Goal: Book appointment/travel/reservation

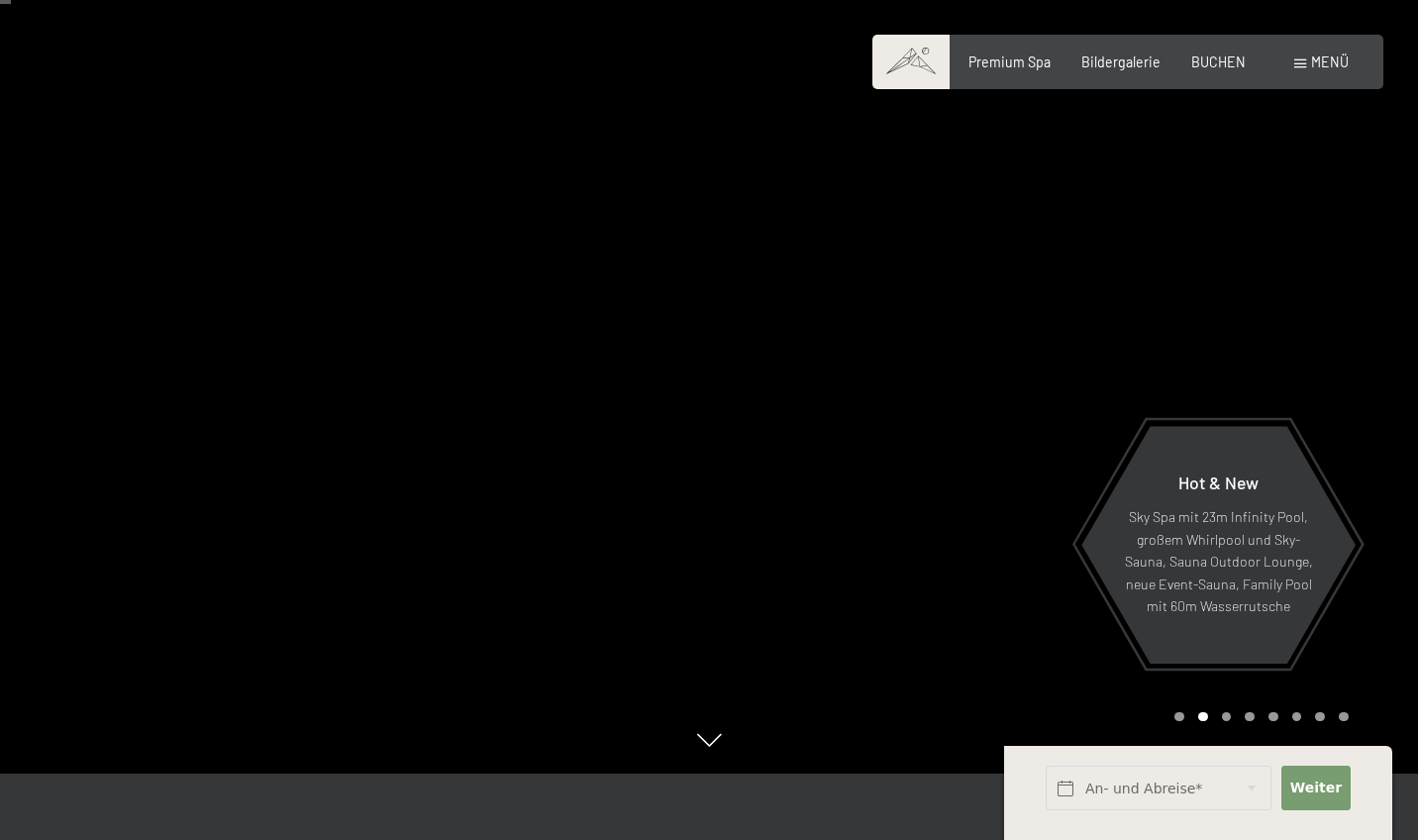
click at [1334, 65] on span "Menü" at bounding box center [1330, 62] width 38 height 17
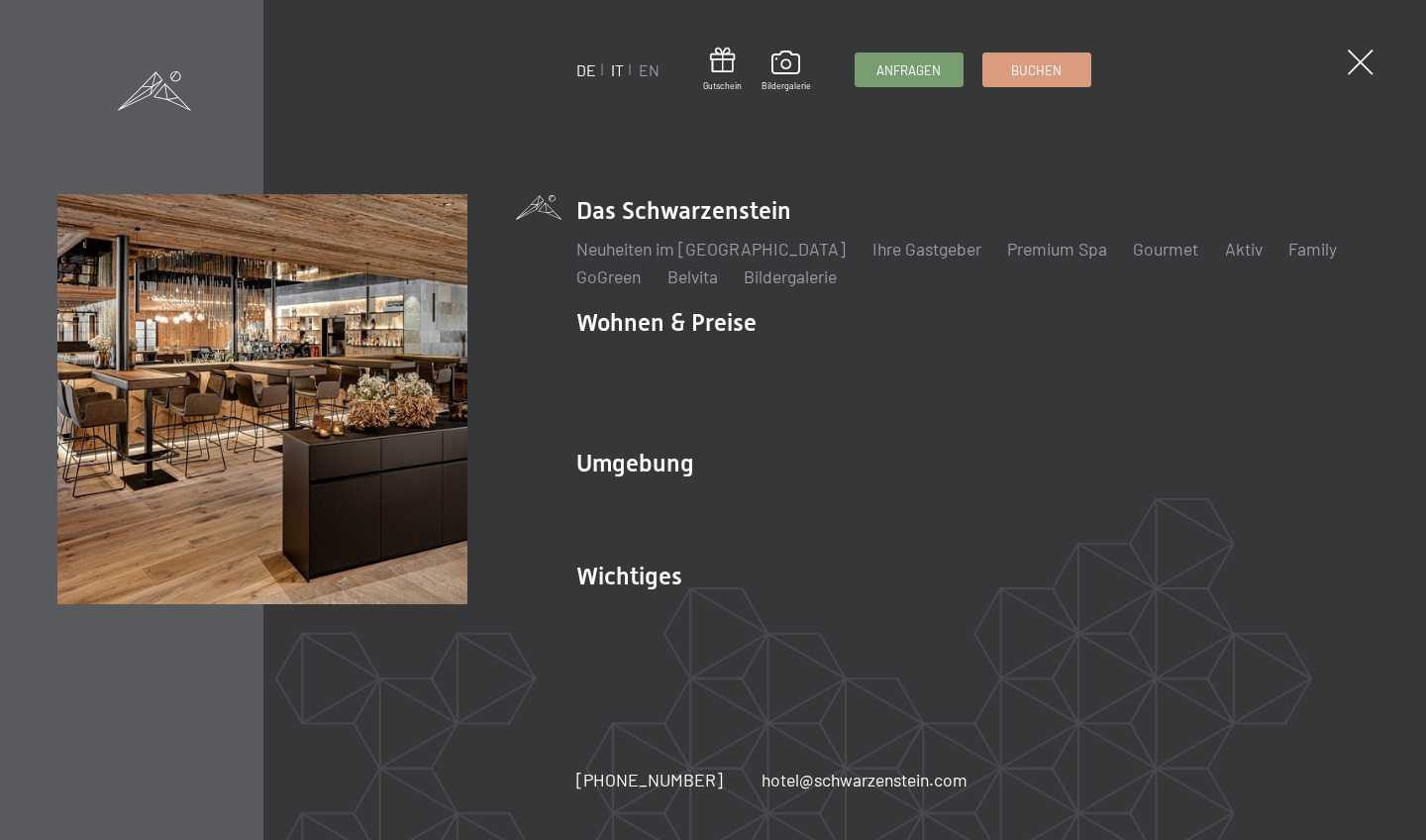
click at [614, 76] on link "IT" at bounding box center [618, 70] width 13 height 19
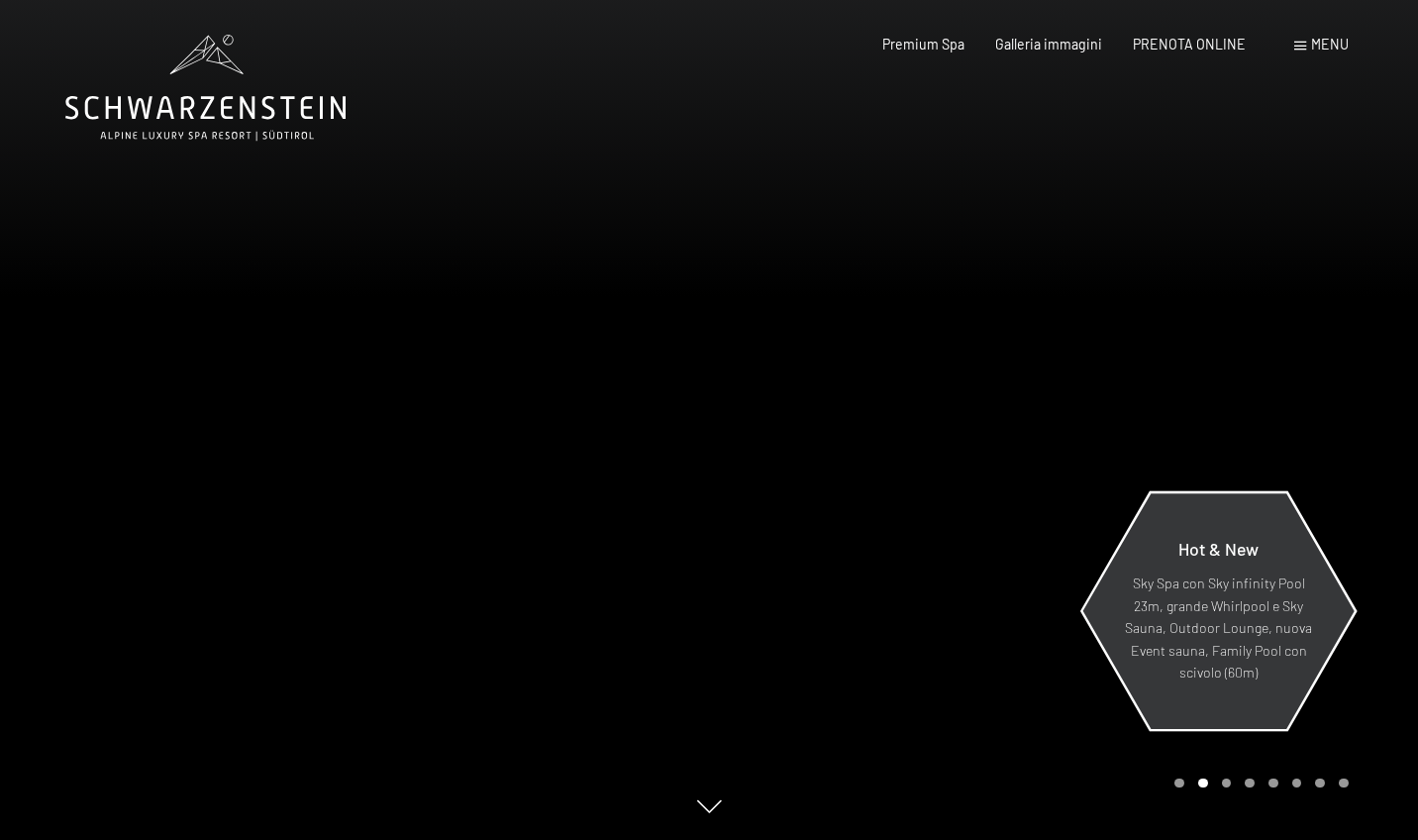
click at [1113, 619] on div "Hot & New Sky Spa con Sky infinity Pool 23m, grande Whirlpool e Sky Sauna, Outd…" at bounding box center [1219, 611] width 276 height 233
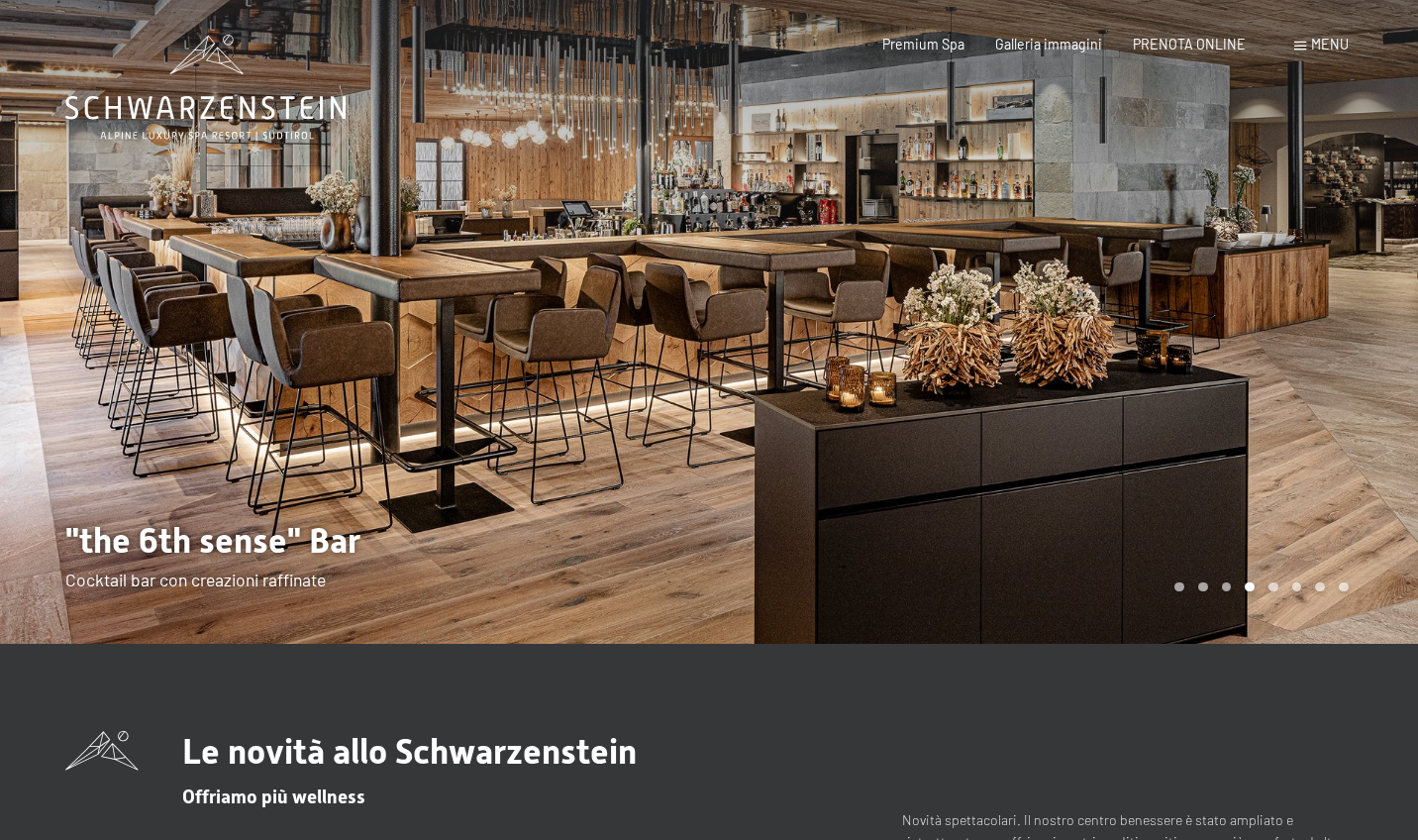
click at [1269, 303] on div at bounding box center [1063, 321] width 709 height 643
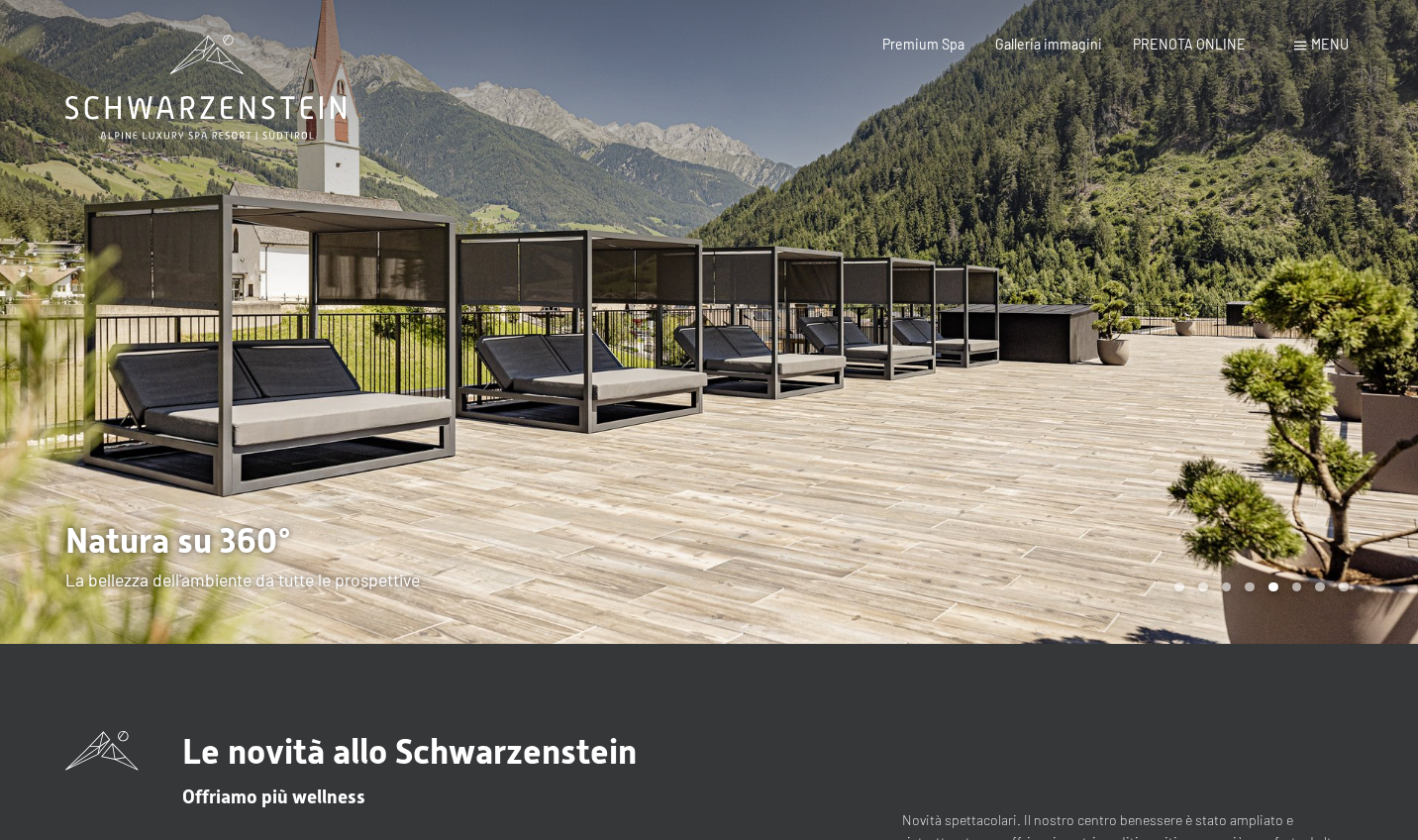
click at [1269, 303] on div at bounding box center [1063, 321] width 709 height 643
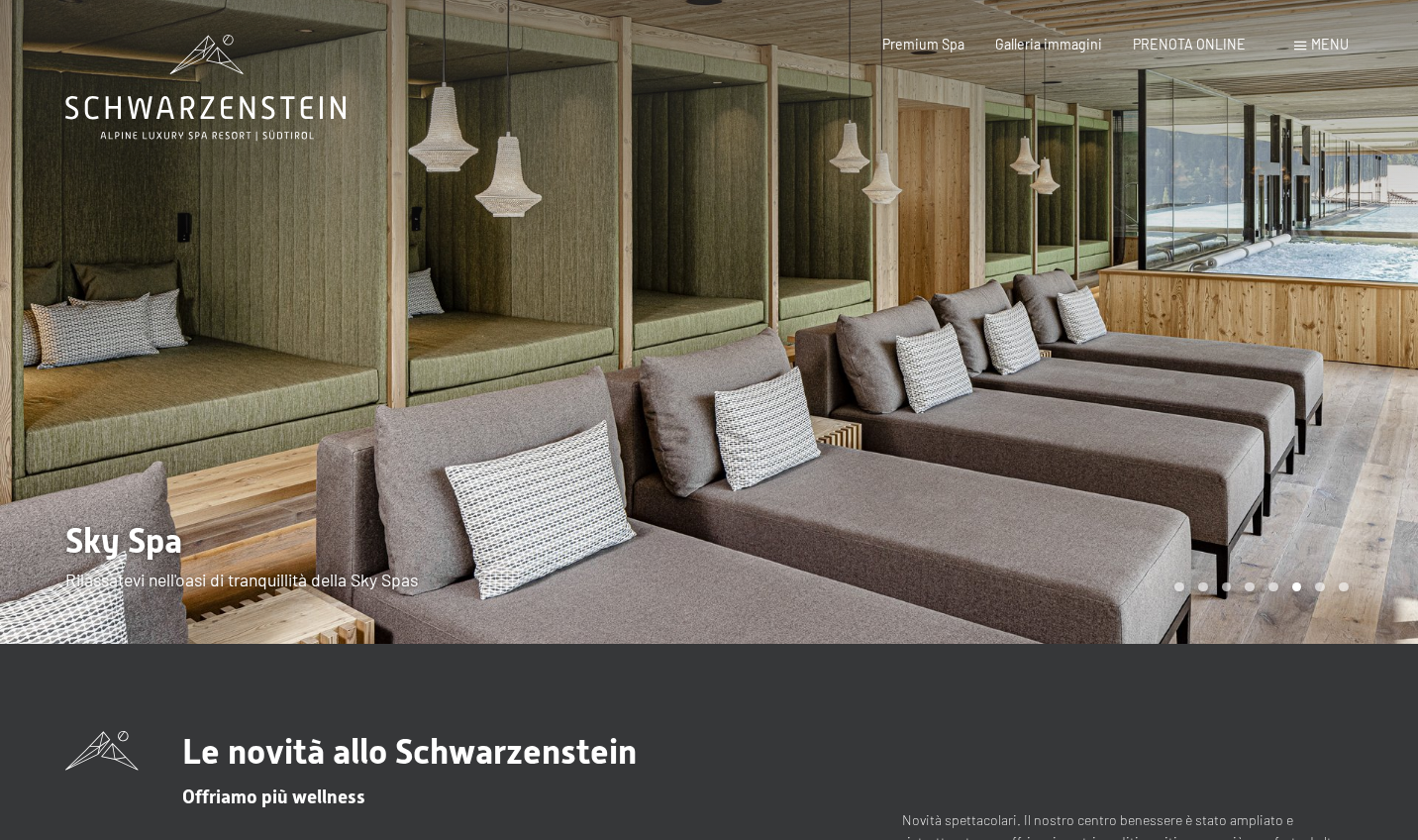
click at [1269, 303] on div at bounding box center [1063, 321] width 709 height 643
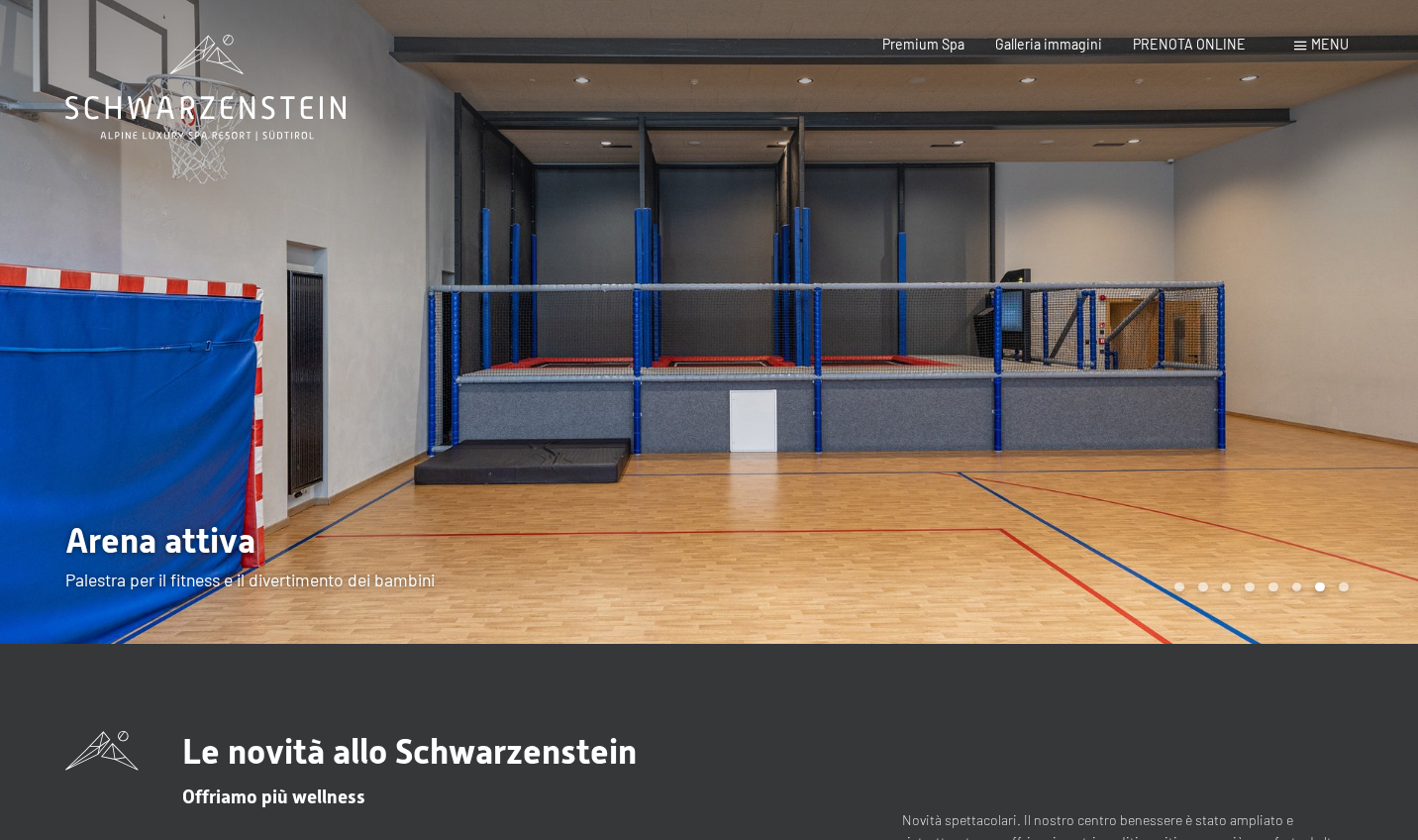
click at [1269, 303] on div at bounding box center [1063, 321] width 709 height 643
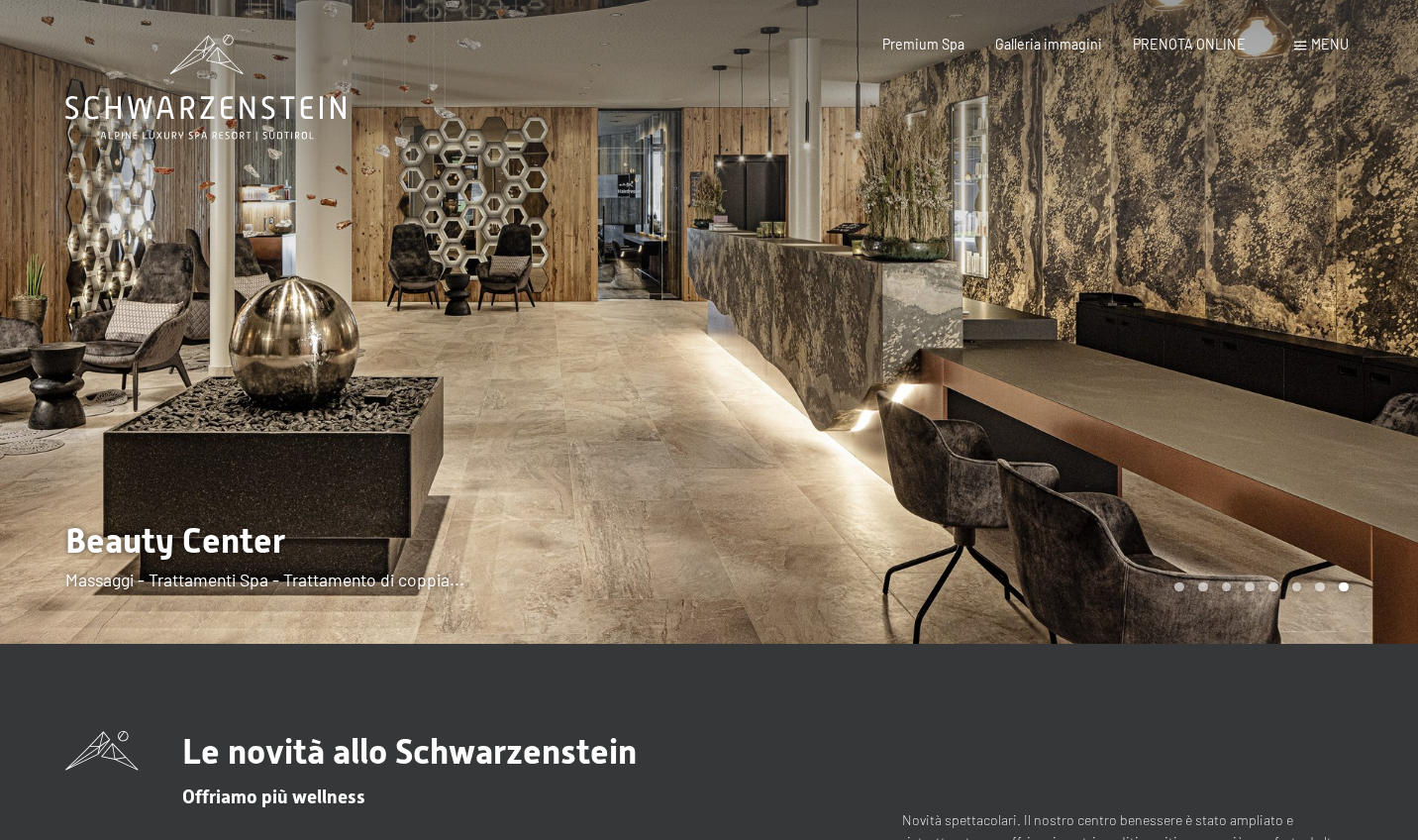
click at [1269, 303] on div at bounding box center [1063, 321] width 709 height 643
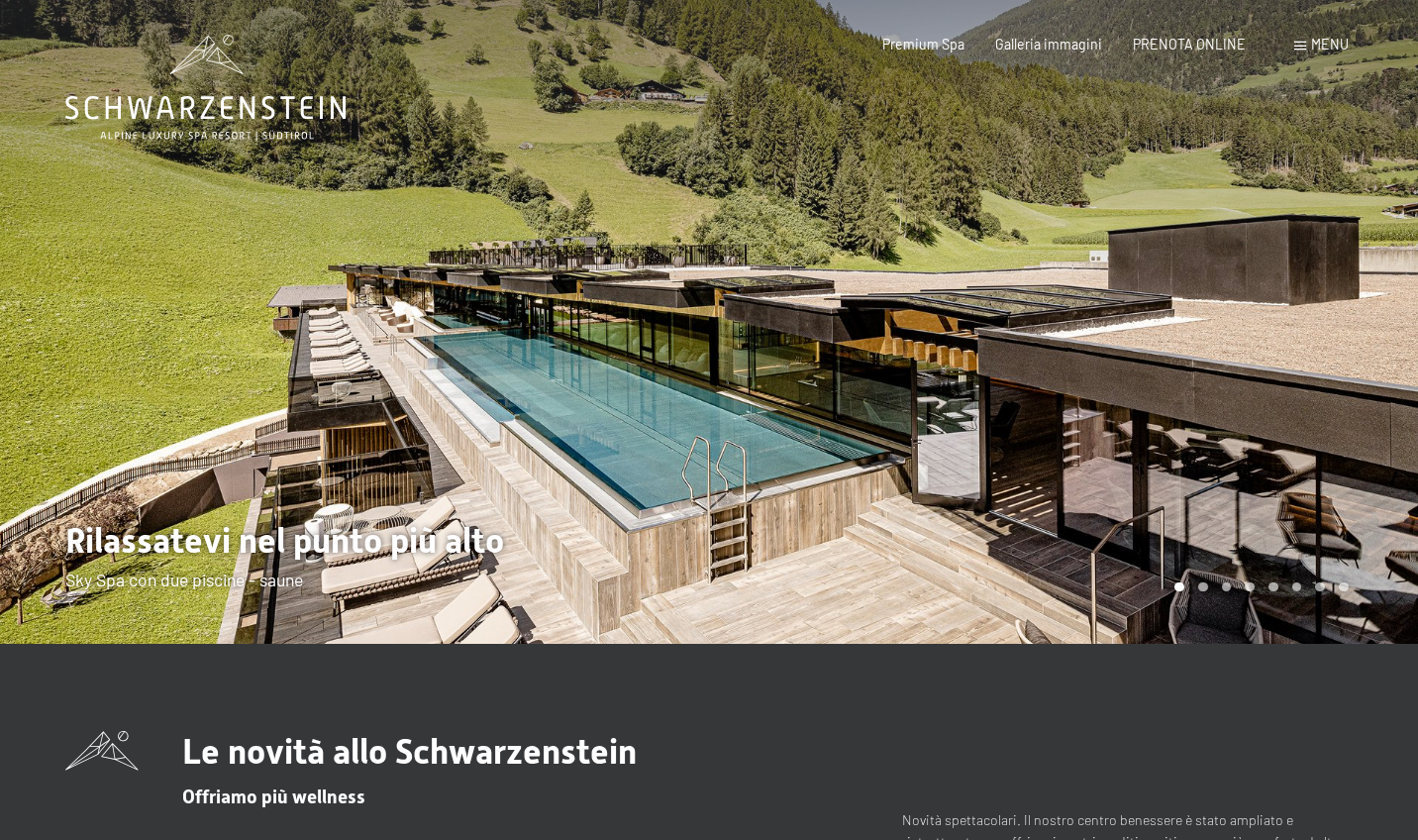
click at [1269, 303] on div at bounding box center [1063, 321] width 709 height 643
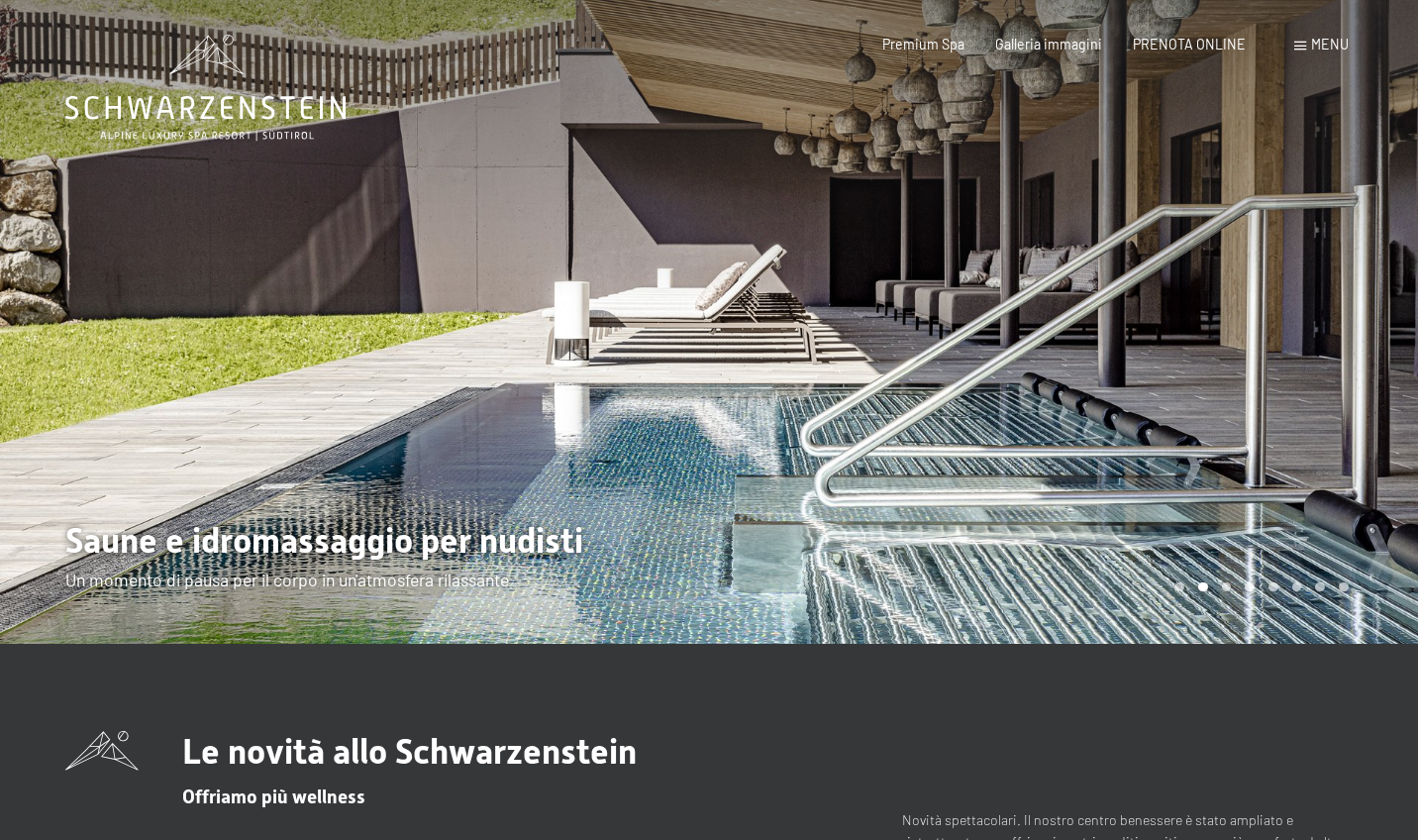
click at [1269, 303] on div at bounding box center [1063, 321] width 709 height 643
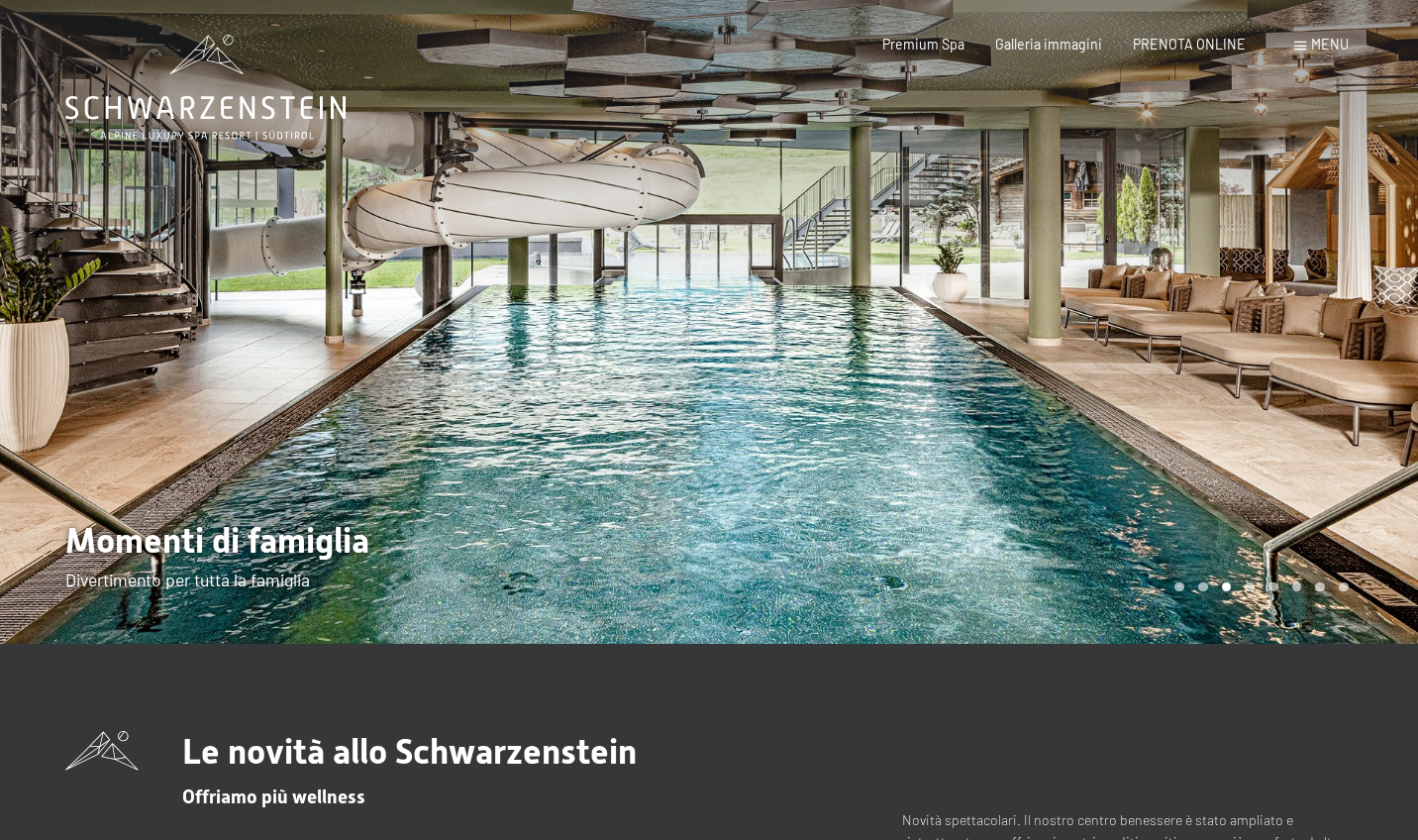
click at [1268, 330] on div at bounding box center [1063, 321] width 709 height 643
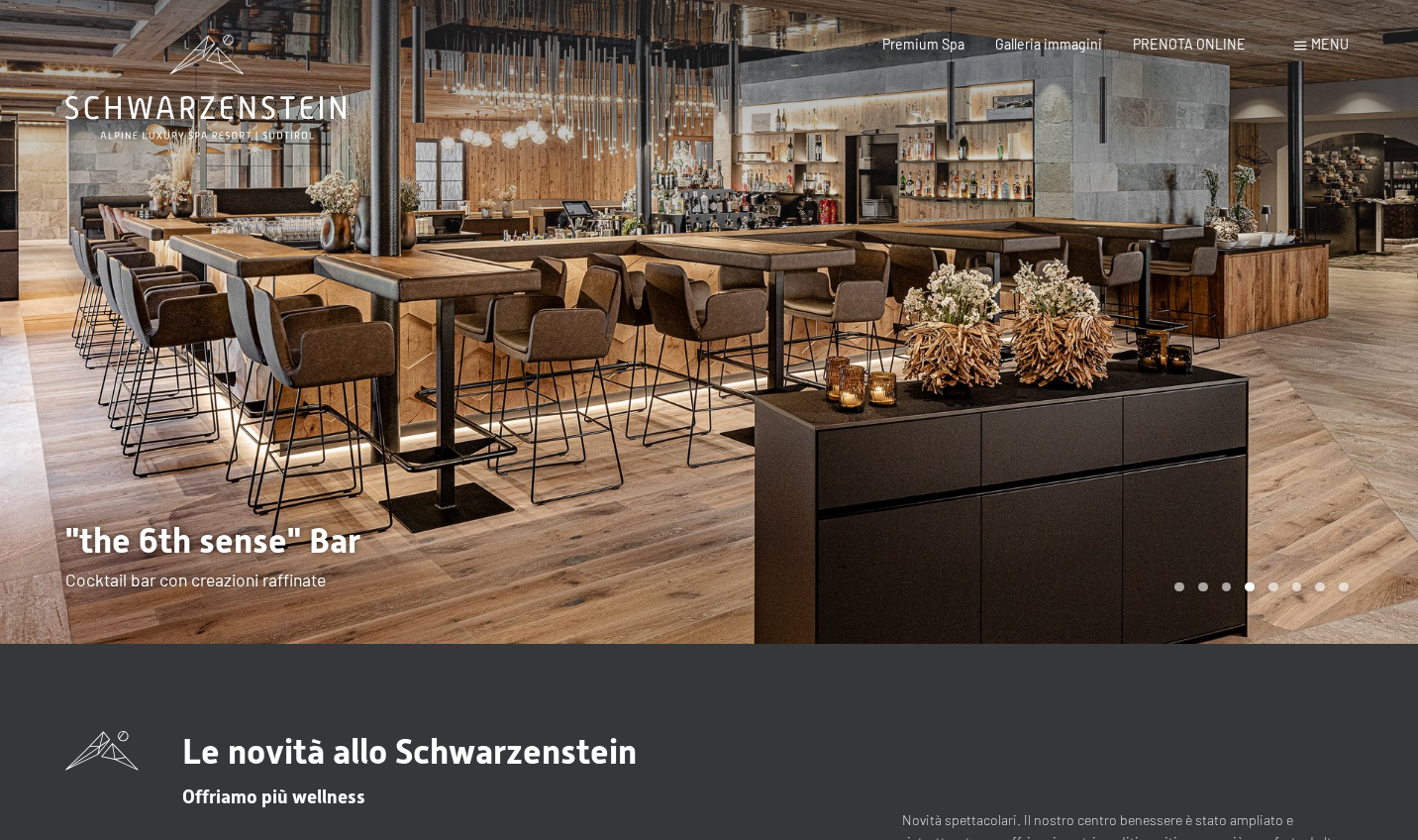
click at [1268, 330] on div at bounding box center [1063, 321] width 709 height 643
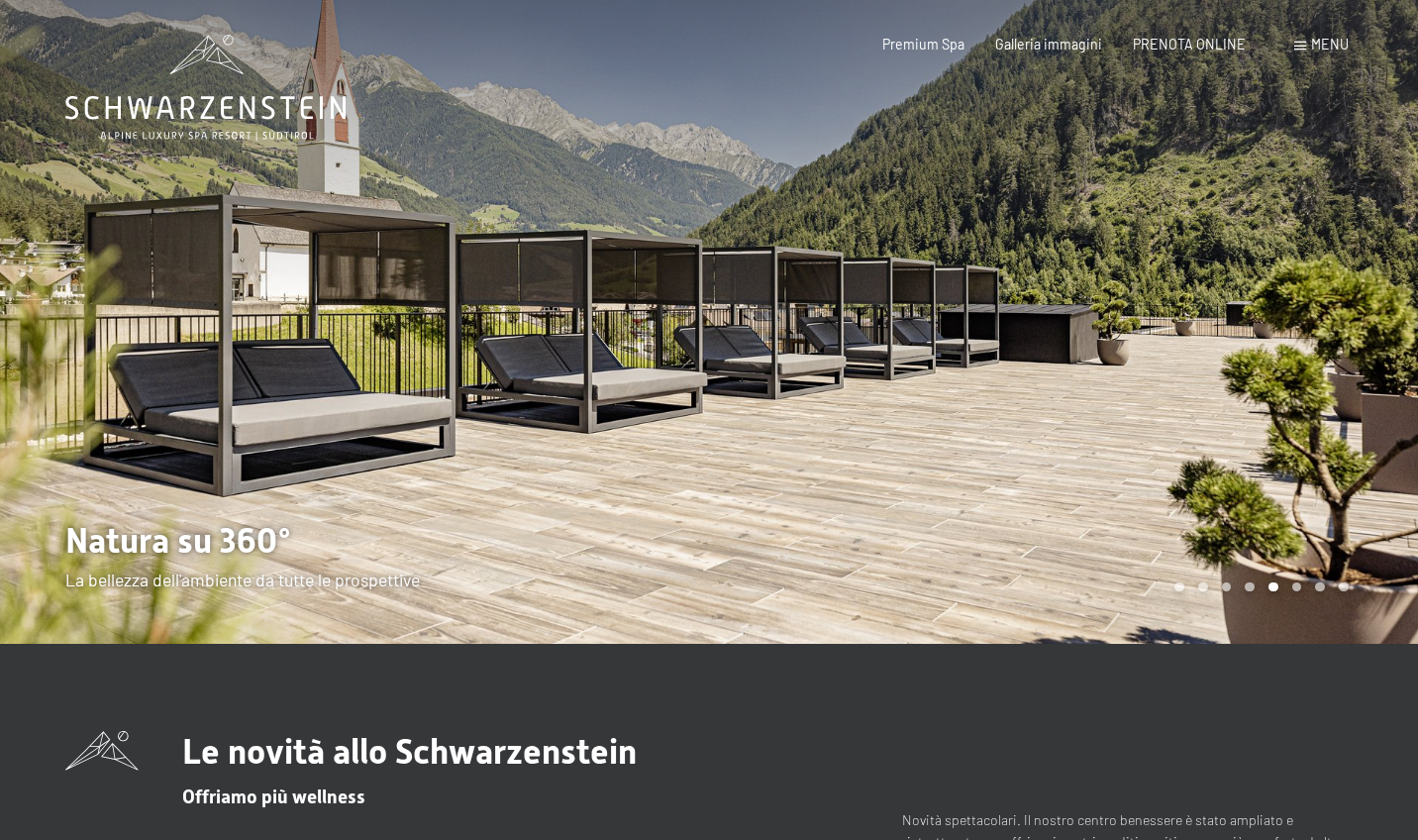
click at [1268, 330] on div at bounding box center [1063, 321] width 709 height 643
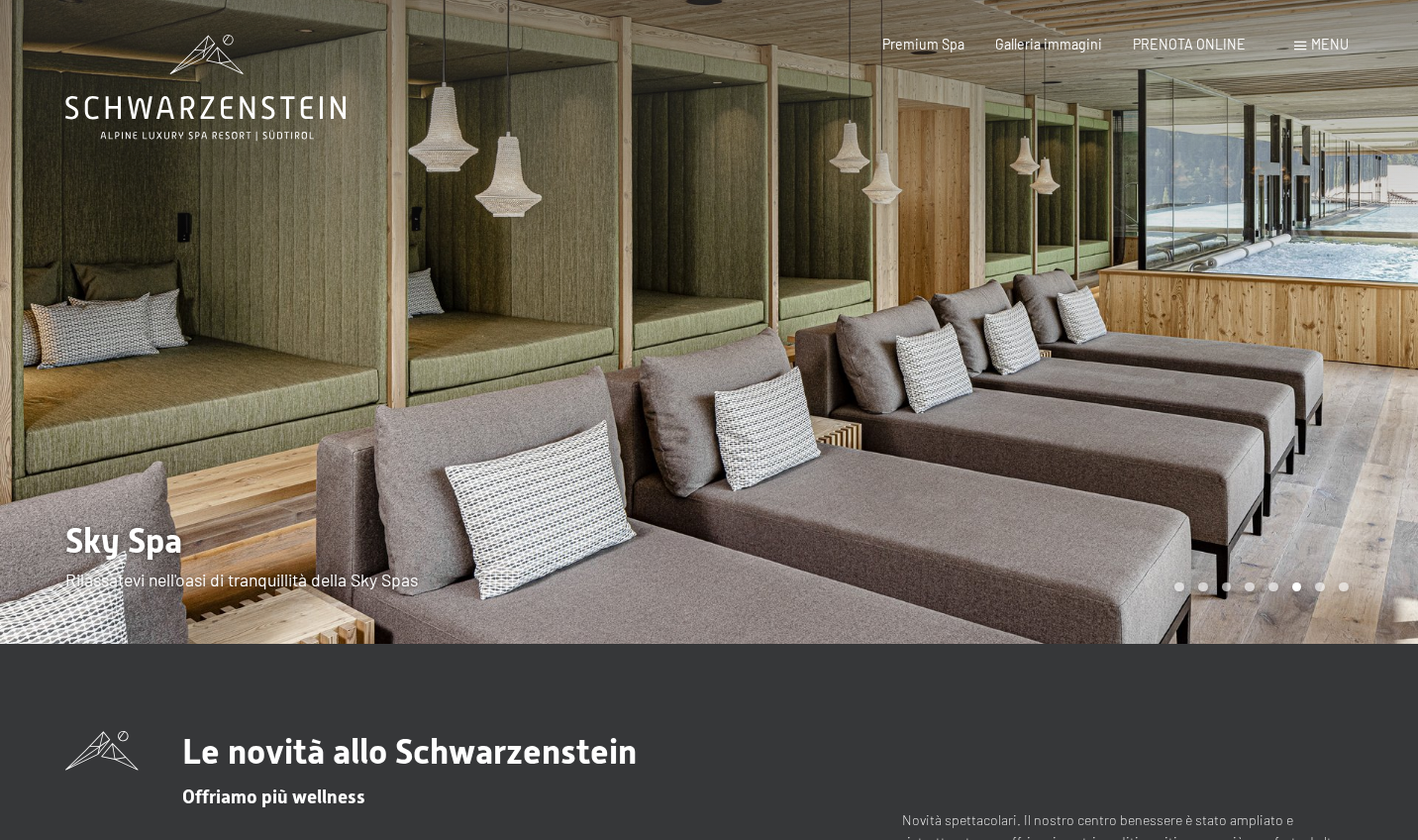
click at [1268, 330] on div at bounding box center [1063, 321] width 709 height 643
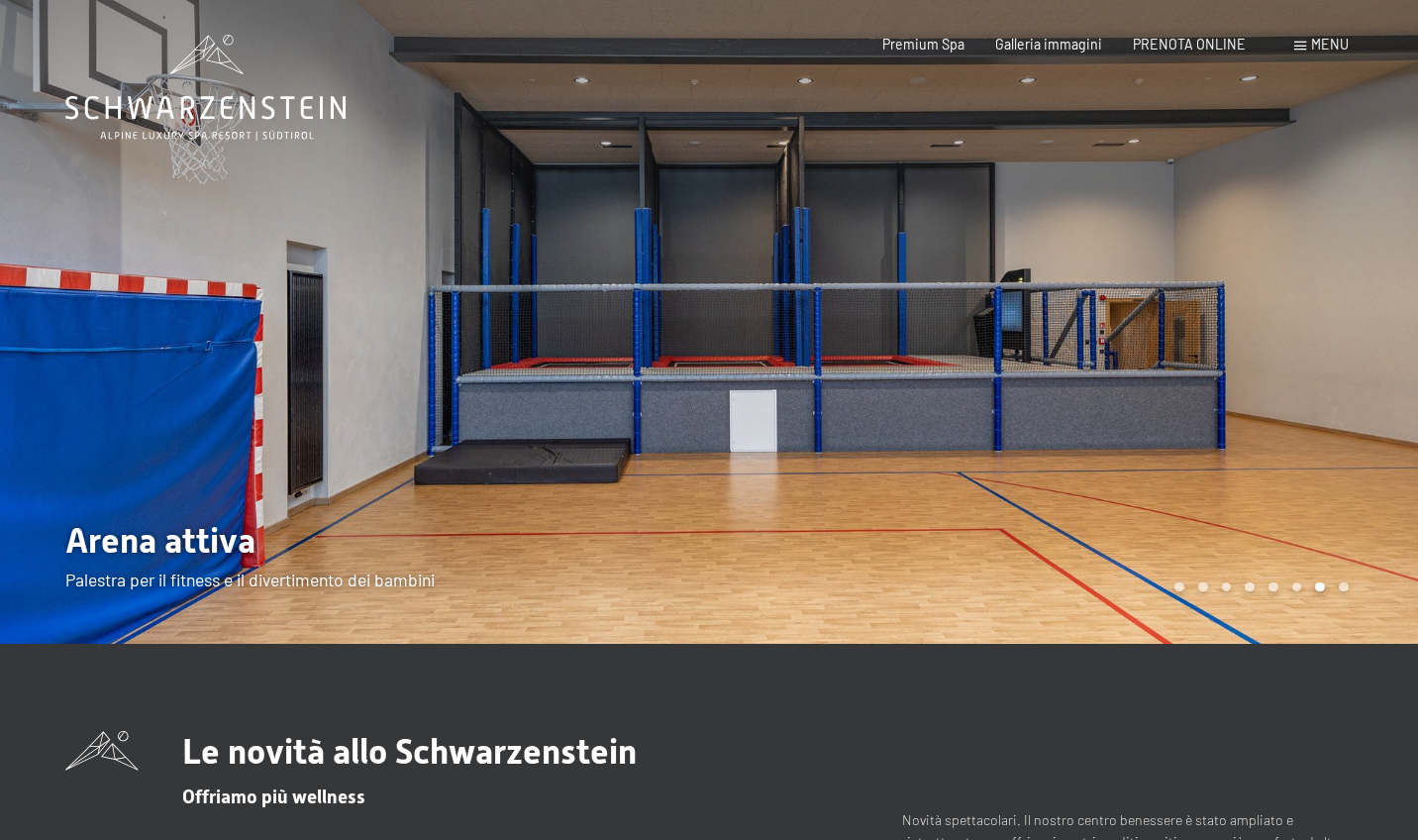
click at [284, 368] on div at bounding box center [354, 321] width 709 height 643
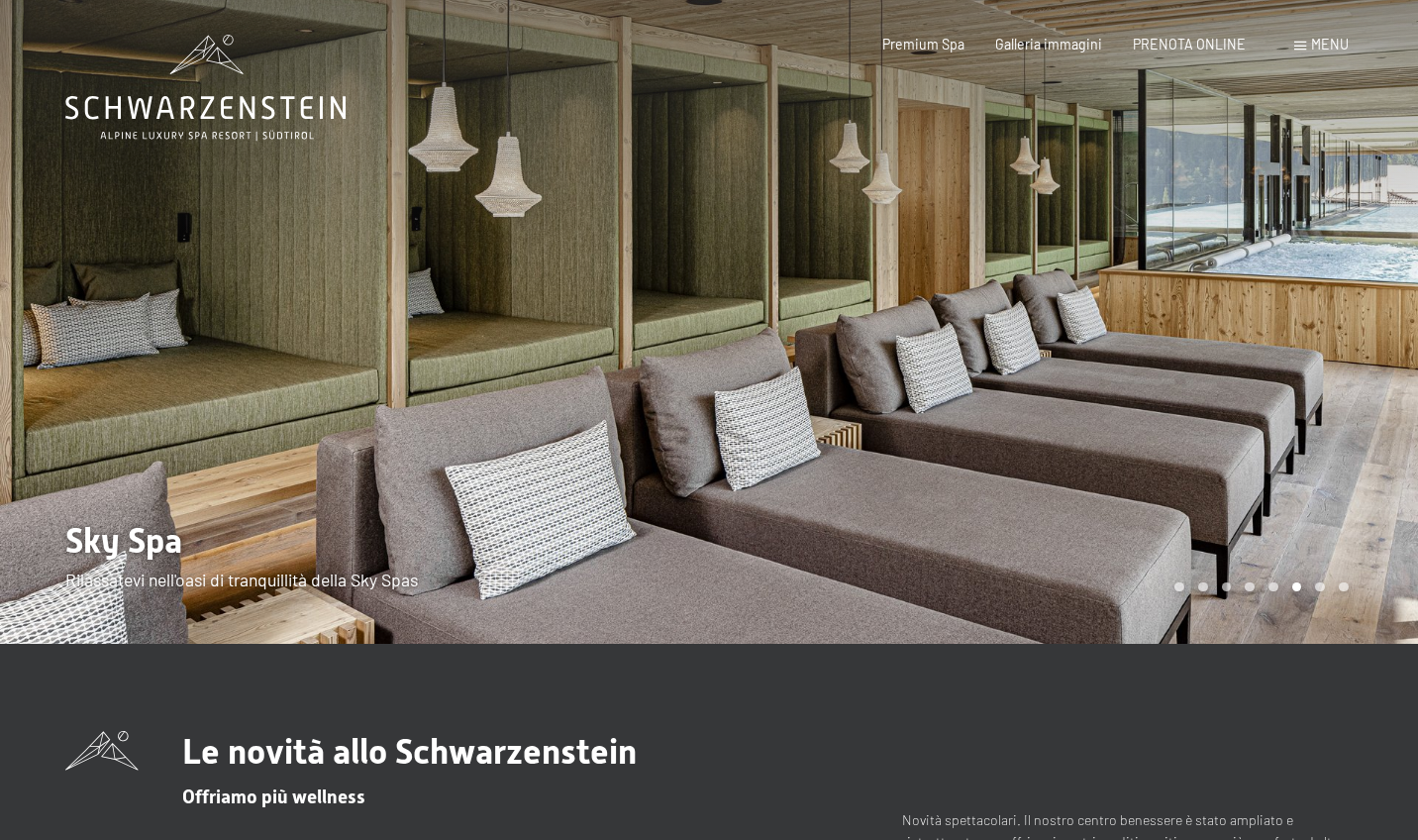
click at [284, 368] on div at bounding box center [354, 321] width 709 height 643
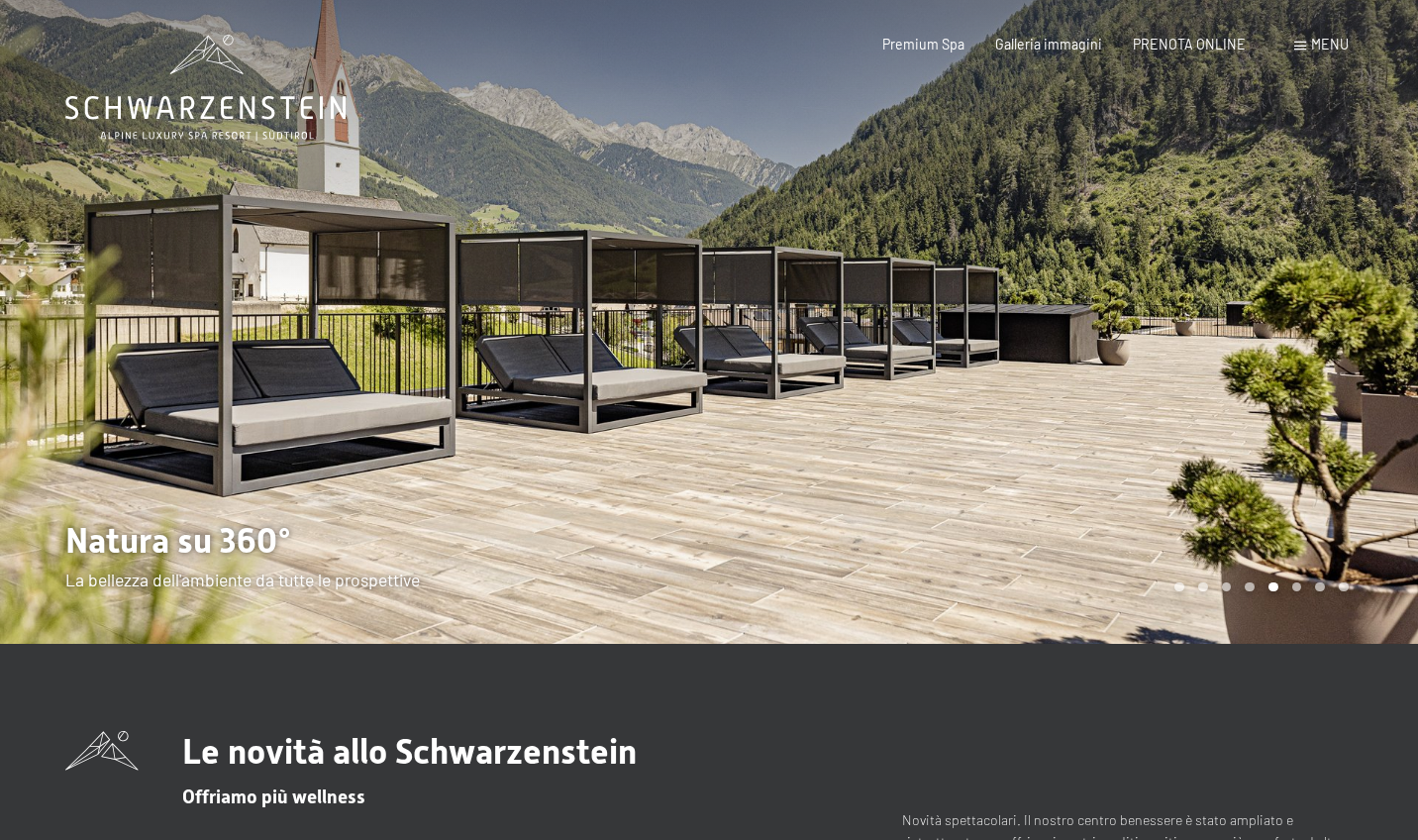
click at [284, 368] on div at bounding box center [354, 321] width 709 height 643
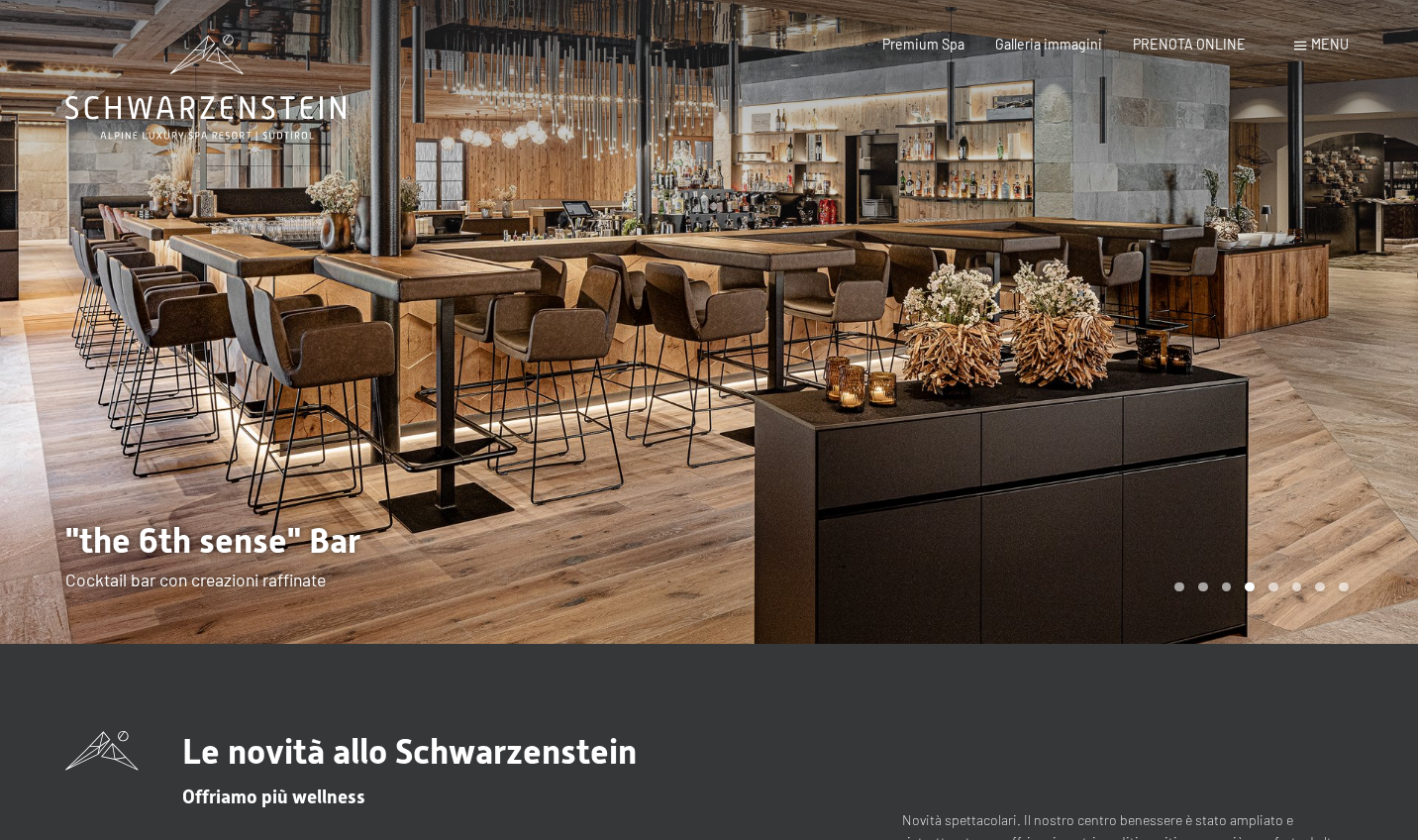
click at [284, 368] on div at bounding box center [354, 321] width 709 height 643
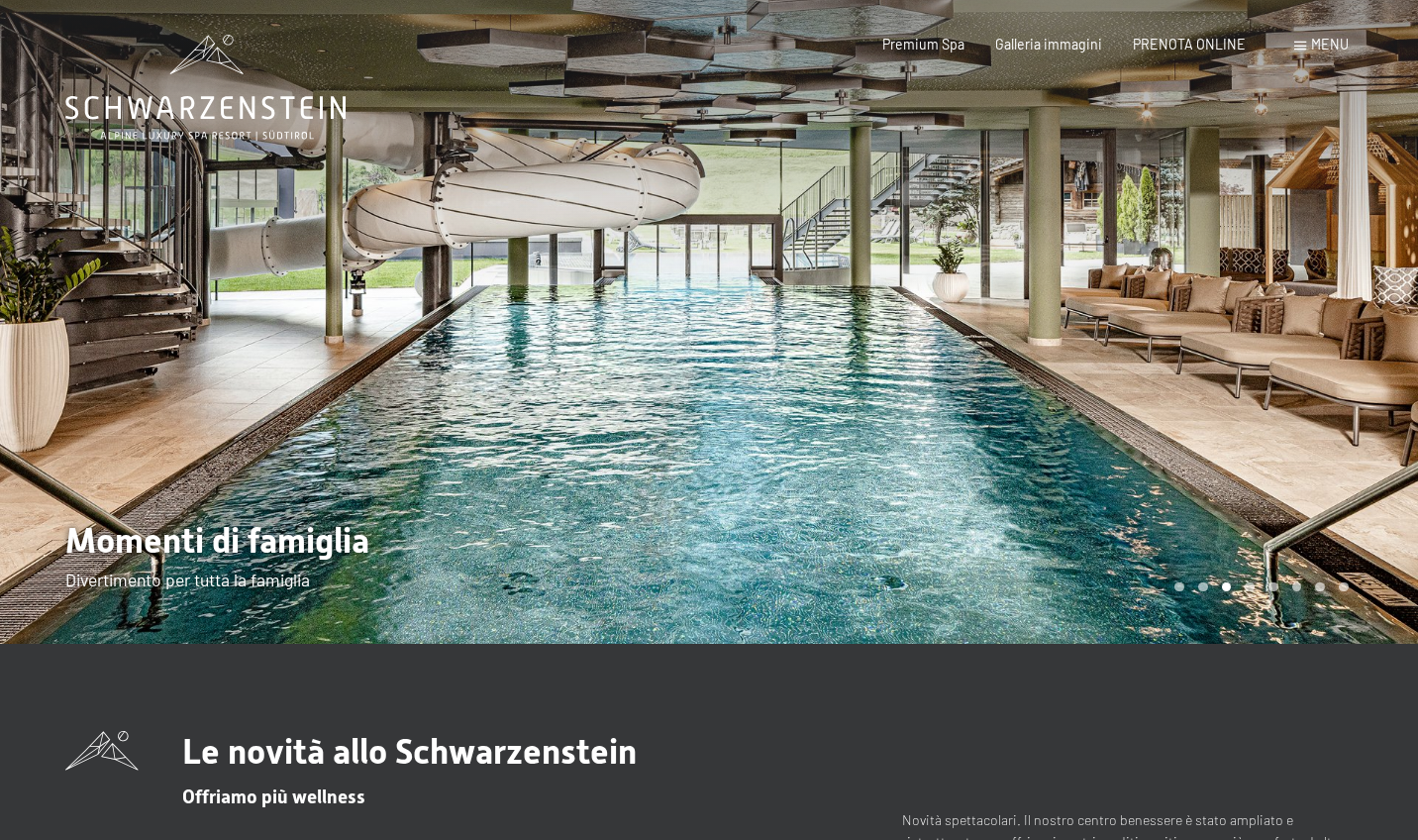
click at [284, 368] on div at bounding box center [354, 321] width 709 height 643
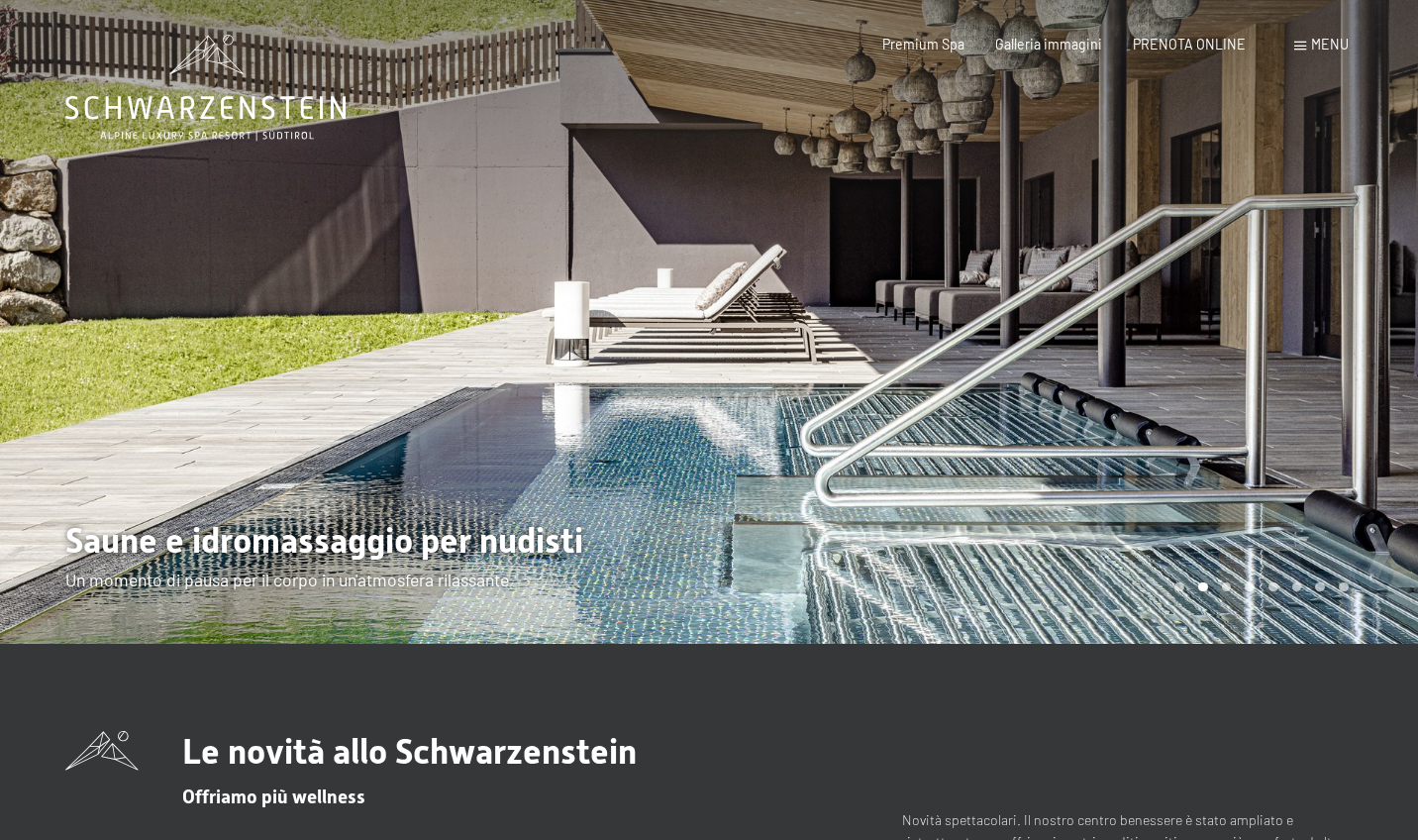
click at [284, 368] on div at bounding box center [354, 321] width 709 height 643
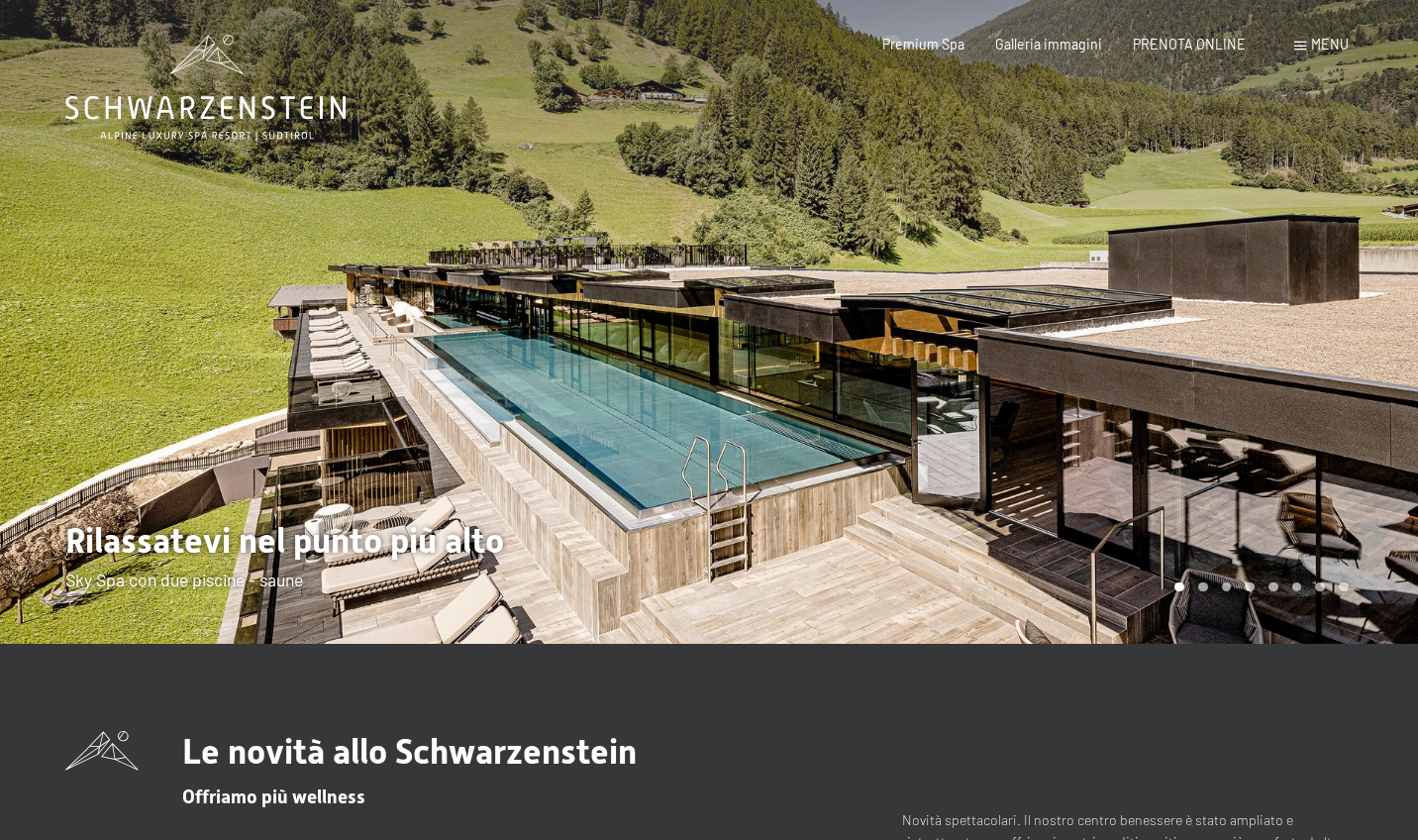
click at [284, 368] on div at bounding box center [354, 321] width 709 height 643
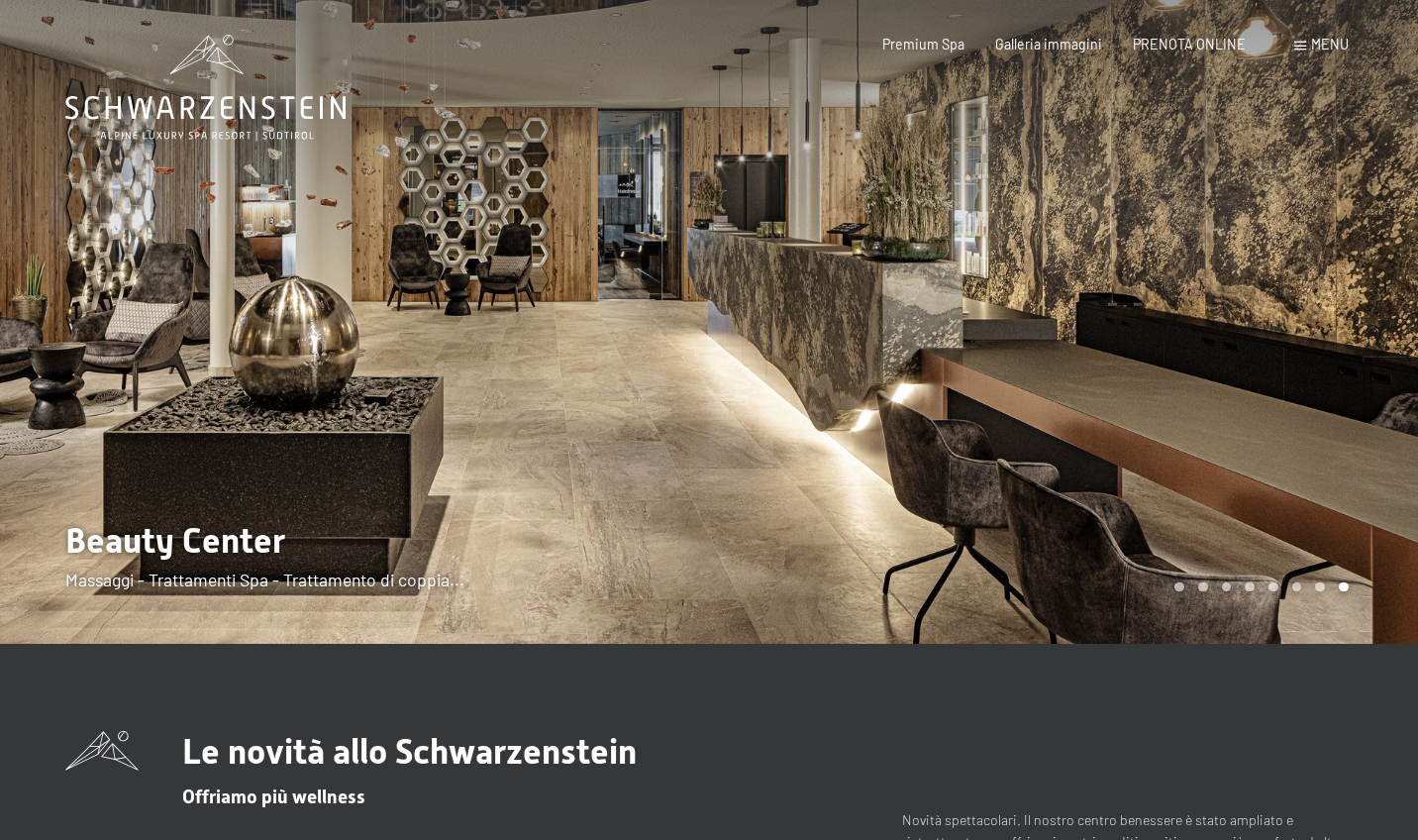
click at [284, 368] on div at bounding box center [354, 321] width 709 height 643
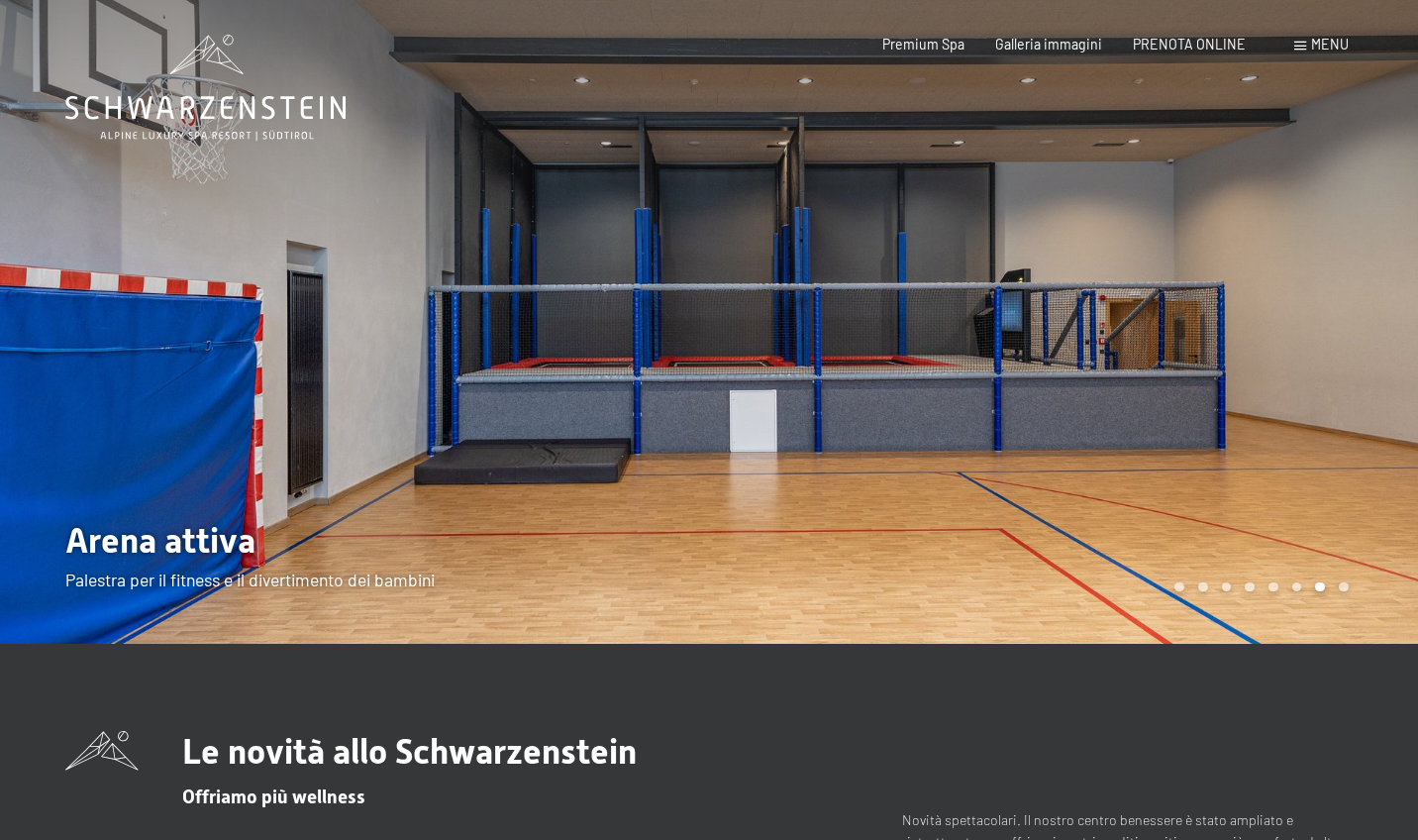
click at [284, 368] on div at bounding box center [354, 321] width 709 height 643
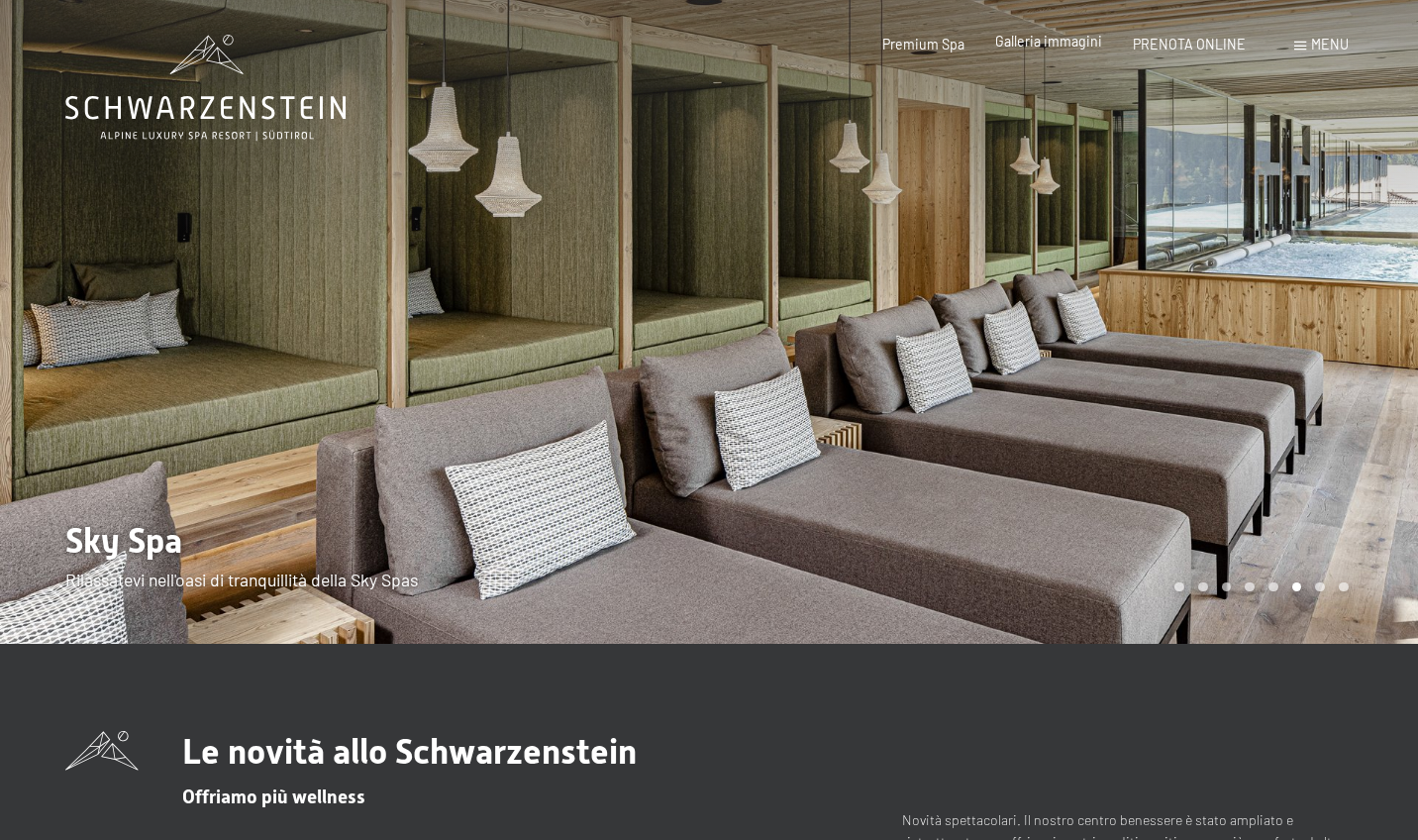
click at [1040, 50] on span "Galleria immagini" at bounding box center [1049, 41] width 107 height 17
click at [1329, 355] on div at bounding box center [1063, 321] width 709 height 643
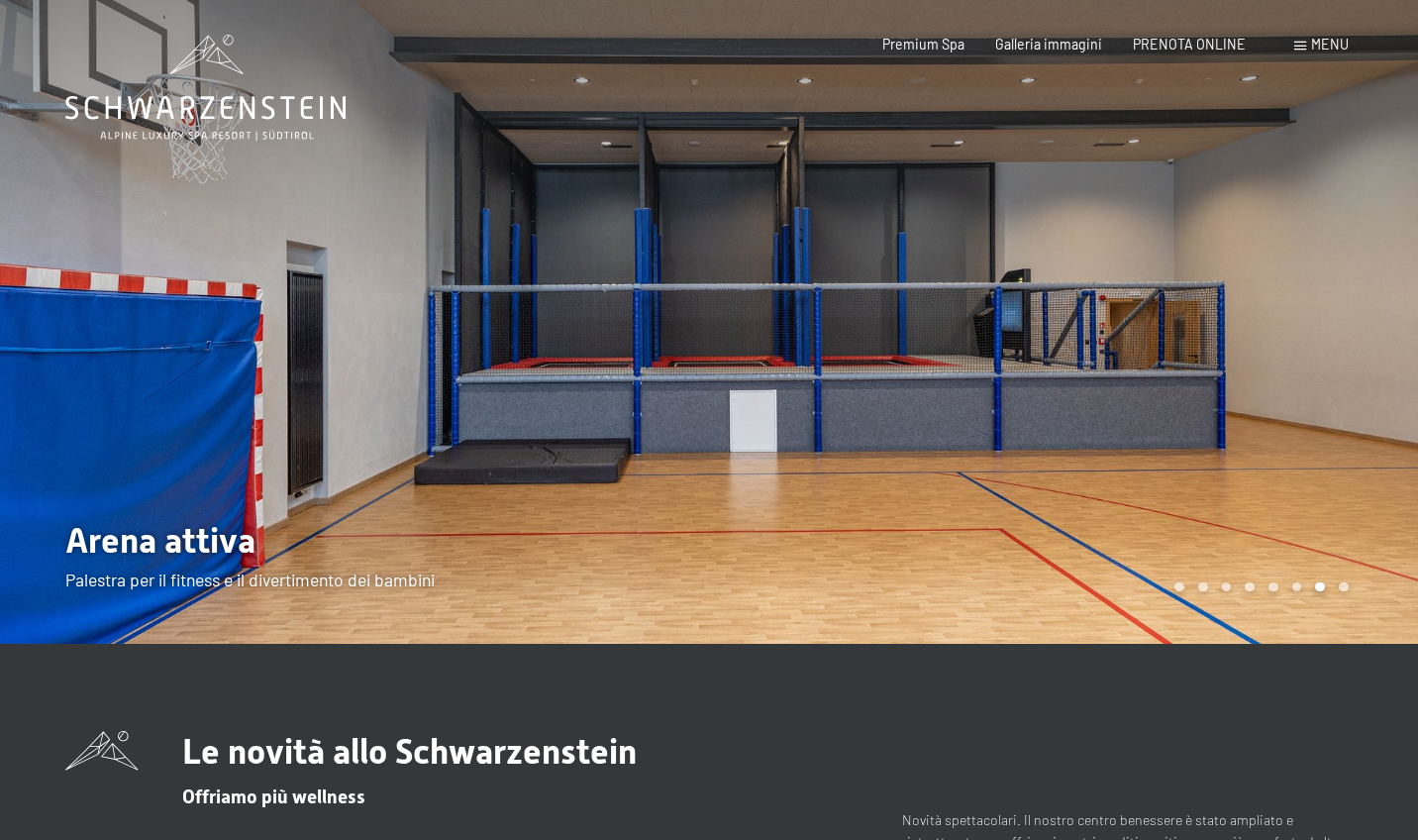
click at [1329, 355] on div at bounding box center [1063, 321] width 709 height 643
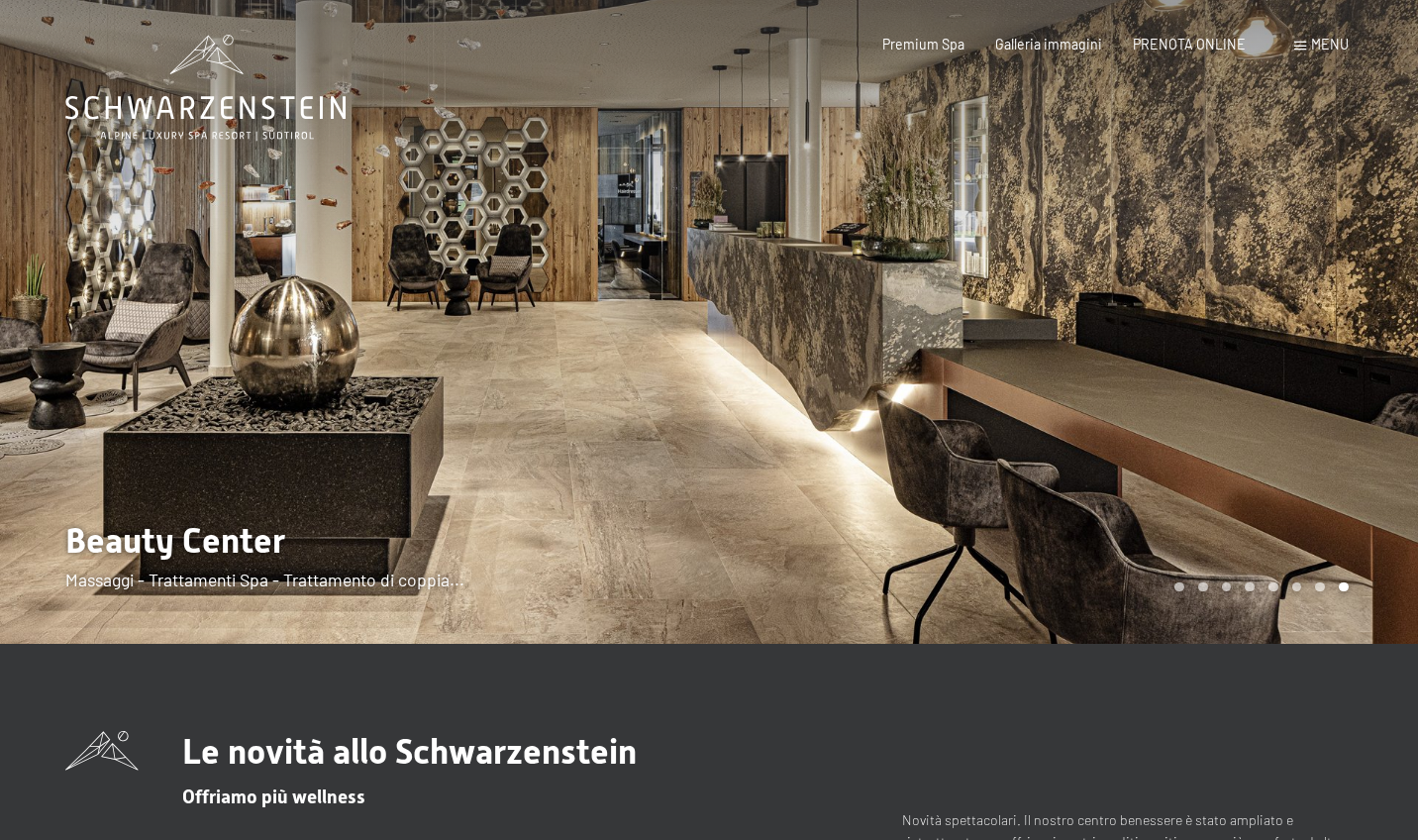
click at [1309, 49] on div "Menu" at bounding box center [1322, 45] width 55 height 20
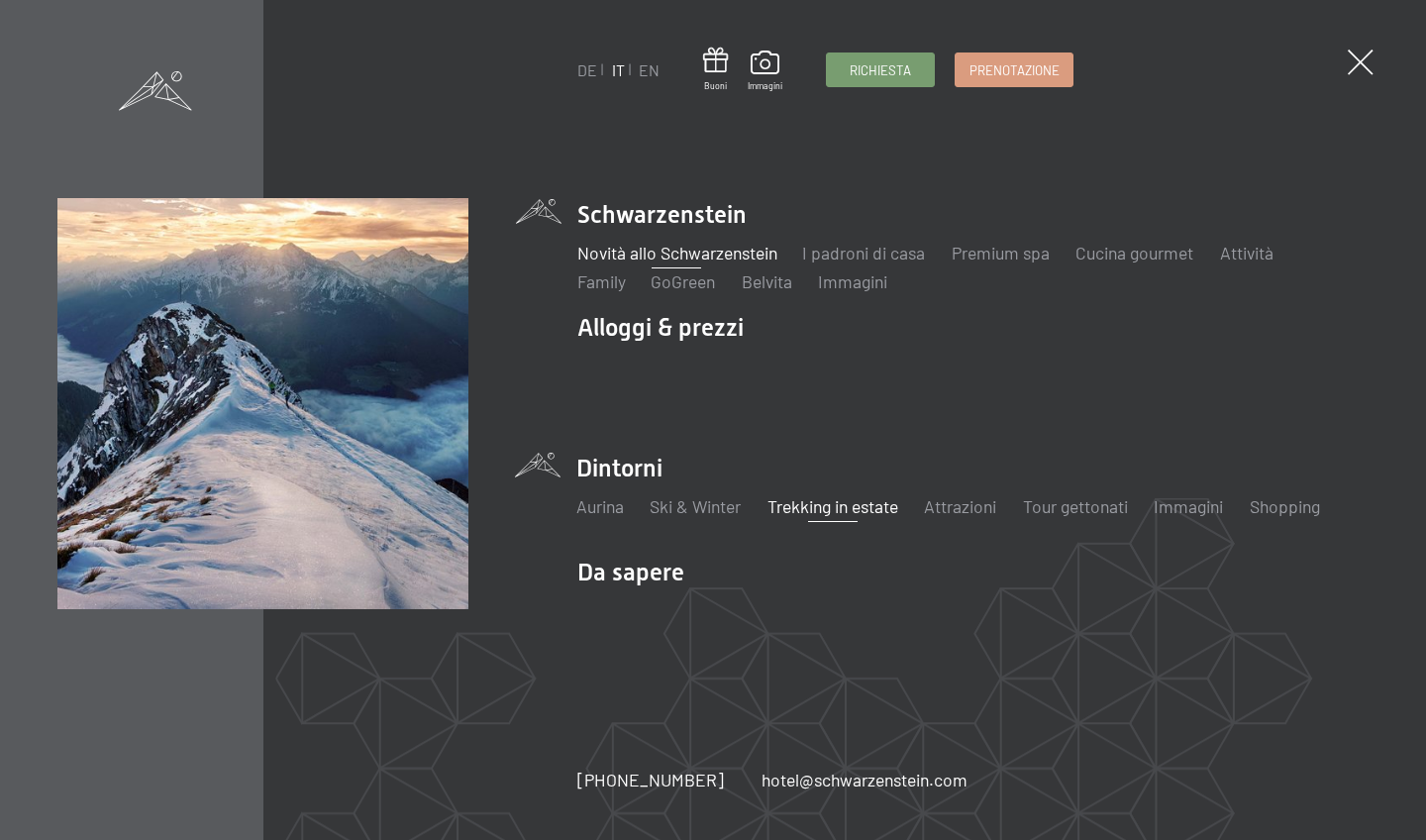
click at [827, 509] on link "Trekking in estate" at bounding box center [832, 506] width 130 height 22
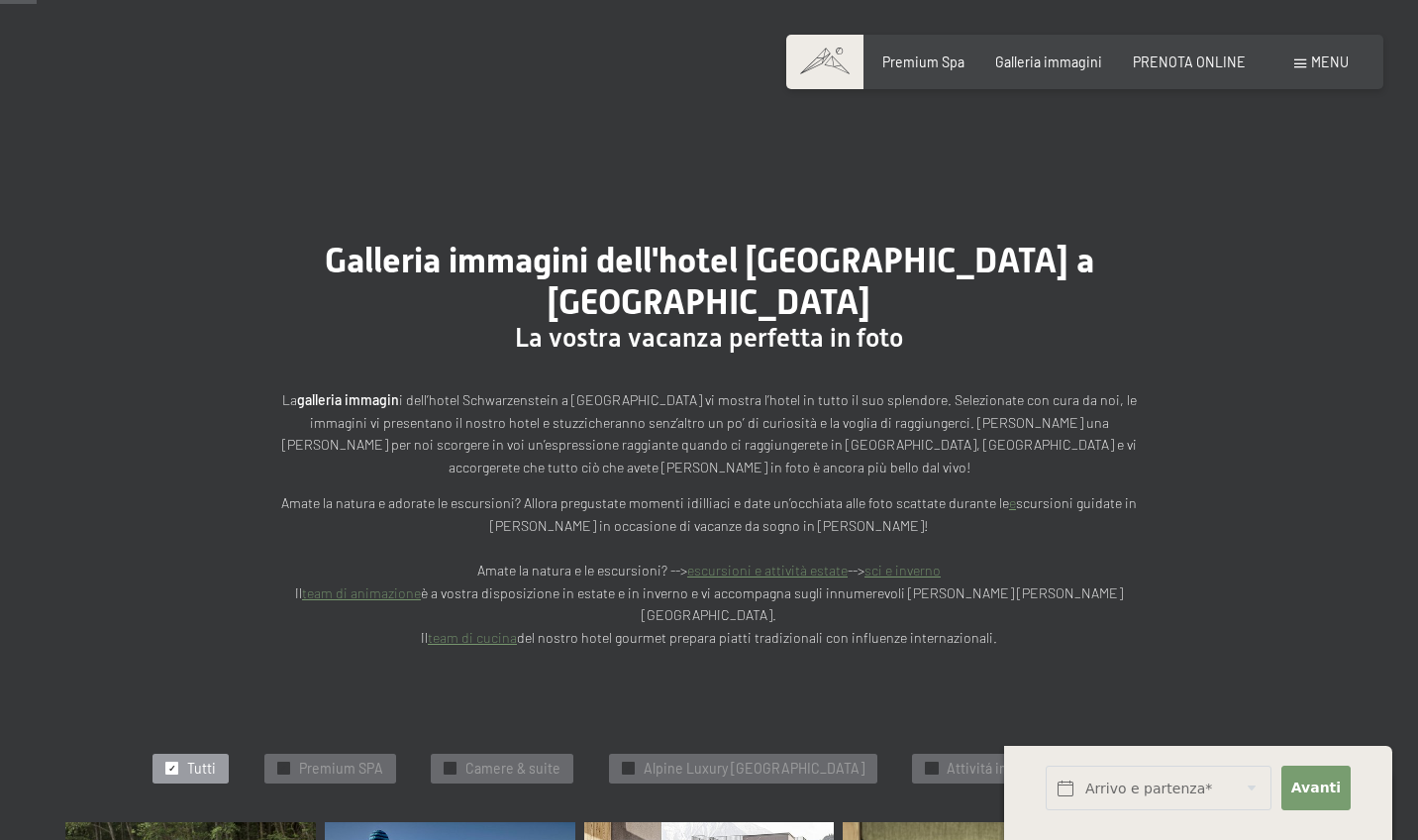
scroll to position [581, 1]
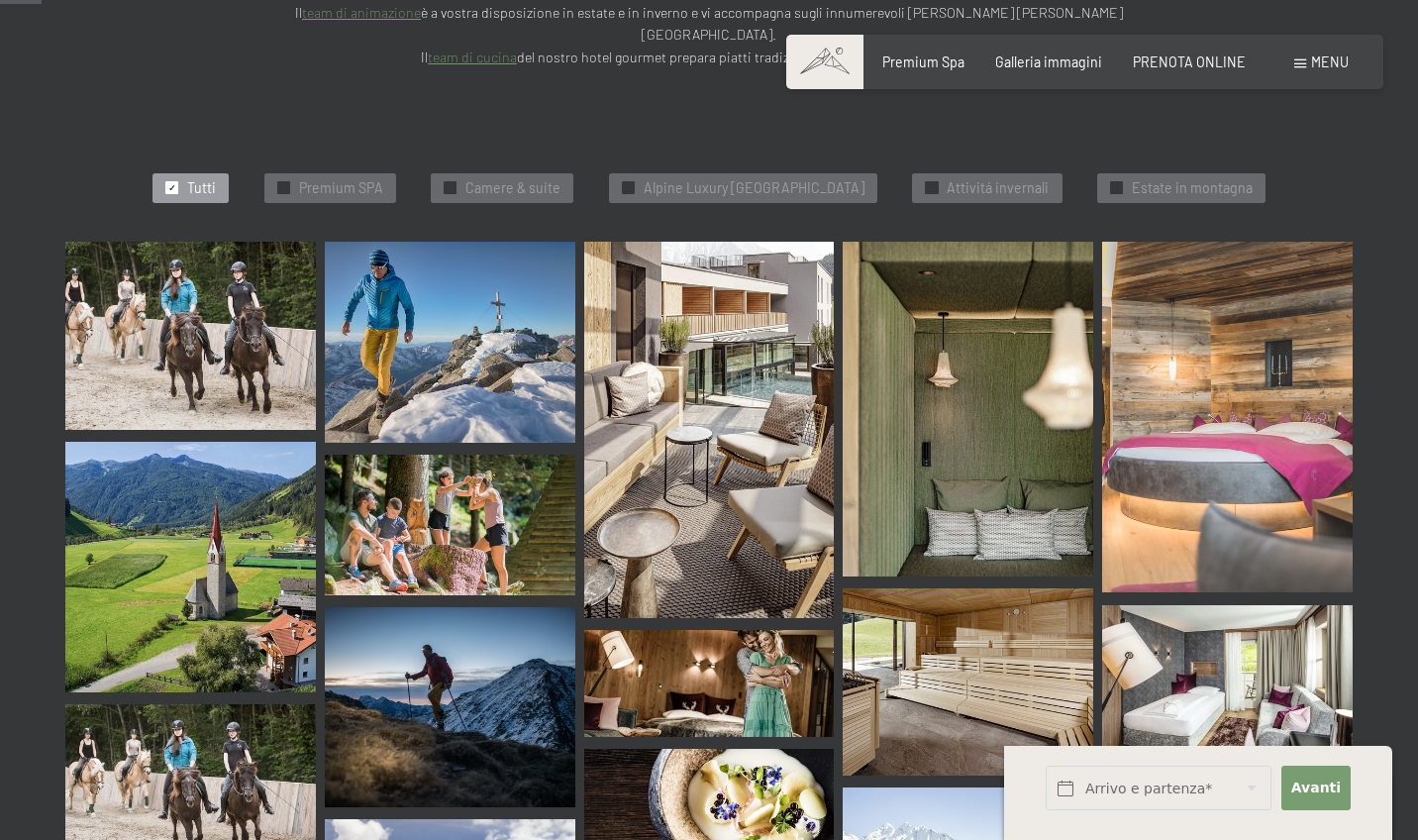
click at [279, 265] on img at bounding box center [191, 335] width 251 height 188
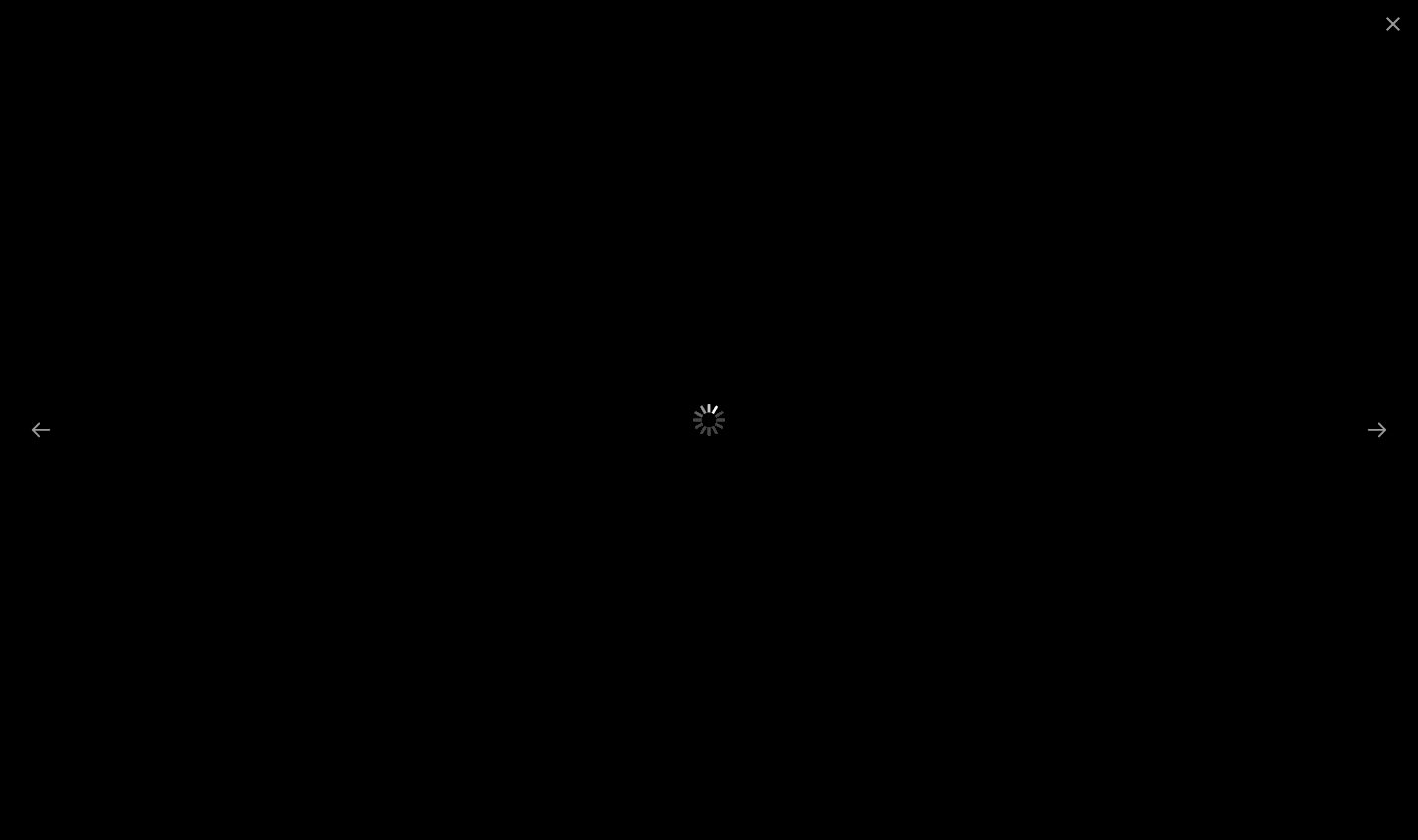
scroll to position [0, 0]
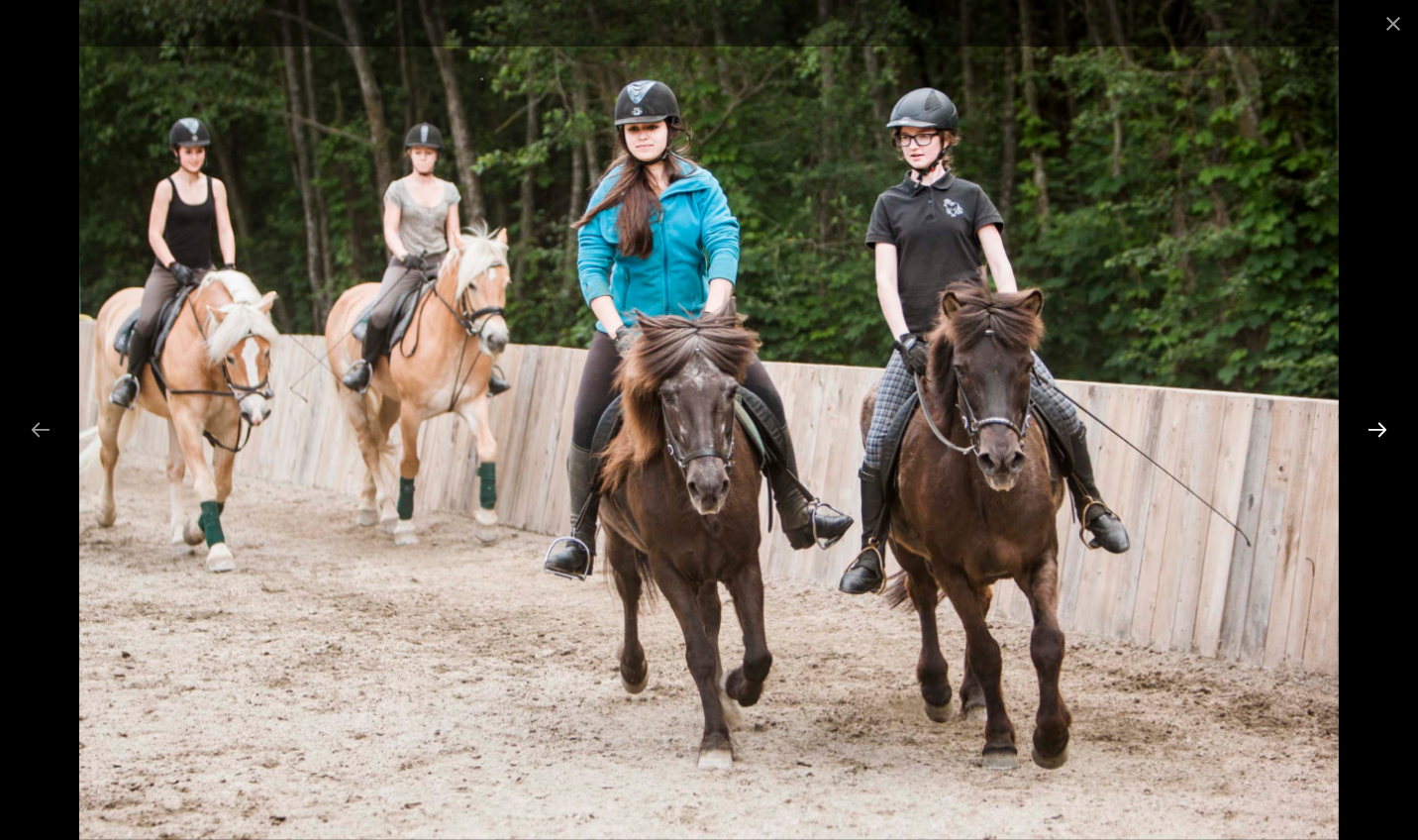
click at [1371, 434] on button "Next slide" at bounding box center [1378, 428] width 42 height 39
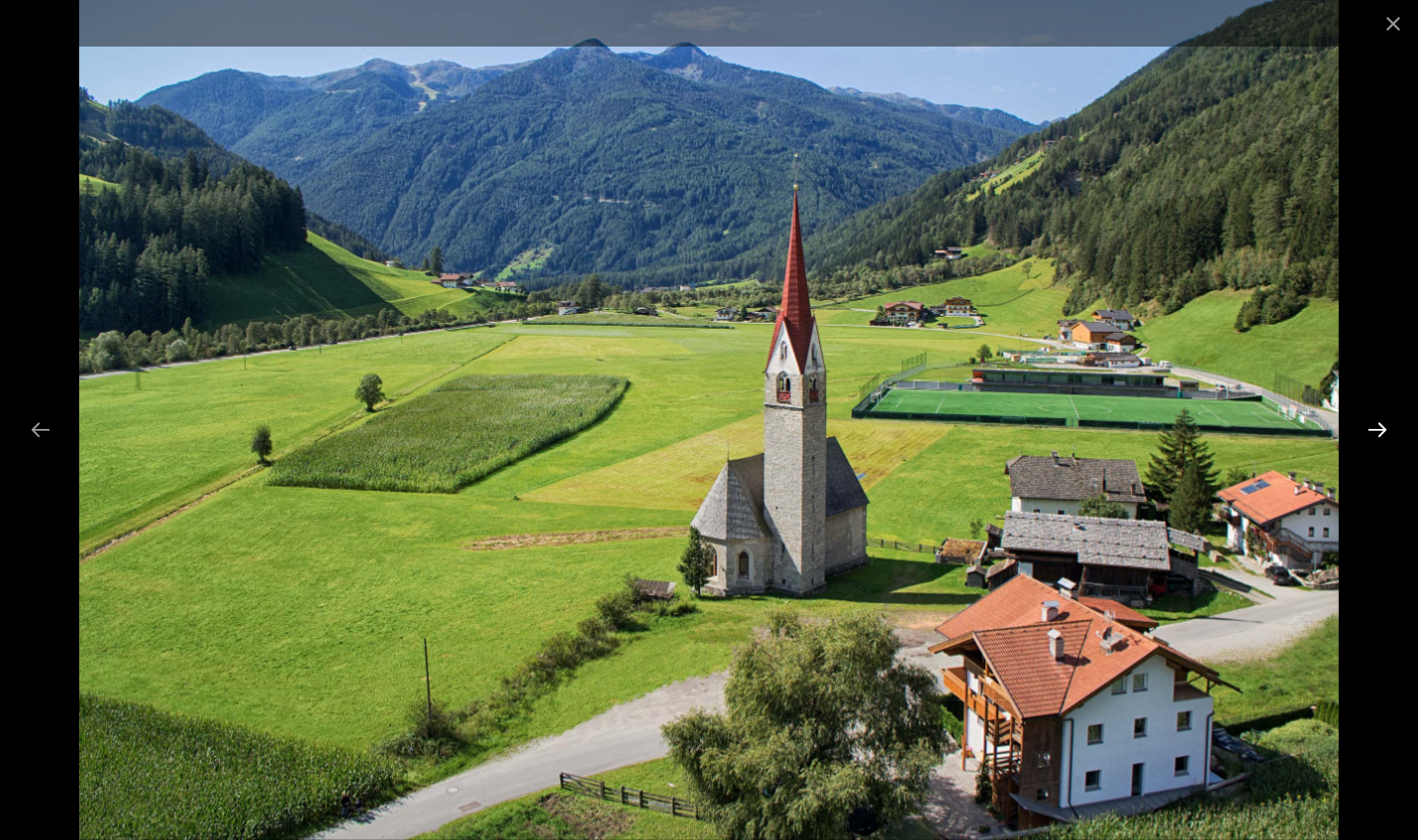
click at [1371, 434] on button "Next slide" at bounding box center [1378, 428] width 42 height 39
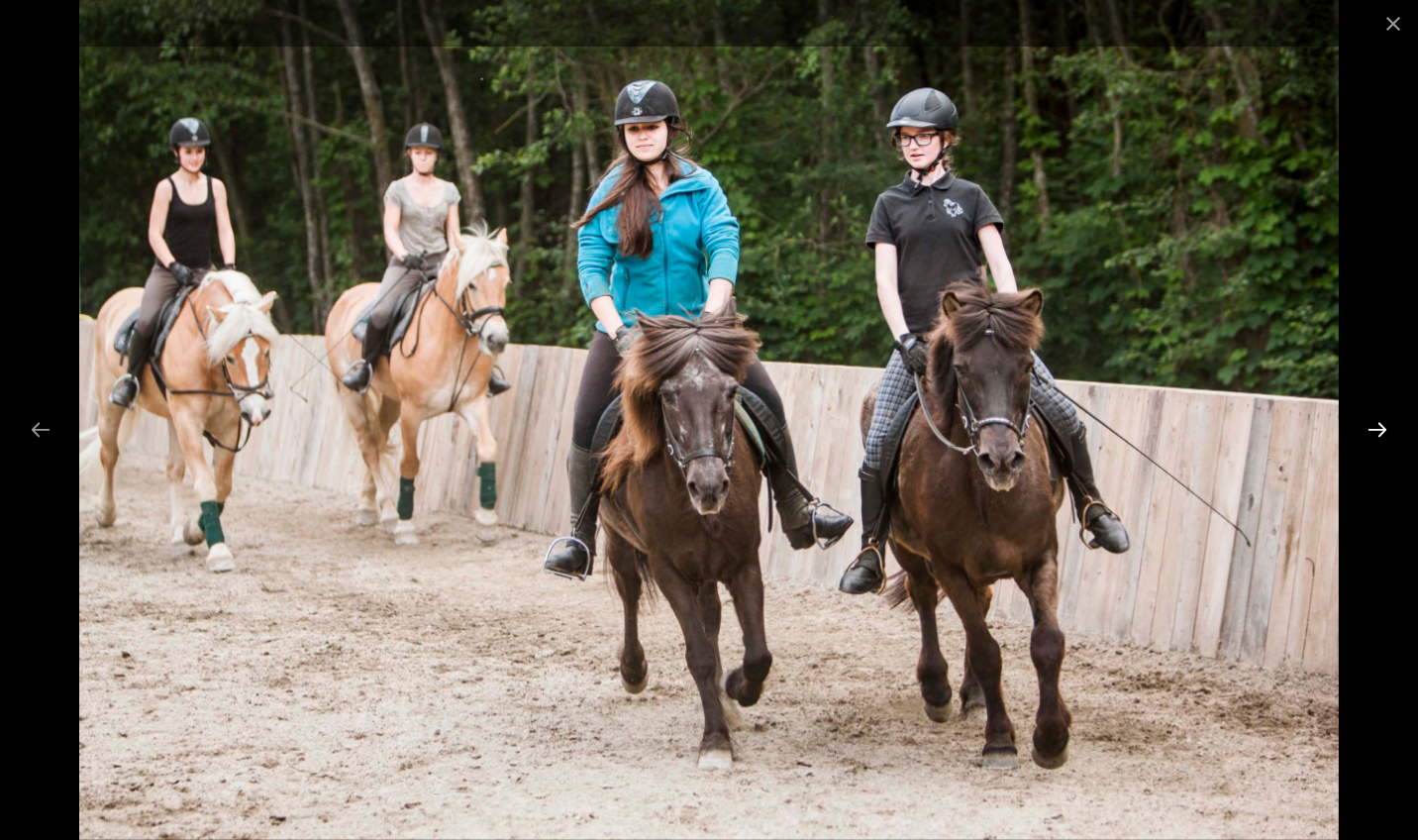
click at [1371, 434] on button "Next slide" at bounding box center [1378, 428] width 42 height 39
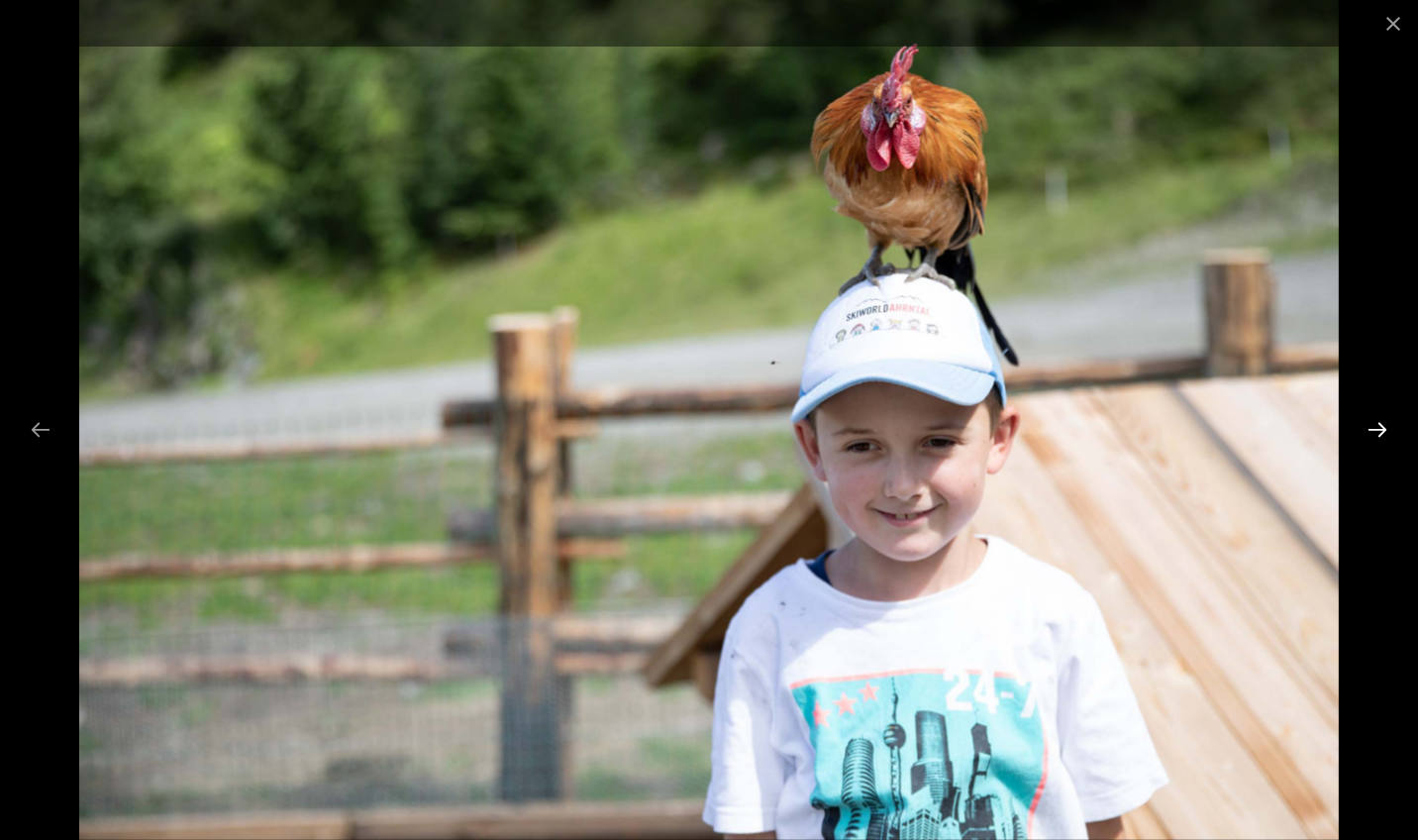
click at [1371, 434] on button "Next slide" at bounding box center [1378, 428] width 42 height 39
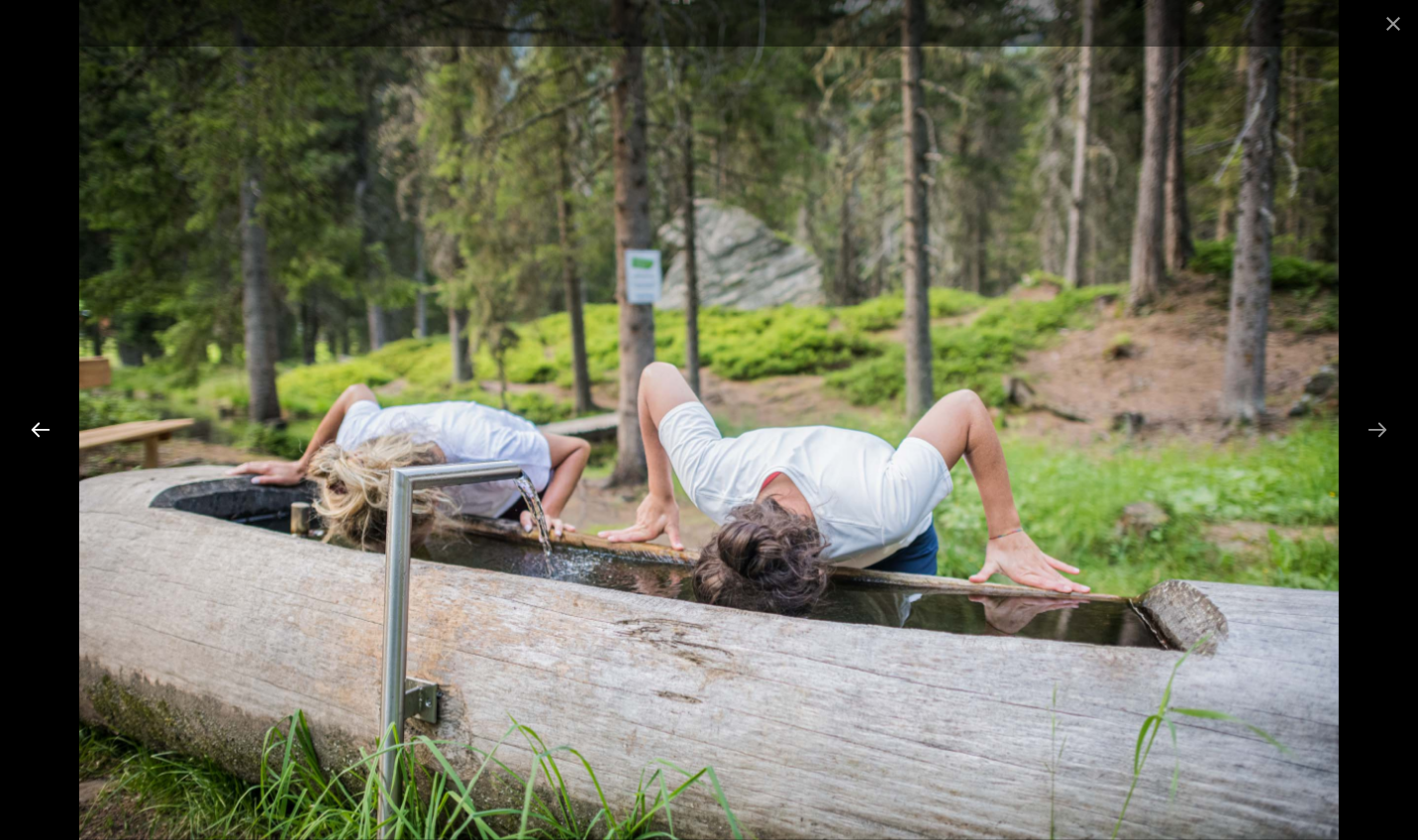
click at [39, 437] on button "Previous slide" at bounding box center [41, 428] width 42 height 39
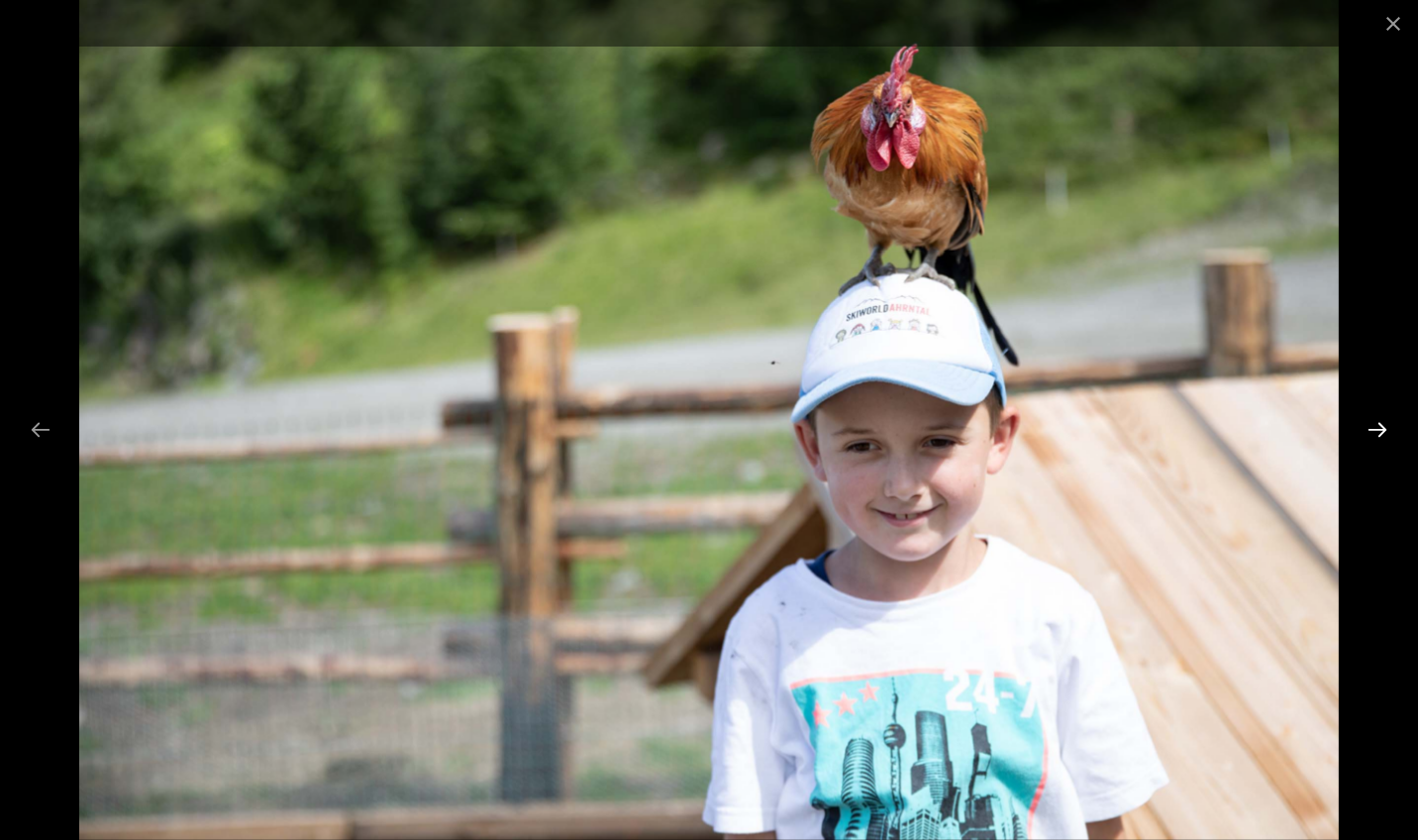
click at [1382, 425] on button "Next slide" at bounding box center [1378, 428] width 42 height 39
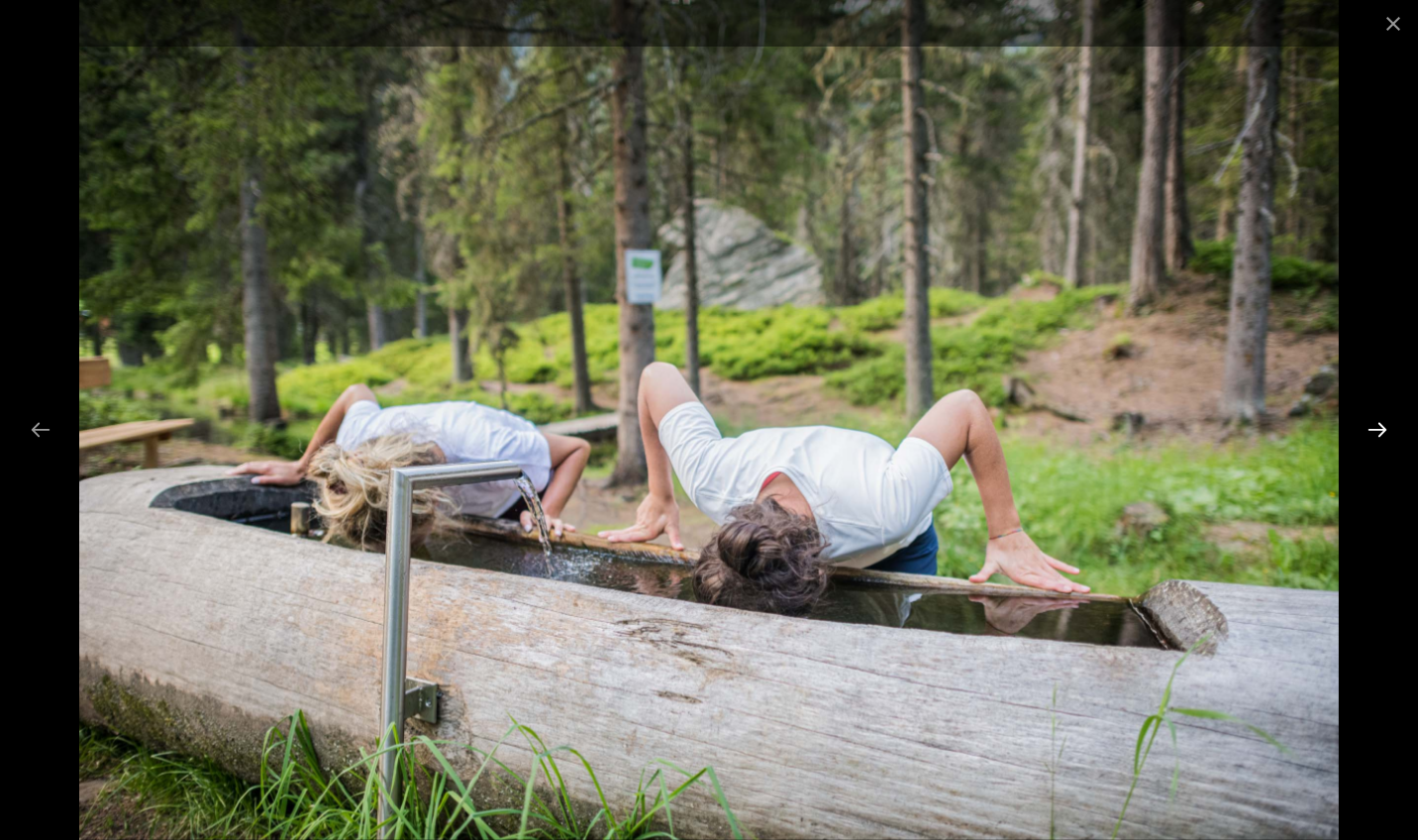
click at [1382, 425] on button "Next slide" at bounding box center [1378, 428] width 42 height 39
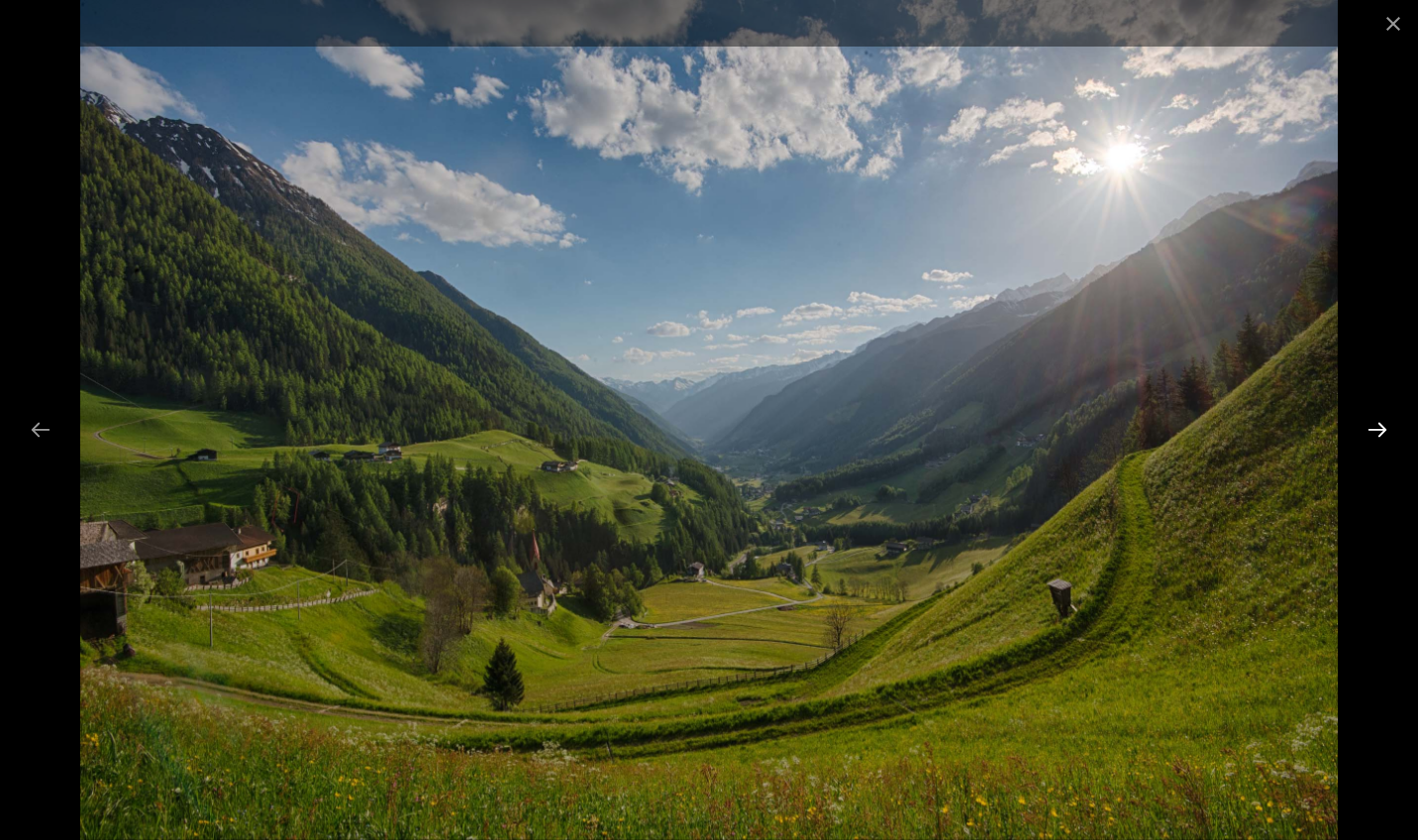
click at [1382, 425] on button "Next slide" at bounding box center [1378, 428] width 42 height 39
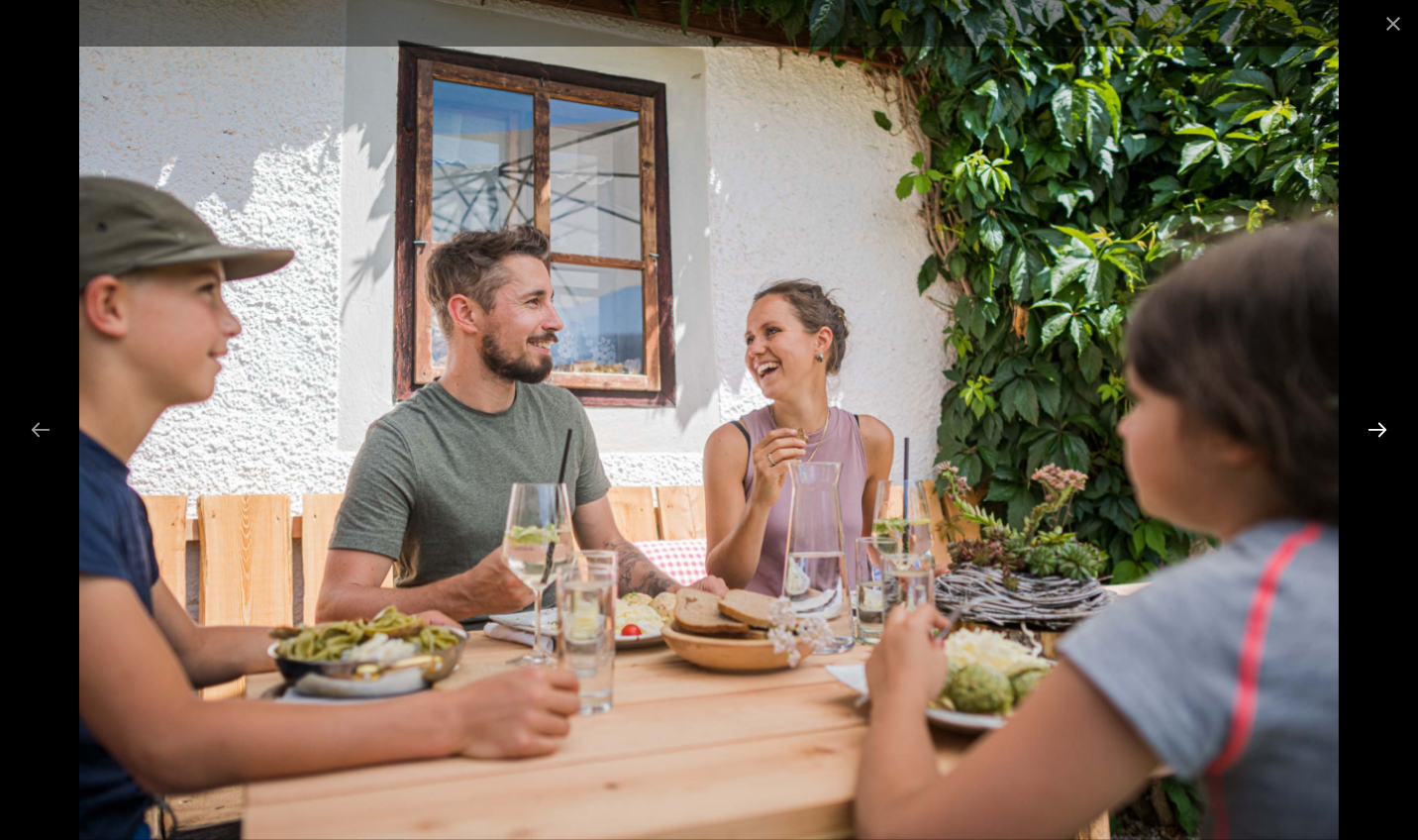
click at [1382, 425] on button "Next slide" at bounding box center [1378, 428] width 42 height 39
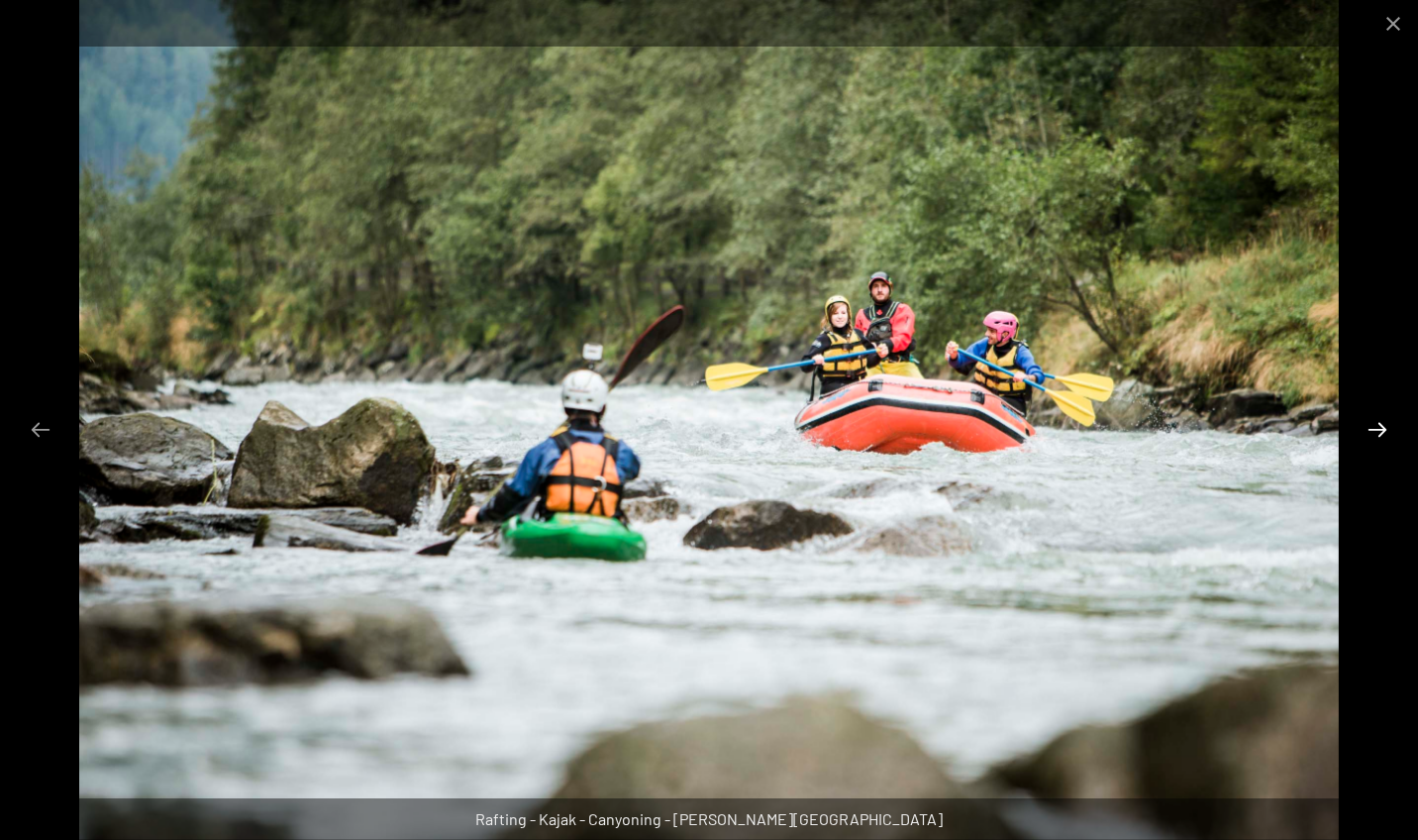
click at [1382, 425] on button "Next slide" at bounding box center [1378, 428] width 42 height 39
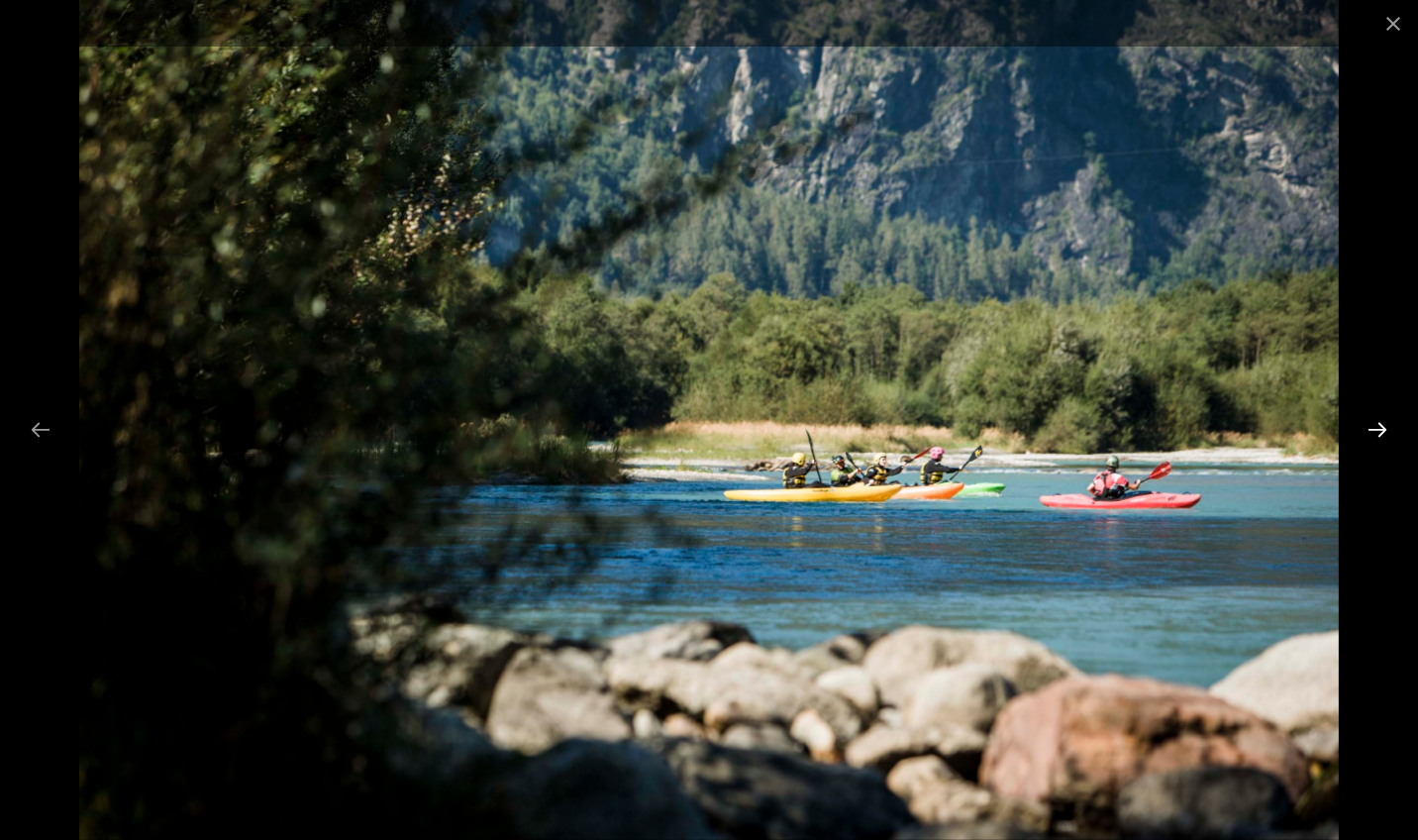
click at [1382, 425] on button "Next slide" at bounding box center [1378, 428] width 42 height 39
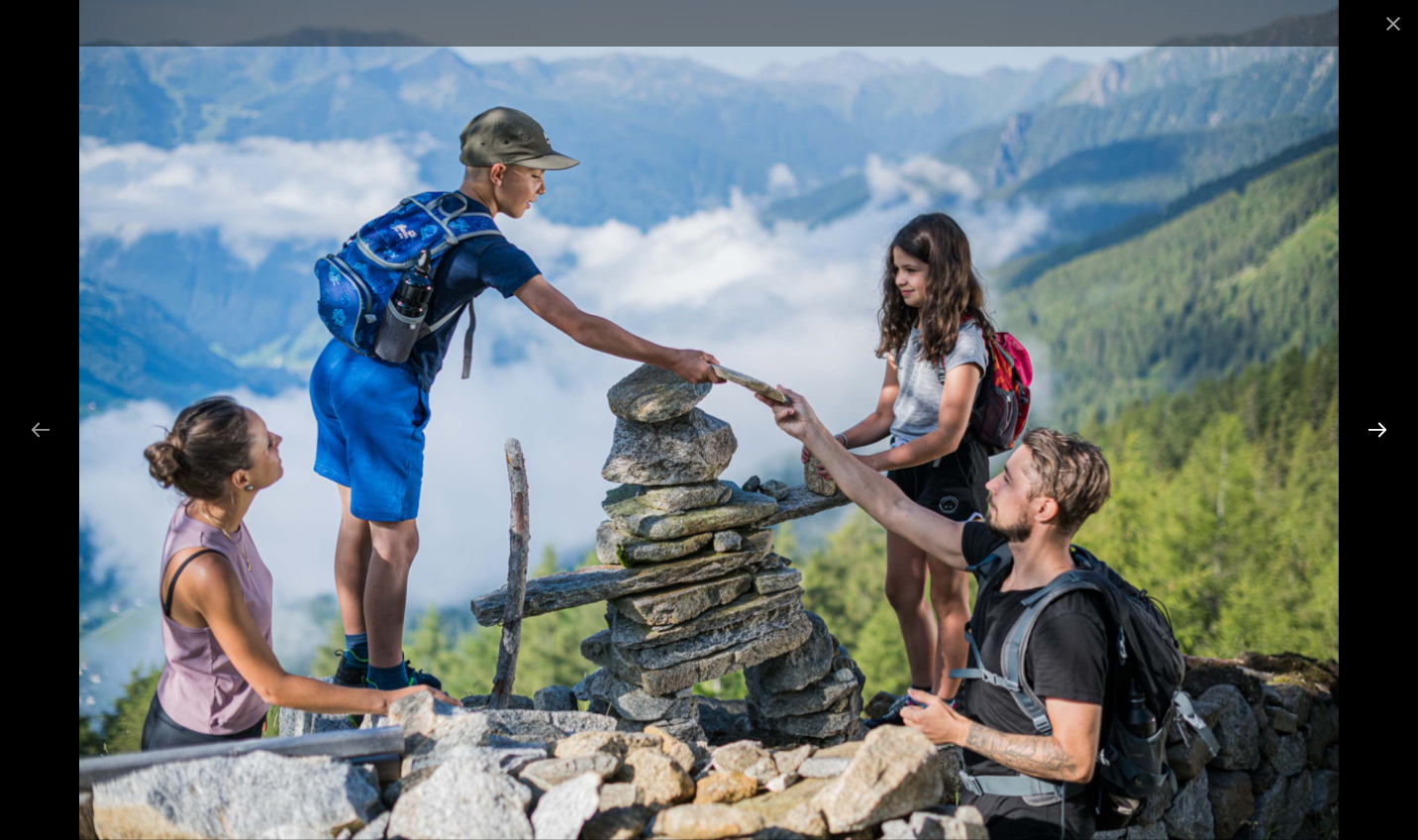
click at [1382, 425] on button "Next slide" at bounding box center [1378, 428] width 42 height 39
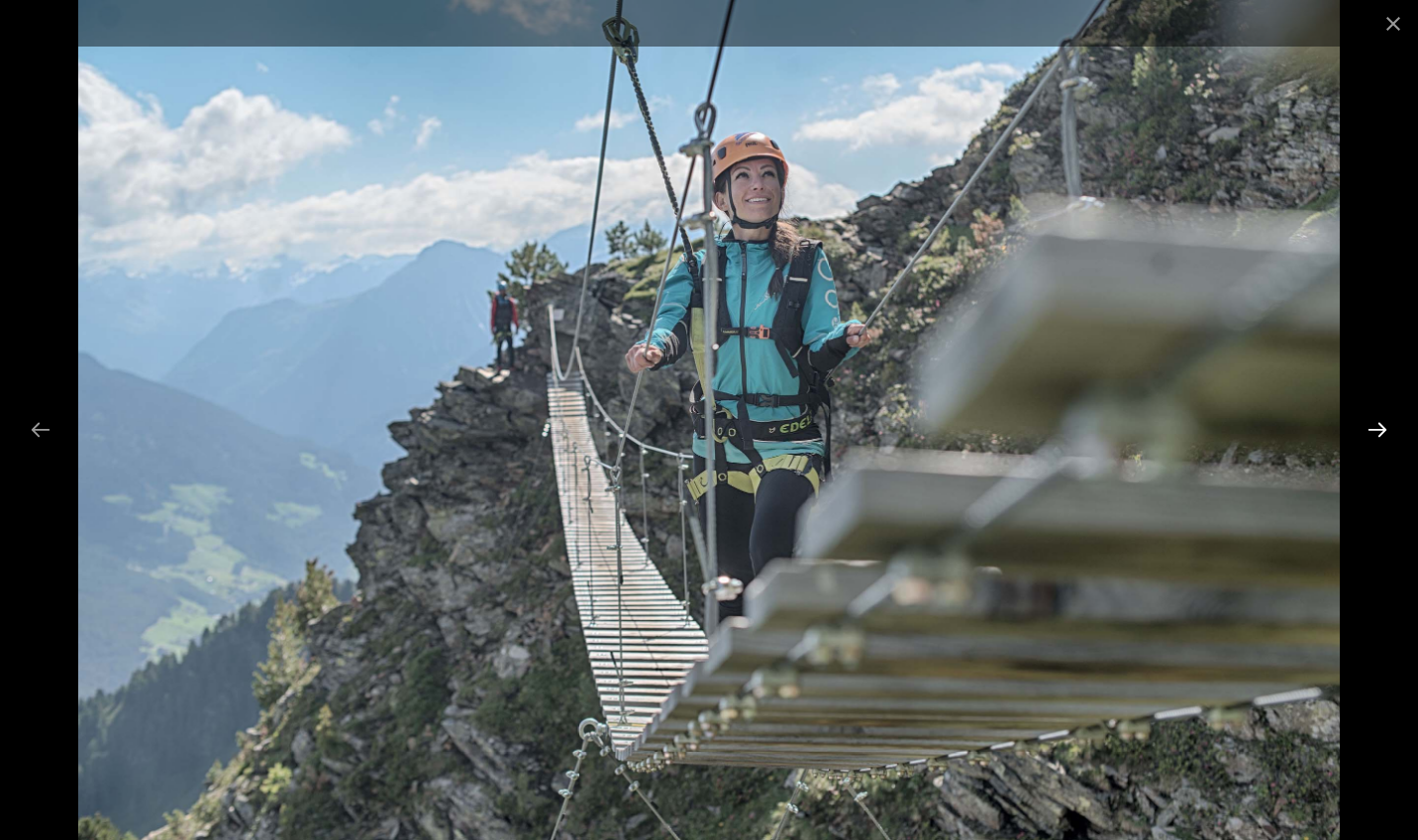
click at [1382, 425] on button "Next slide" at bounding box center [1378, 428] width 42 height 39
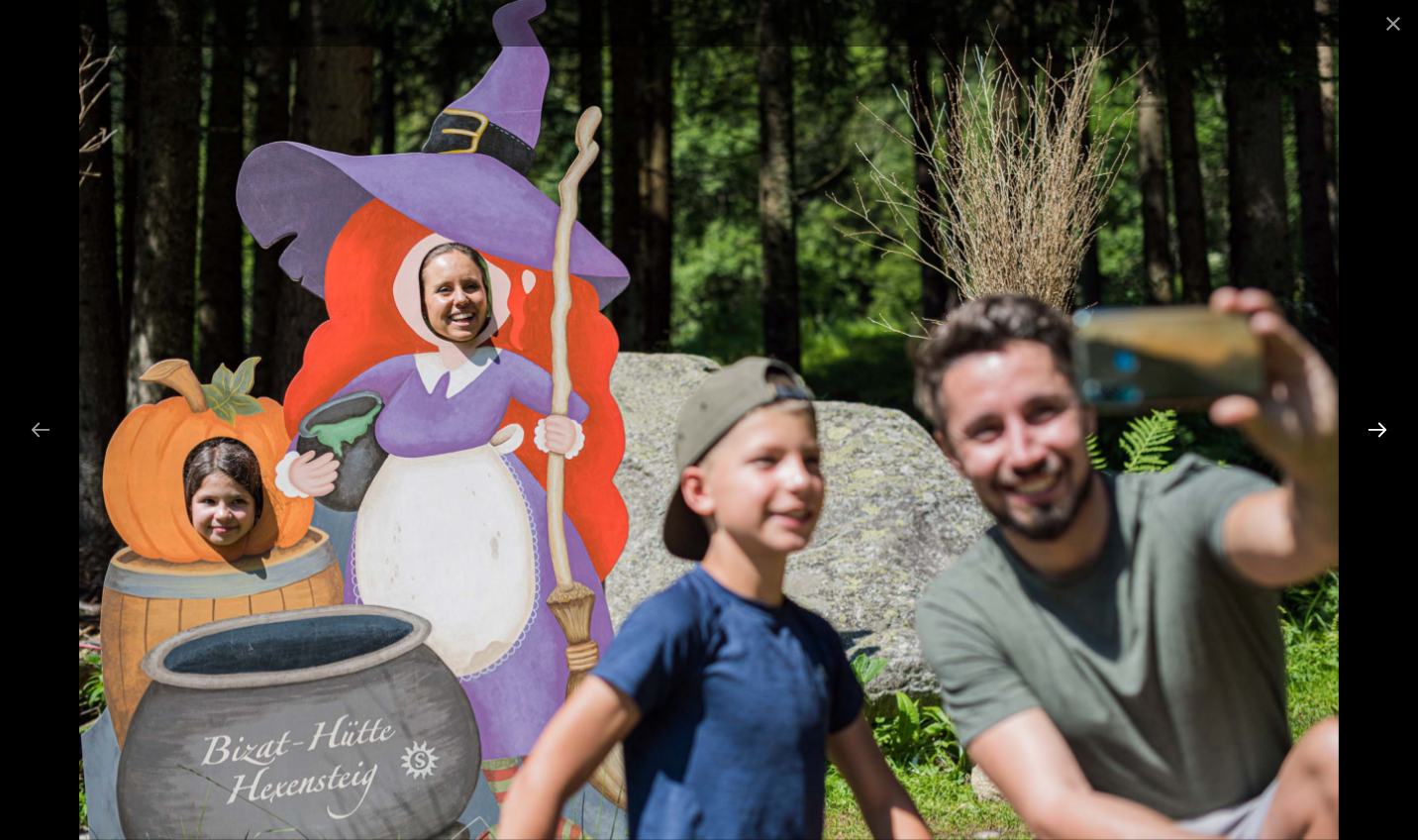
click at [1382, 425] on button "Next slide" at bounding box center [1378, 428] width 42 height 39
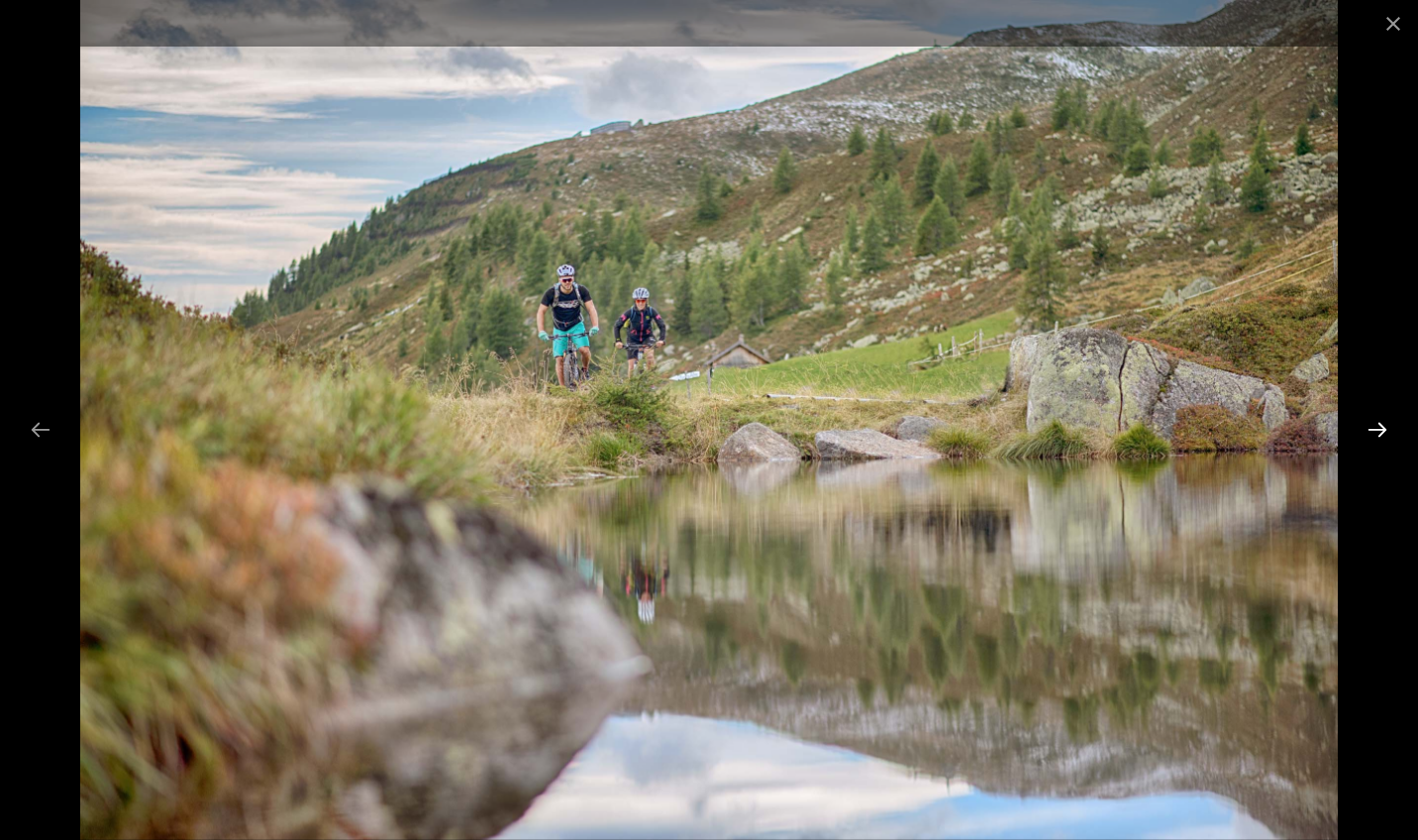
click at [1382, 425] on button "Next slide" at bounding box center [1378, 428] width 42 height 39
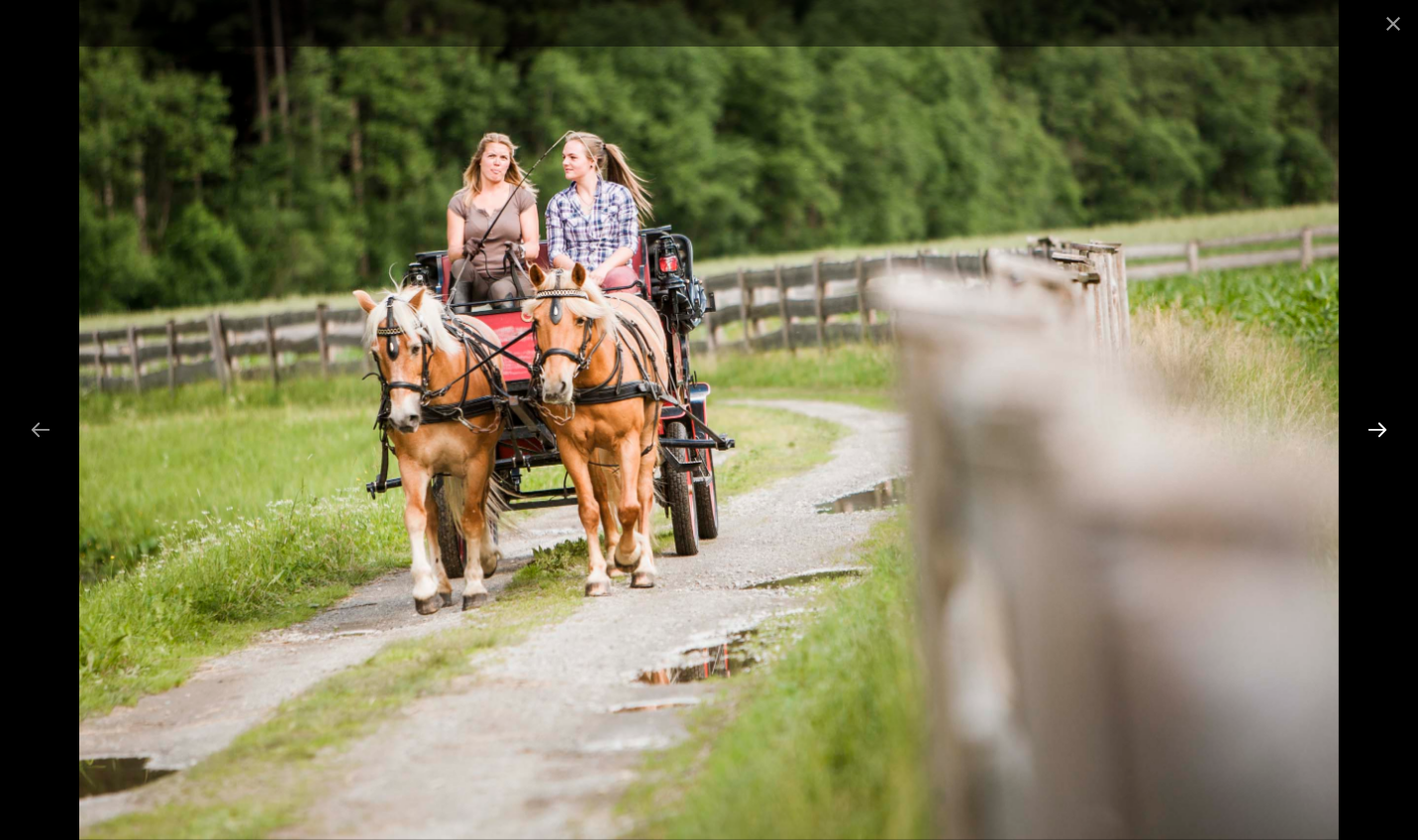
click at [1382, 425] on button "Next slide" at bounding box center [1378, 428] width 42 height 39
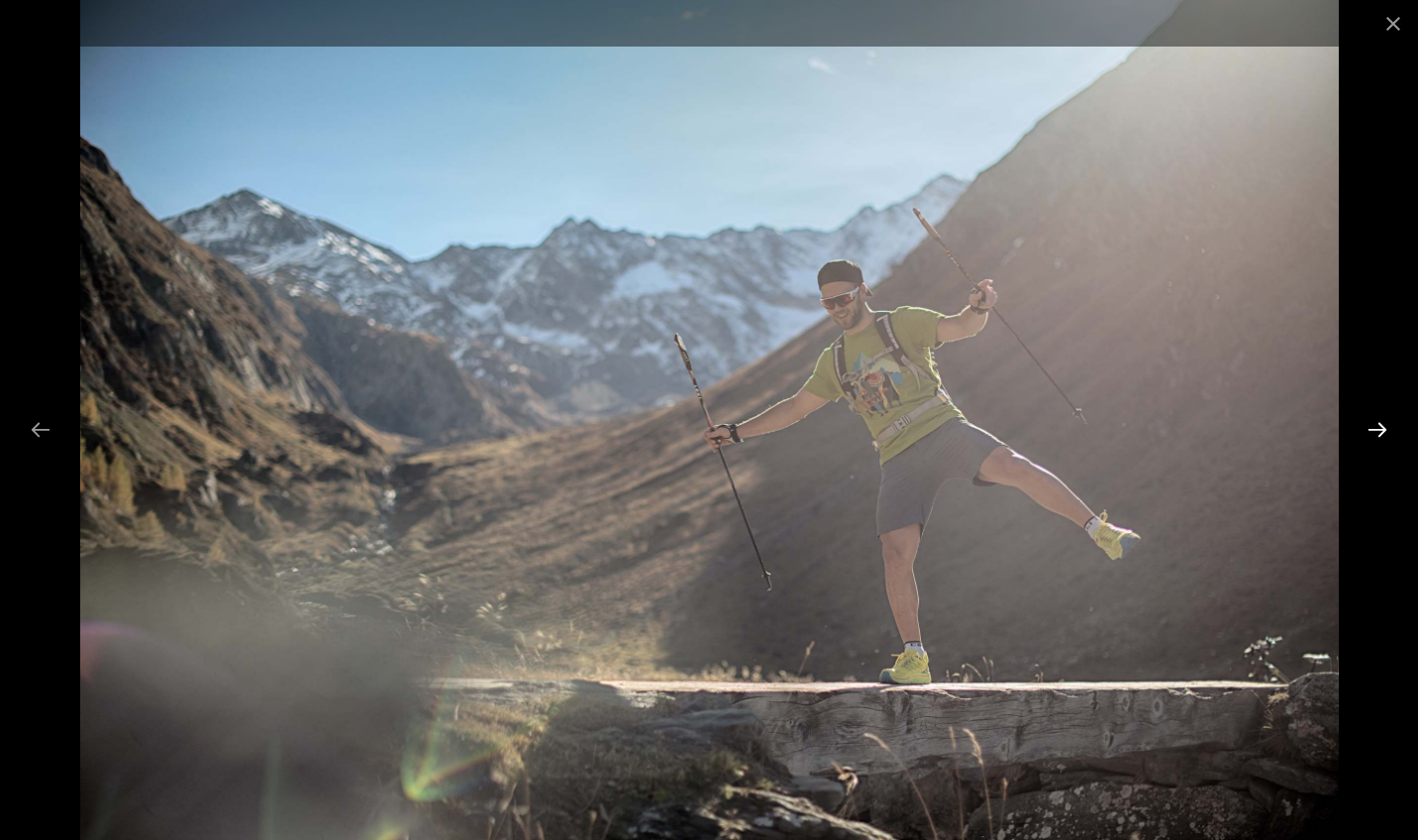
click at [1382, 425] on button "Next slide" at bounding box center [1378, 428] width 42 height 39
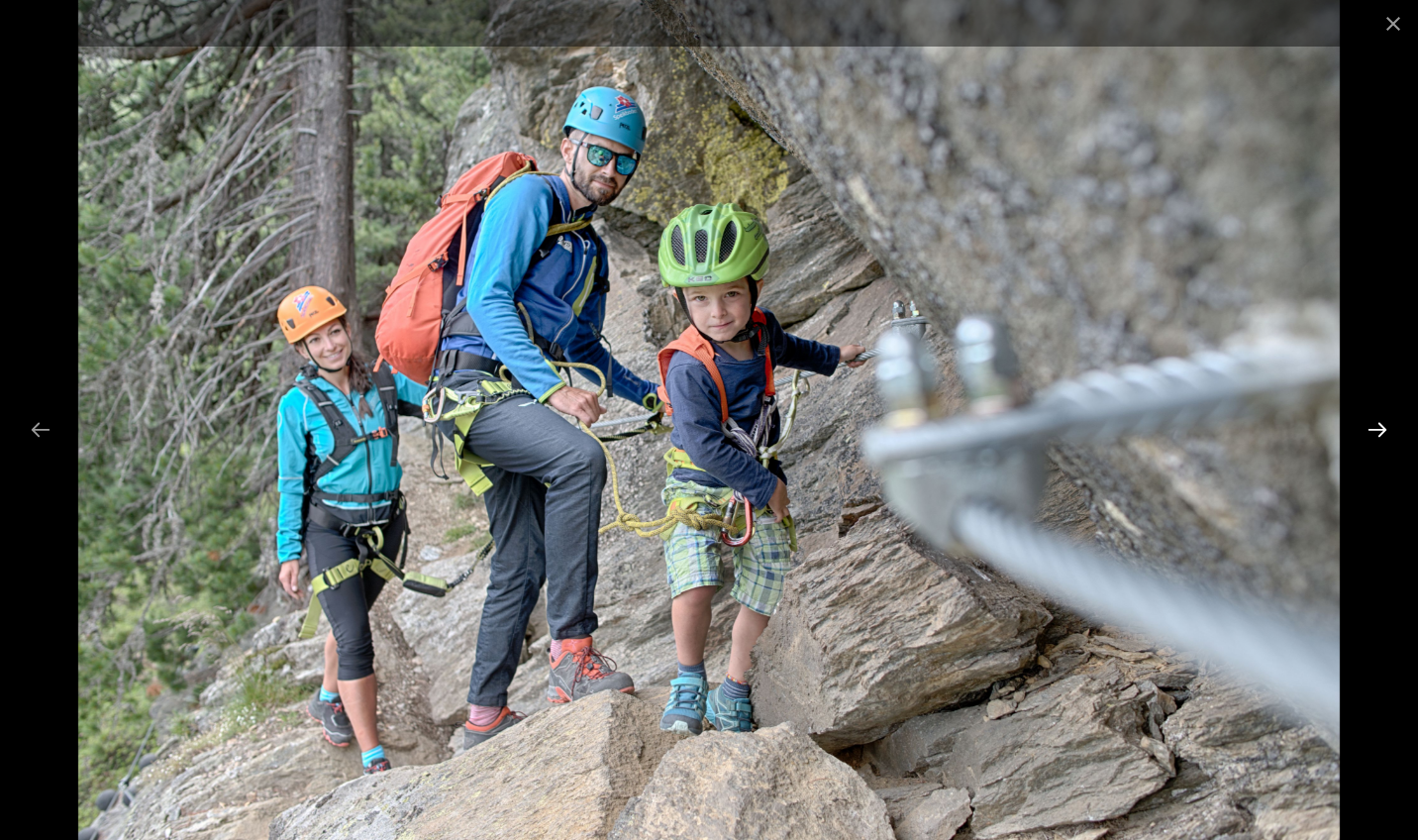
click at [1382, 425] on button "Next slide" at bounding box center [1378, 428] width 42 height 39
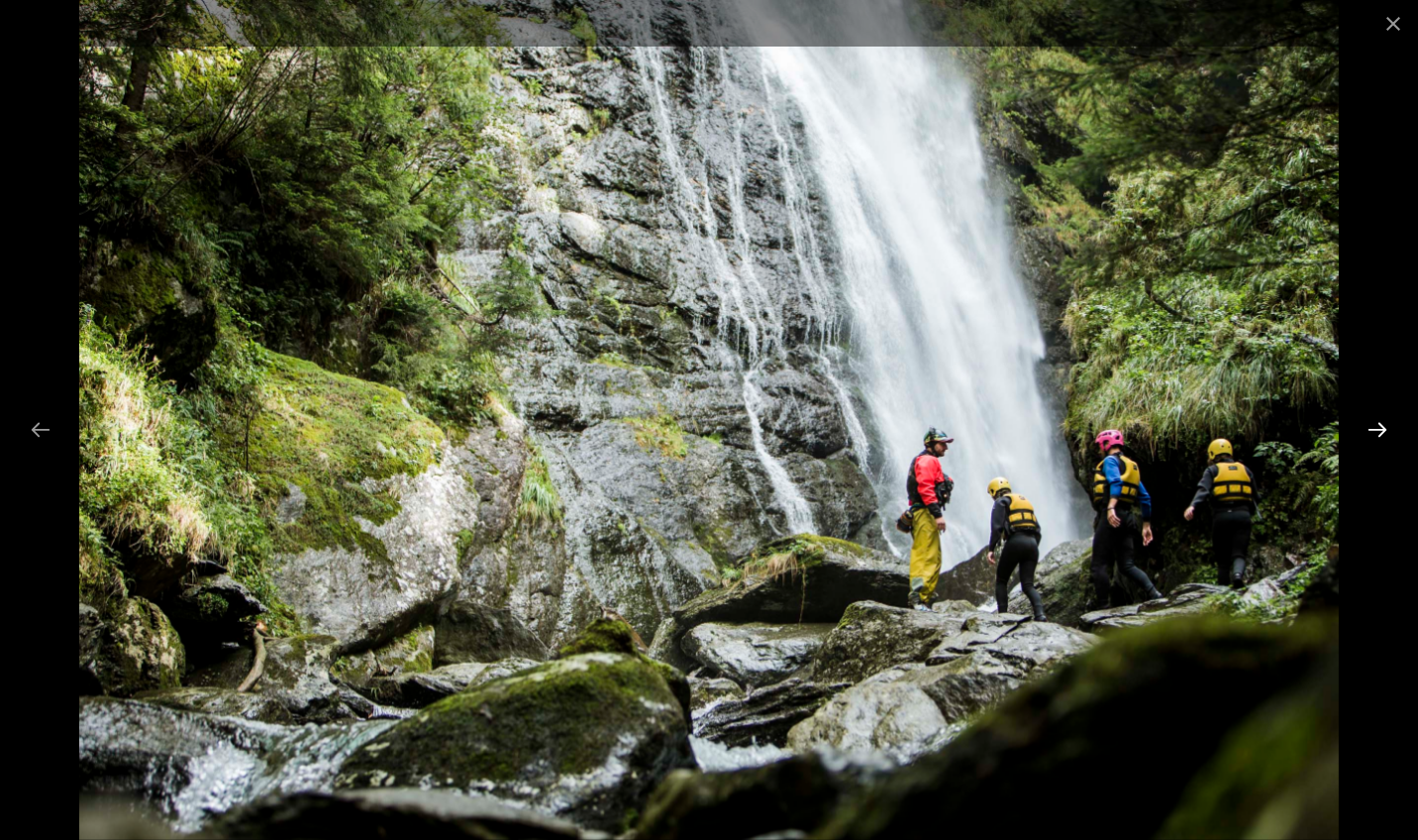
click at [1382, 425] on button "Next slide" at bounding box center [1378, 428] width 42 height 39
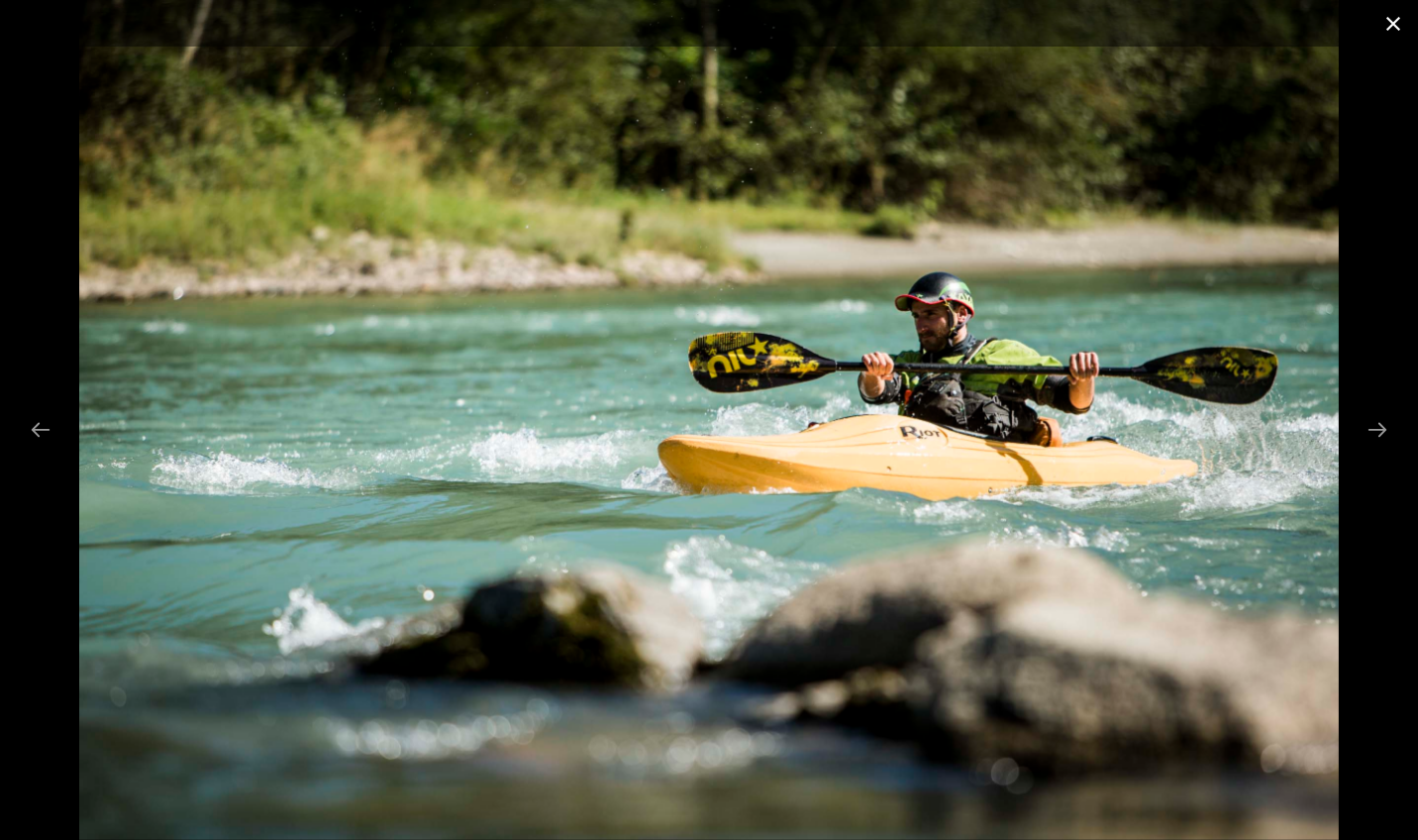
click at [1390, 21] on button "Close gallery" at bounding box center [1394, 23] width 50 height 47
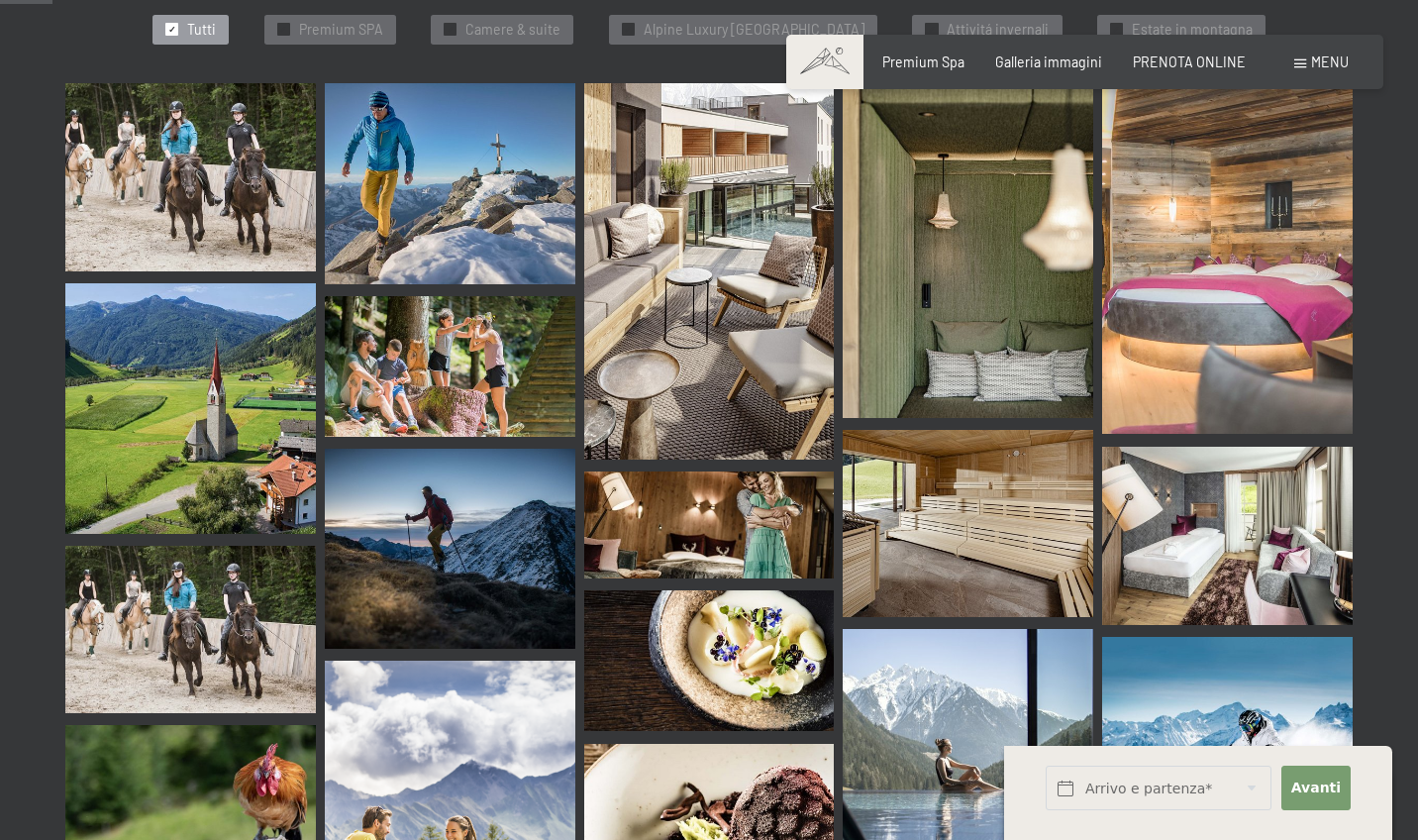
scroll to position [741, 0]
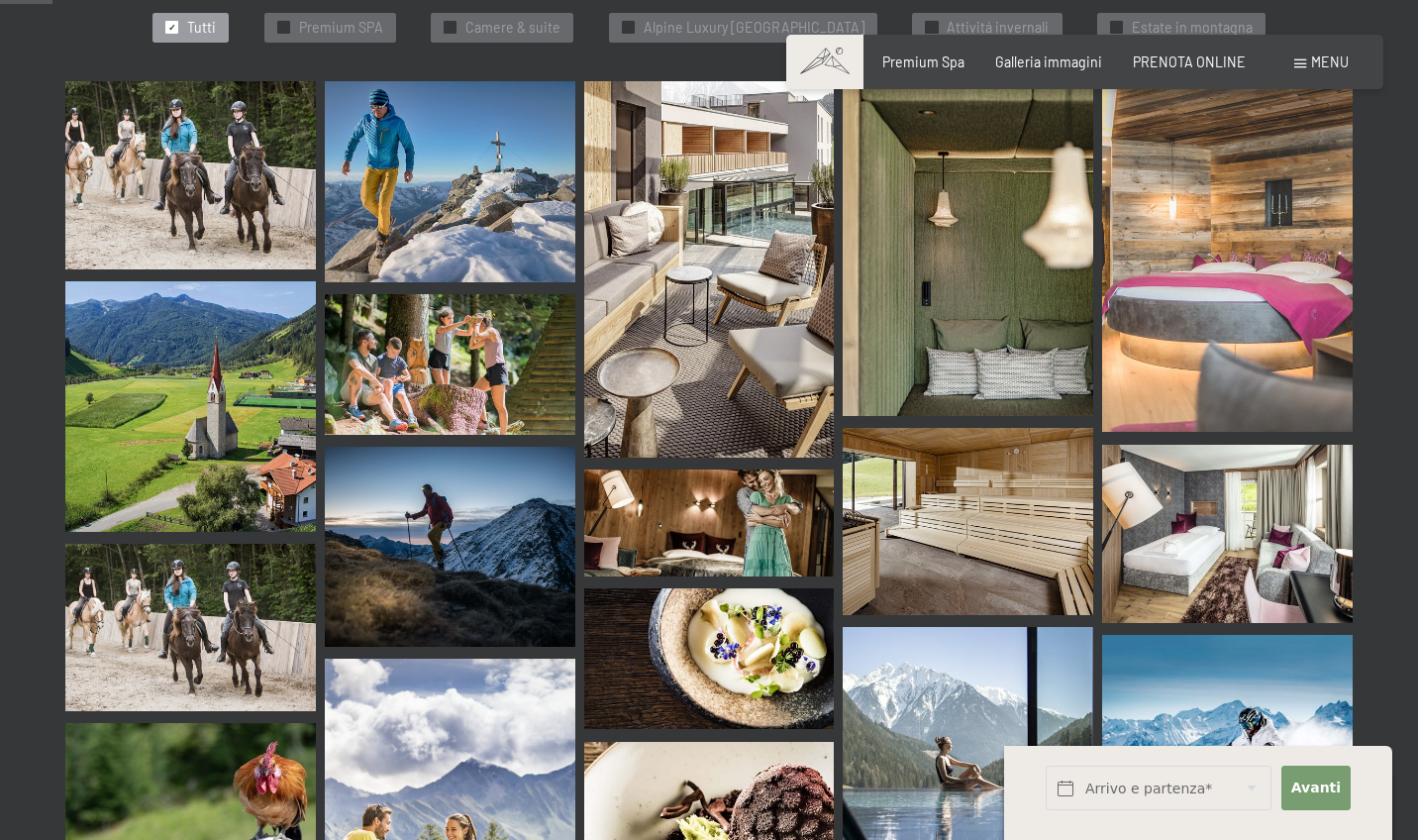
click at [776, 232] on img at bounding box center [710, 269] width 251 height 376
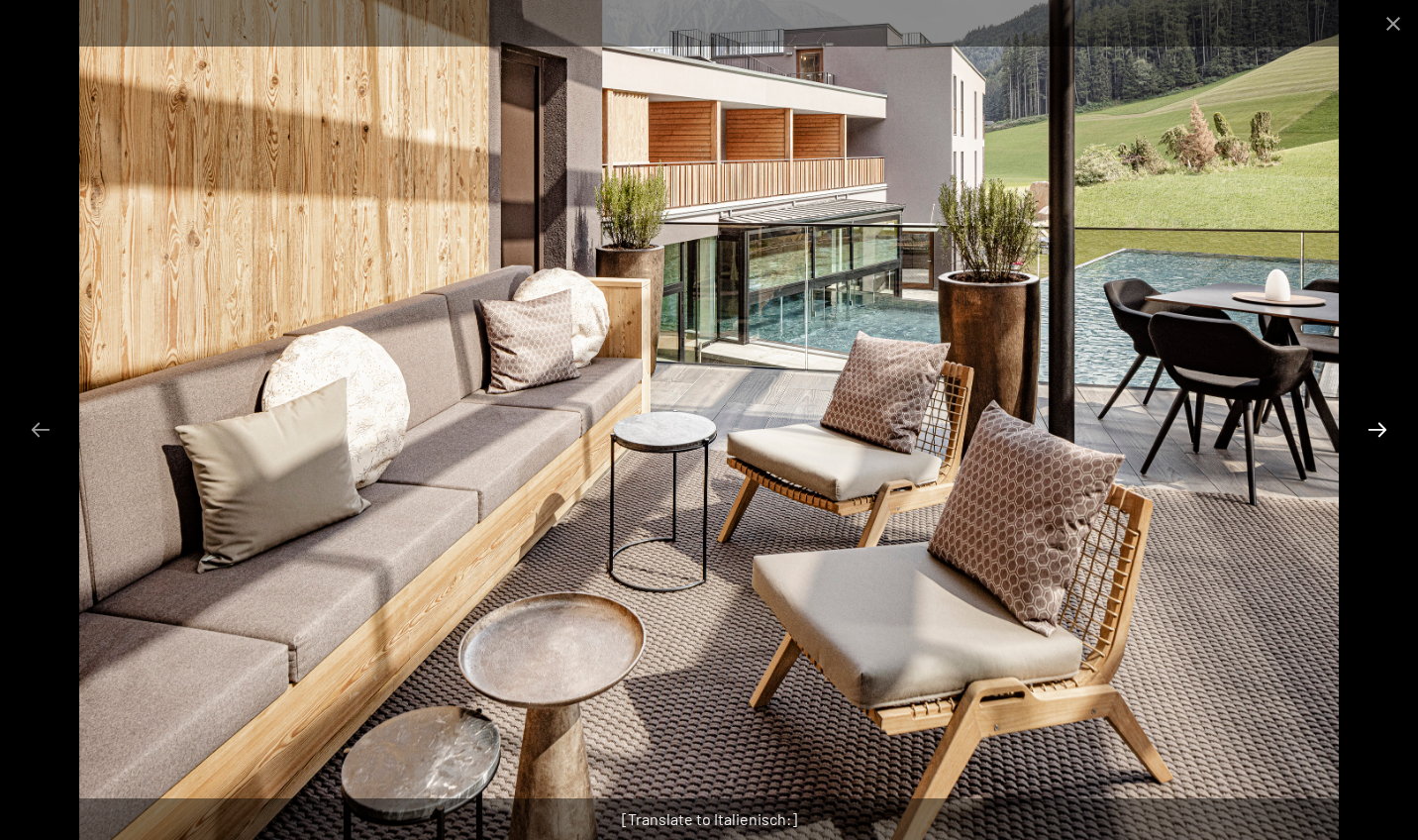
click at [1387, 436] on button "Next slide" at bounding box center [1378, 428] width 42 height 39
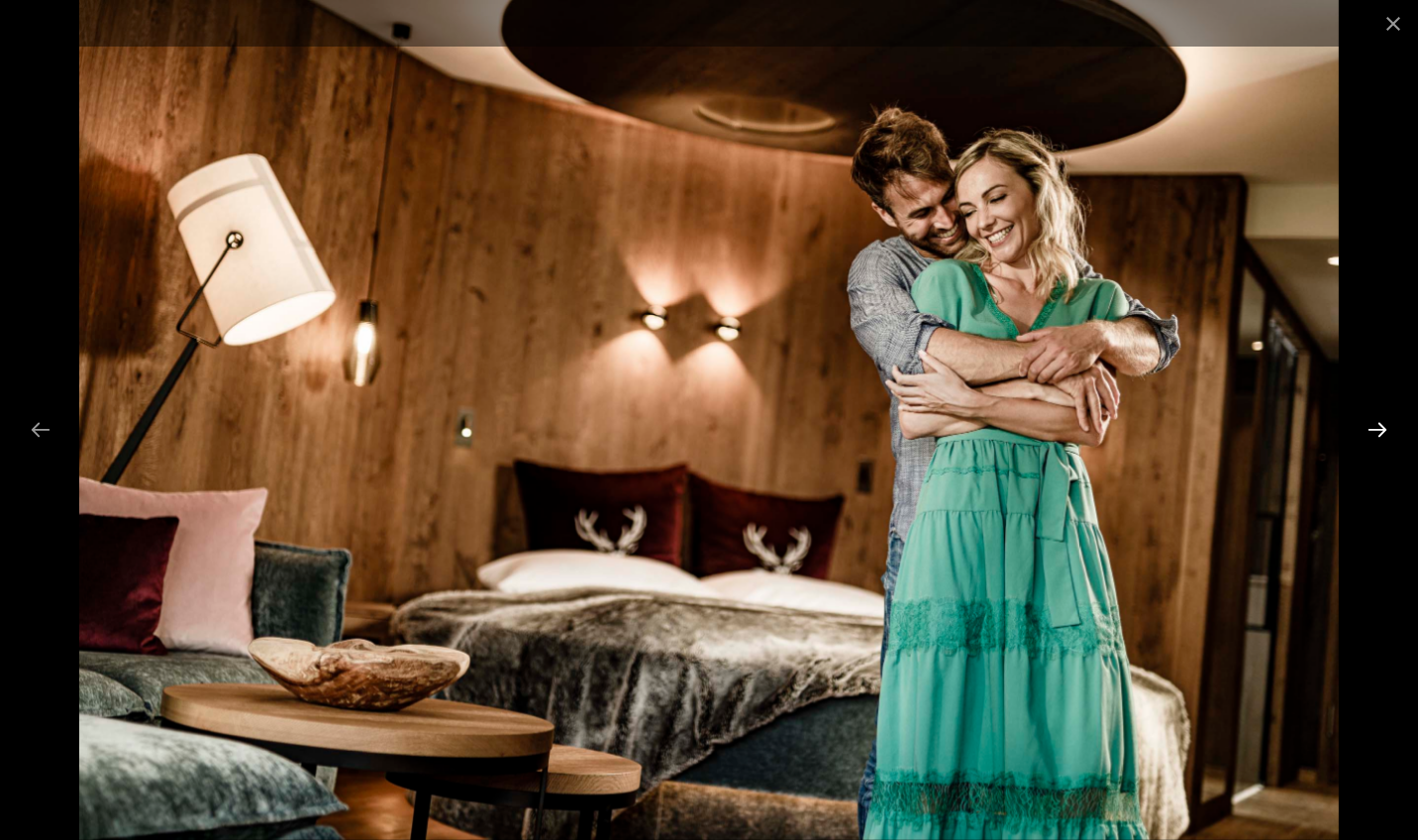
click at [1384, 426] on button "Next slide" at bounding box center [1378, 428] width 42 height 39
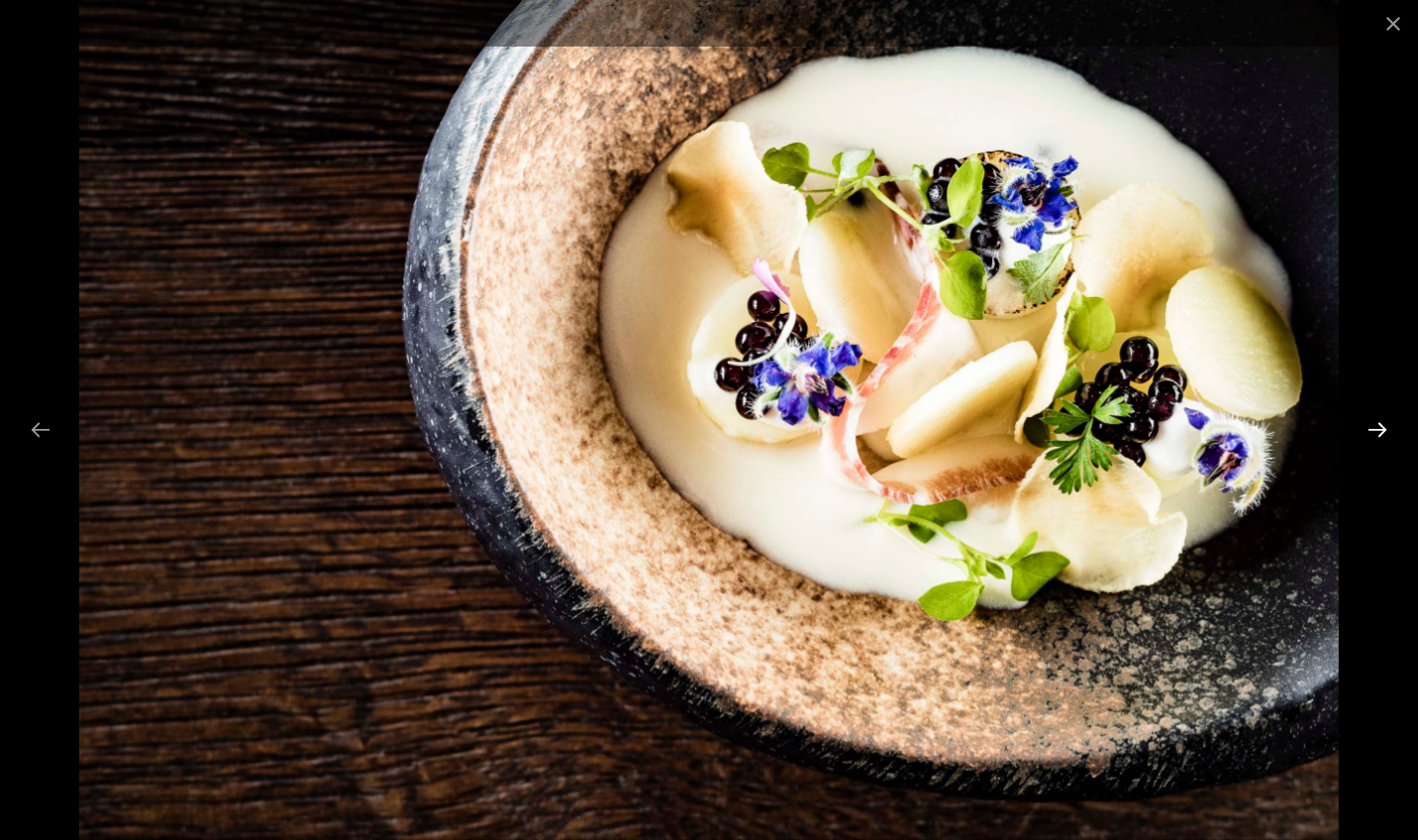
click at [1384, 426] on button "Next slide" at bounding box center [1378, 428] width 42 height 39
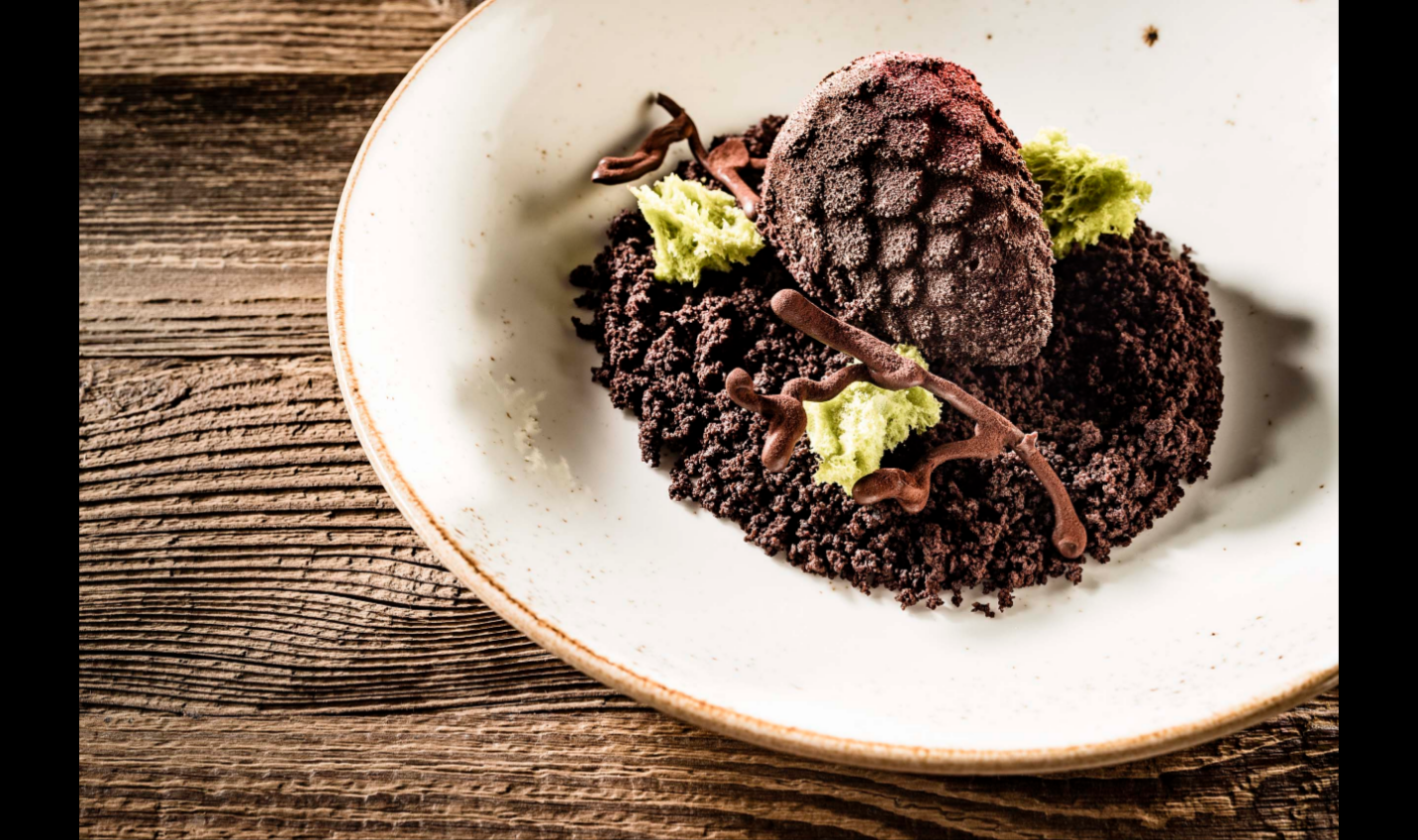
click at [1384, 426] on button "Next slide" at bounding box center [1388, 428] width 42 height 39
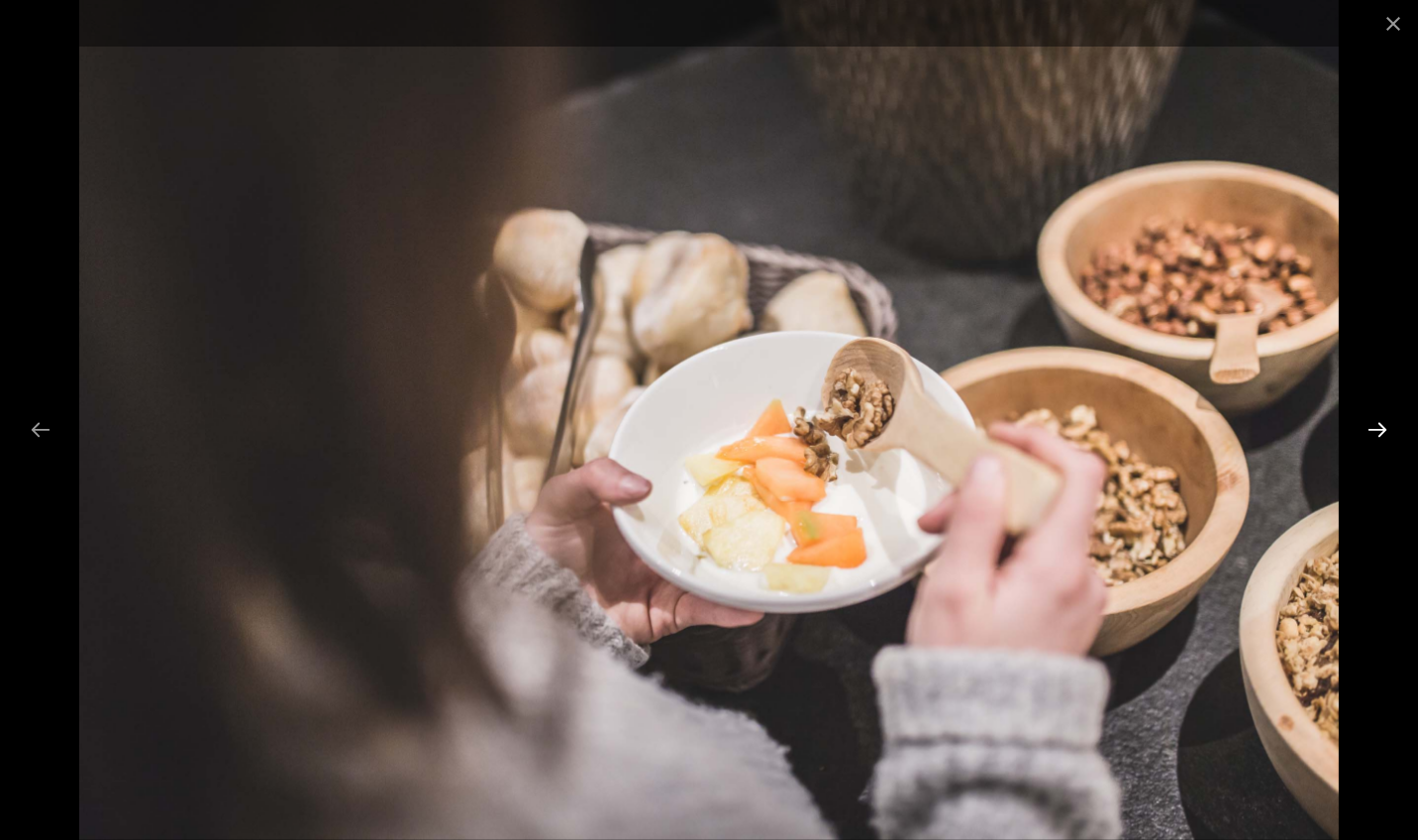
click at [1384, 426] on button "Next slide" at bounding box center [1378, 428] width 42 height 39
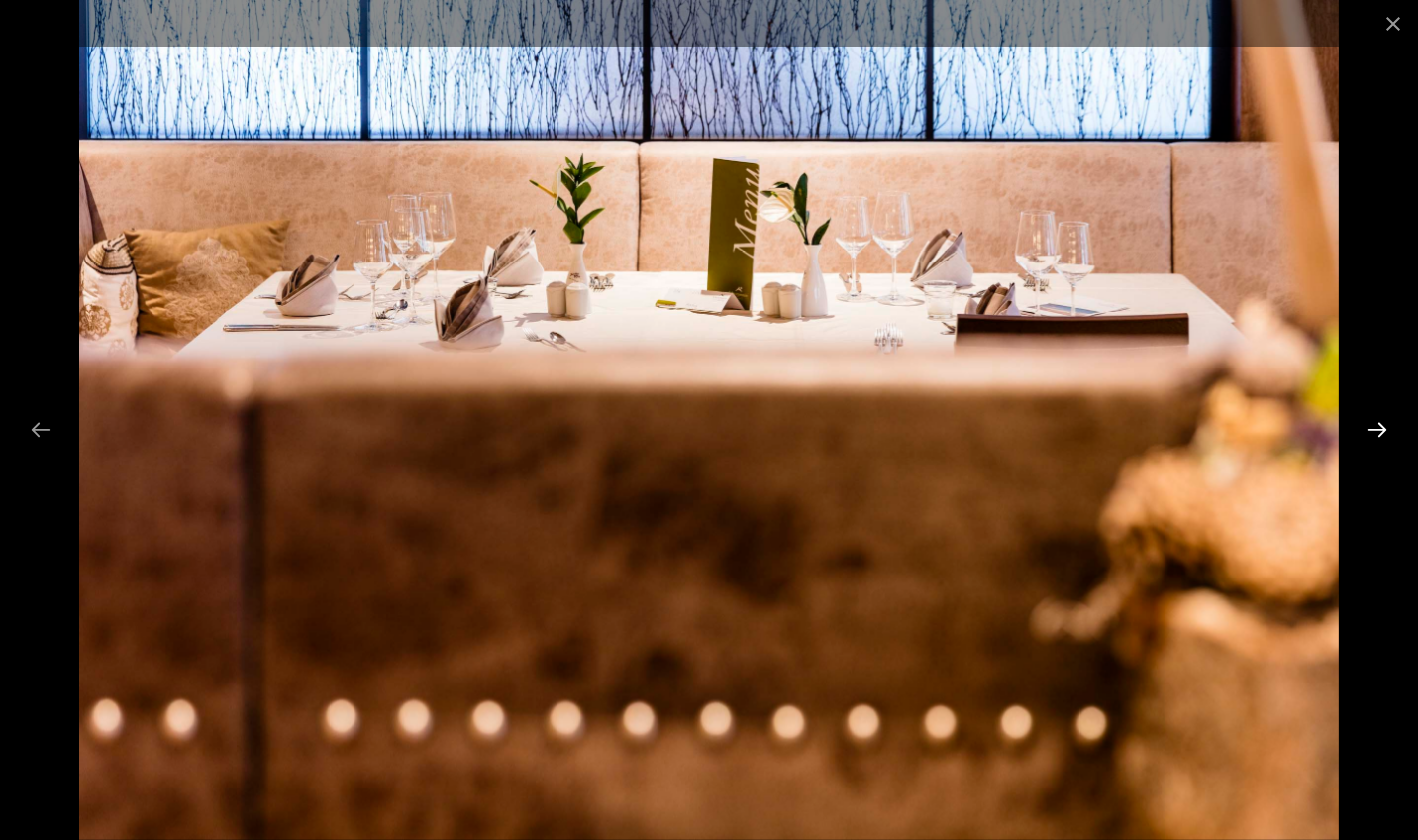
click at [1384, 426] on button "Next slide" at bounding box center [1378, 428] width 42 height 39
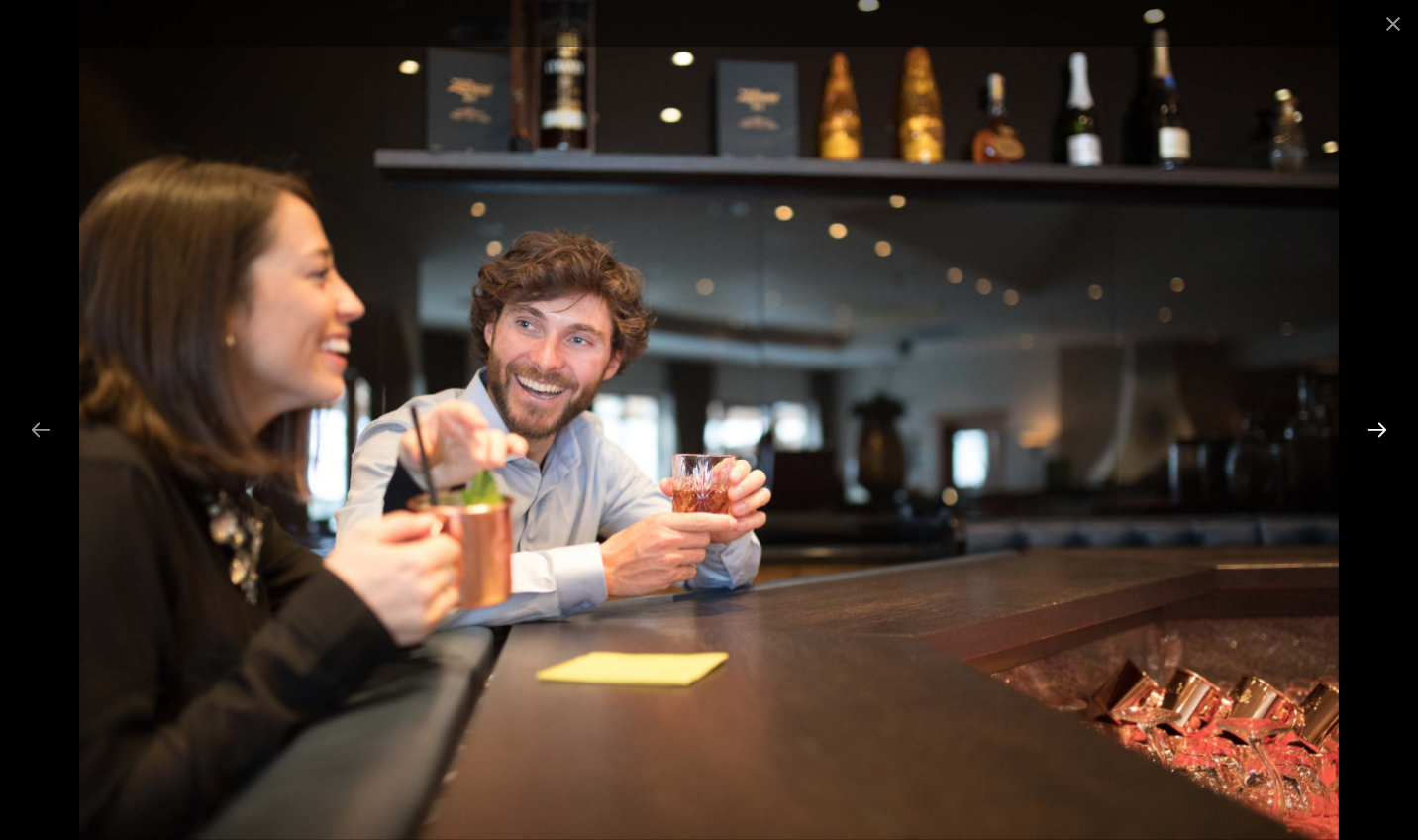
click at [1384, 426] on button "Next slide" at bounding box center [1378, 428] width 42 height 39
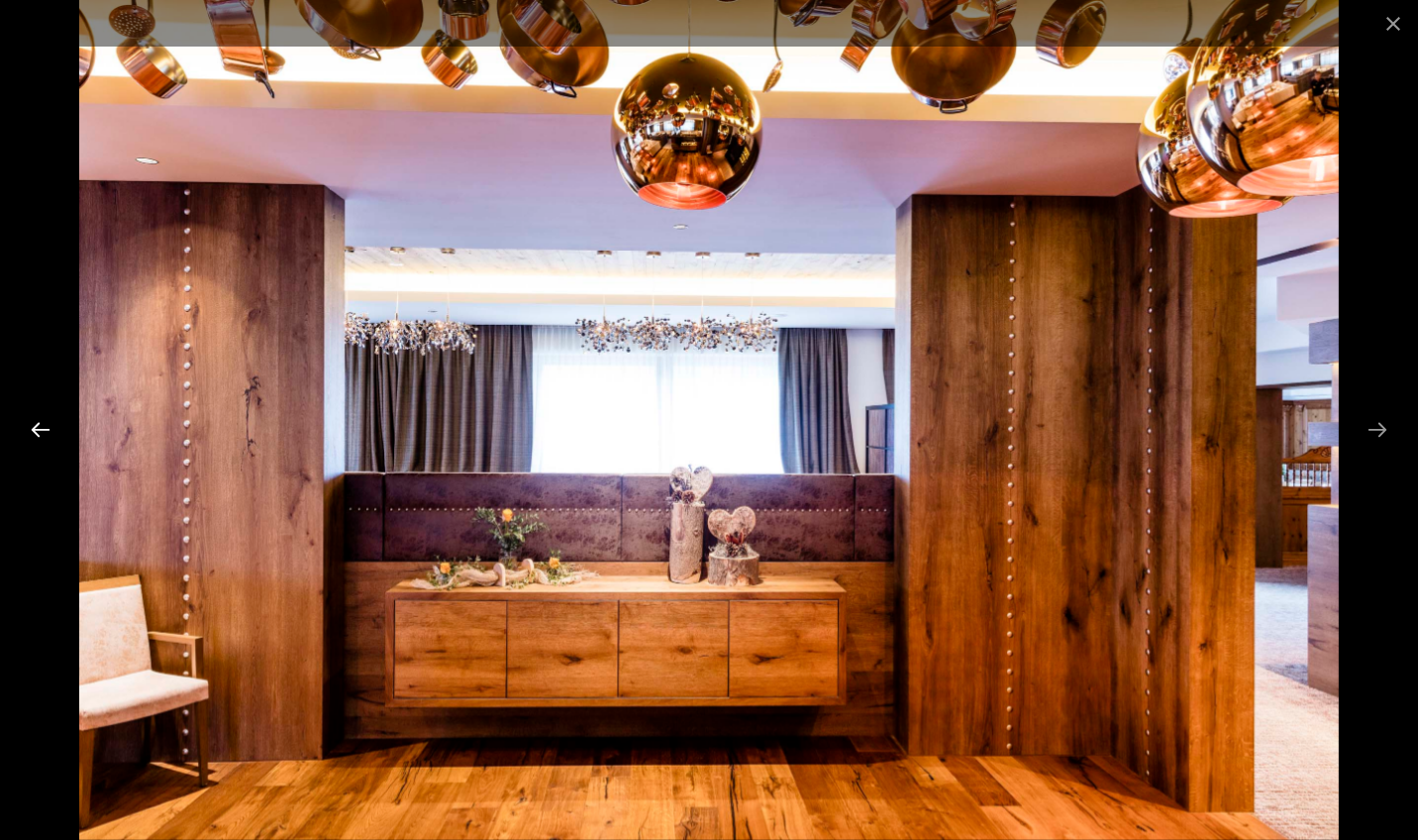
click at [49, 435] on button "Previous slide" at bounding box center [41, 428] width 42 height 39
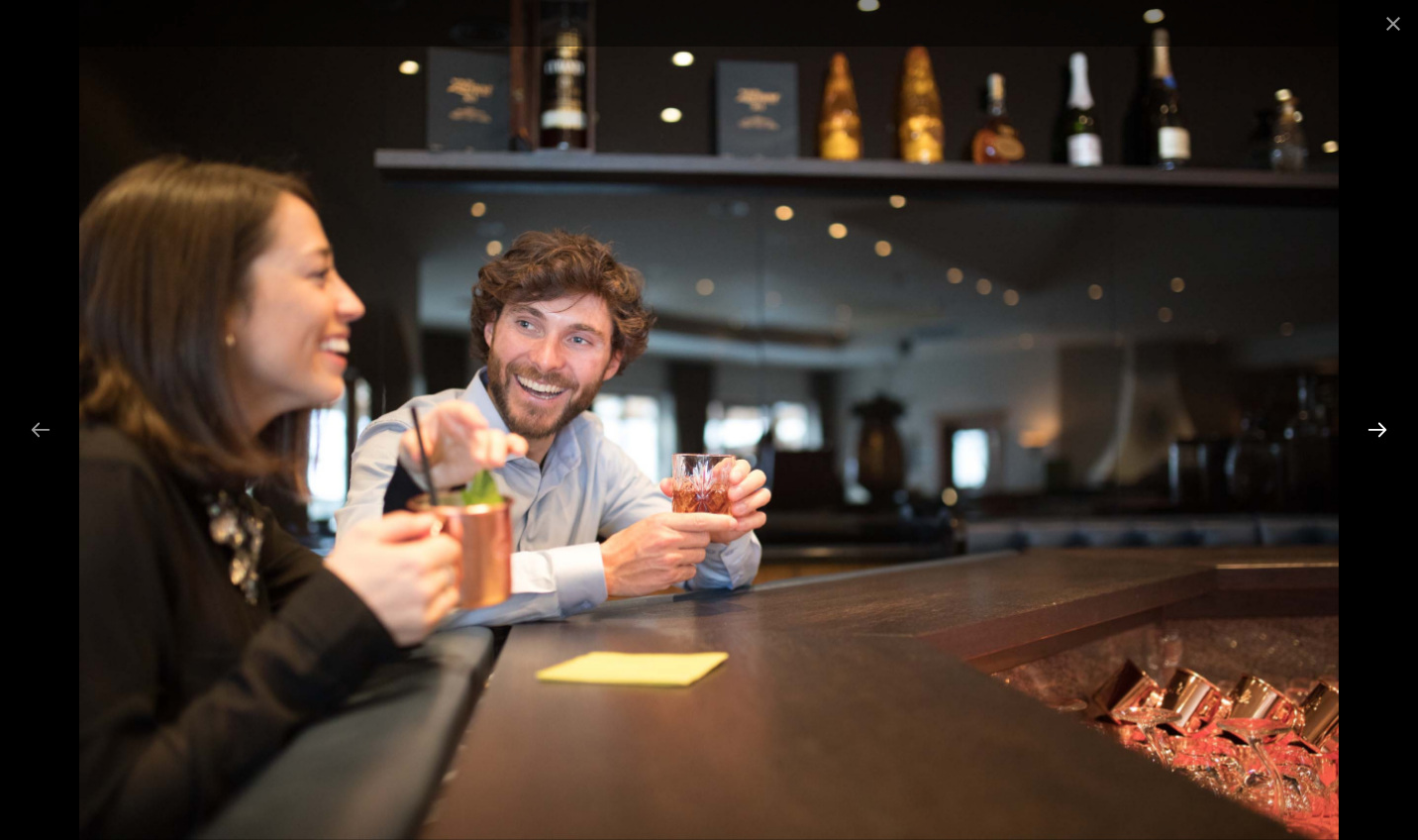
click at [1386, 441] on button "Next slide" at bounding box center [1378, 428] width 42 height 39
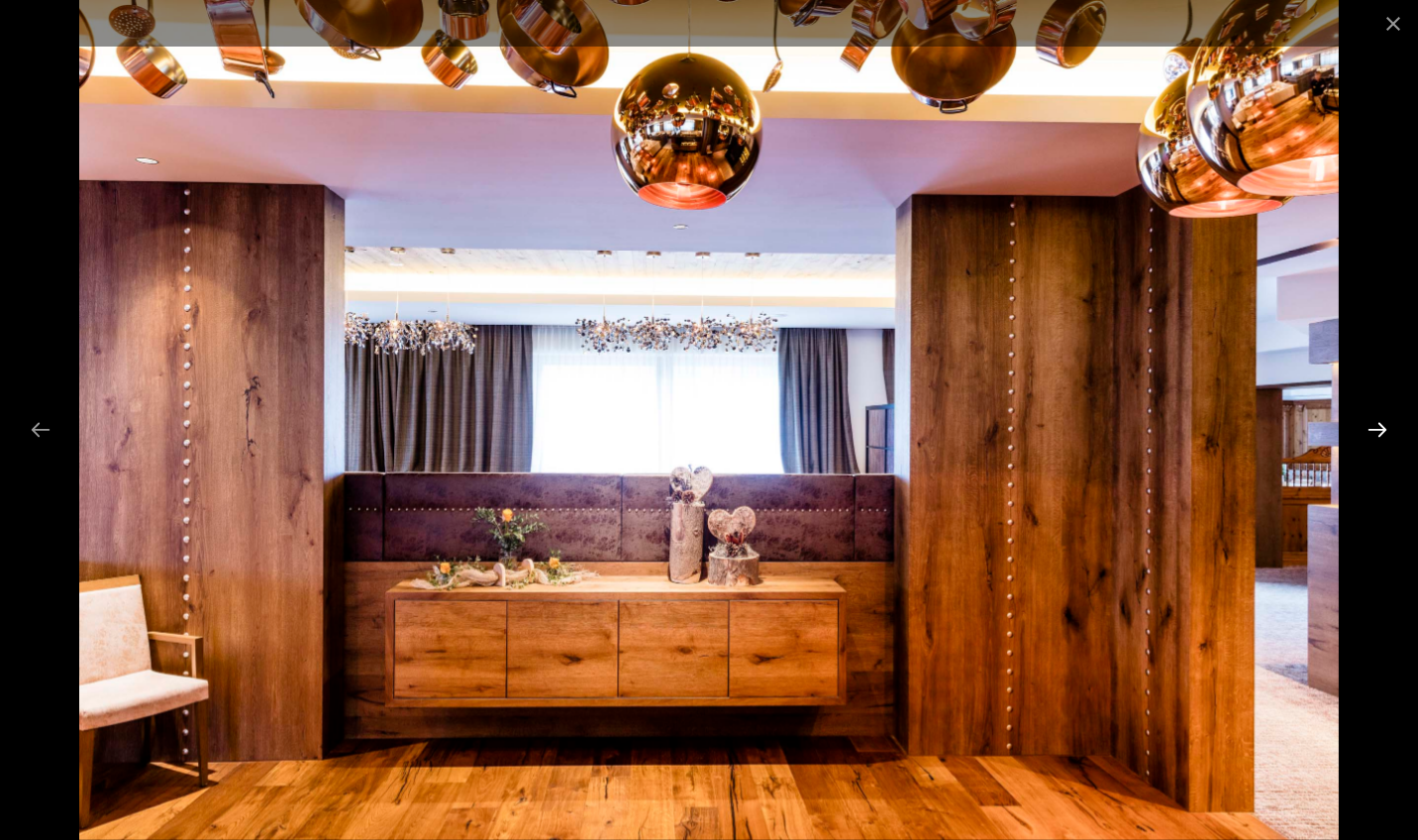
click at [1385, 428] on button "Next slide" at bounding box center [1378, 428] width 42 height 39
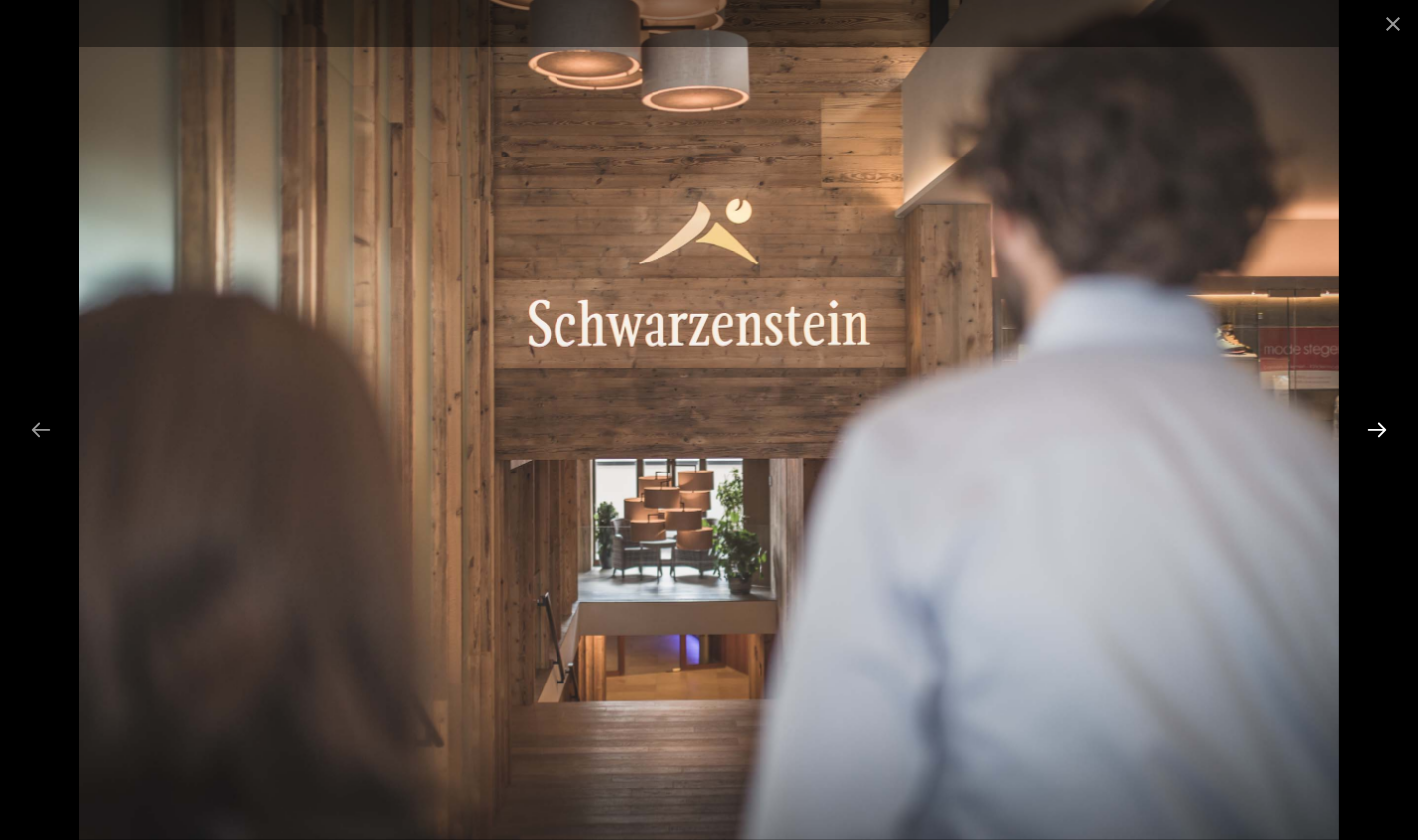
click at [1385, 428] on button "Next slide" at bounding box center [1378, 428] width 42 height 39
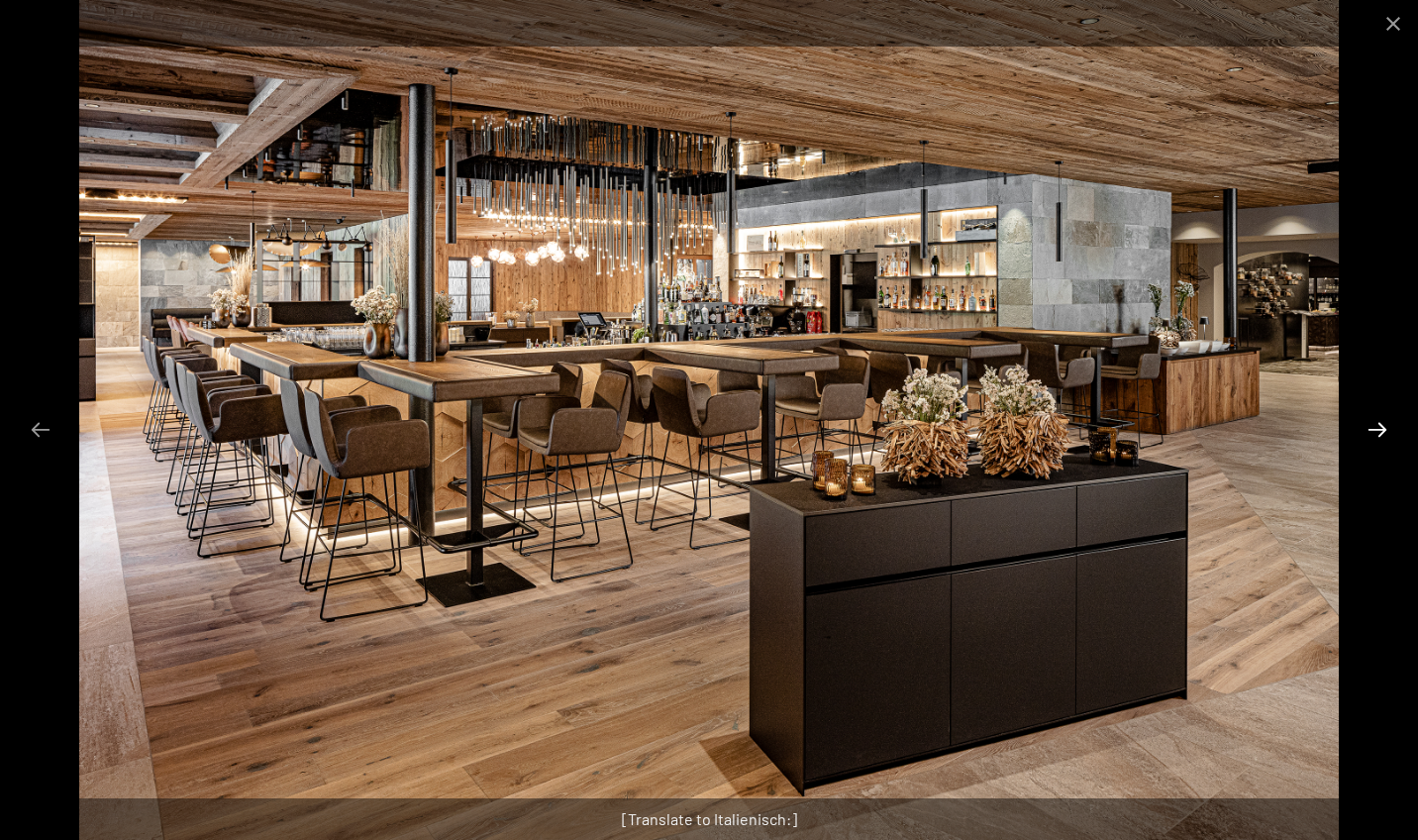
click at [1385, 428] on button "Next slide" at bounding box center [1378, 428] width 42 height 39
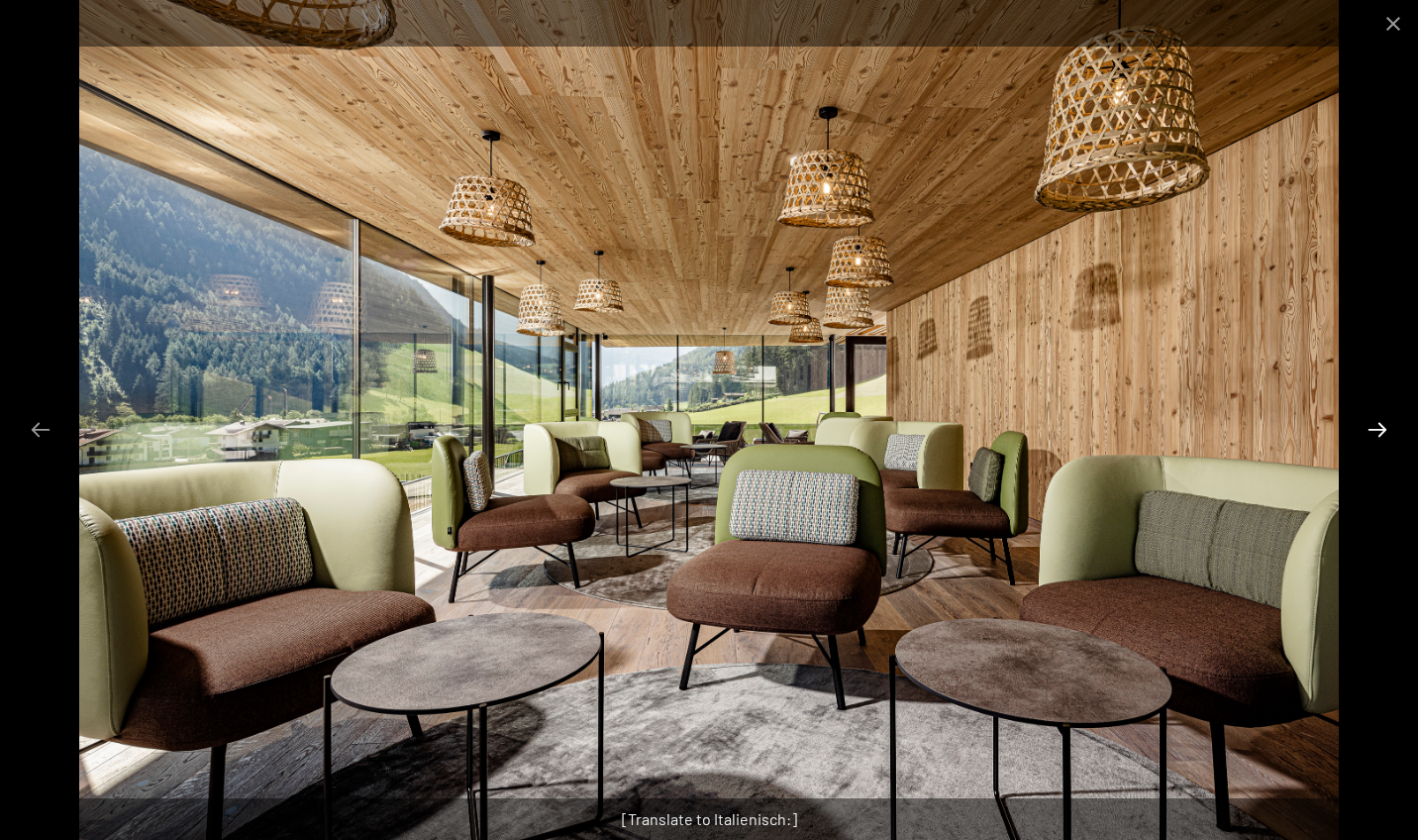
click at [1385, 428] on button "Next slide" at bounding box center [1378, 428] width 42 height 39
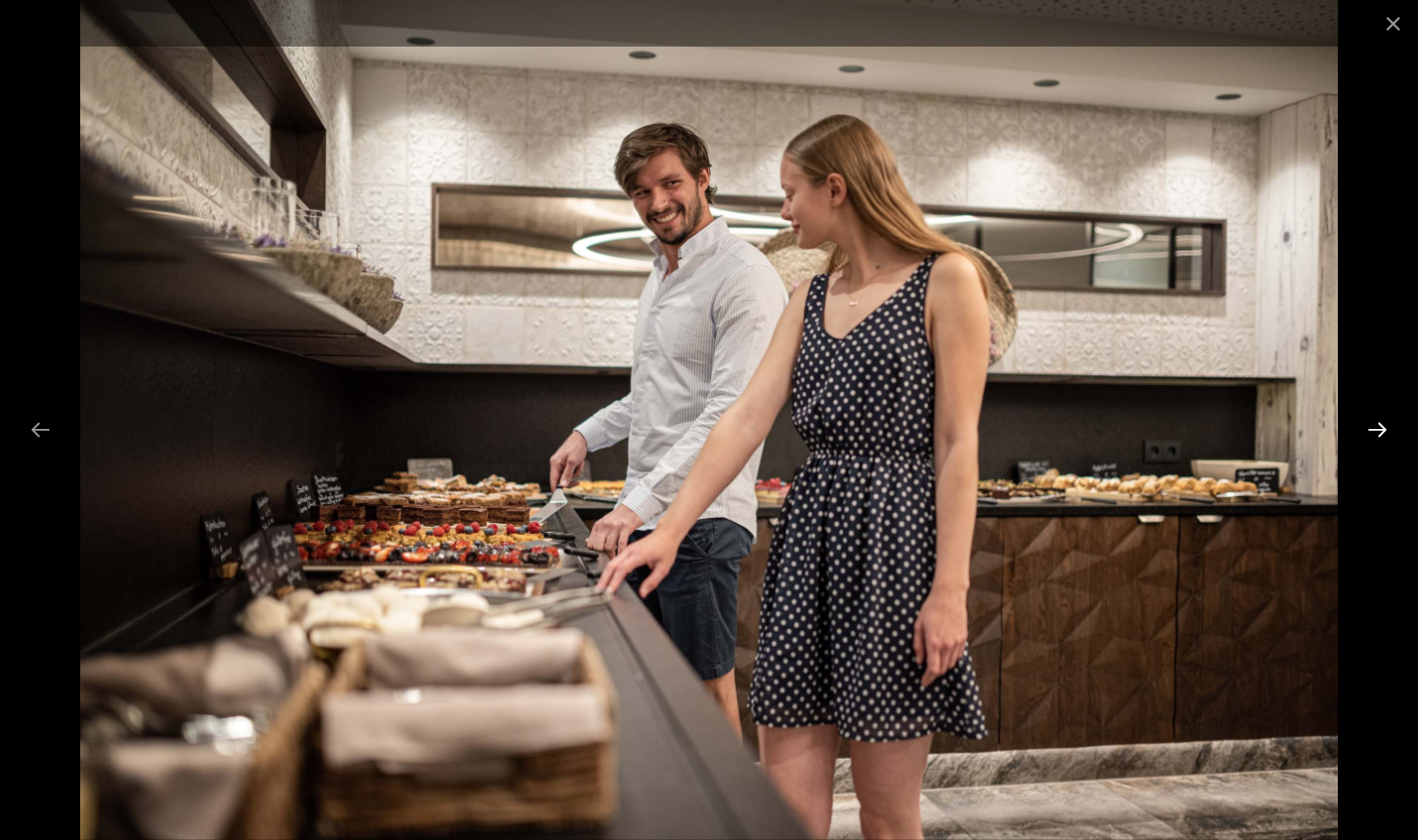
click at [1385, 428] on button "Next slide" at bounding box center [1378, 428] width 42 height 39
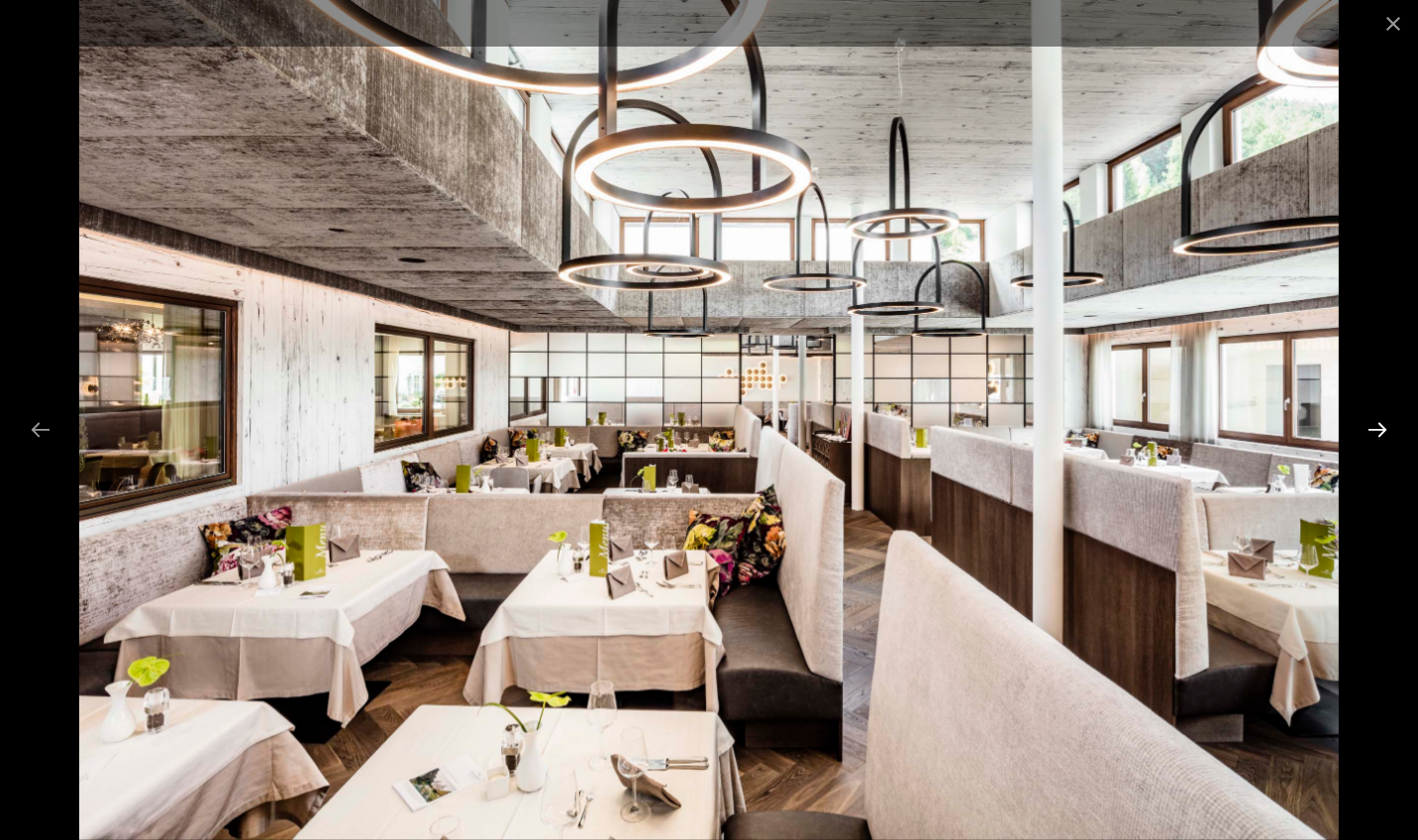
click at [1381, 424] on button "Next slide" at bounding box center [1378, 428] width 42 height 39
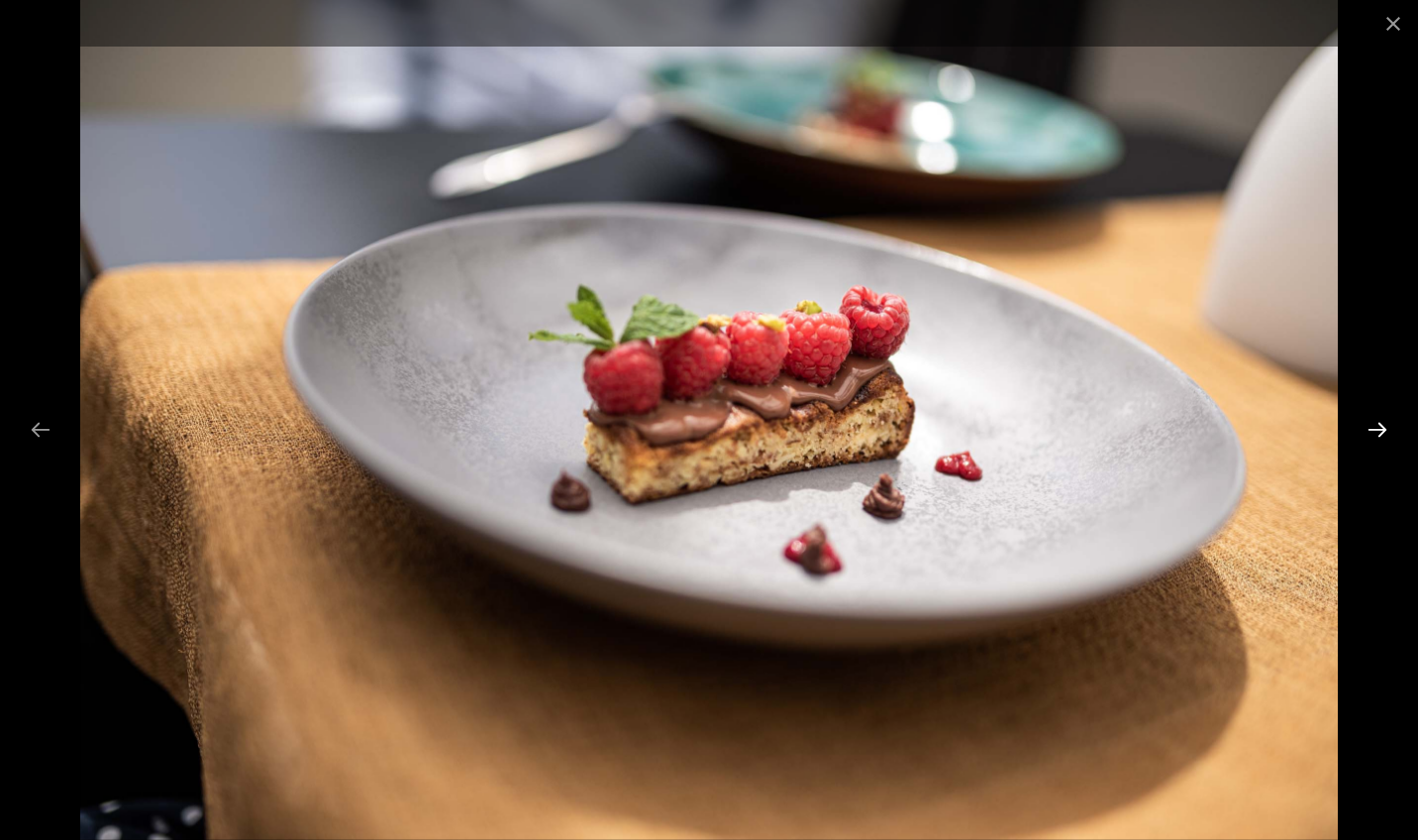
click at [1381, 424] on button "Next slide" at bounding box center [1378, 428] width 42 height 39
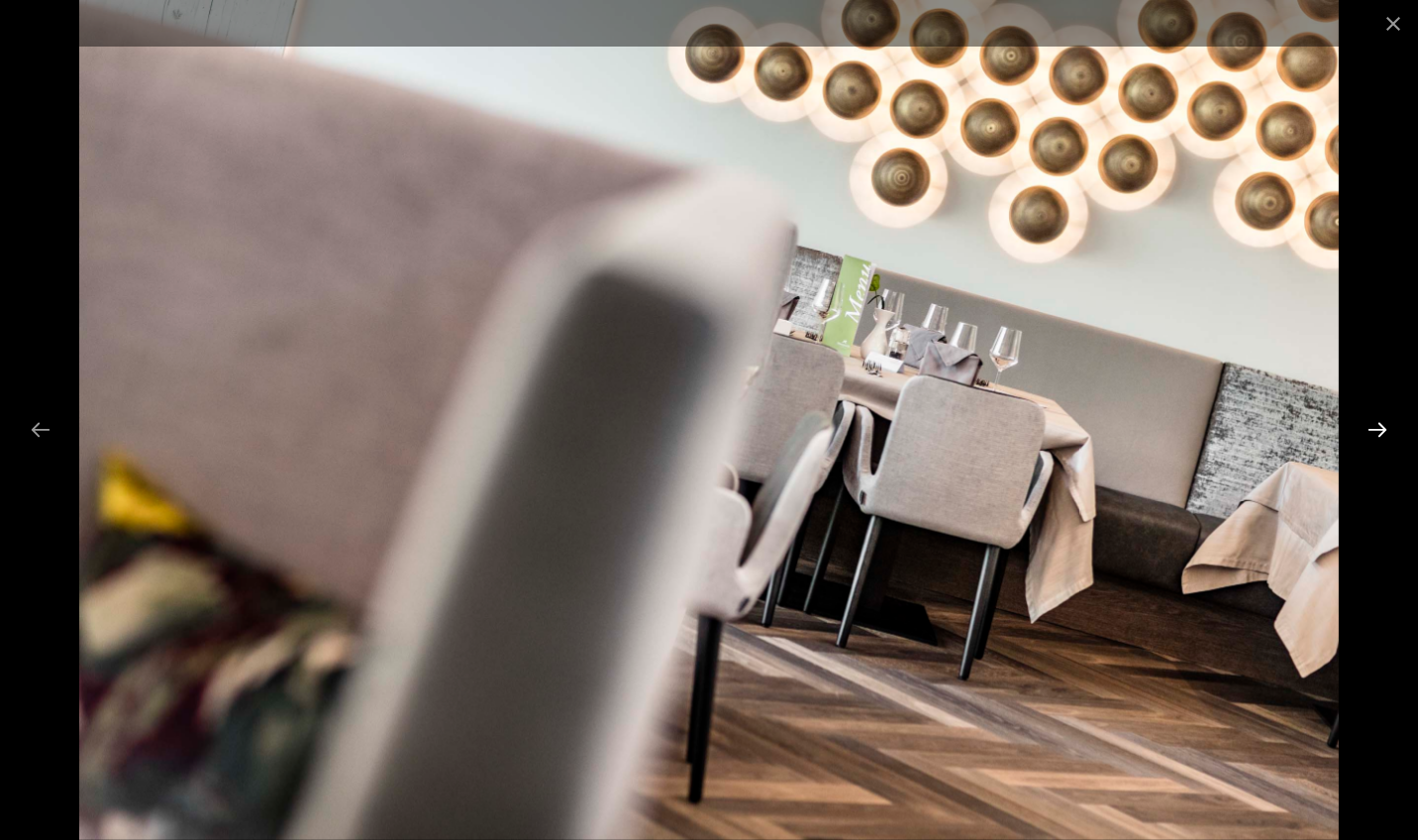
click at [1381, 424] on button "Next slide" at bounding box center [1378, 428] width 42 height 39
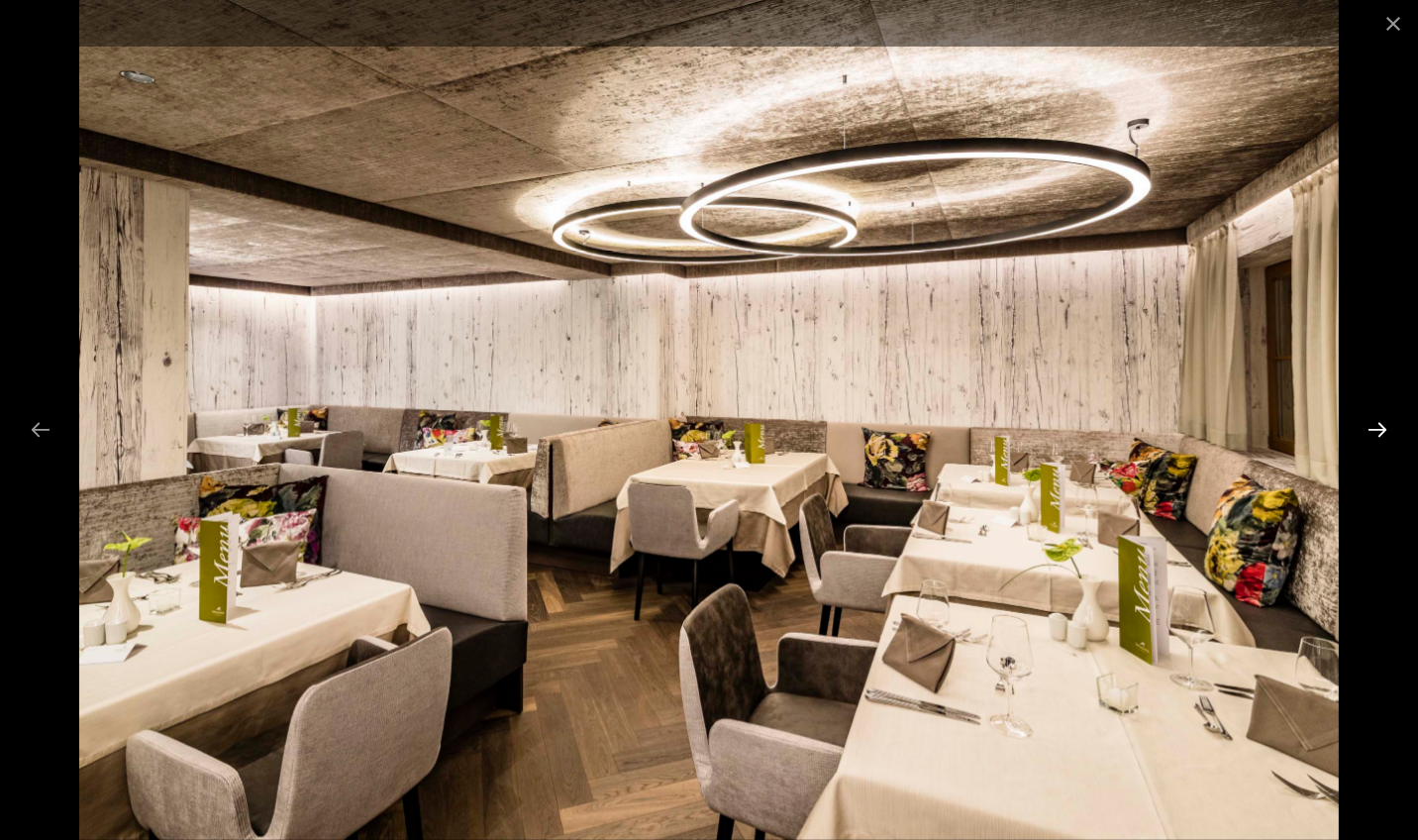
click at [1381, 424] on button "Next slide" at bounding box center [1378, 428] width 42 height 39
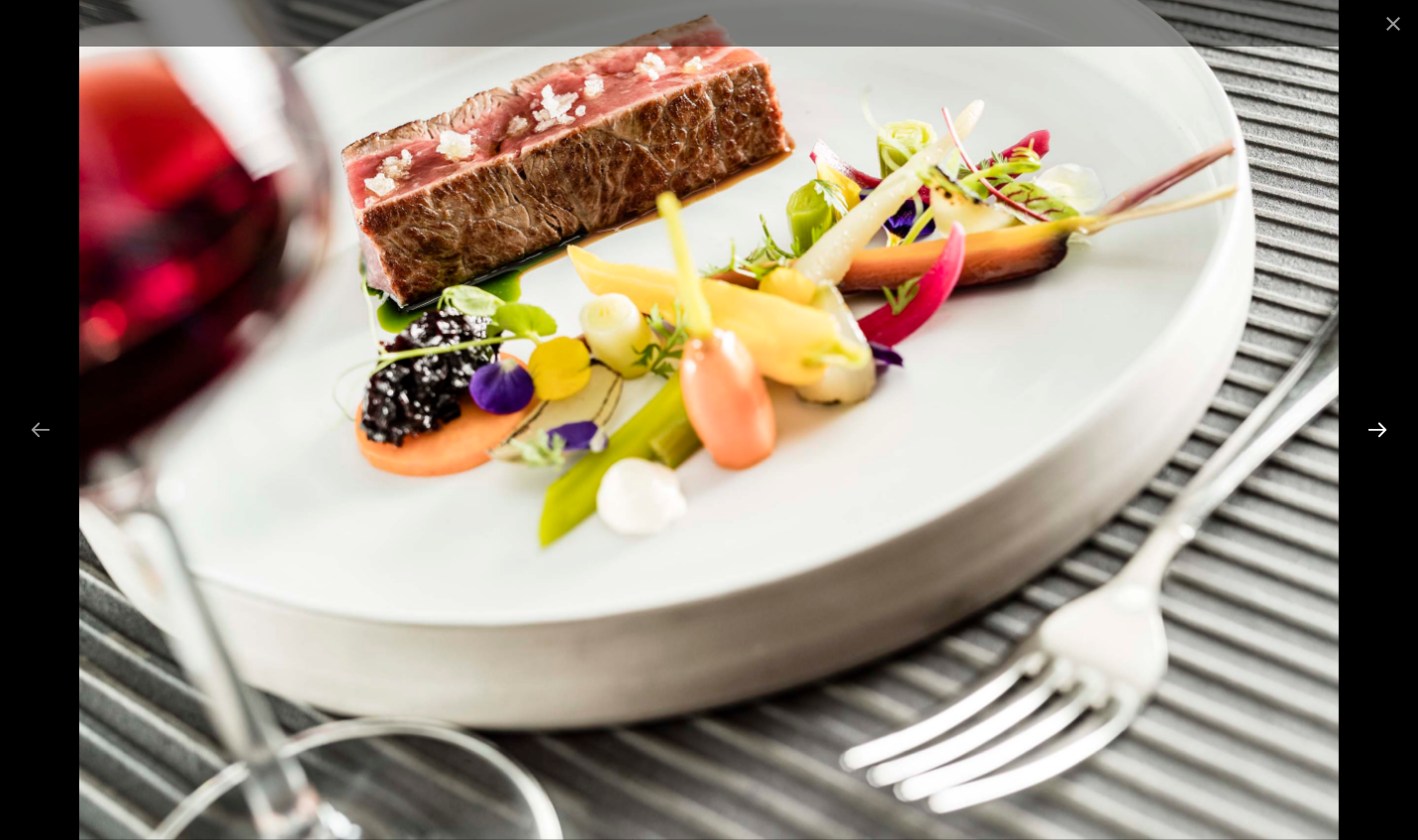
click at [1381, 424] on button "Next slide" at bounding box center [1378, 428] width 42 height 39
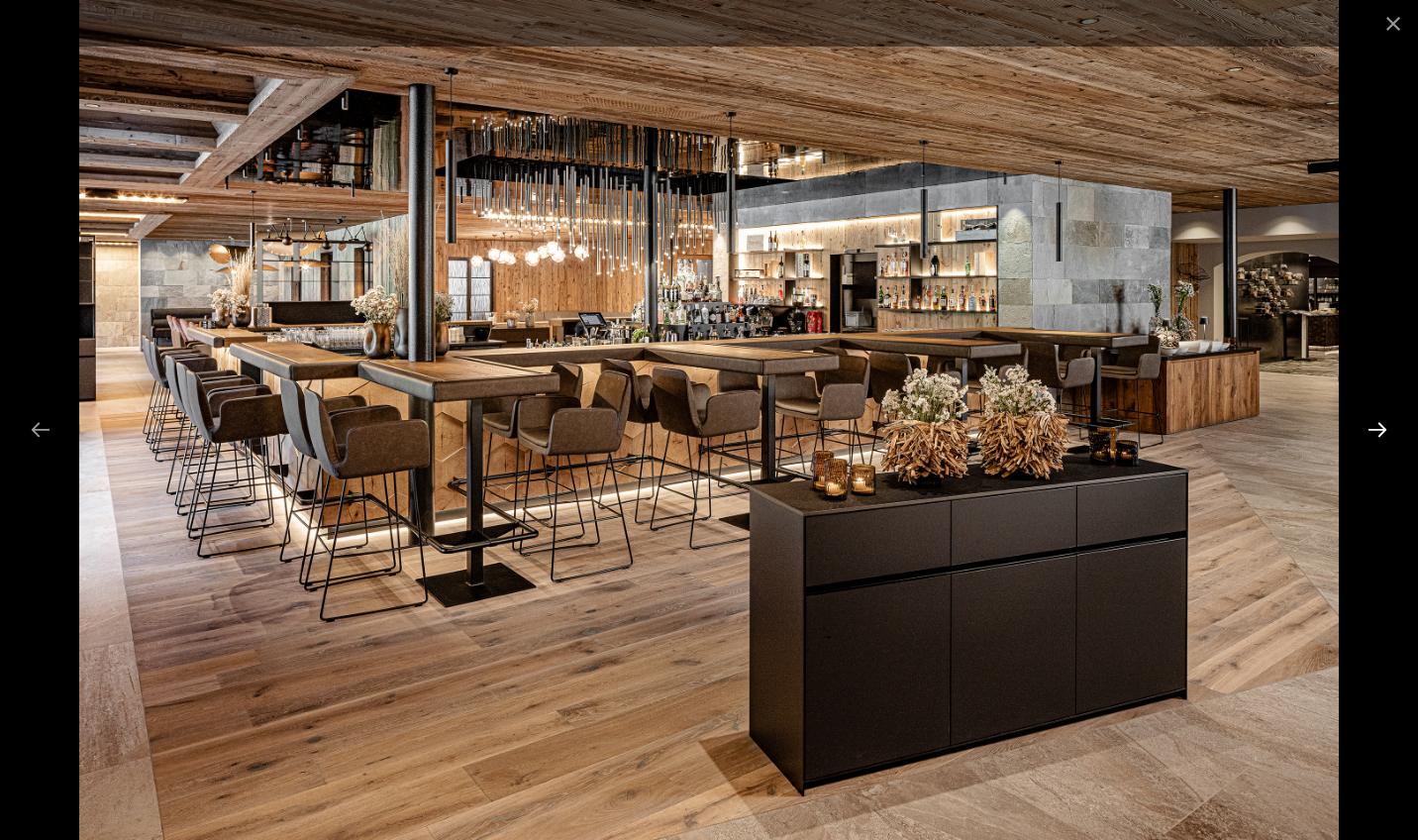
click at [1381, 424] on button "Next slide" at bounding box center [1378, 428] width 42 height 39
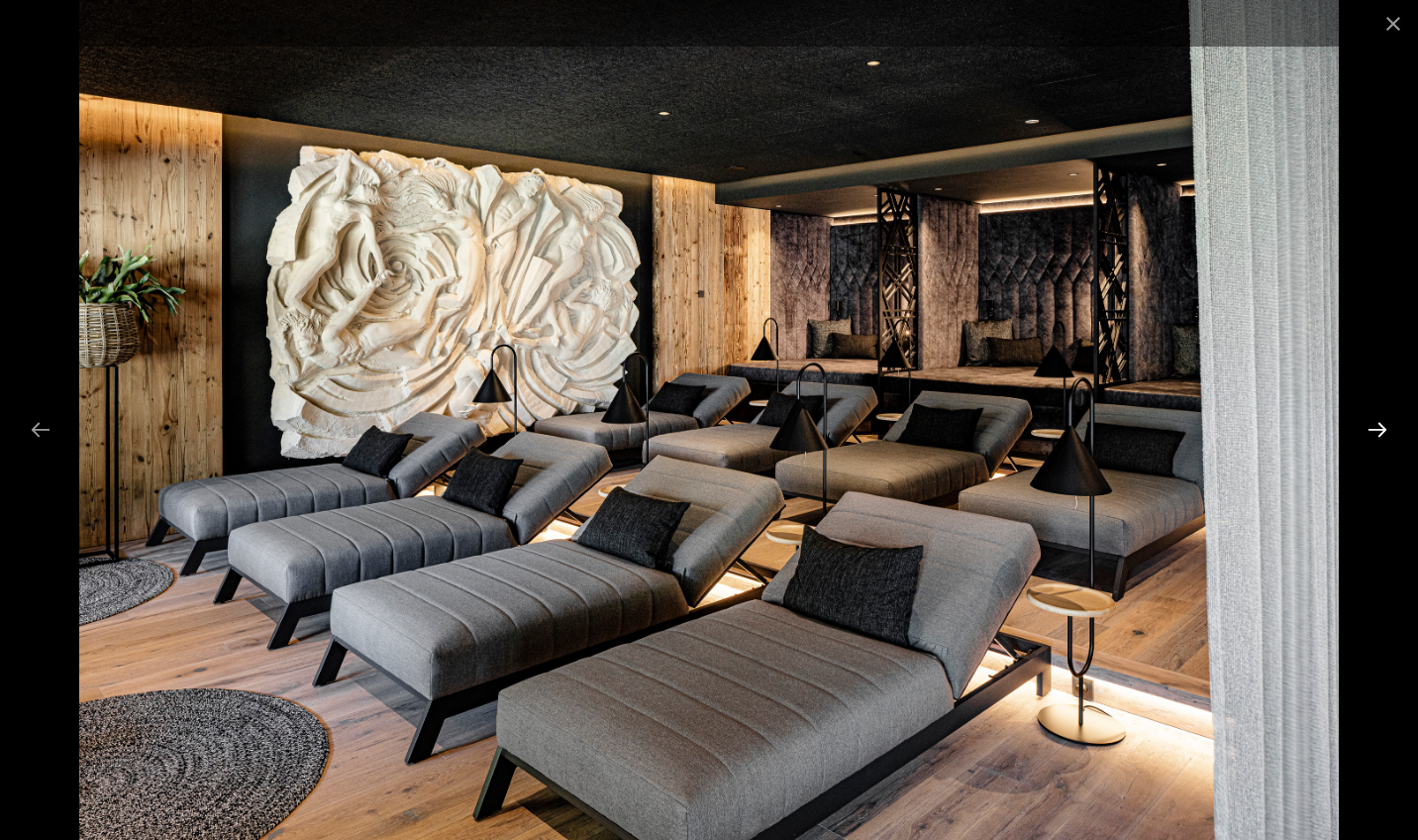
click at [1381, 424] on button "Next slide" at bounding box center [1378, 428] width 42 height 39
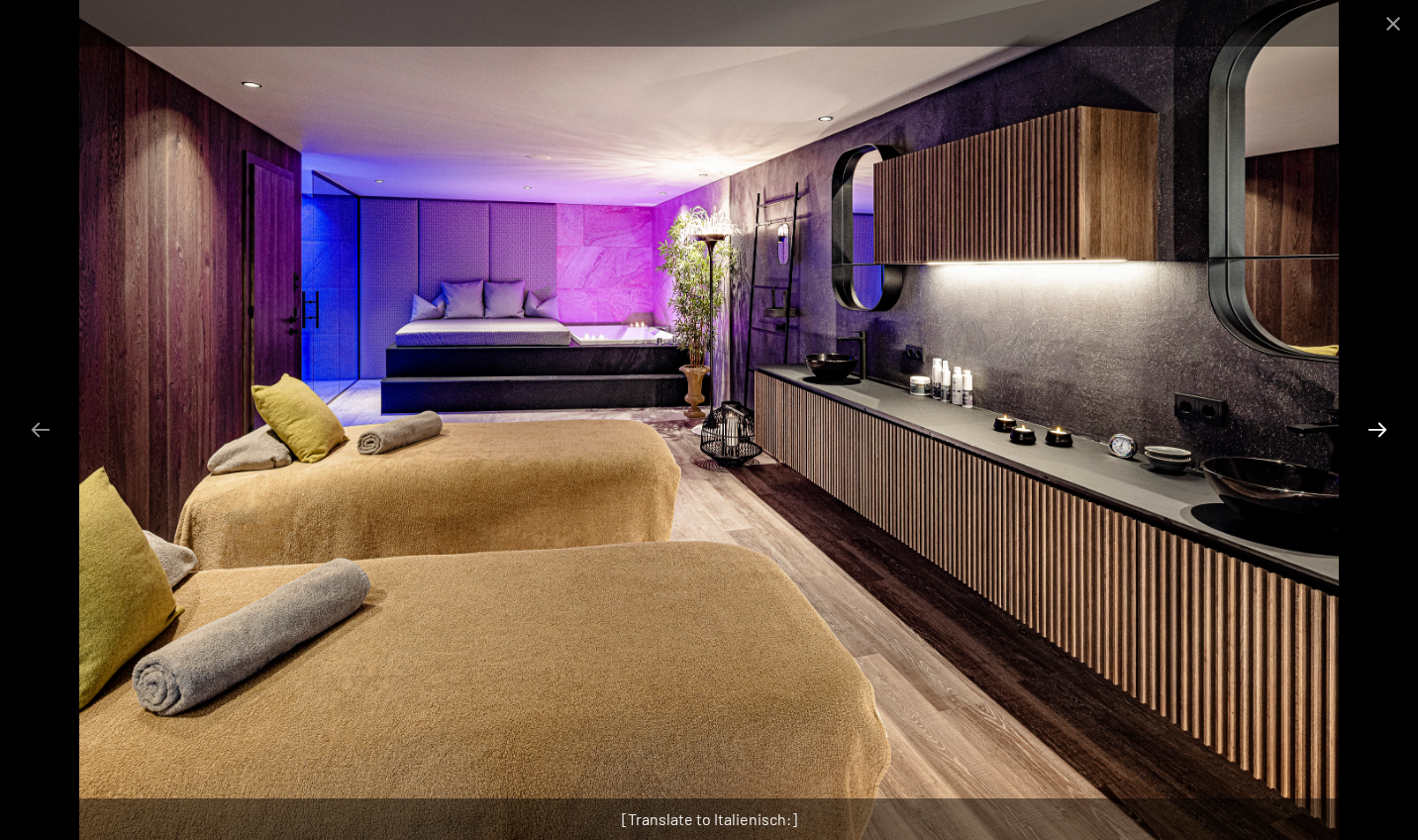
click at [1381, 424] on button "Next slide" at bounding box center [1378, 428] width 42 height 39
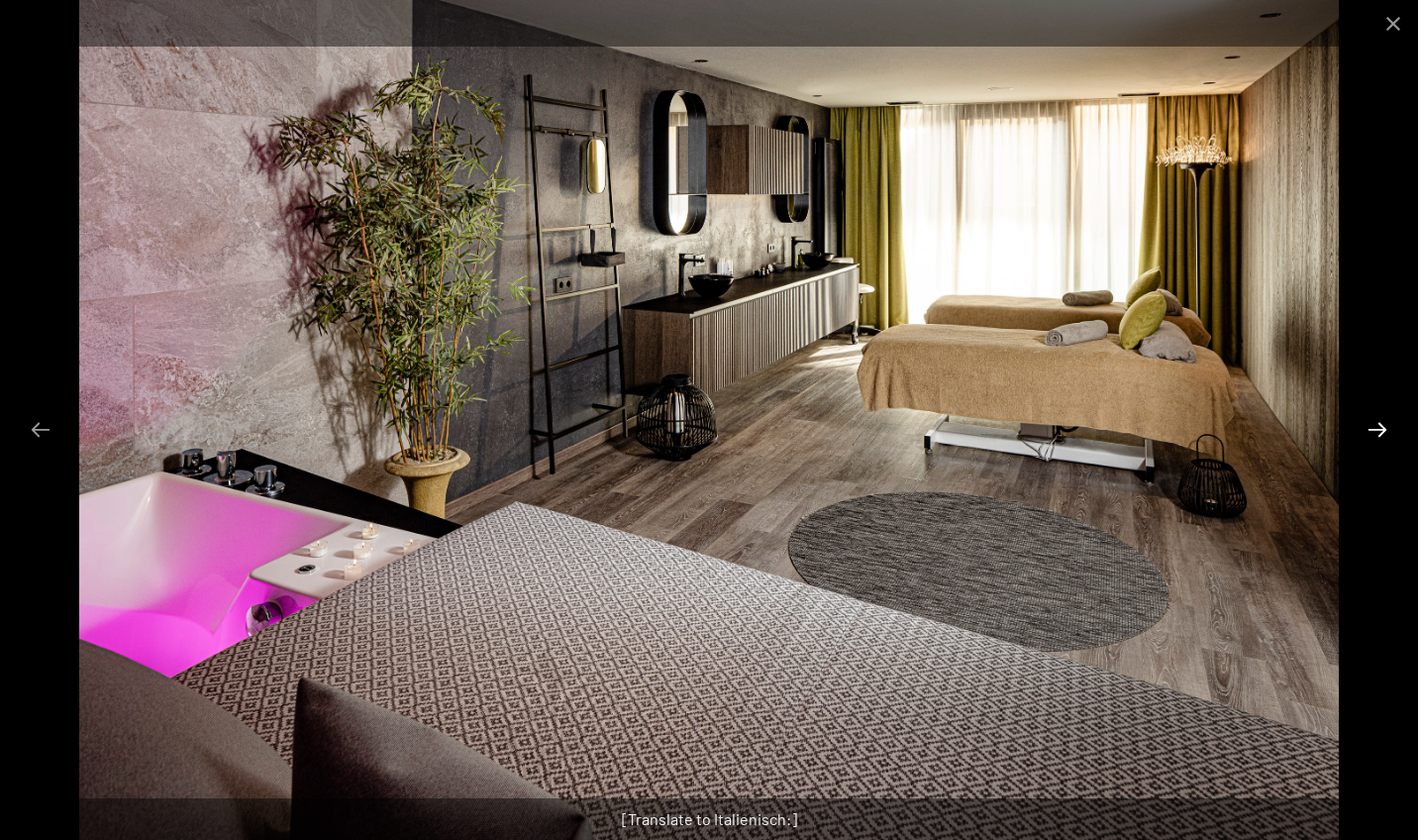
click at [1381, 424] on button "Next slide" at bounding box center [1378, 428] width 42 height 39
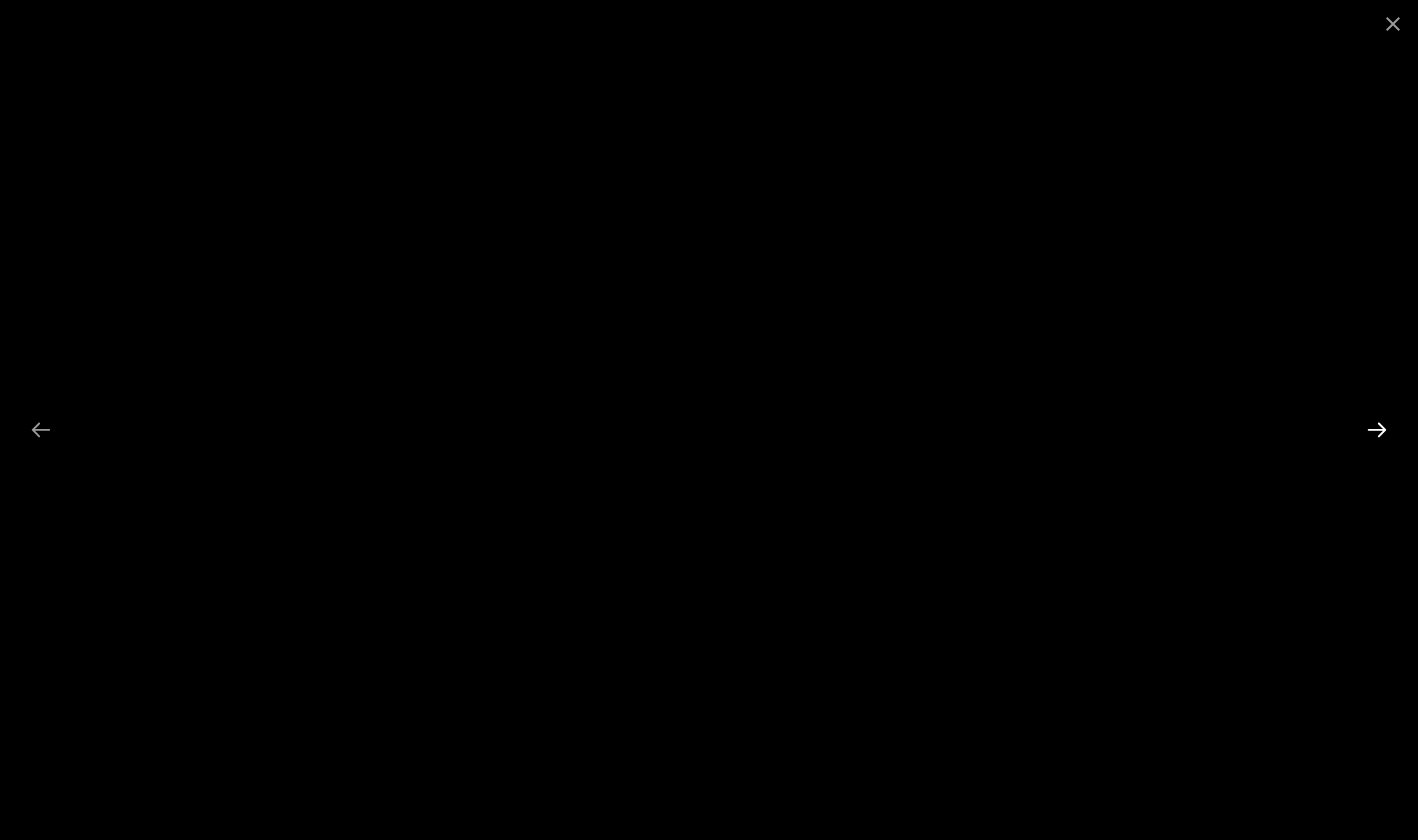
click at [1385, 428] on button "Next slide" at bounding box center [1378, 428] width 42 height 39
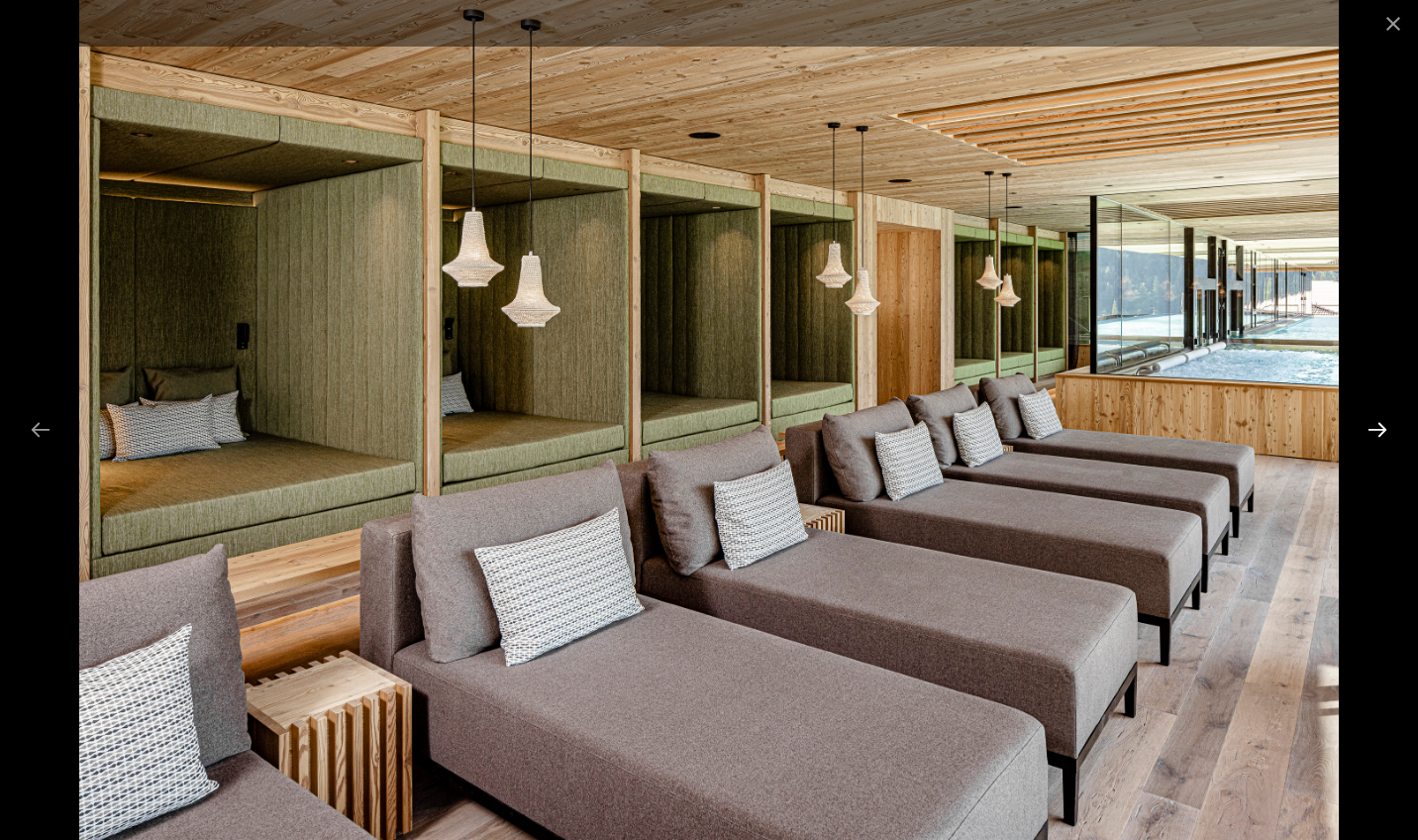
click at [1385, 428] on button "Next slide" at bounding box center [1378, 428] width 42 height 39
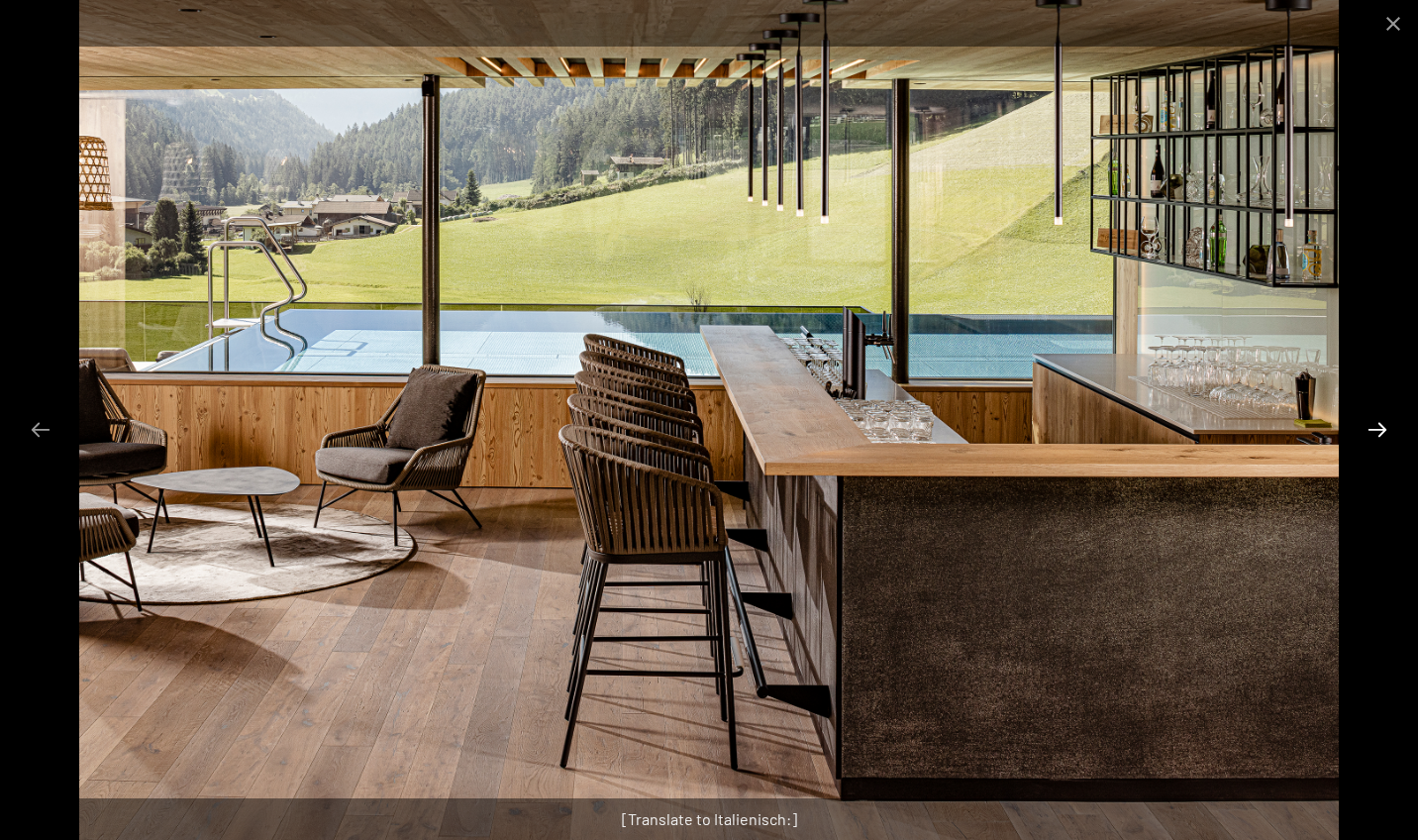
click at [1385, 439] on button "Next slide" at bounding box center [1378, 428] width 42 height 39
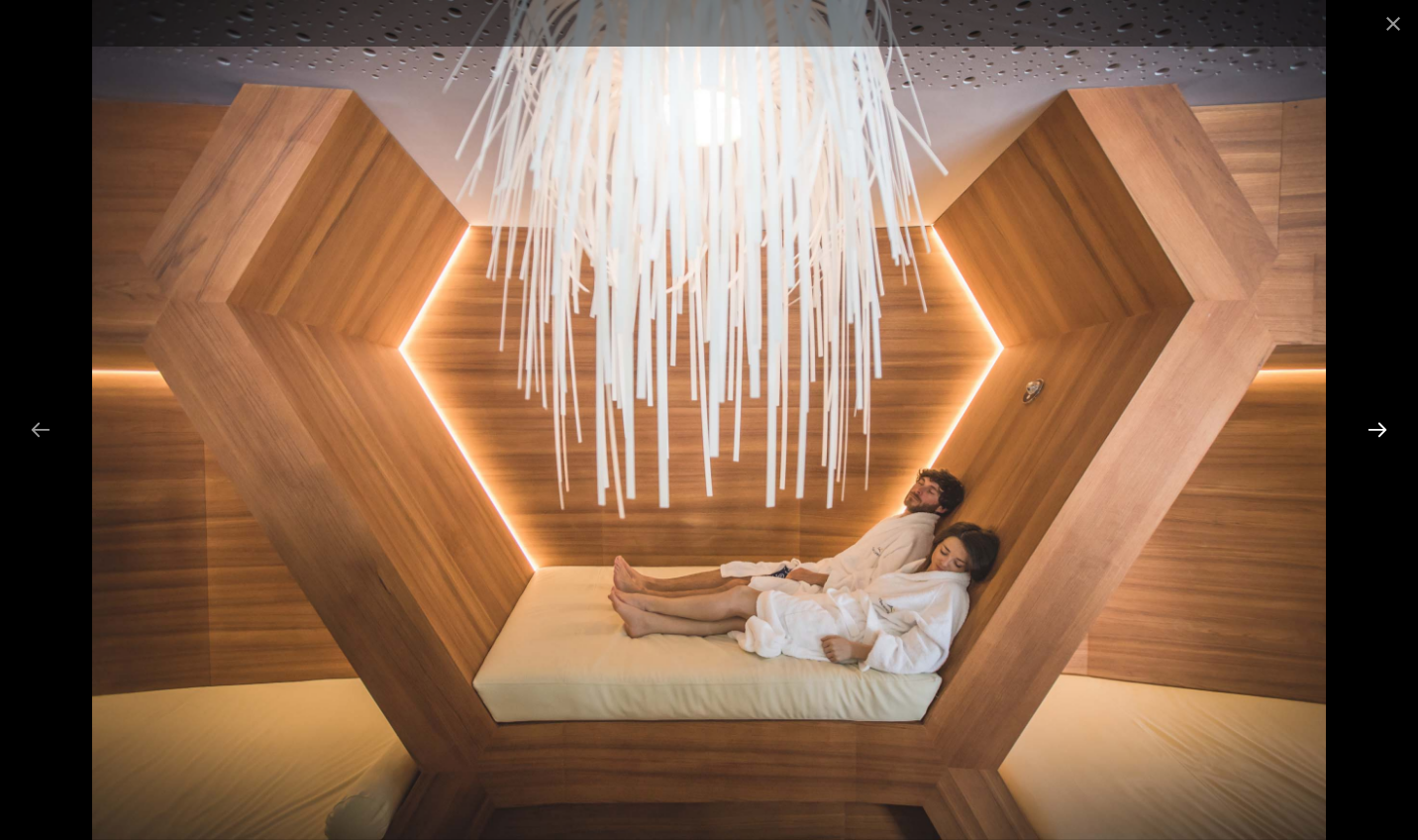
click at [1385, 439] on button "Next slide" at bounding box center [1378, 428] width 42 height 39
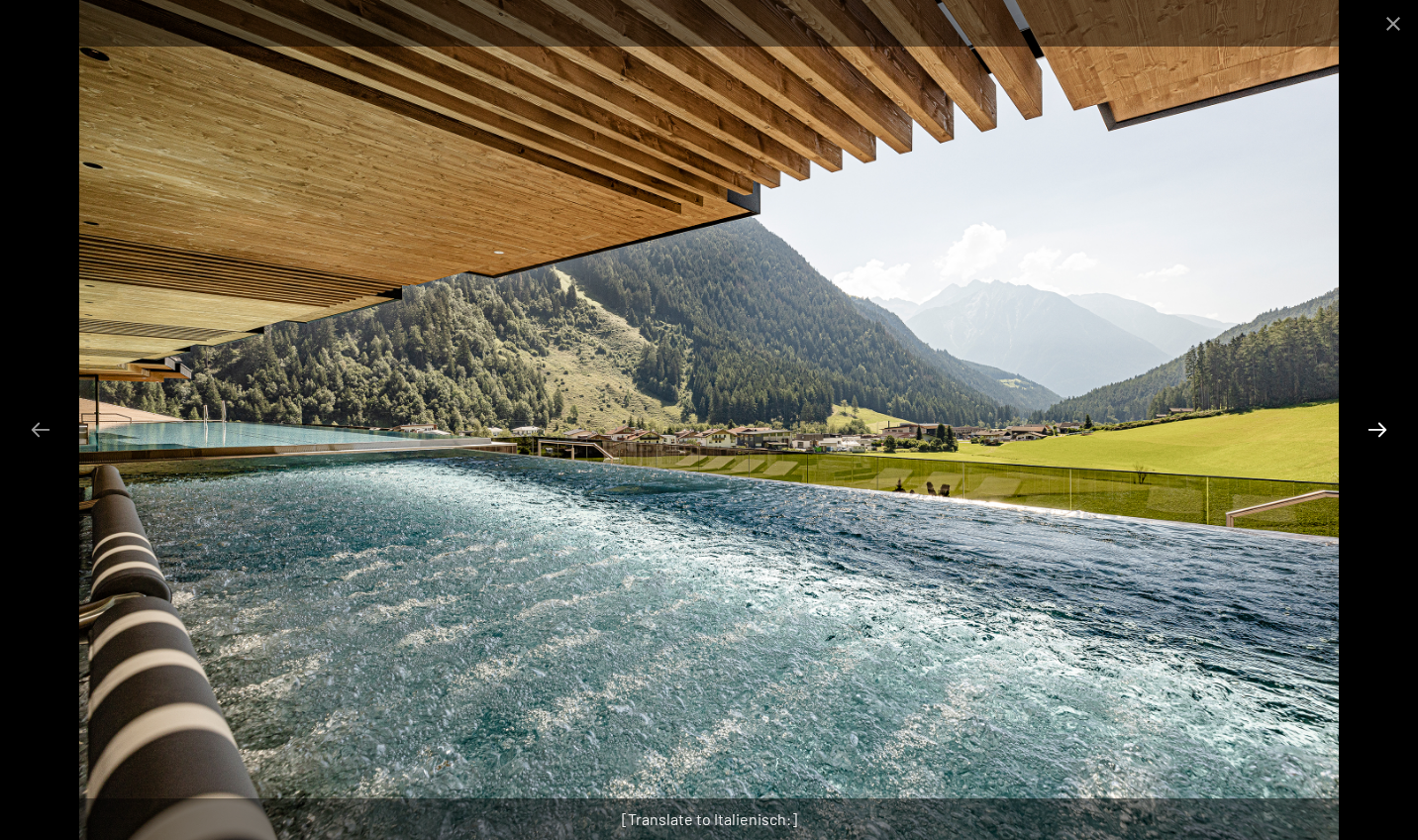
click at [1382, 427] on button "Next slide" at bounding box center [1378, 428] width 42 height 39
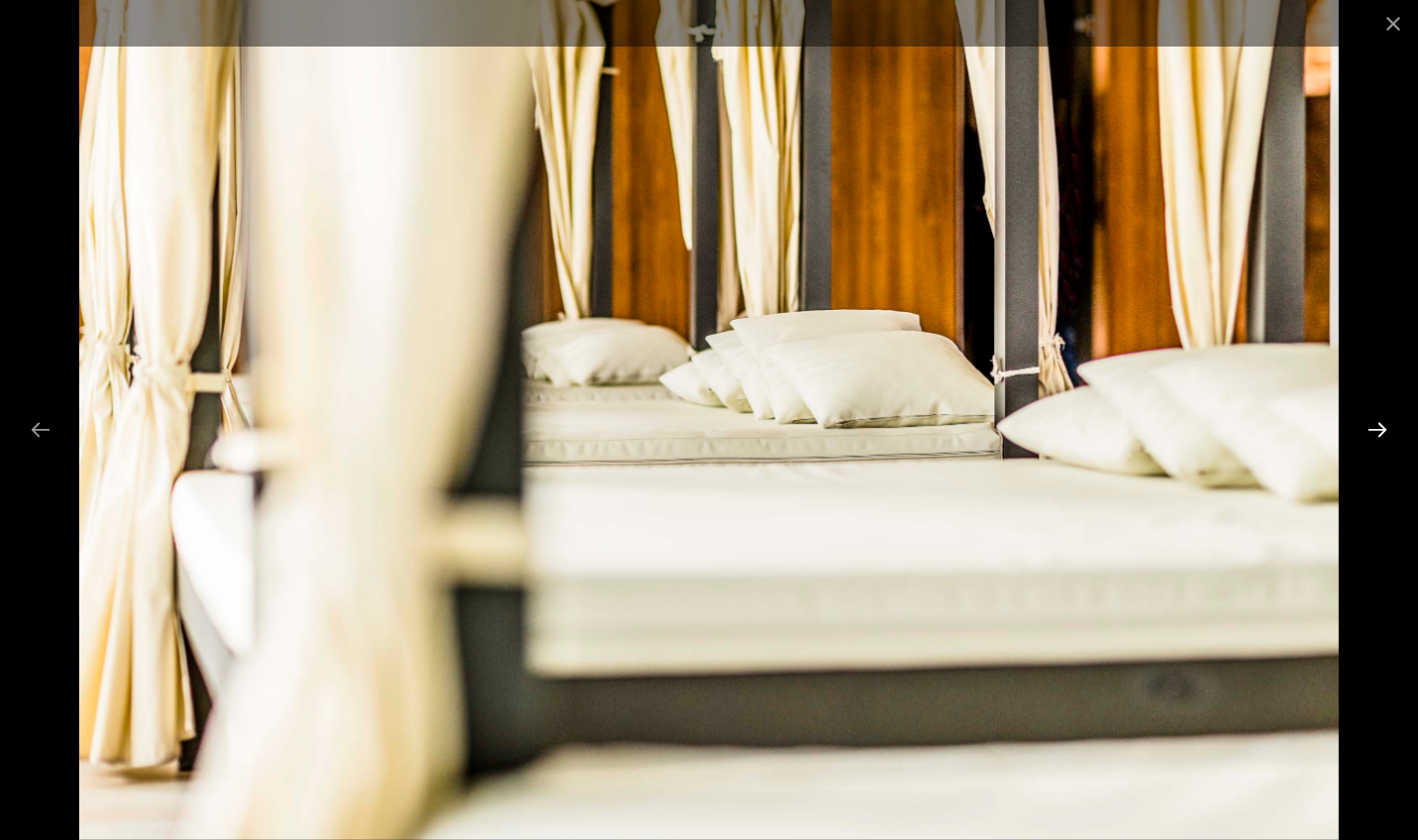
click at [1382, 427] on button "Next slide" at bounding box center [1378, 428] width 42 height 39
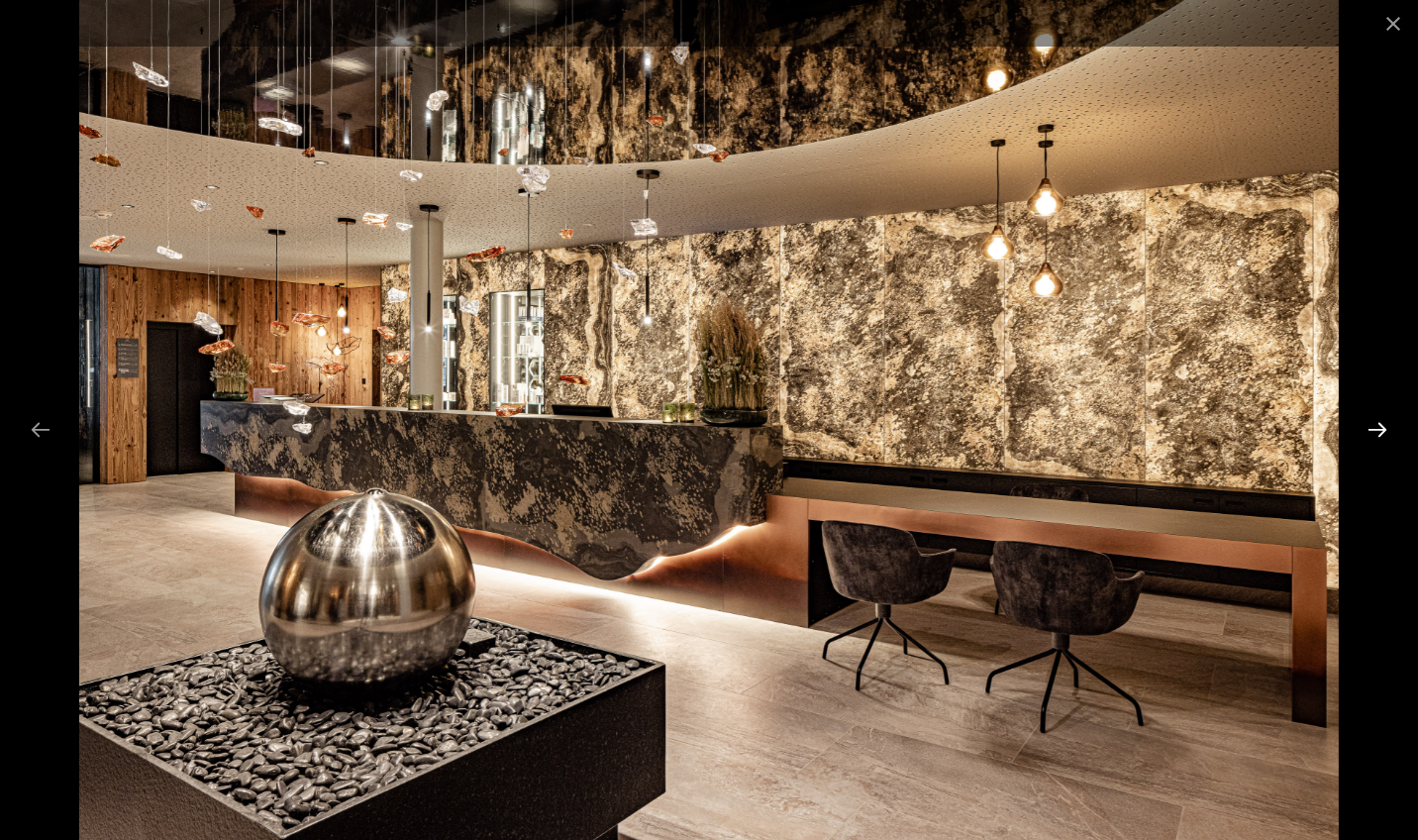
click at [1382, 427] on button "Next slide" at bounding box center [1378, 428] width 42 height 39
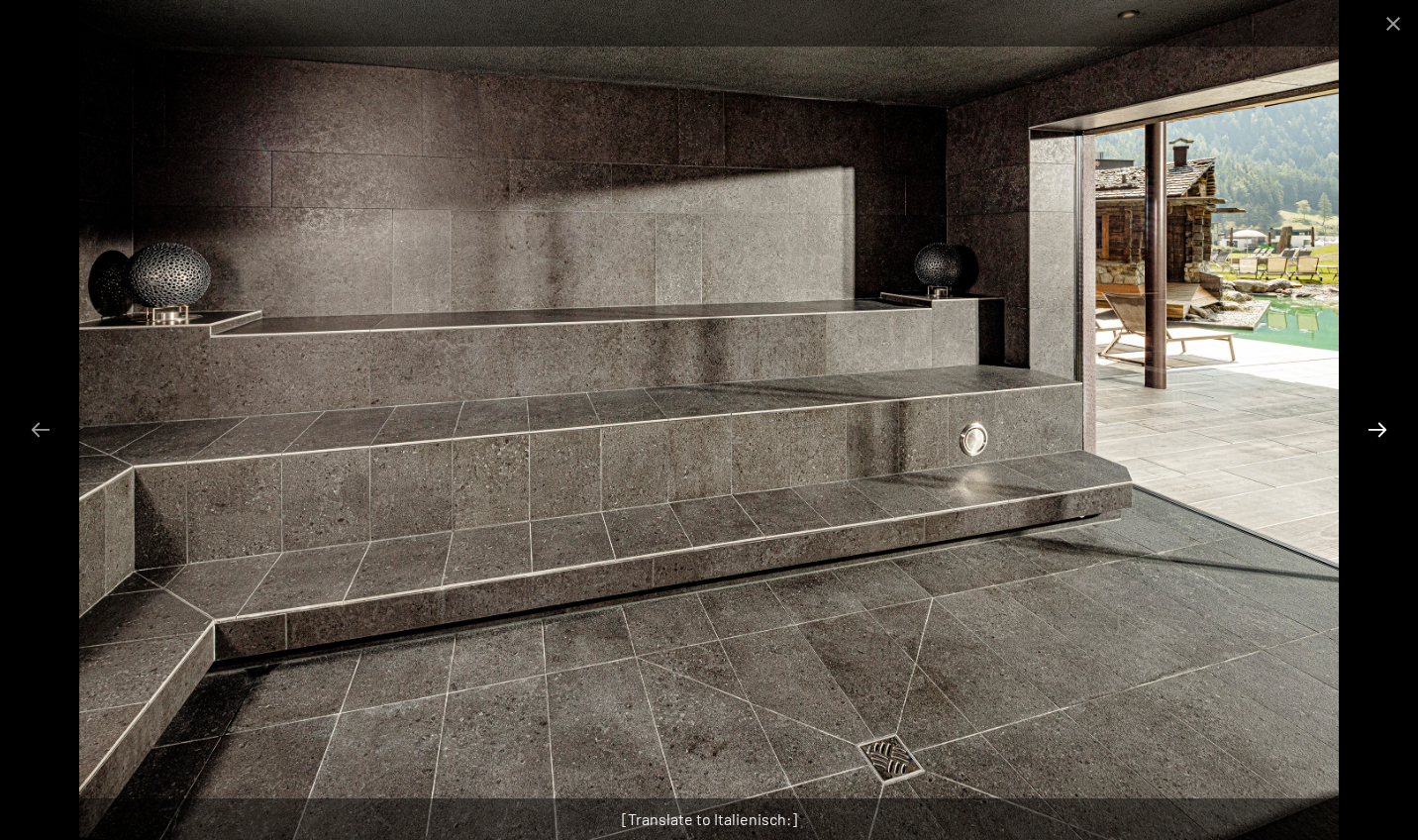
click at [1382, 427] on button "Next slide" at bounding box center [1378, 428] width 42 height 39
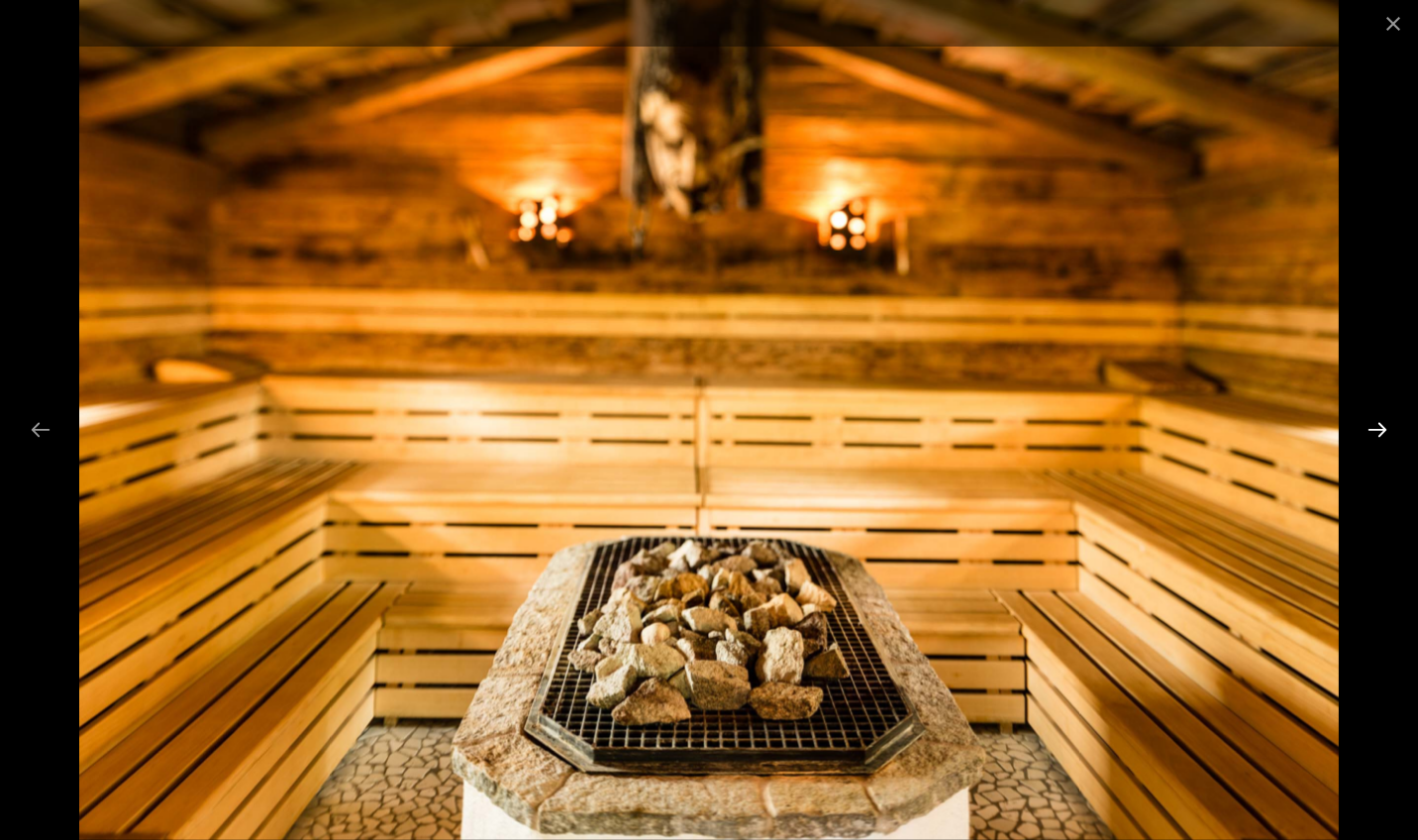
click at [1382, 427] on button "Next slide" at bounding box center [1378, 428] width 42 height 39
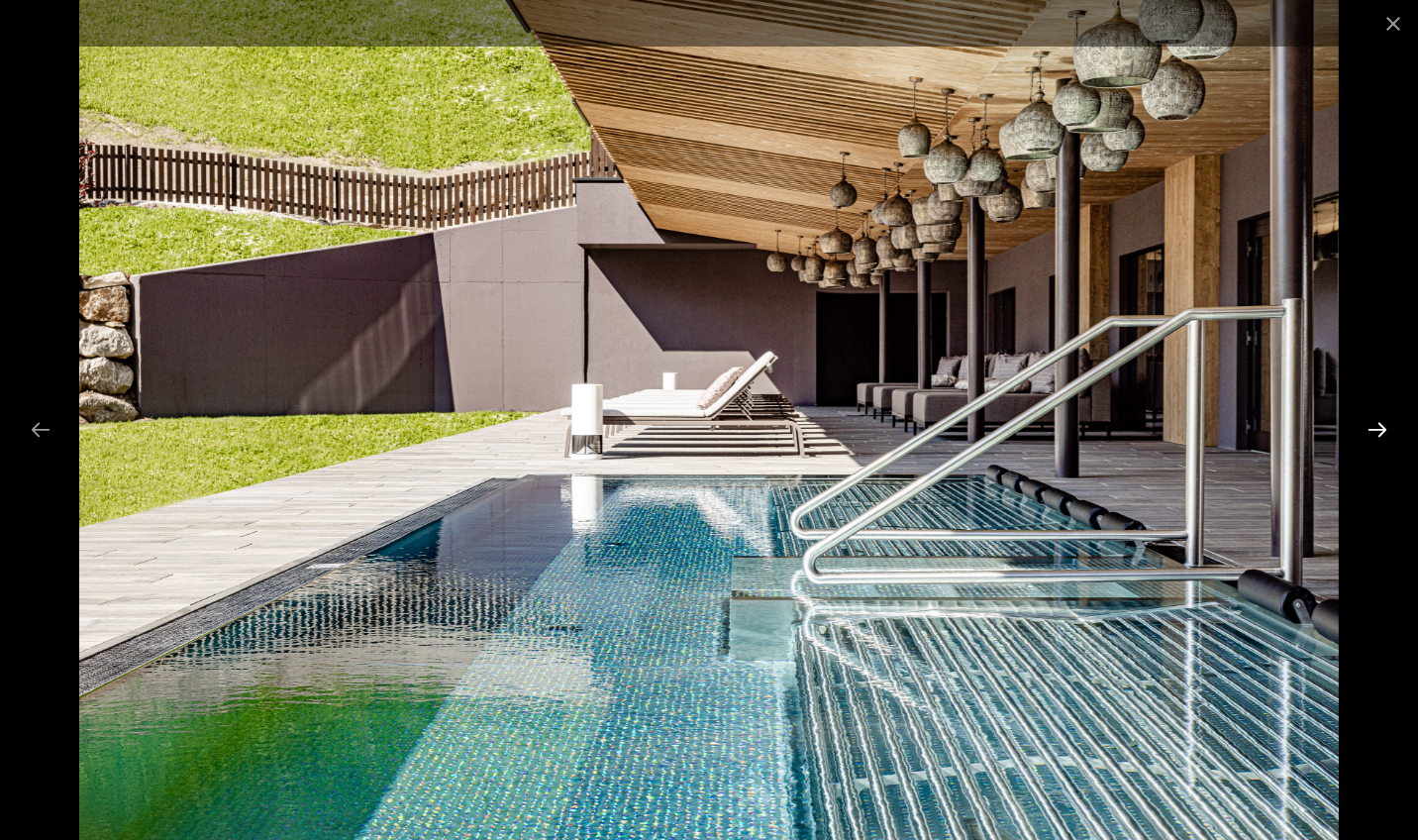
click at [1375, 425] on button "Next slide" at bounding box center [1378, 428] width 42 height 39
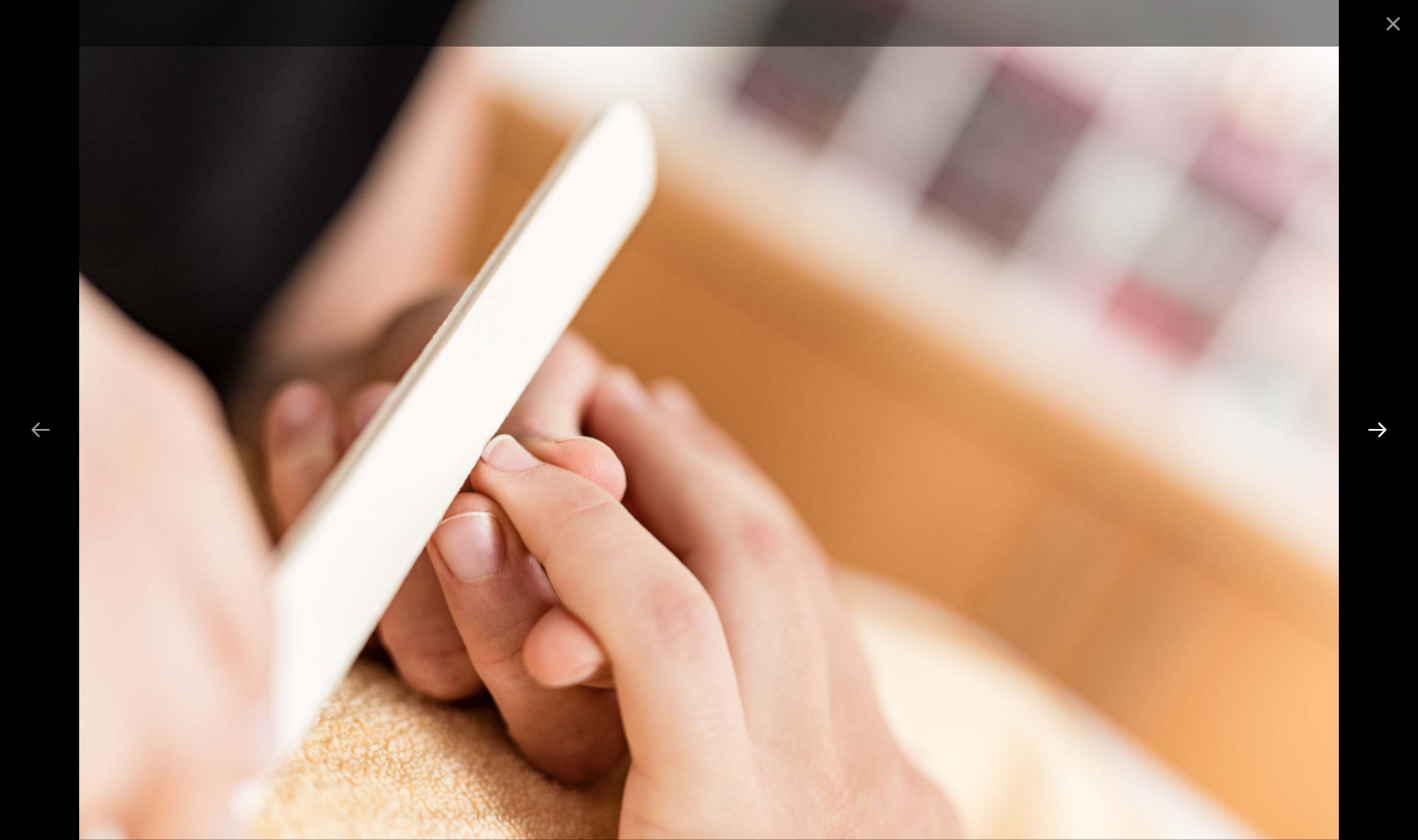
click at [1375, 425] on button "Next slide" at bounding box center [1378, 428] width 42 height 39
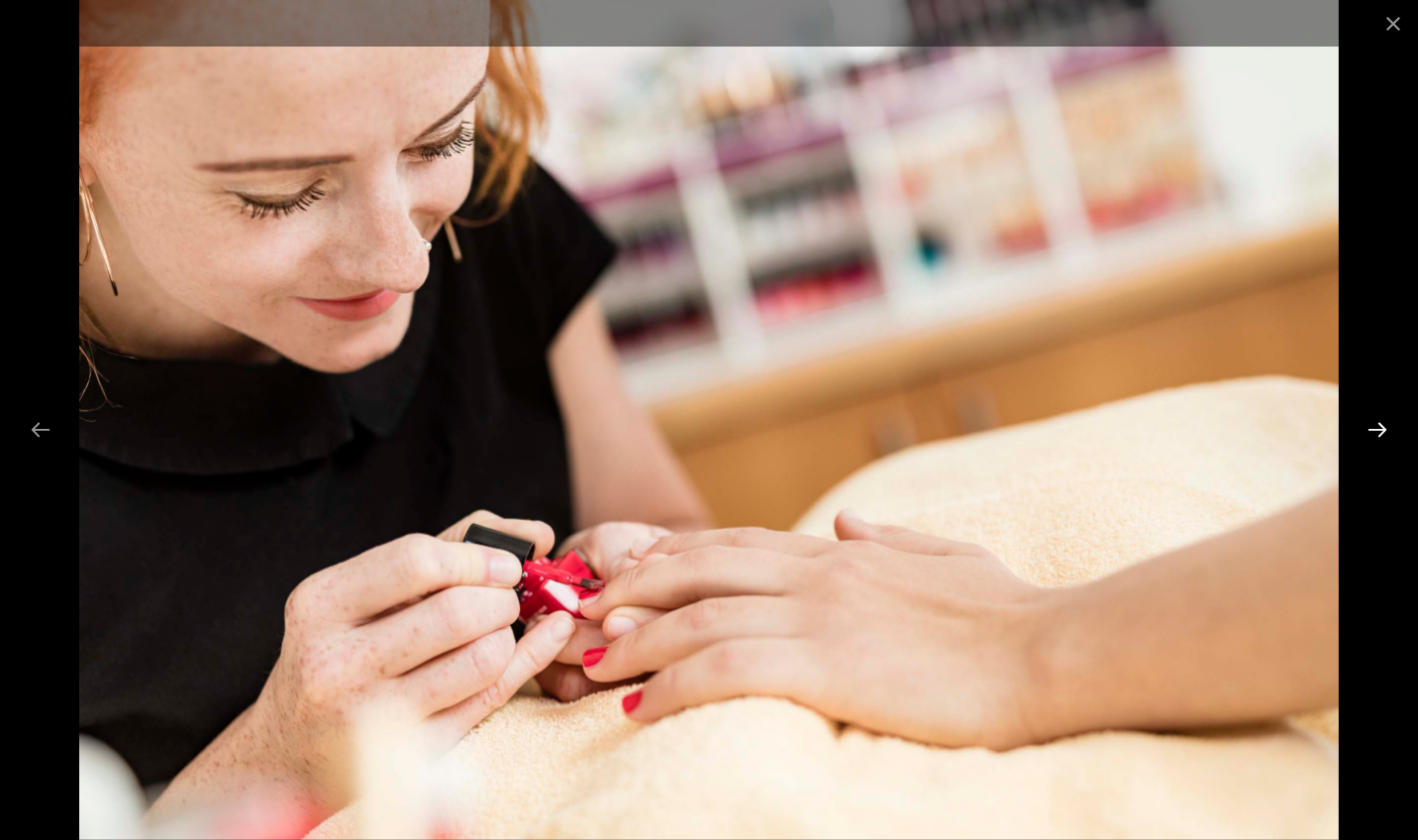
click at [1375, 425] on button "Next slide" at bounding box center [1378, 428] width 42 height 39
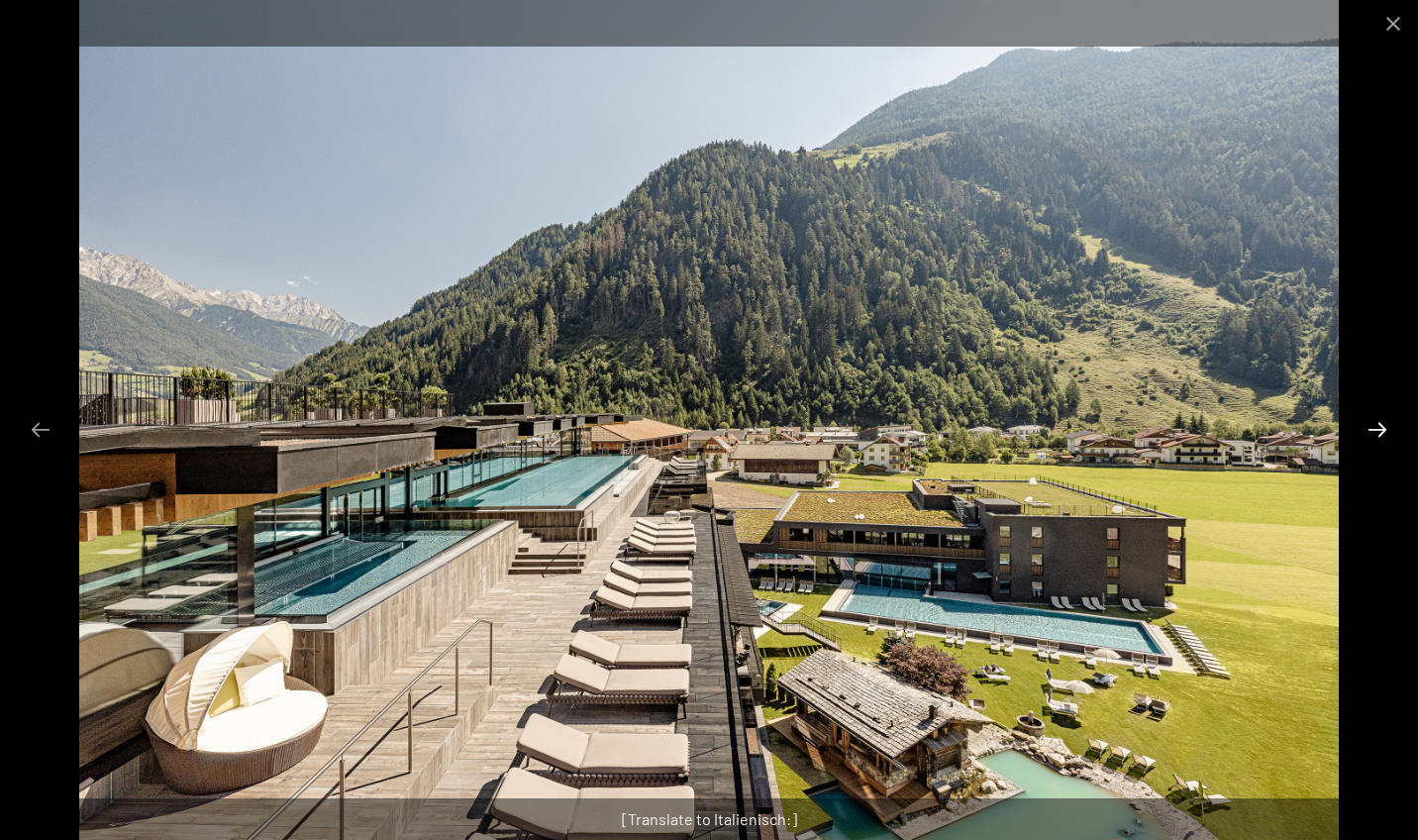
click at [1375, 425] on button "Next slide" at bounding box center [1378, 428] width 42 height 39
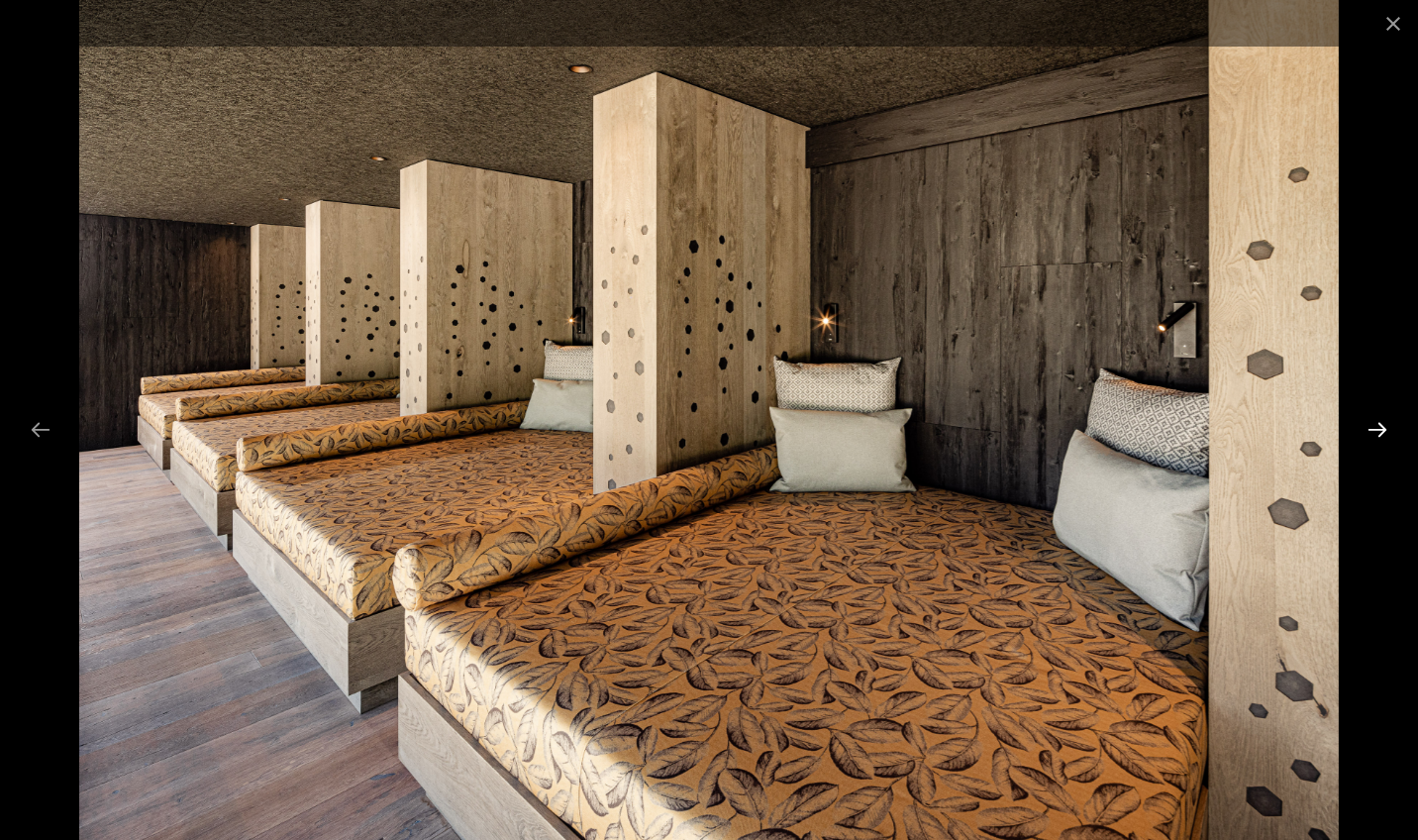
click at [1375, 425] on button "Next slide" at bounding box center [1378, 428] width 42 height 39
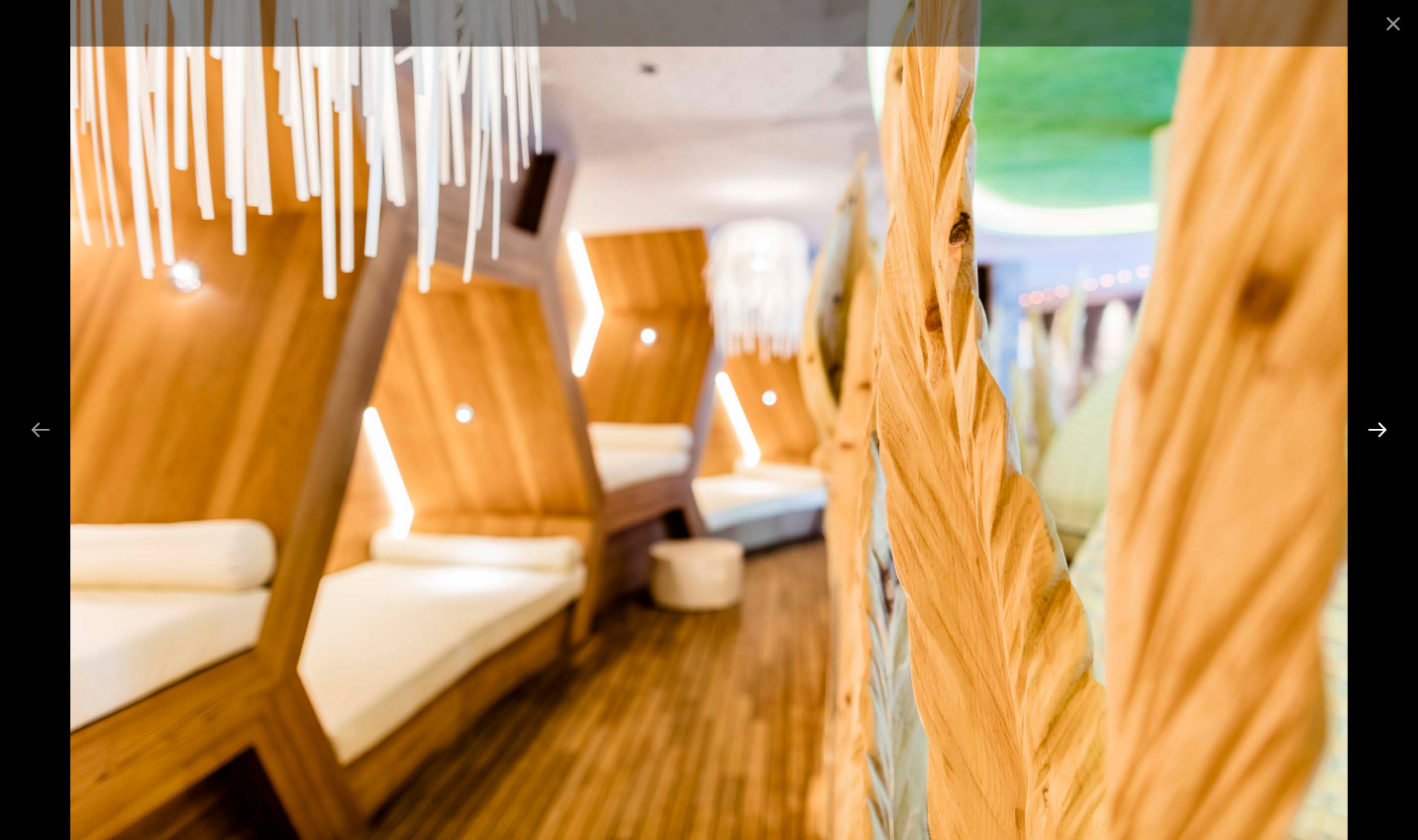
click at [1375, 425] on button "Next slide" at bounding box center [1378, 428] width 42 height 39
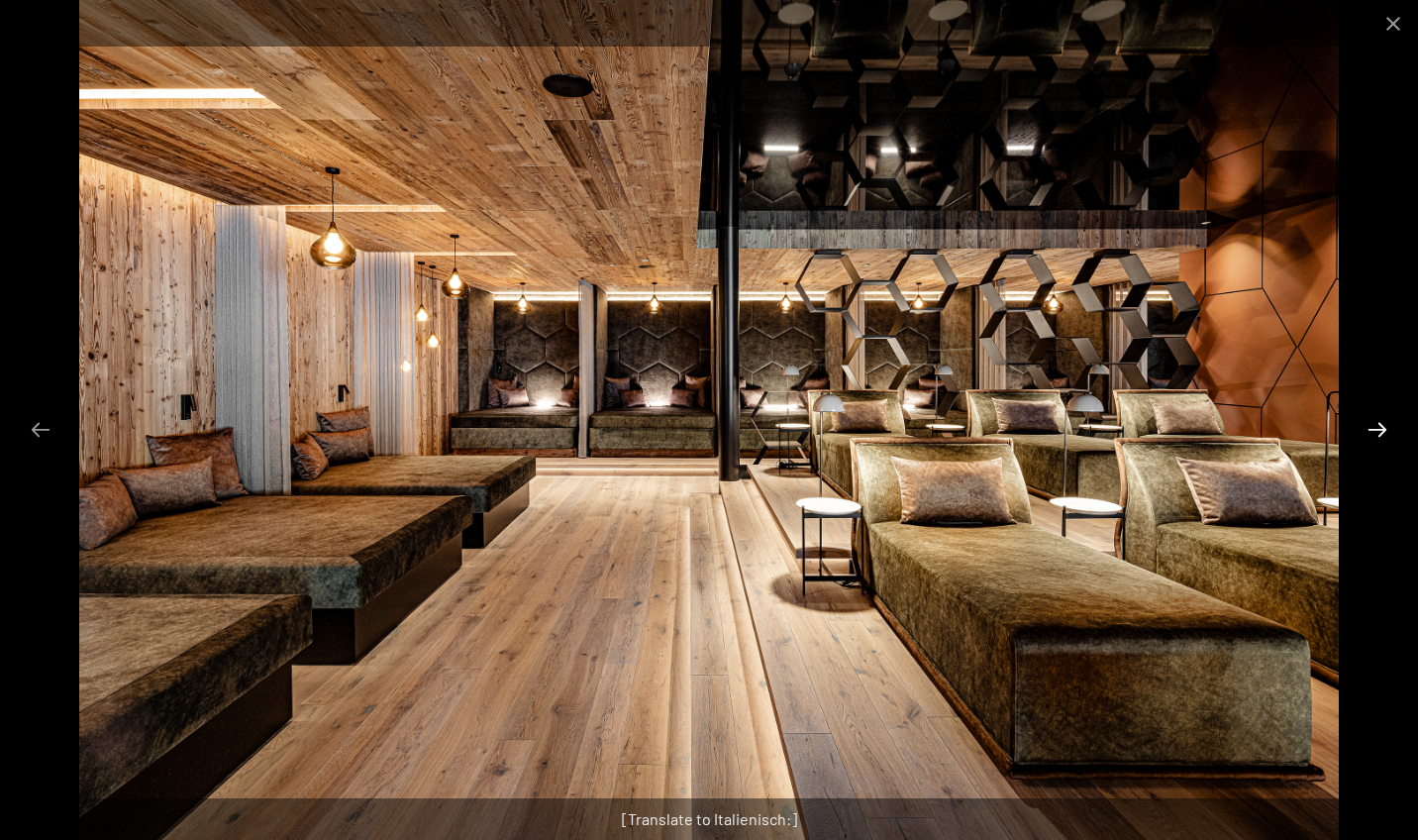
click at [1375, 425] on button "Next slide" at bounding box center [1378, 428] width 42 height 39
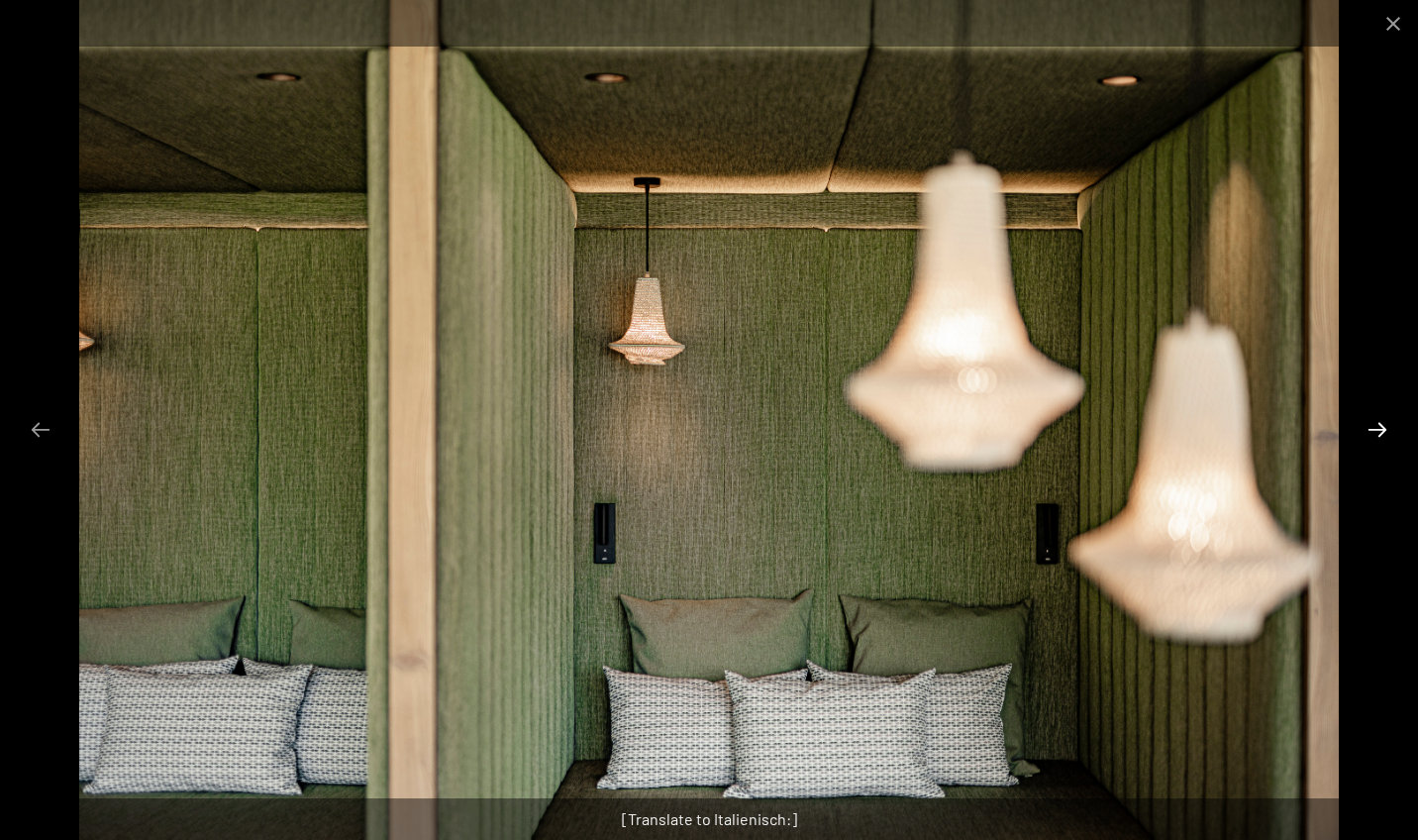
click at [1375, 425] on button "Next slide" at bounding box center [1378, 428] width 42 height 39
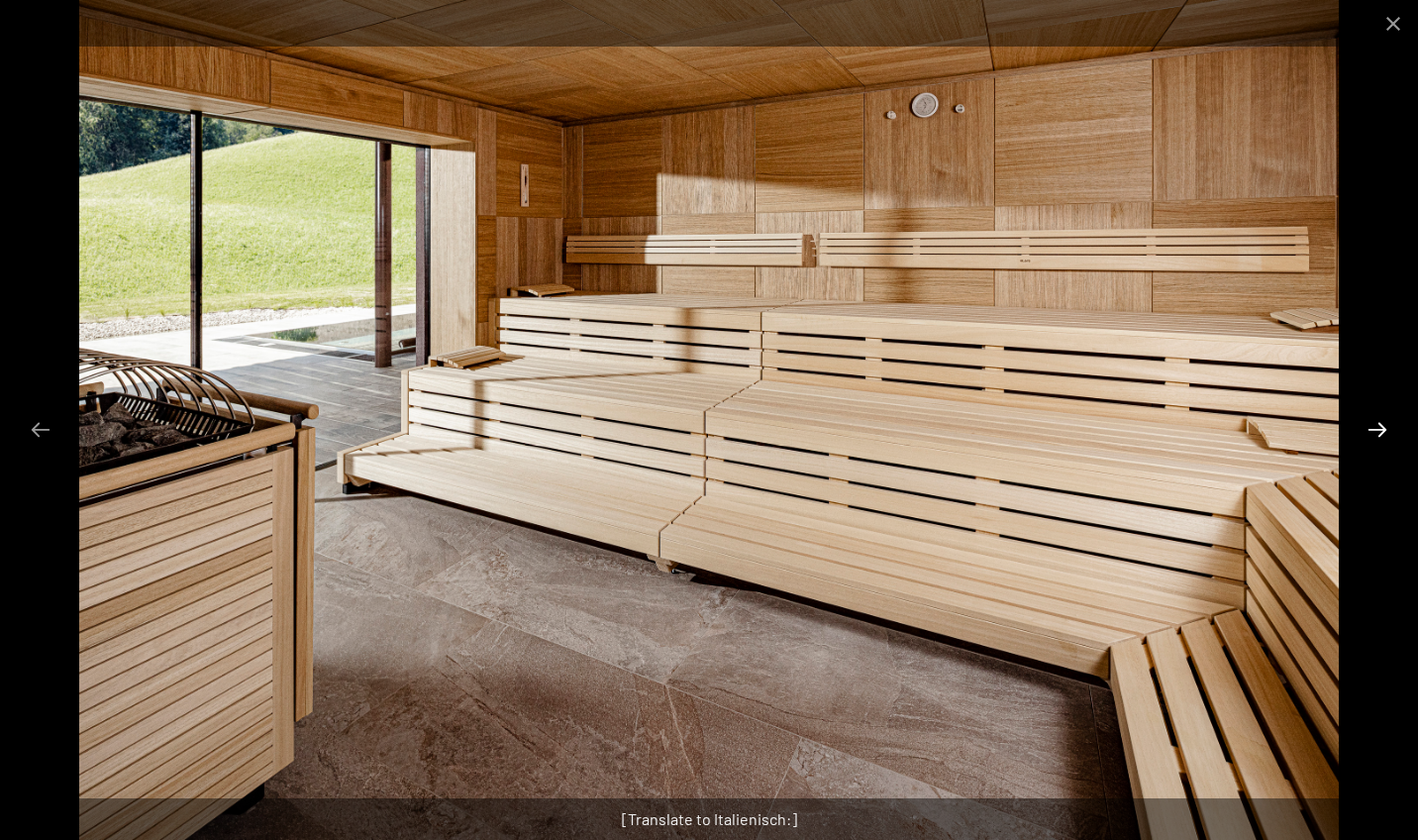
click at [1375, 425] on button "Next slide" at bounding box center [1378, 428] width 42 height 39
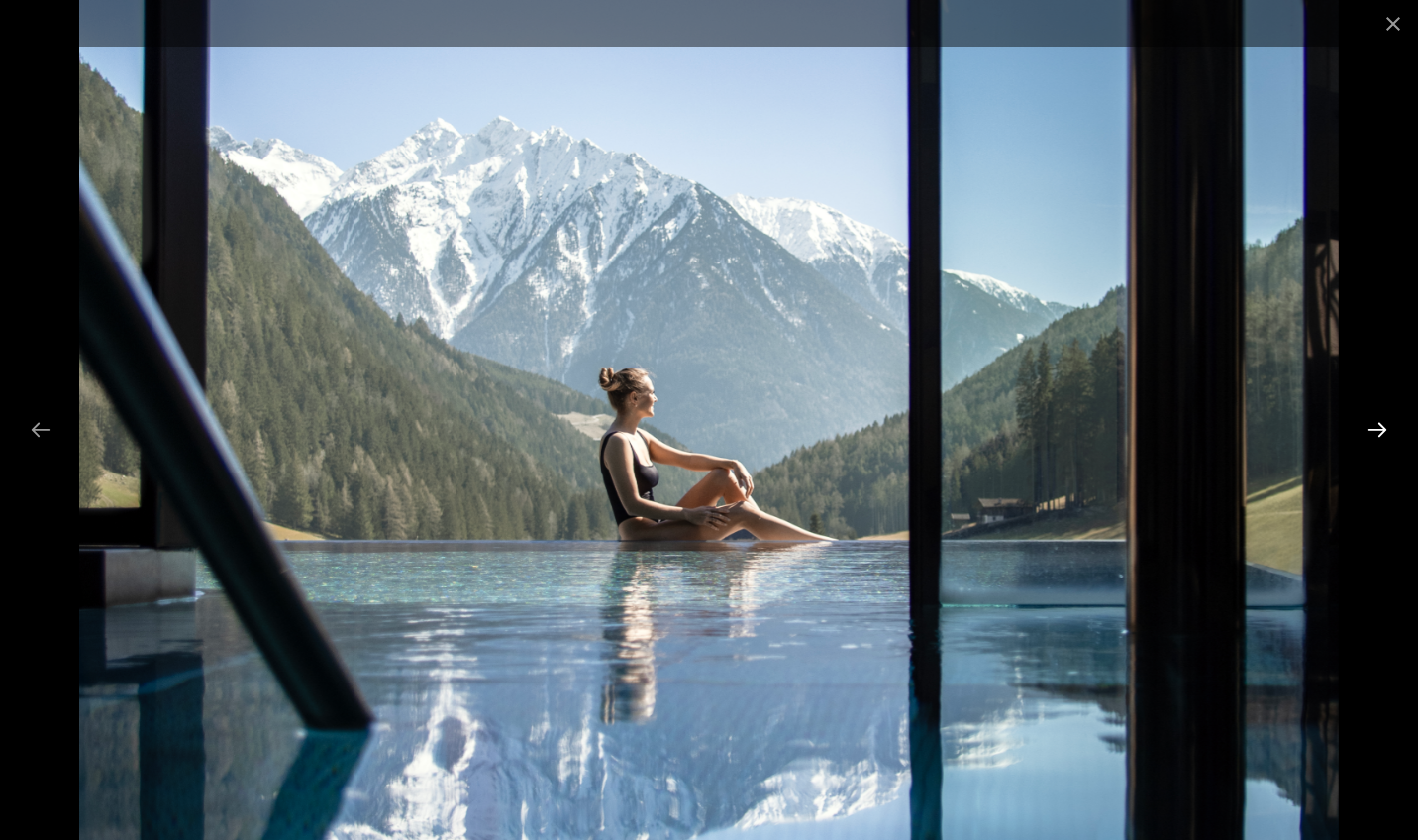
click at [1375, 425] on button "Next slide" at bounding box center [1378, 428] width 42 height 39
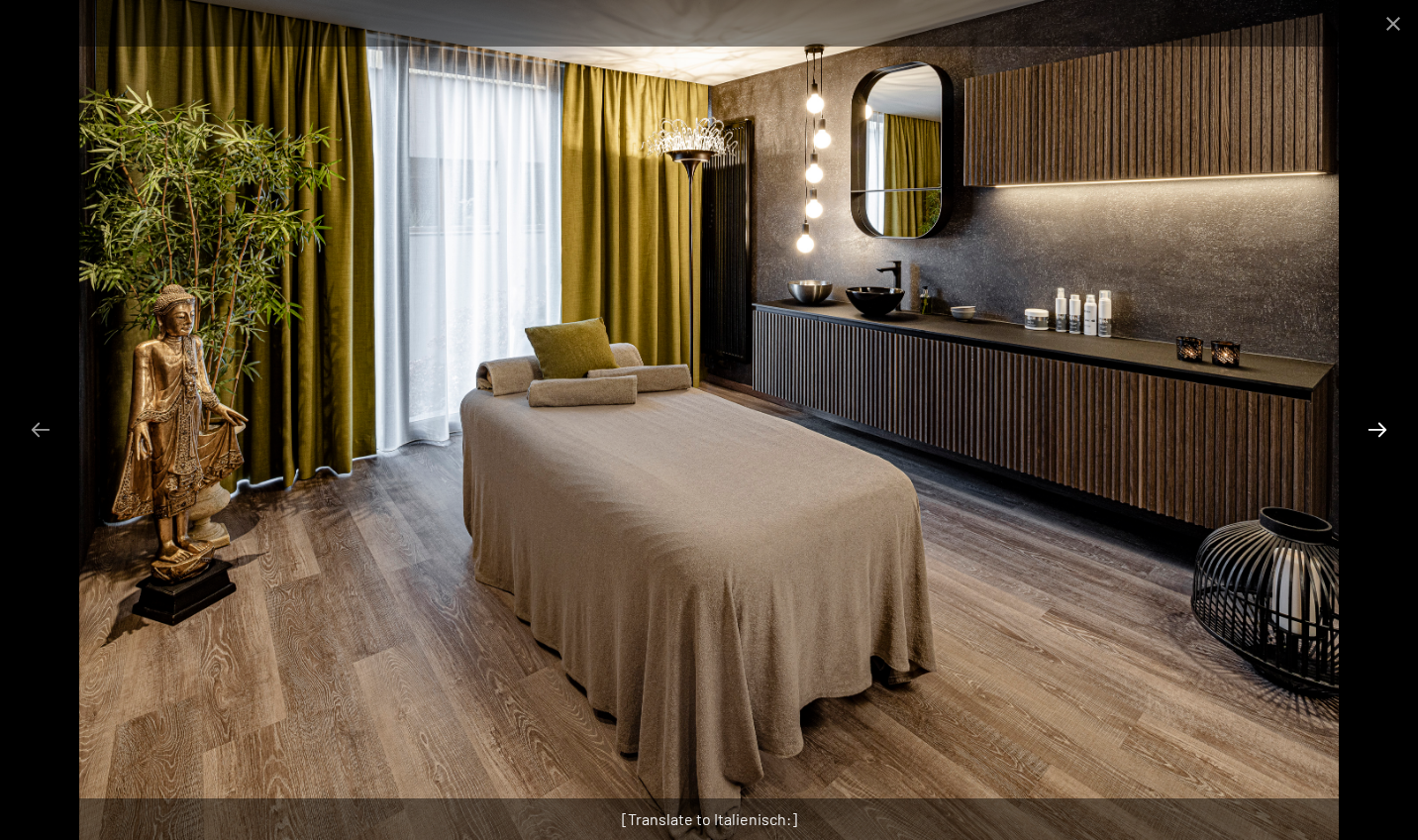
click at [1375, 425] on button "Next slide" at bounding box center [1378, 428] width 42 height 39
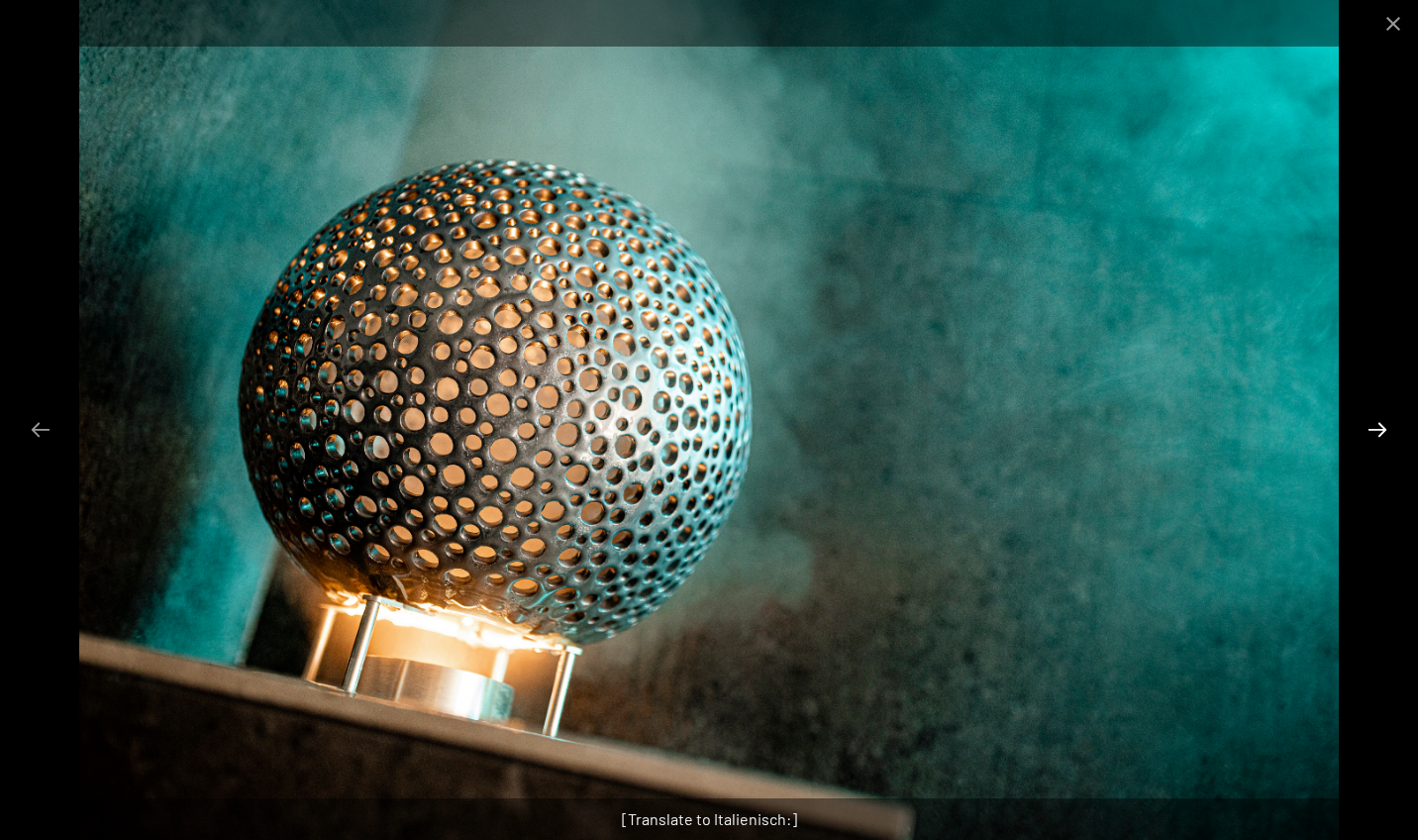
click at [1375, 425] on button "Next slide" at bounding box center [1378, 428] width 42 height 39
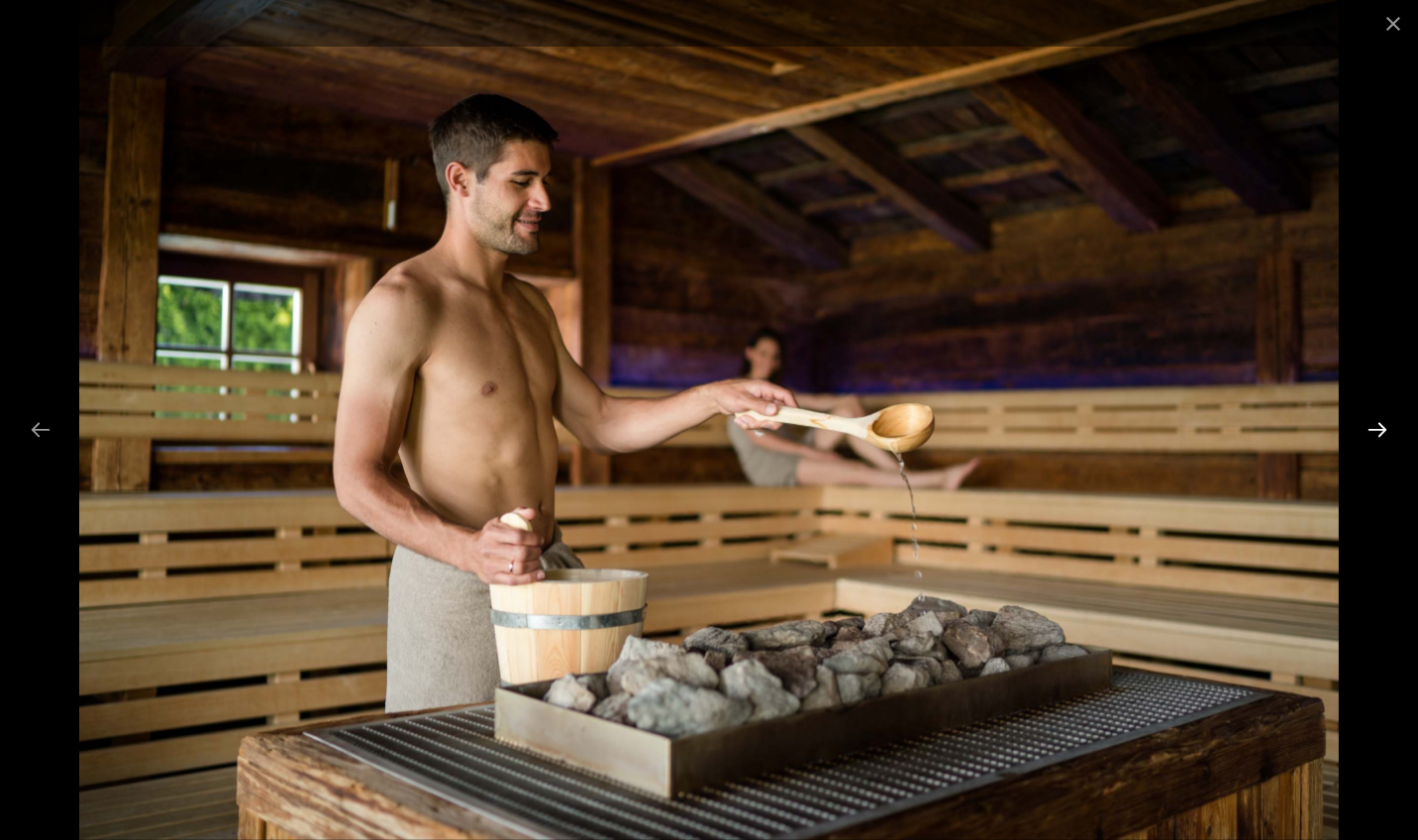
click at [1375, 425] on button "Next slide" at bounding box center [1378, 428] width 42 height 39
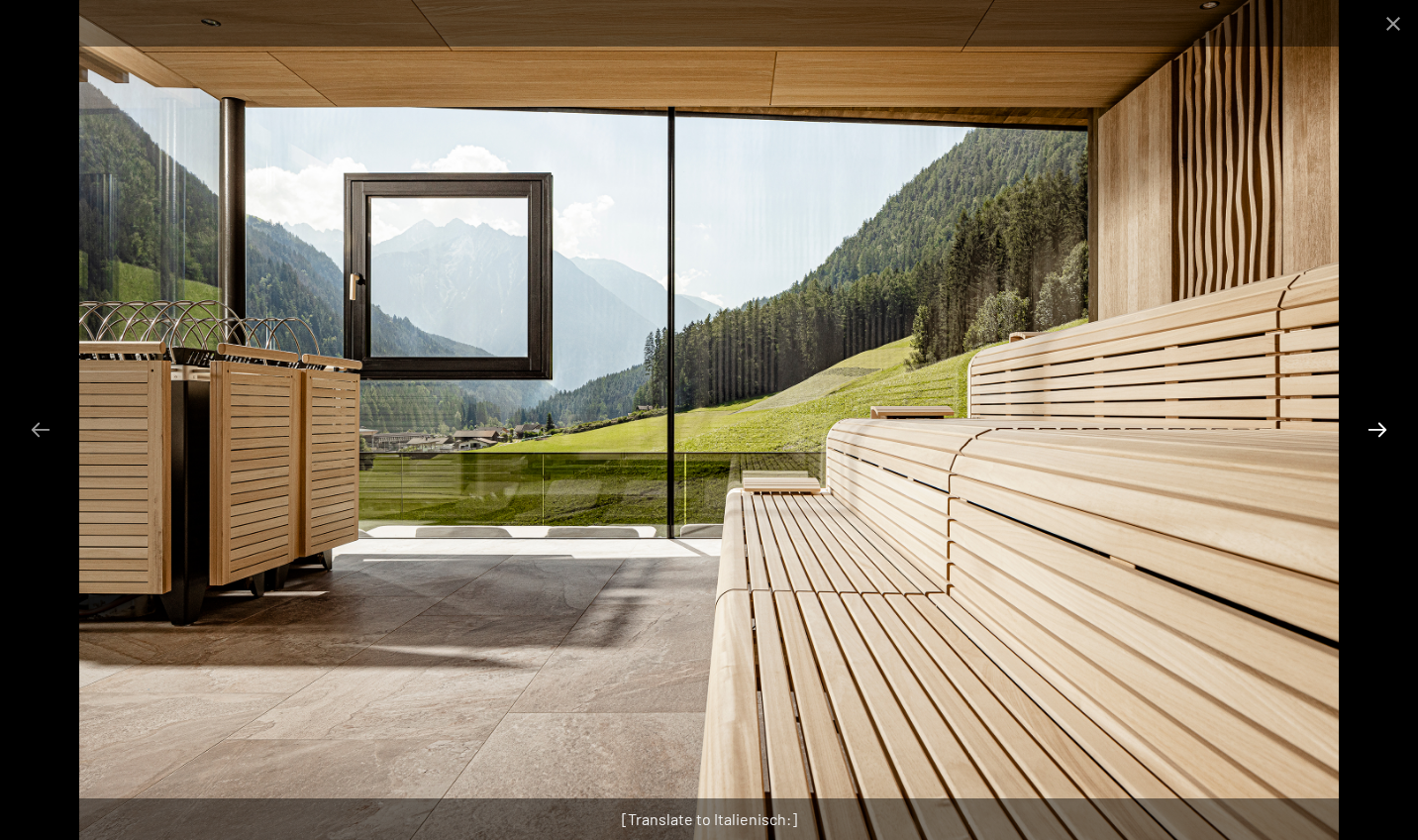
click at [1375, 425] on button "Next slide" at bounding box center [1378, 428] width 42 height 39
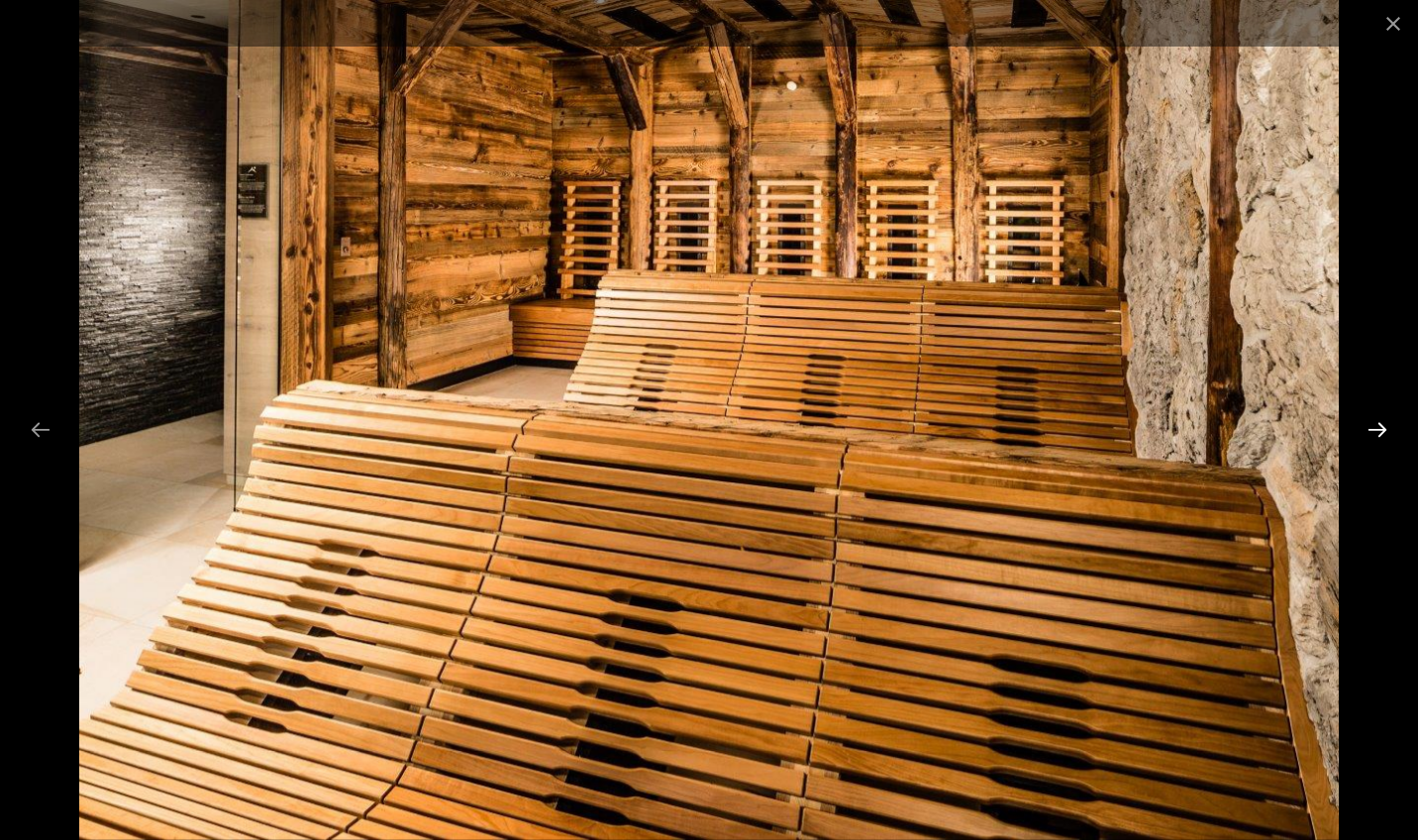
click at [1375, 425] on button "Next slide" at bounding box center [1378, 428] width 42 height 39
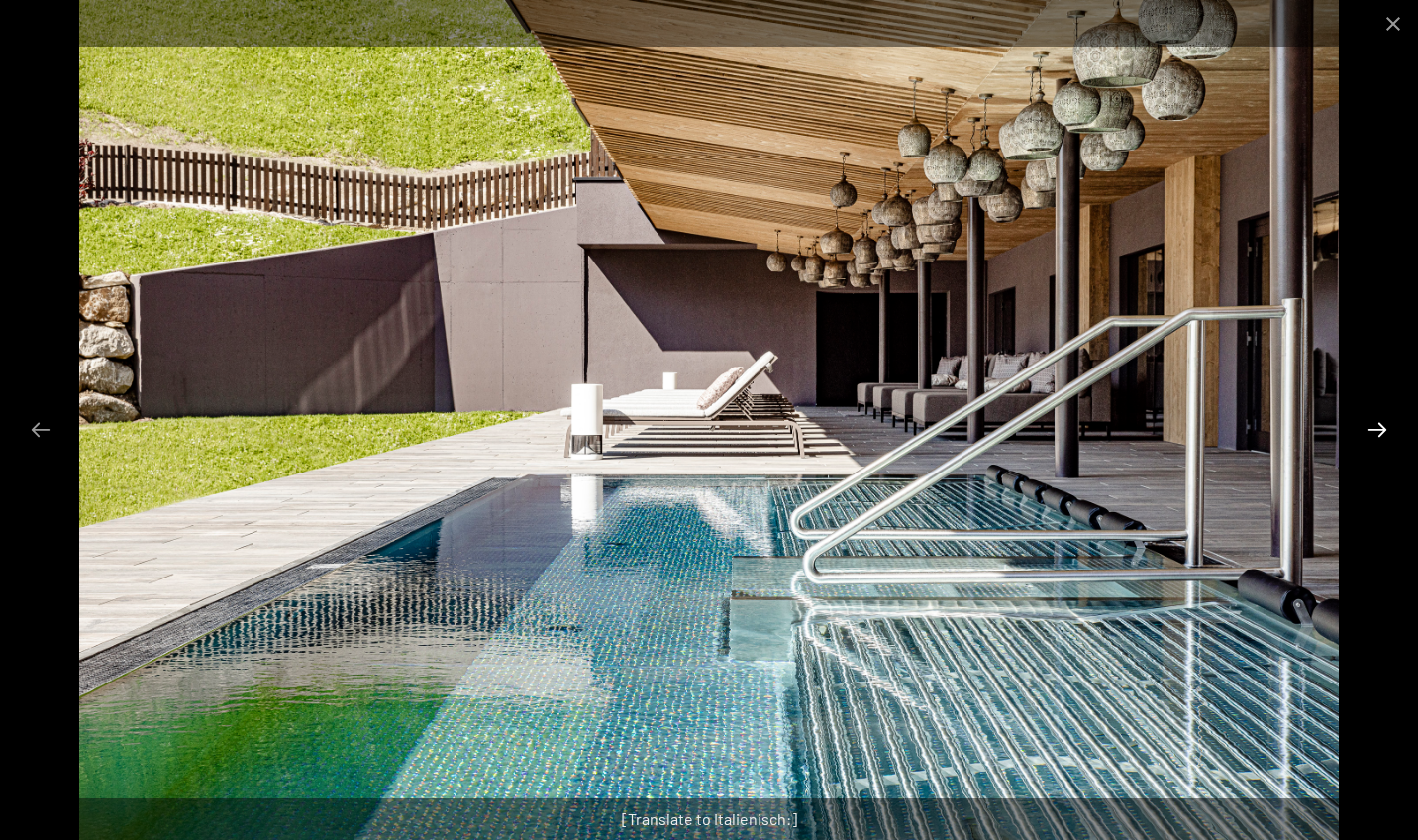
click at [1375, 425] on button "Next slide" at bounding box center [1378, 428] width 42 height 39
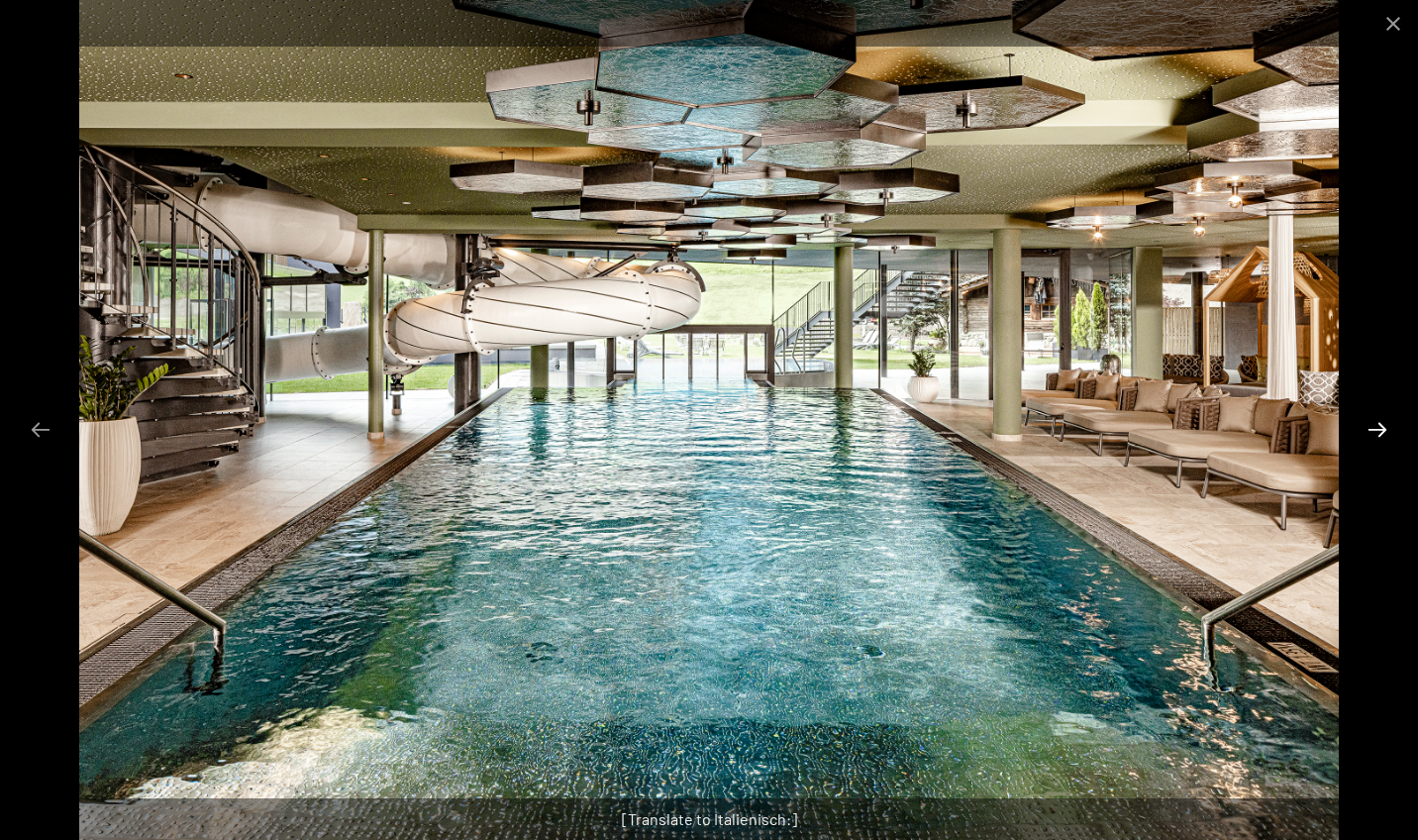
click at [1375, 425] on button "Next slide" at bounding box center [1378, 428] width 42 height 39
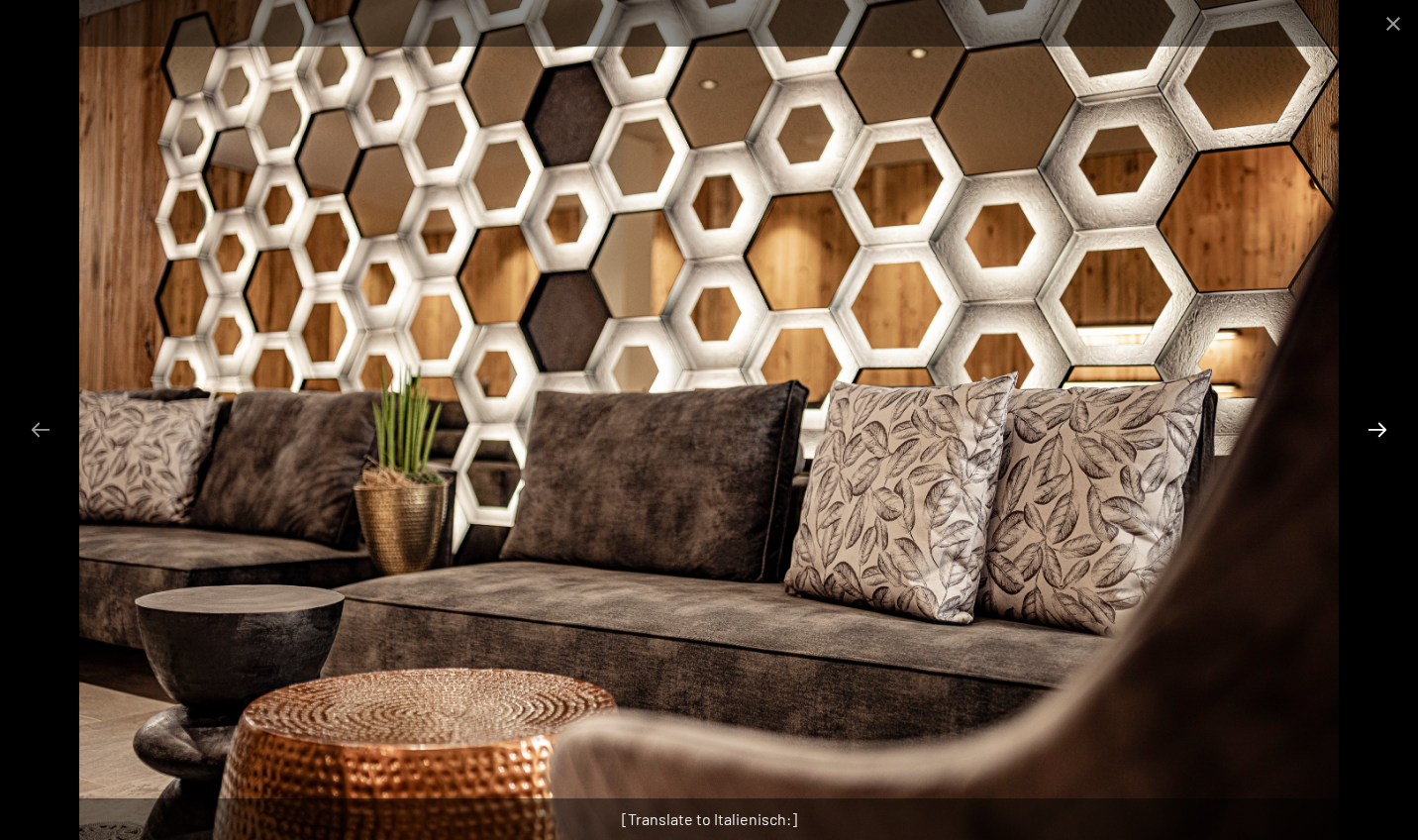
click at [1375, 425] on button "Next slide" at bounding box center [1378, 428] width 42 height 39
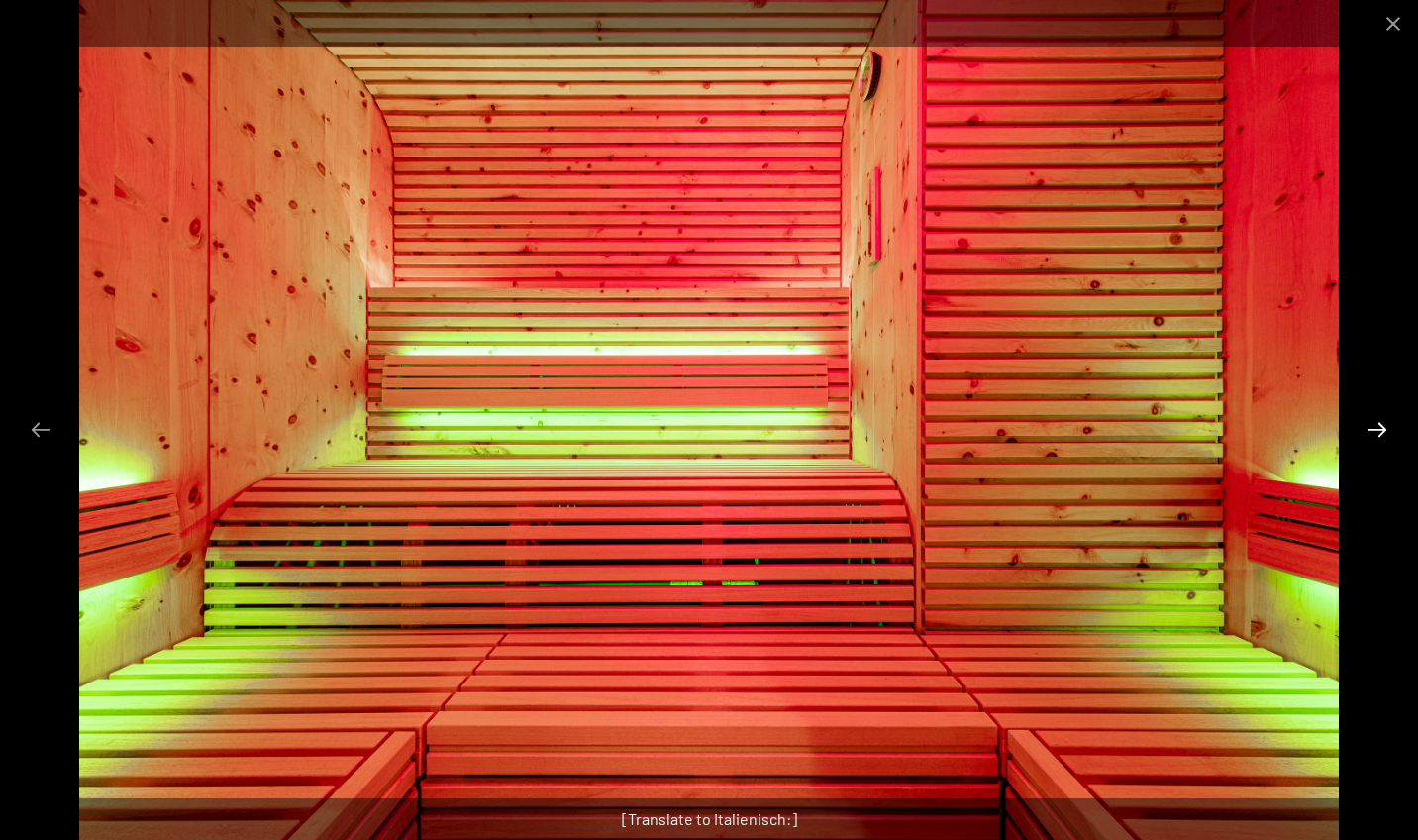
click at [1375, 425] on button "Next slide" at bounding box center [1378, 428] width 42 height 39
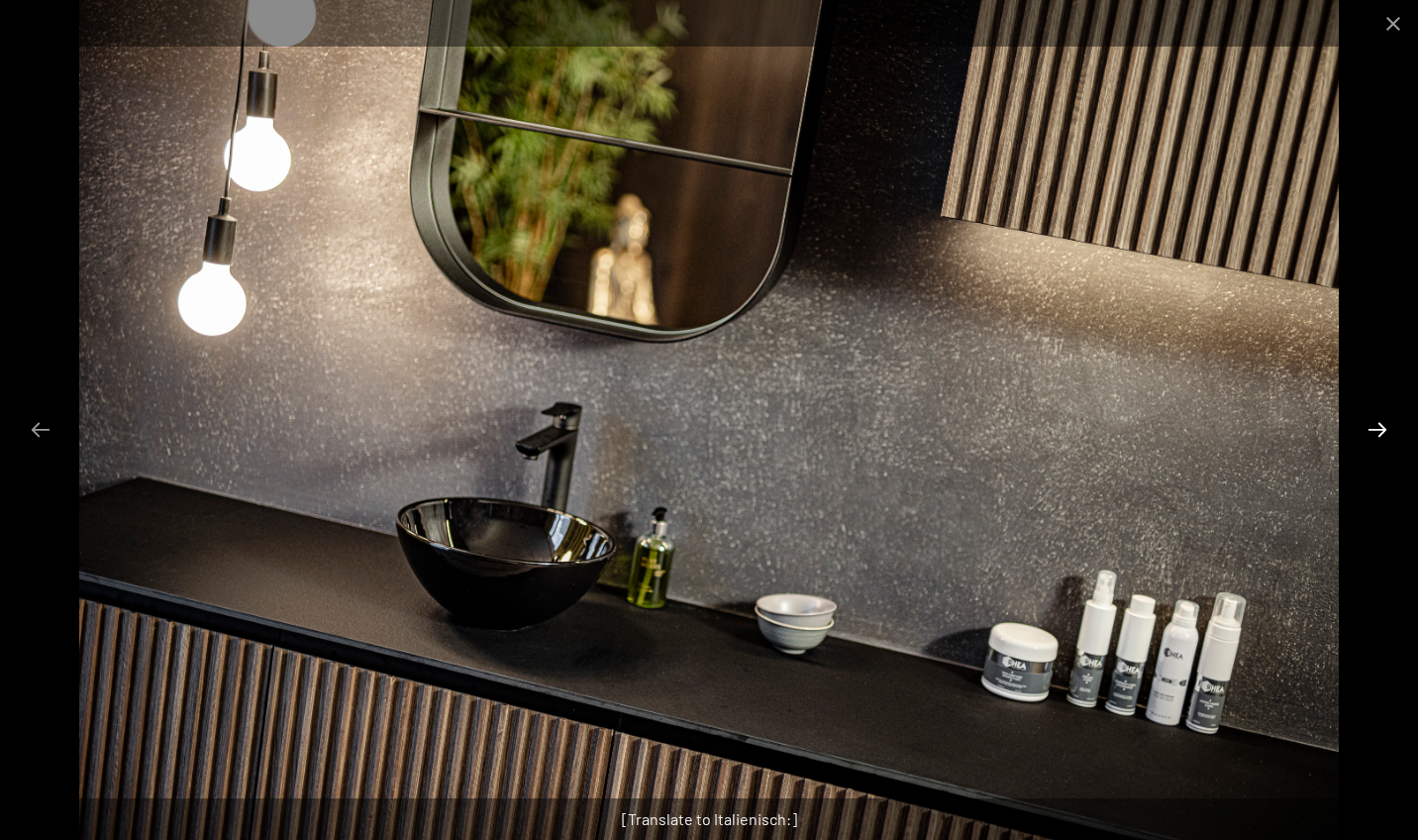
click at [1375, 425] on button "Next slide" at bounding box center [1378, 428] width 42 height 39
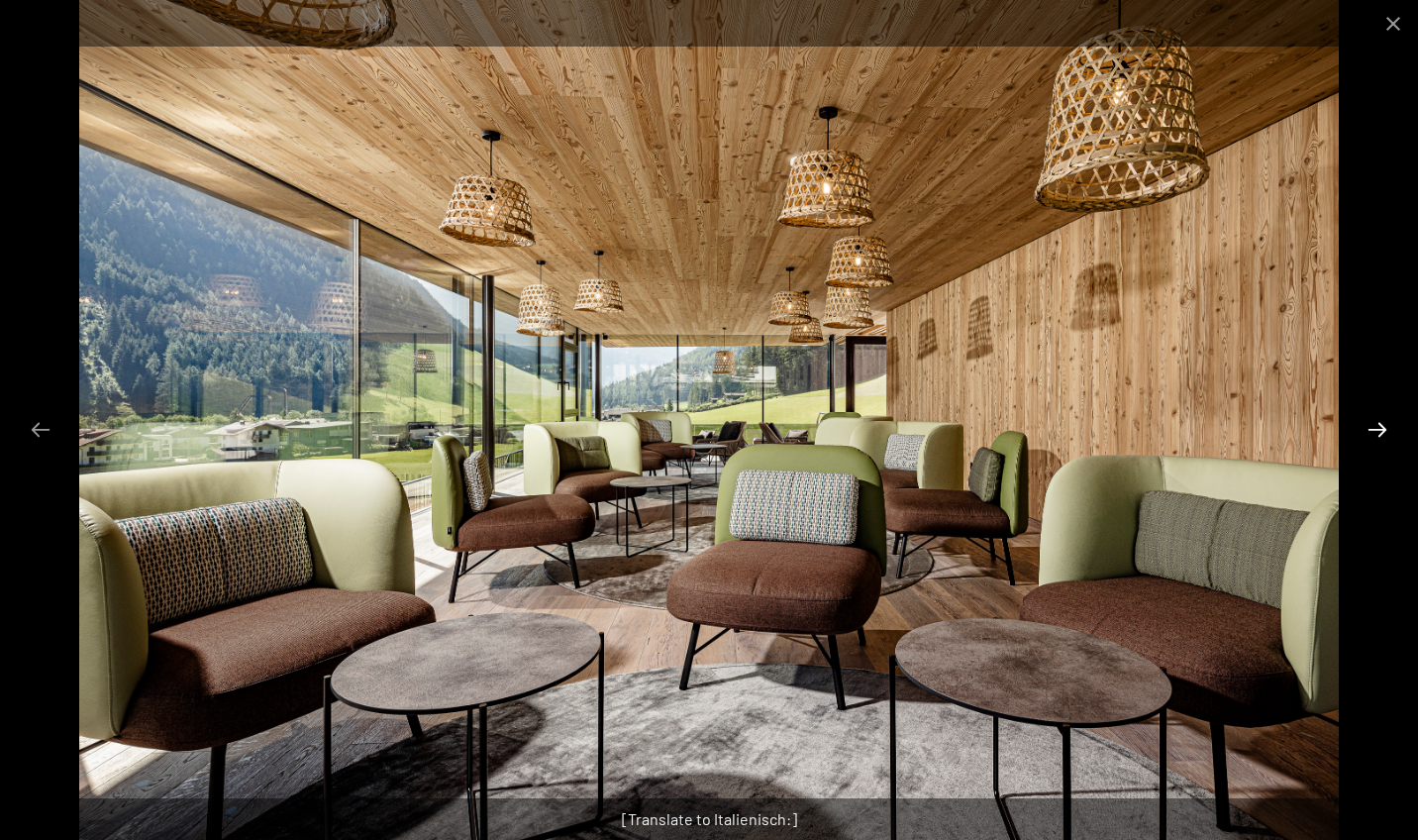
click at [1375, 425] on button "Next slide" at bounding box center [1378, 428] width 42 height 39
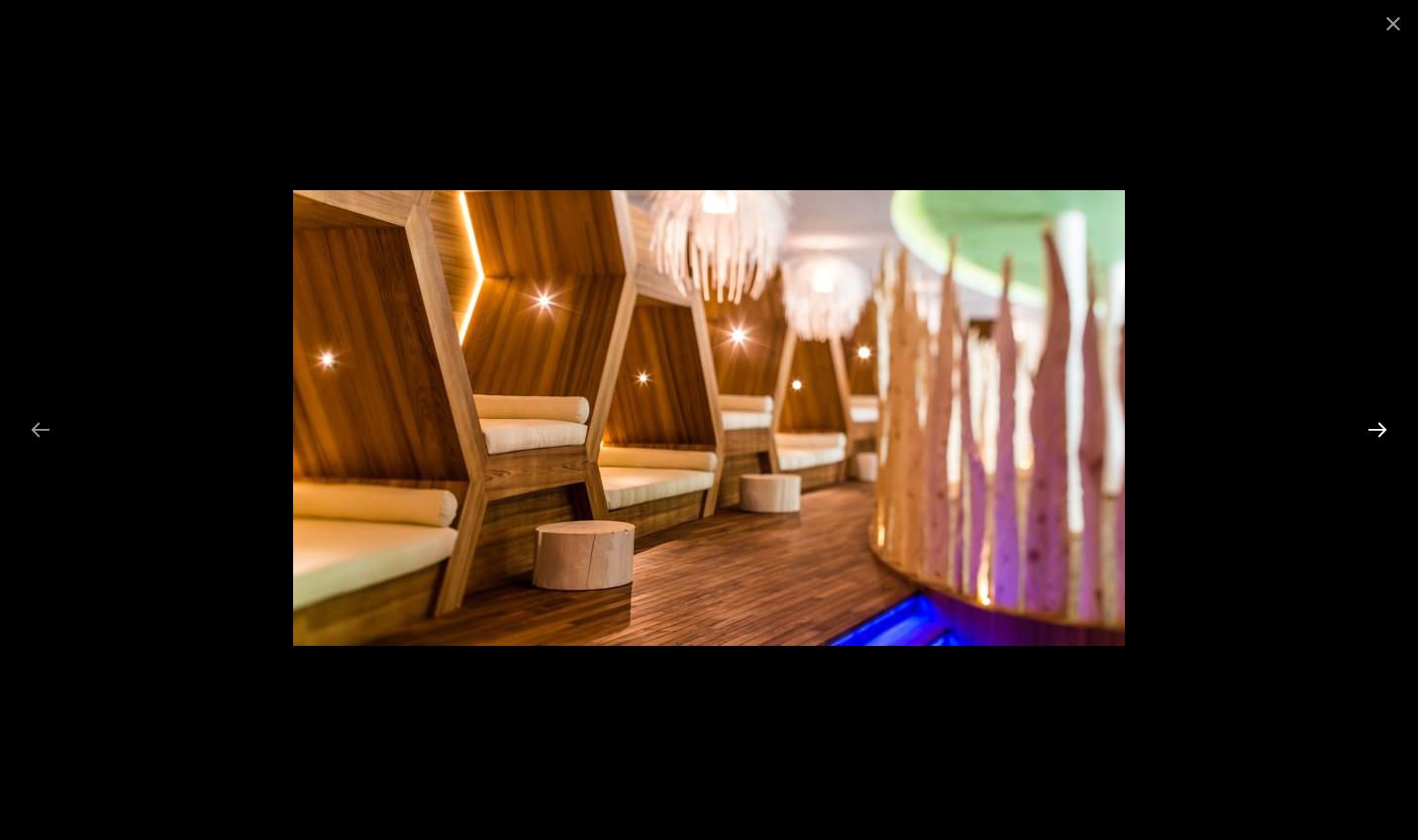
click at [1375, 425] on button "Next slide" at bounding box center [1378, 428] width 42 height 39
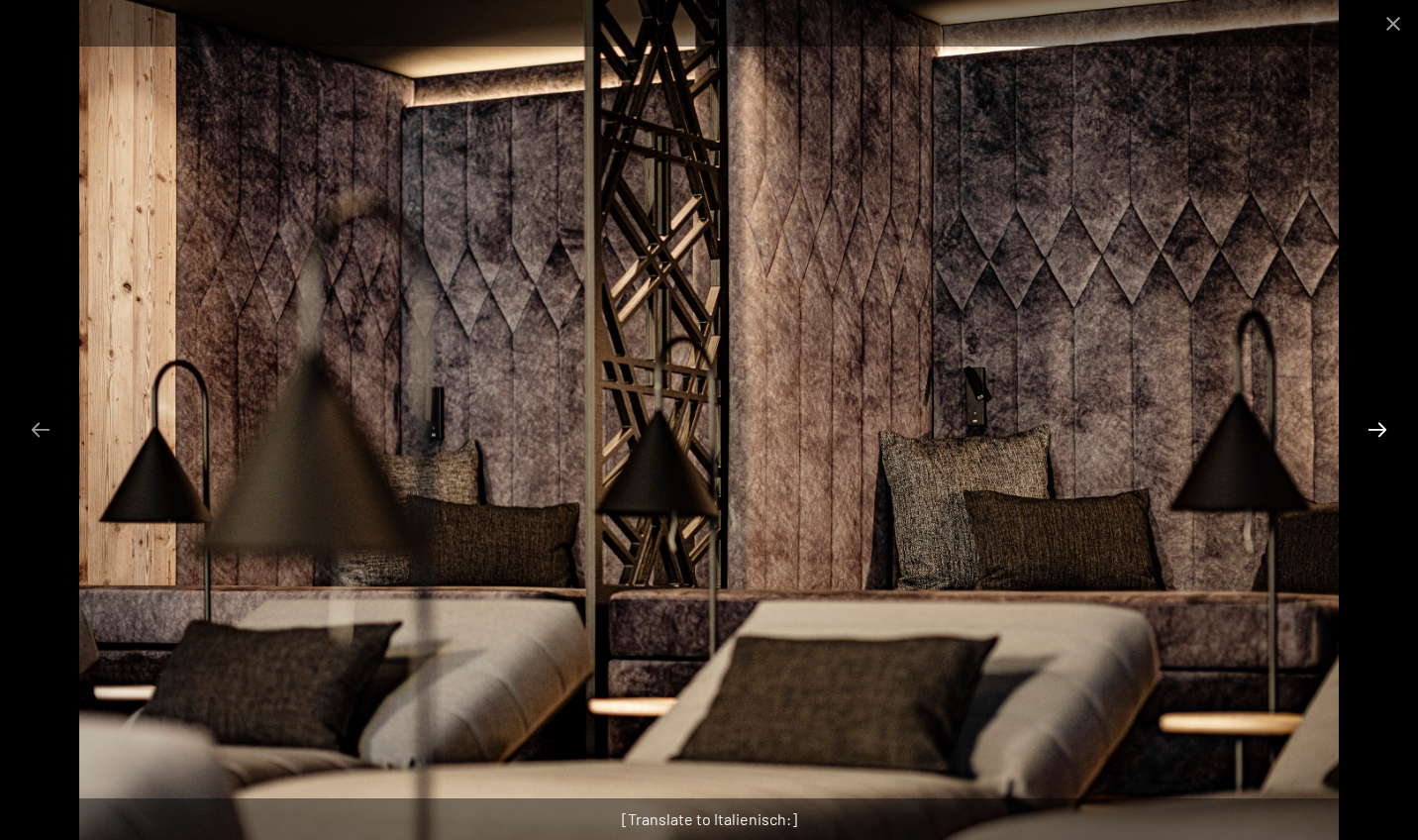
click at [1375, 425] on button "Next slide" at bounding box center [1378, 428] width 42 height 39
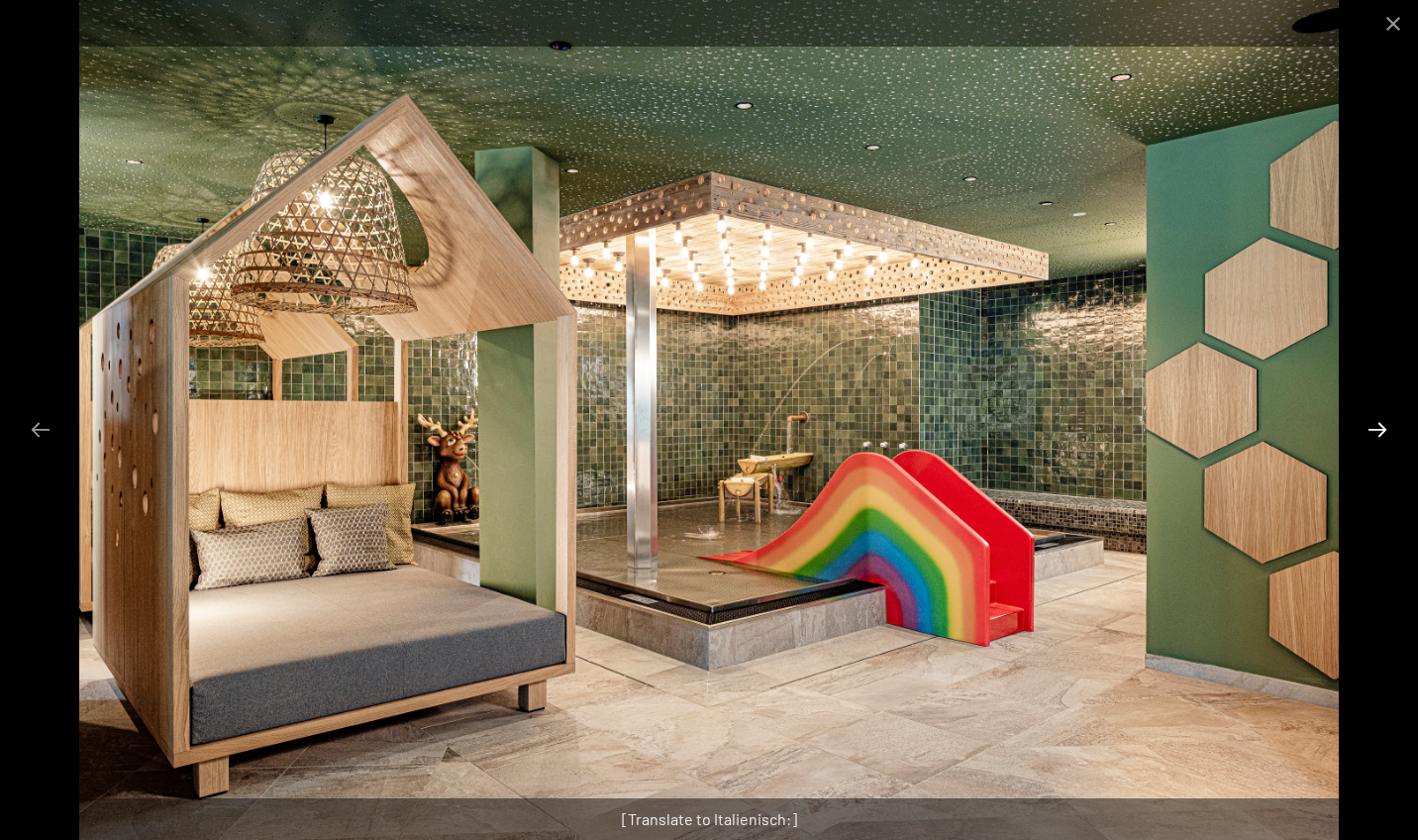
click at [1375, 425] on button "Next slide" at bounding box center [1378, 428] width 42 height 39
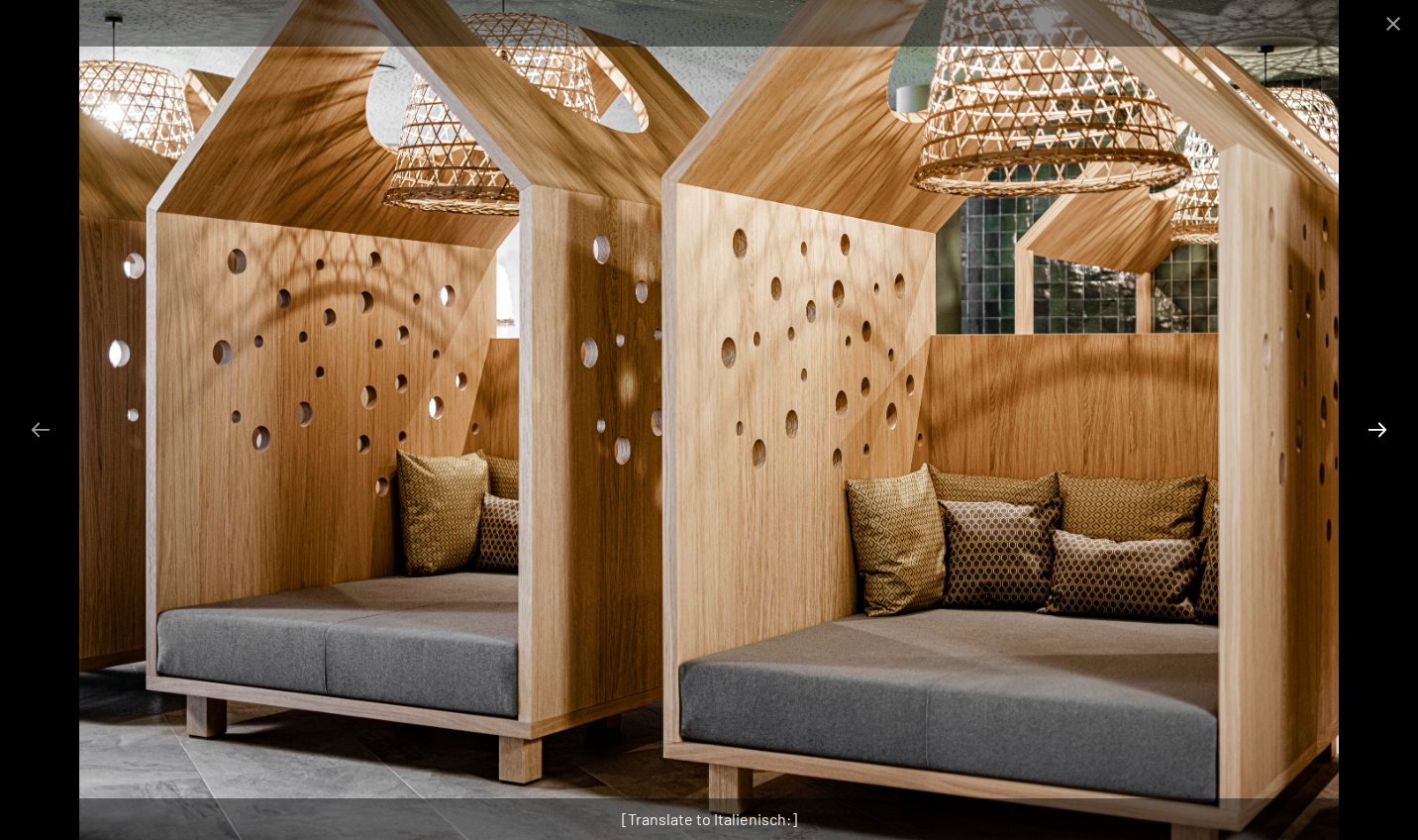
click at [1375, 425] on button "Next slide" at bounding box center [1378, 428] width 42 height 39
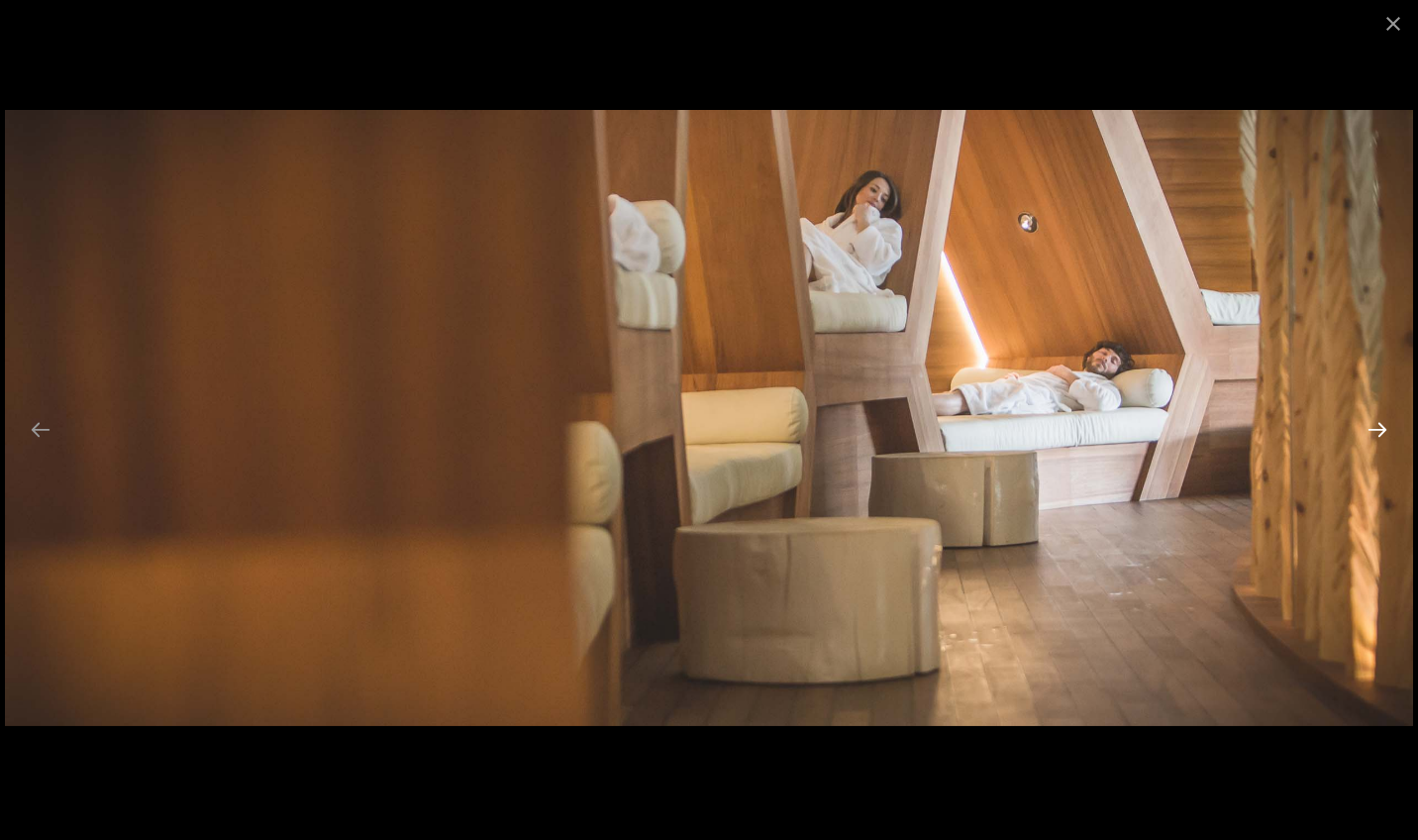
click at [1375, 425] on button "Next slide" at bounding box center [1378, 428] width 42 height 39
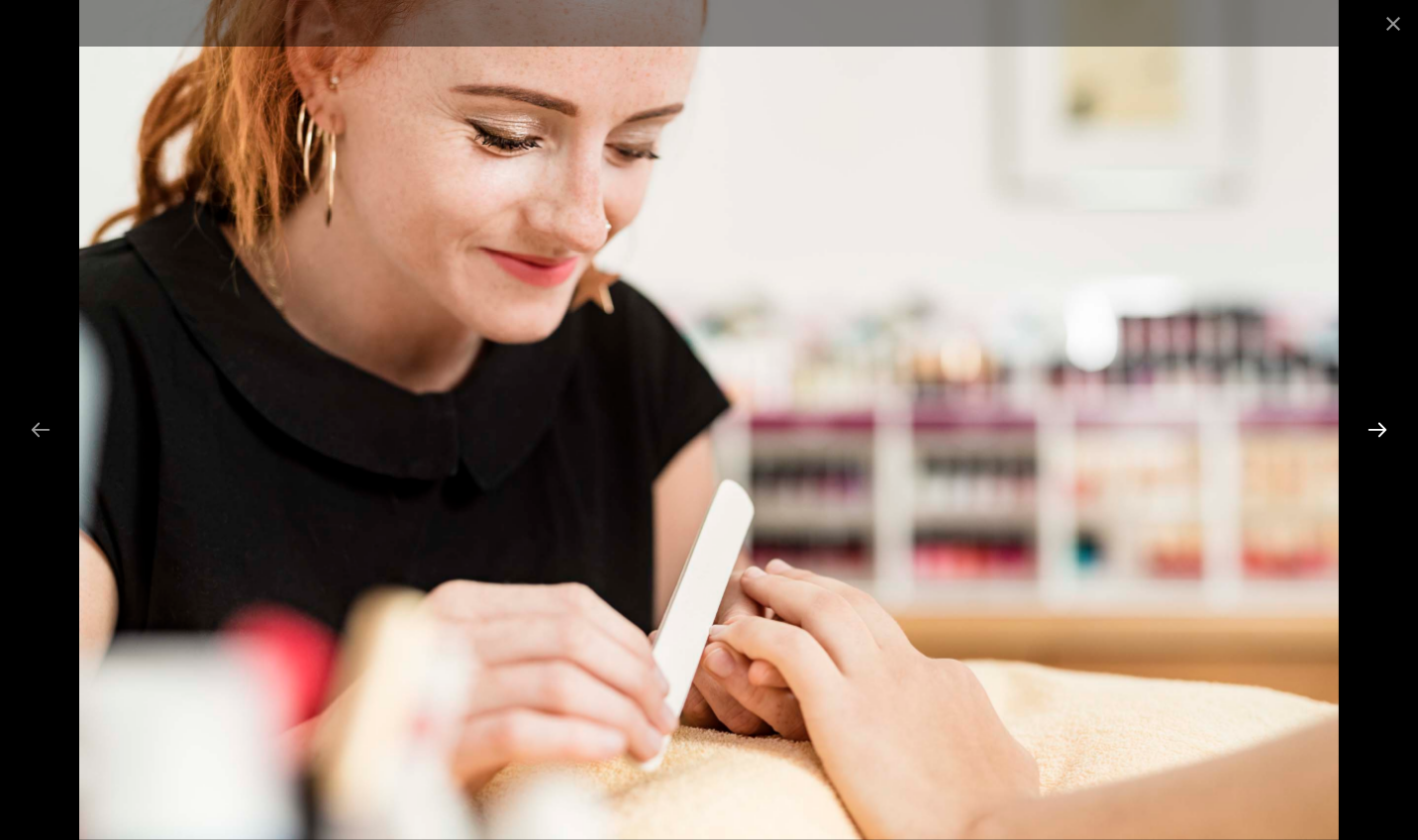
click at [1375, 425] on button "Next slide" at bounding box center [1378, 428] width 42 height 39
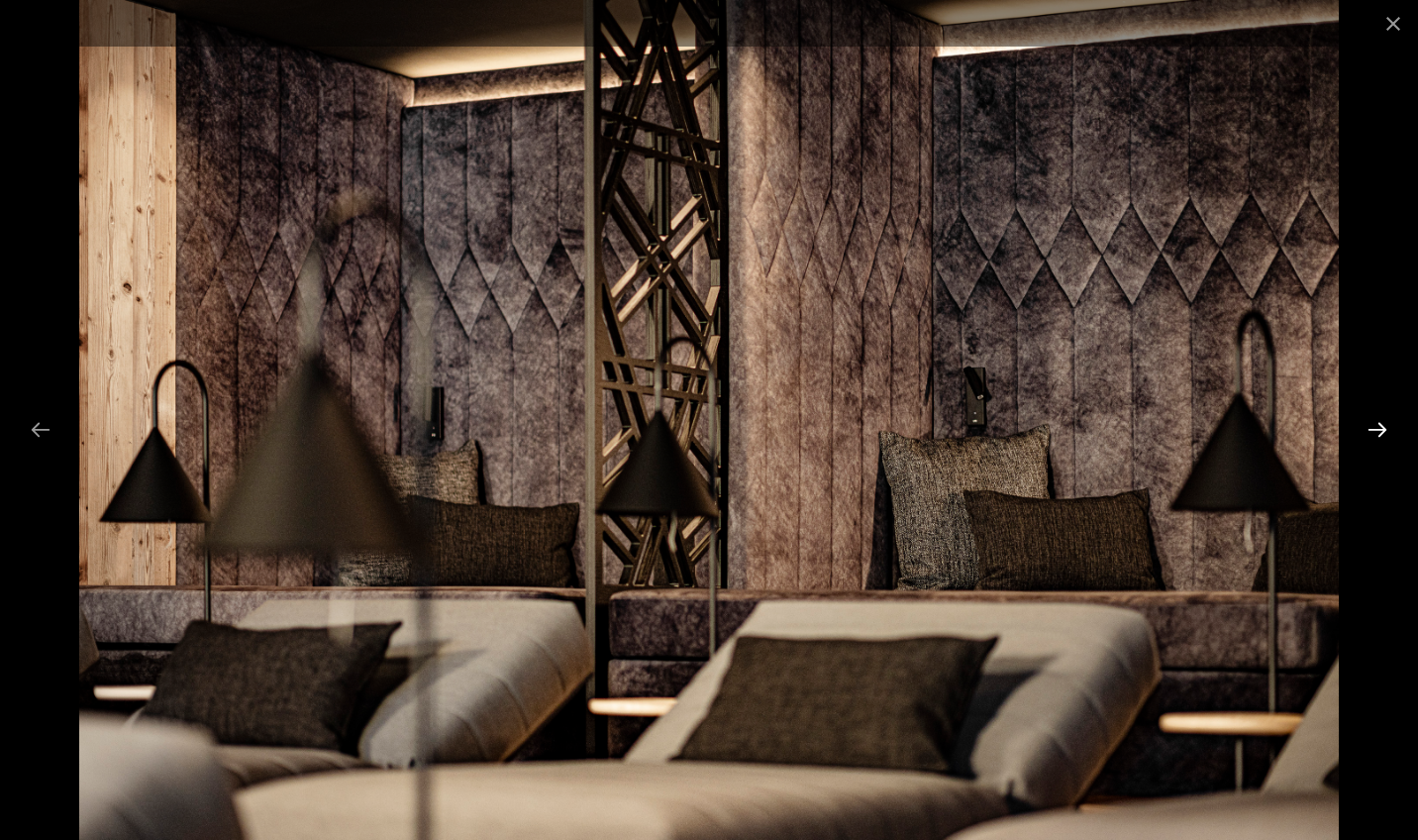
click at [1375, 425] on button "Next slide" at bounding box center [1378, 428] width 42 height 39
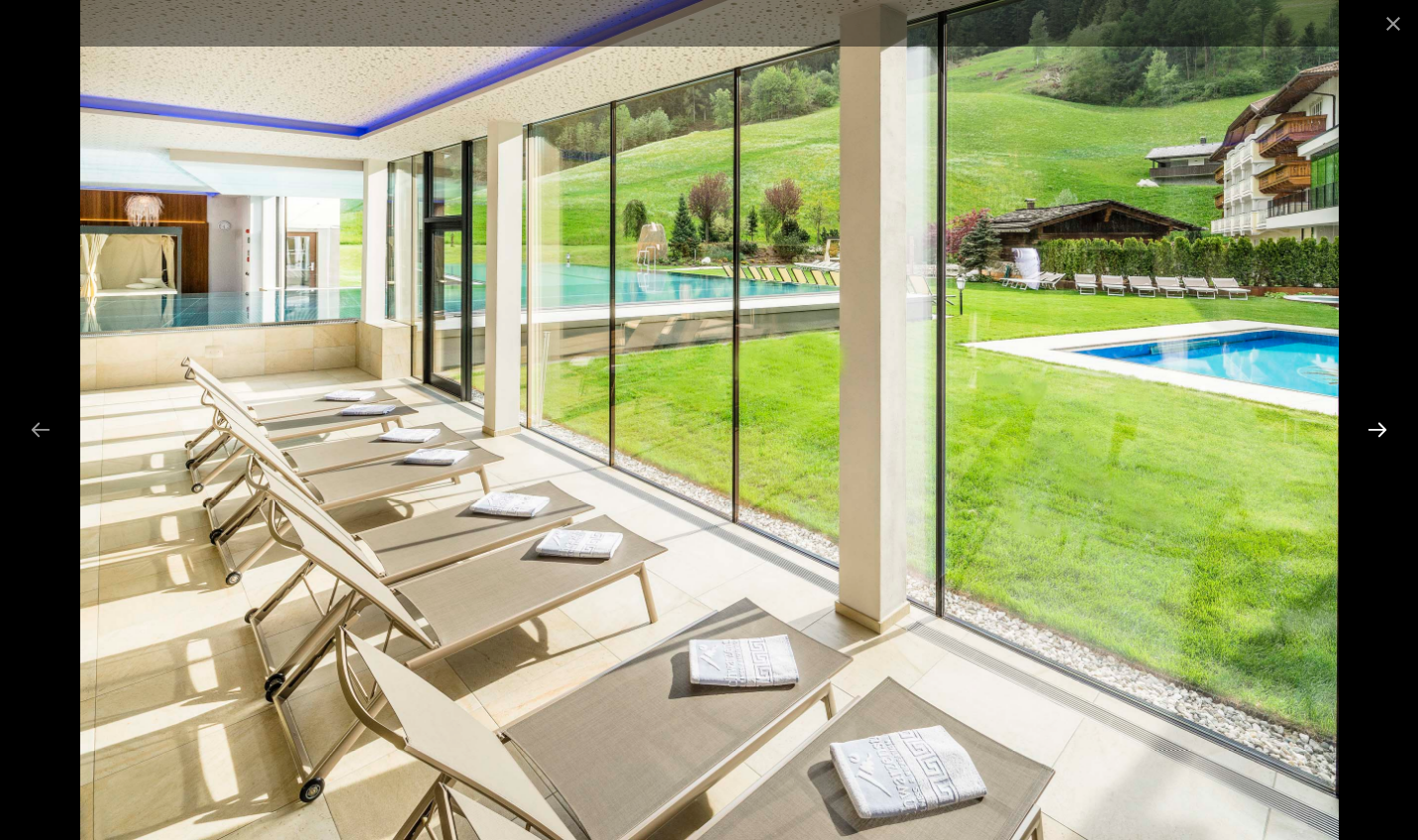
click at [1375, 425] on button "Next slide" at bounding box center [1378, 428] width 42 height 39
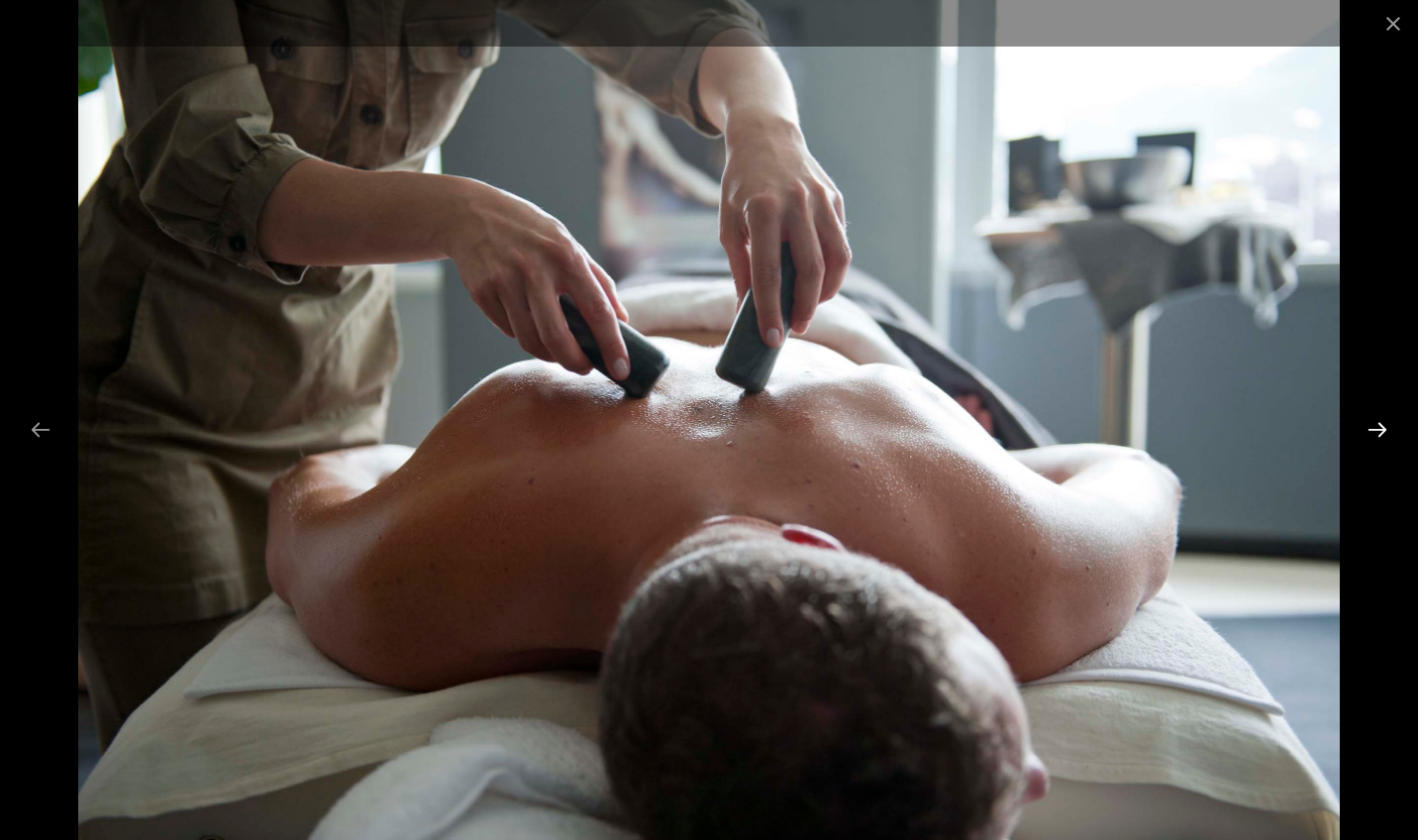
click at [1375, 425] on button "Next slide" at bounding box center [1378, 428] width 42 height 39
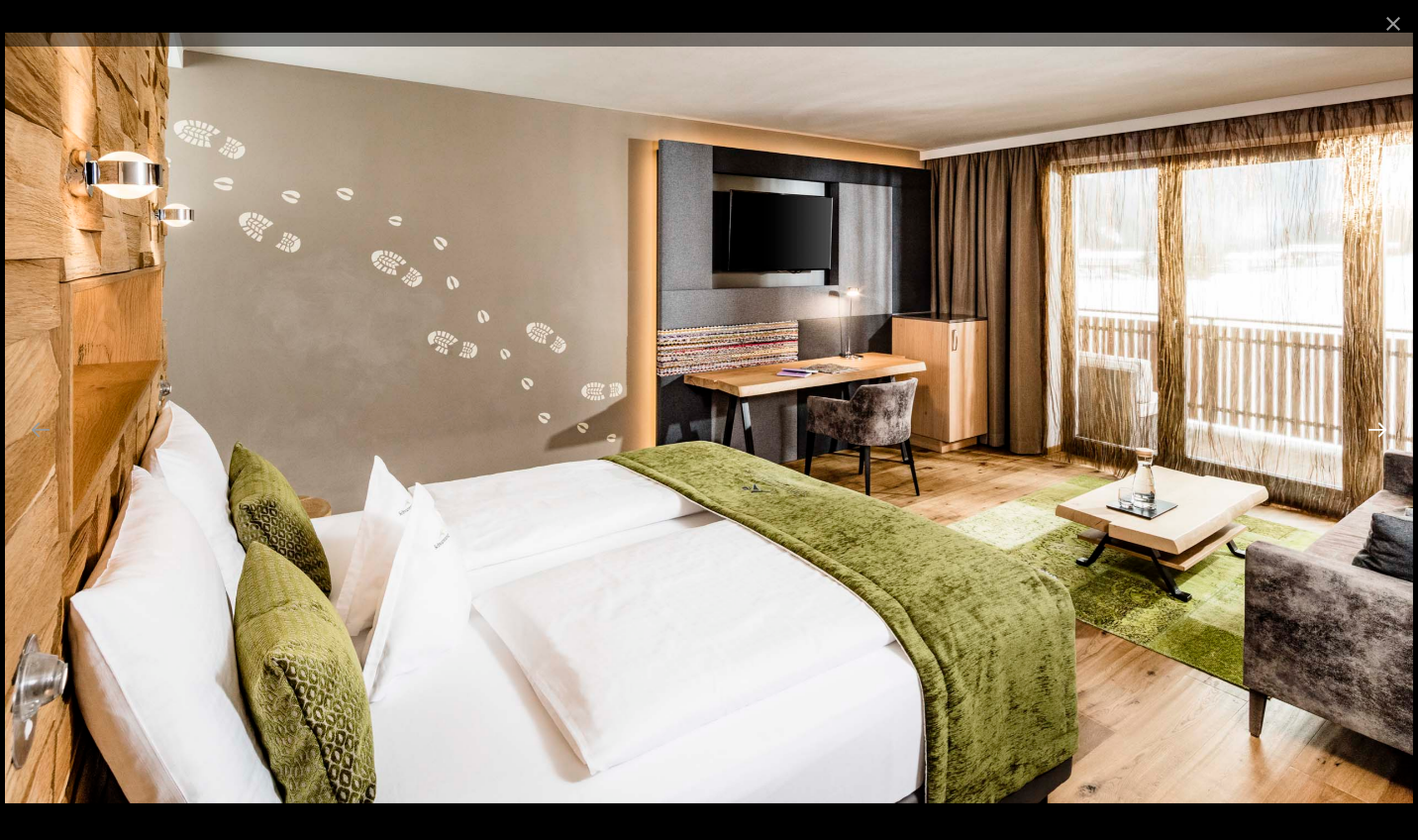
click at [1375, 425] on button "Next slide" at bounding box center [1378, 428] width 42 height 39
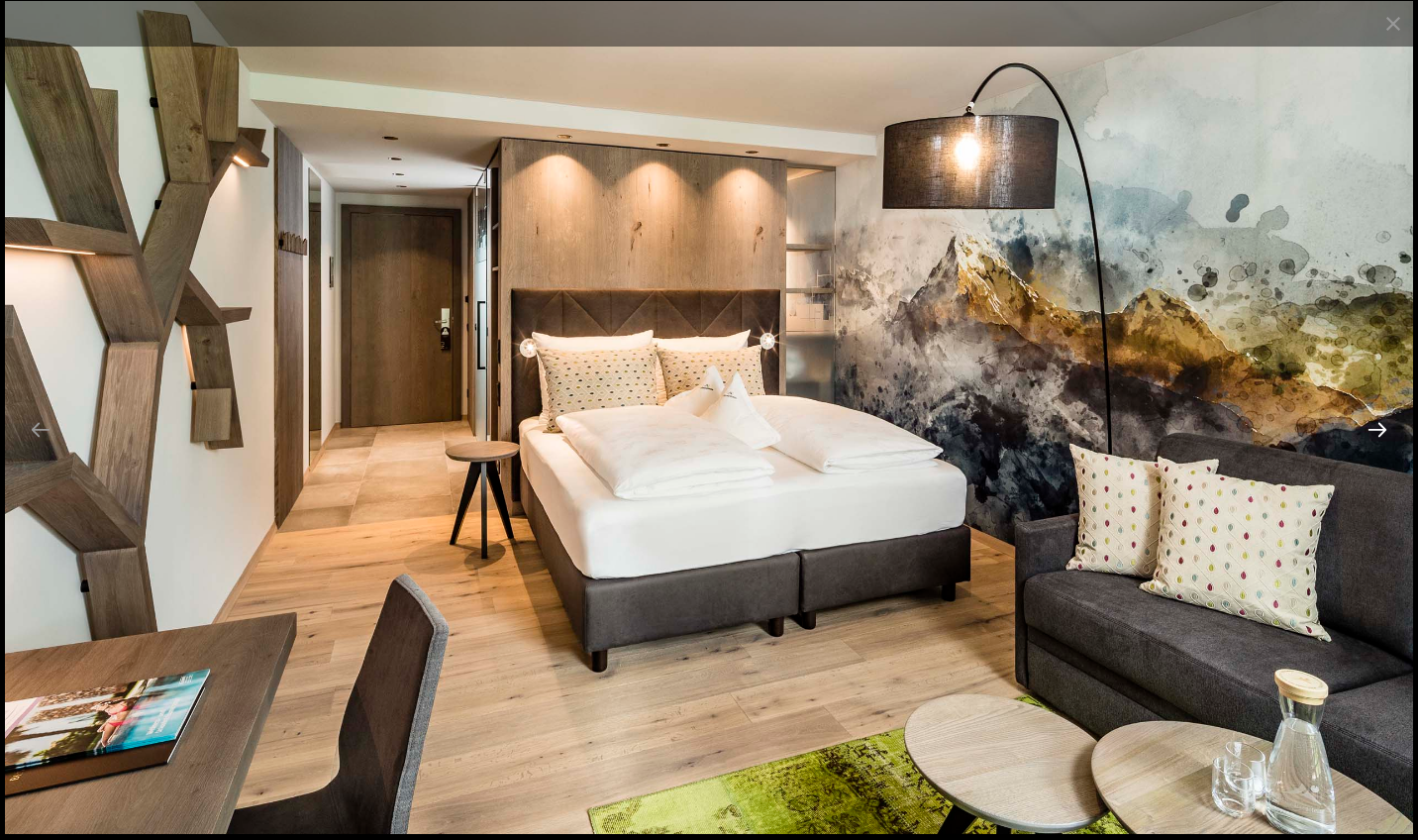
click at [1375, 425] on button "Next slide" at bounding box center [1378, 428] width 42 height 39
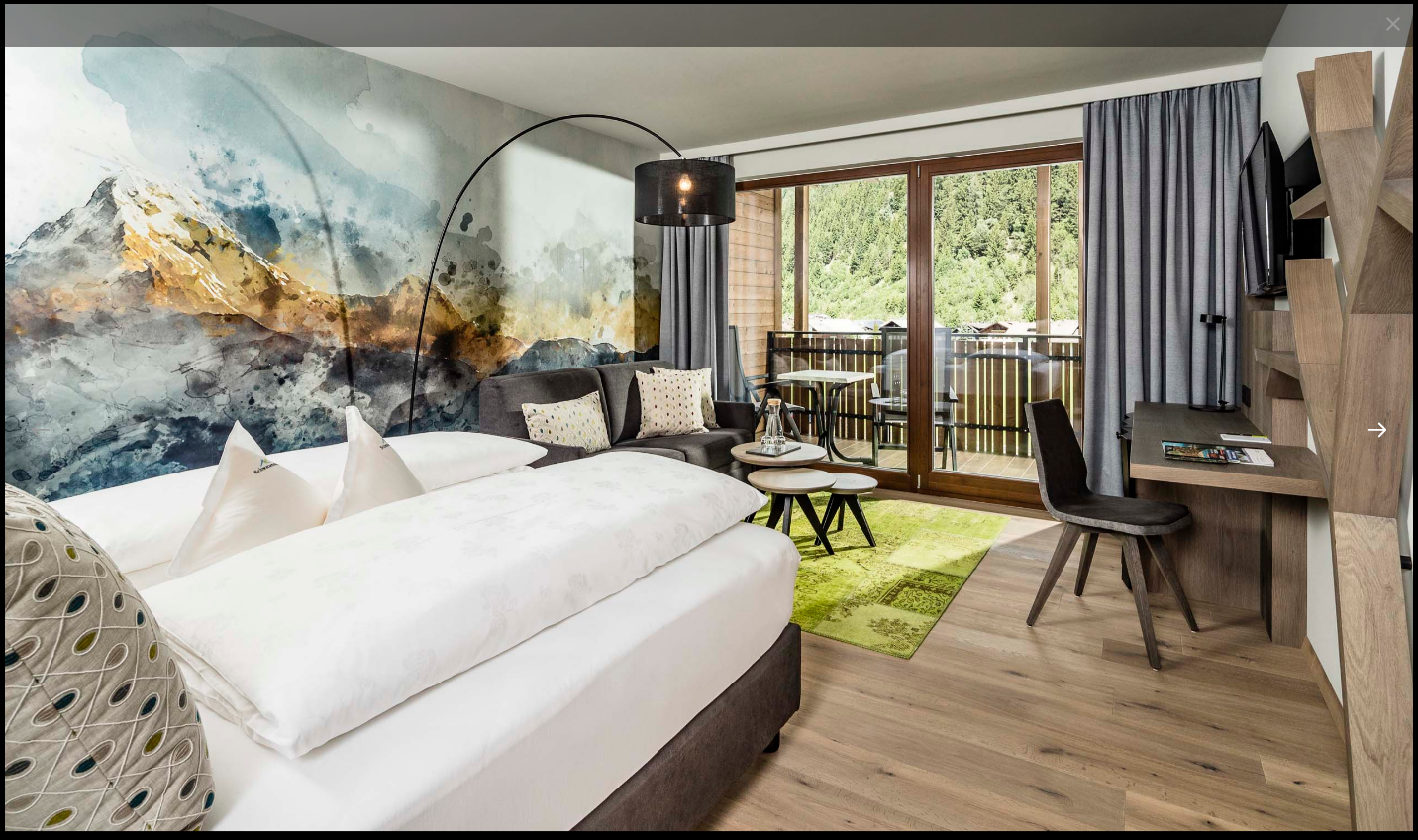
click at [1375, 425] on button "Next slide" at bounding box center [1378, 428] width 42 height 39
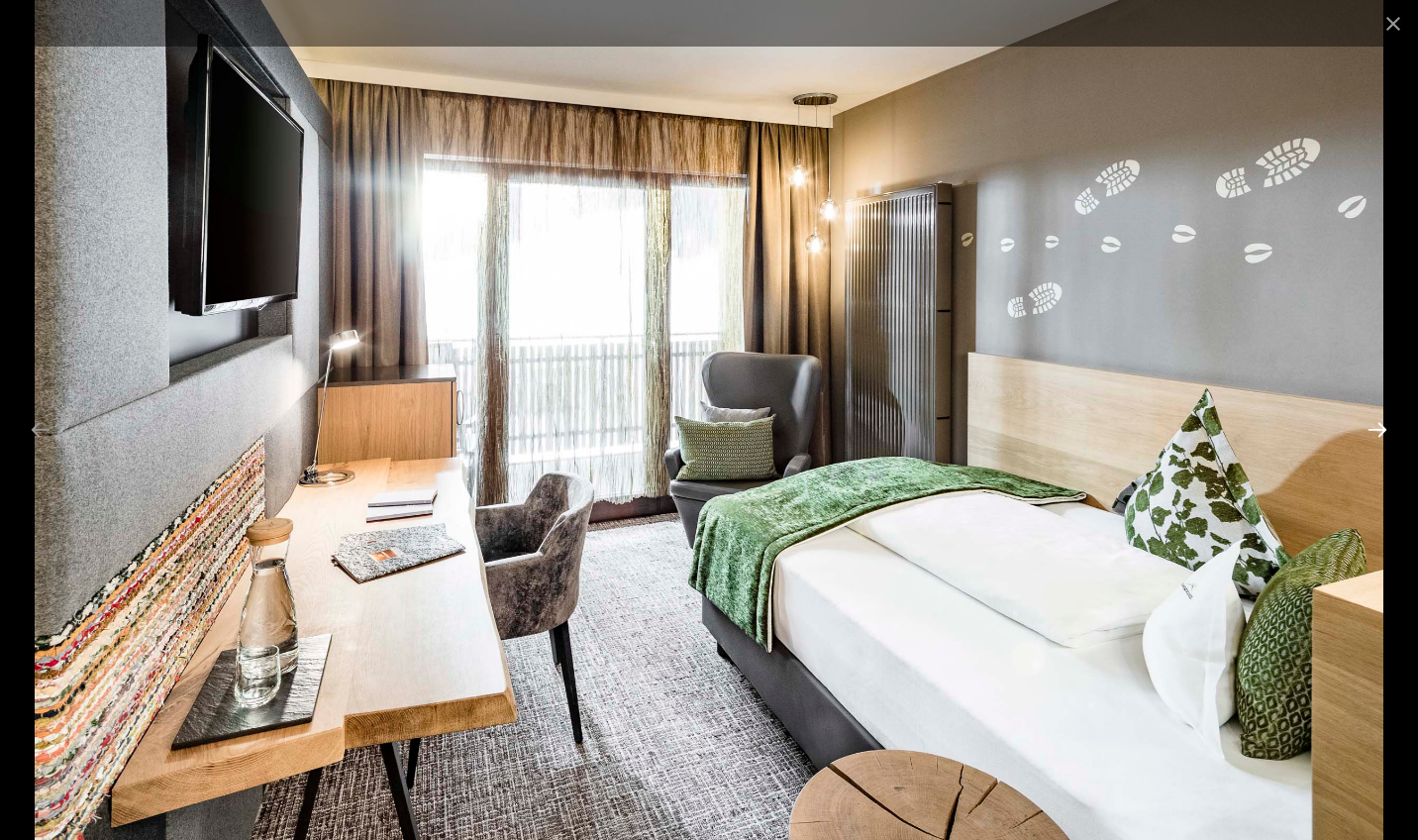
click at [1375, 425] on button "Next slide" at bounding box center [1378, 428] width 42 height 39
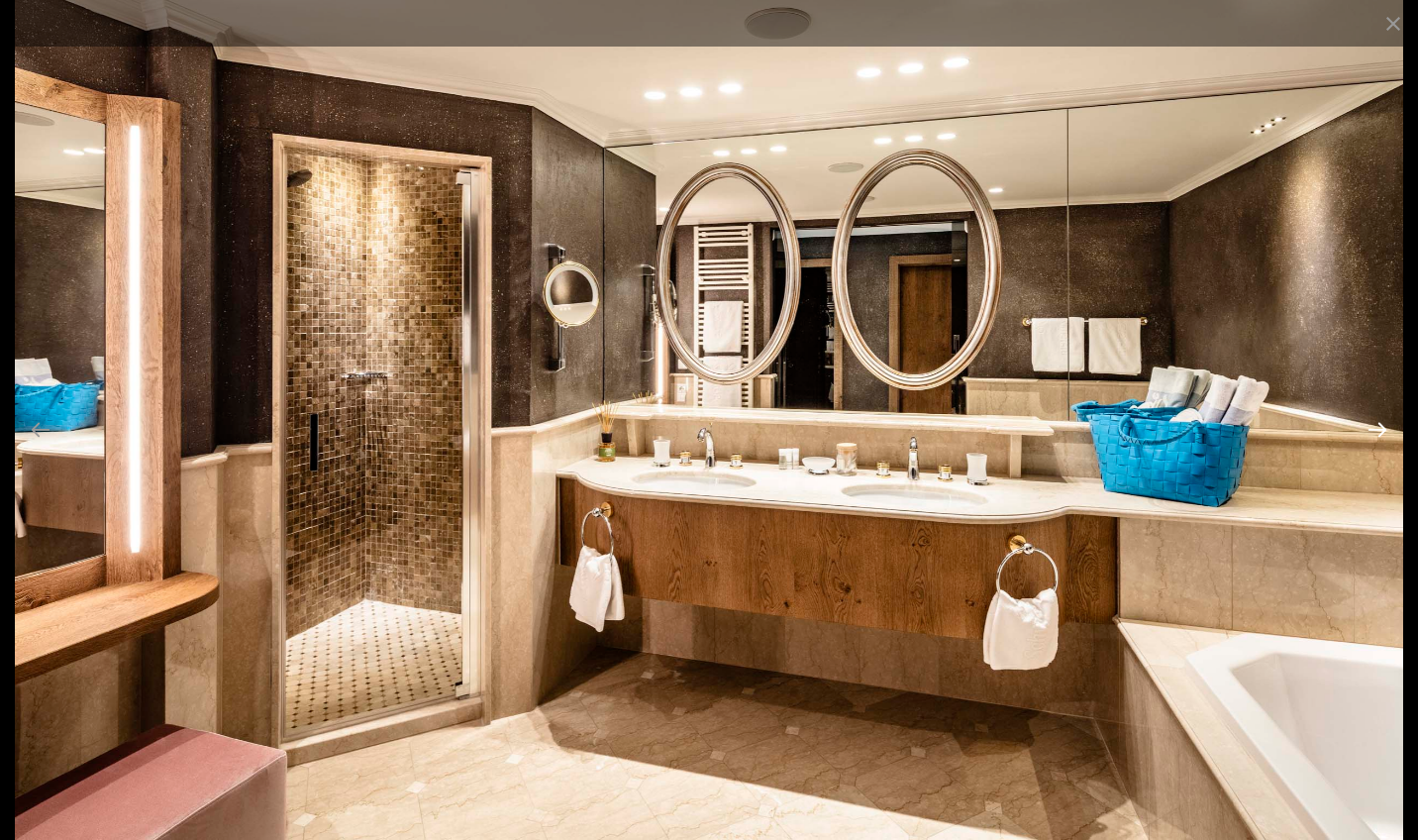
click at [1375, 425] on button "Next slide" at bounding box center [1378, 428] width 42 height 39
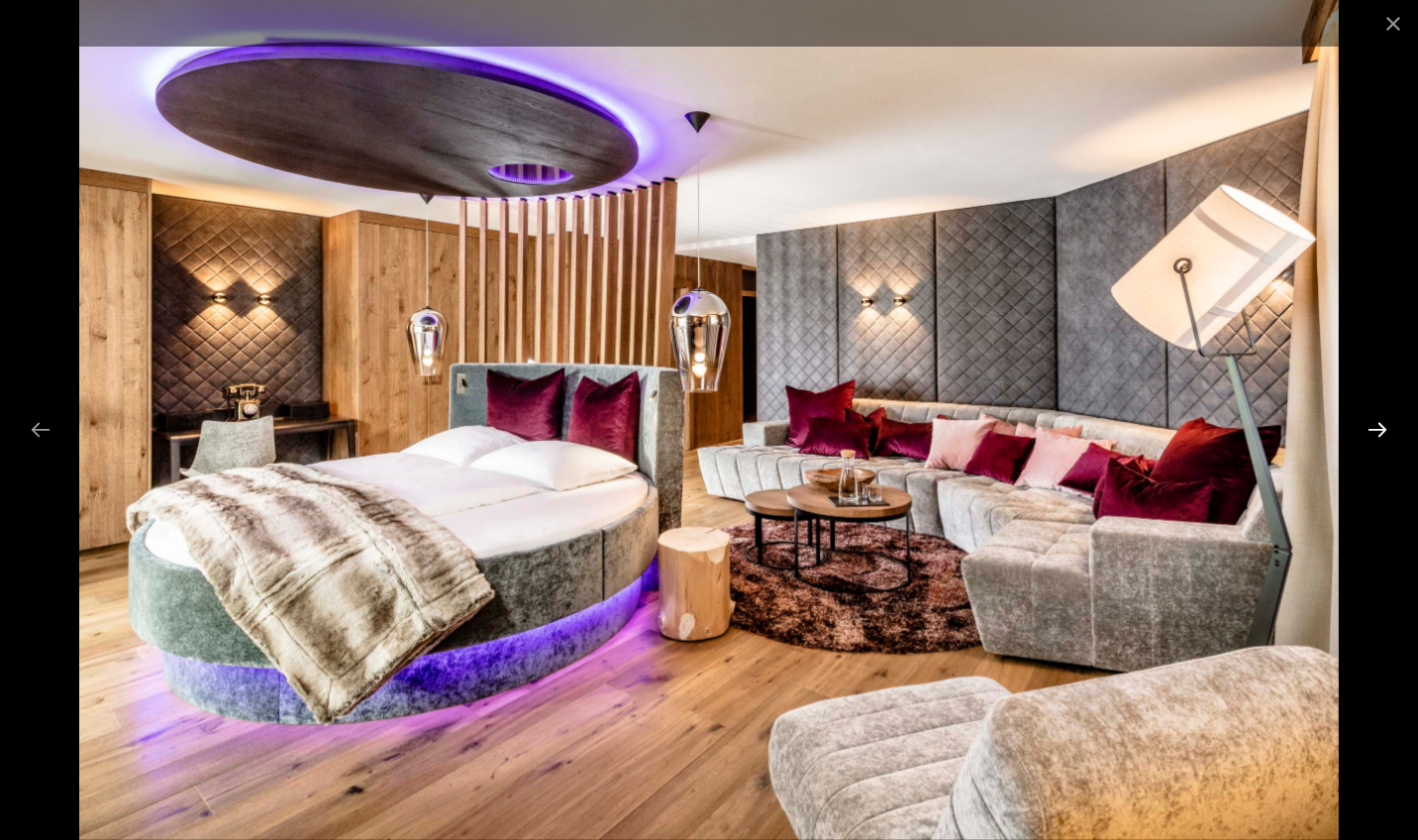
click at [1375, 425] on button "Next slide" at bounding box center [1378, 428] width 42 height 39
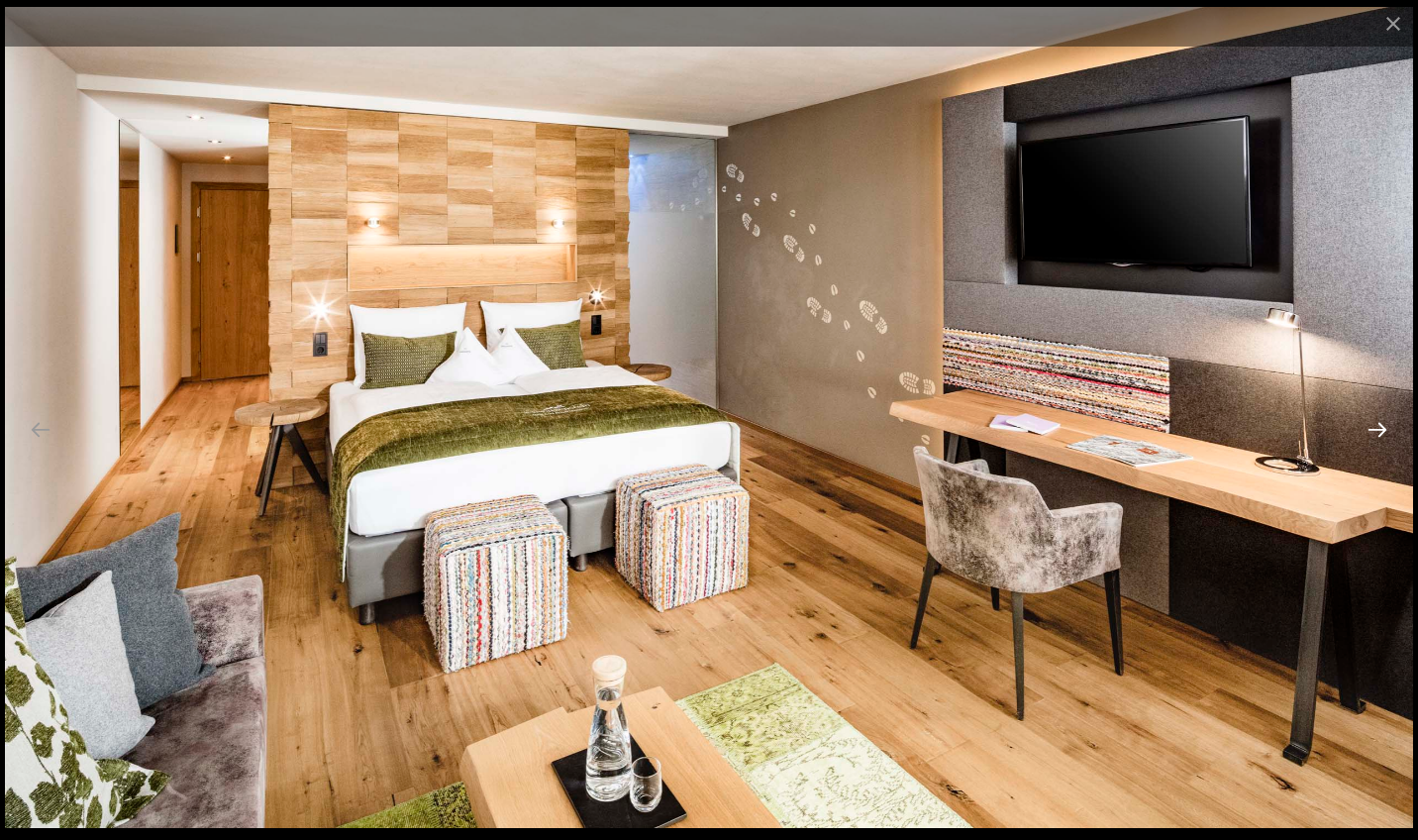
click at [1375, 425] on button "Next slide" at bounding box center [1378, 428] width 42 height 39
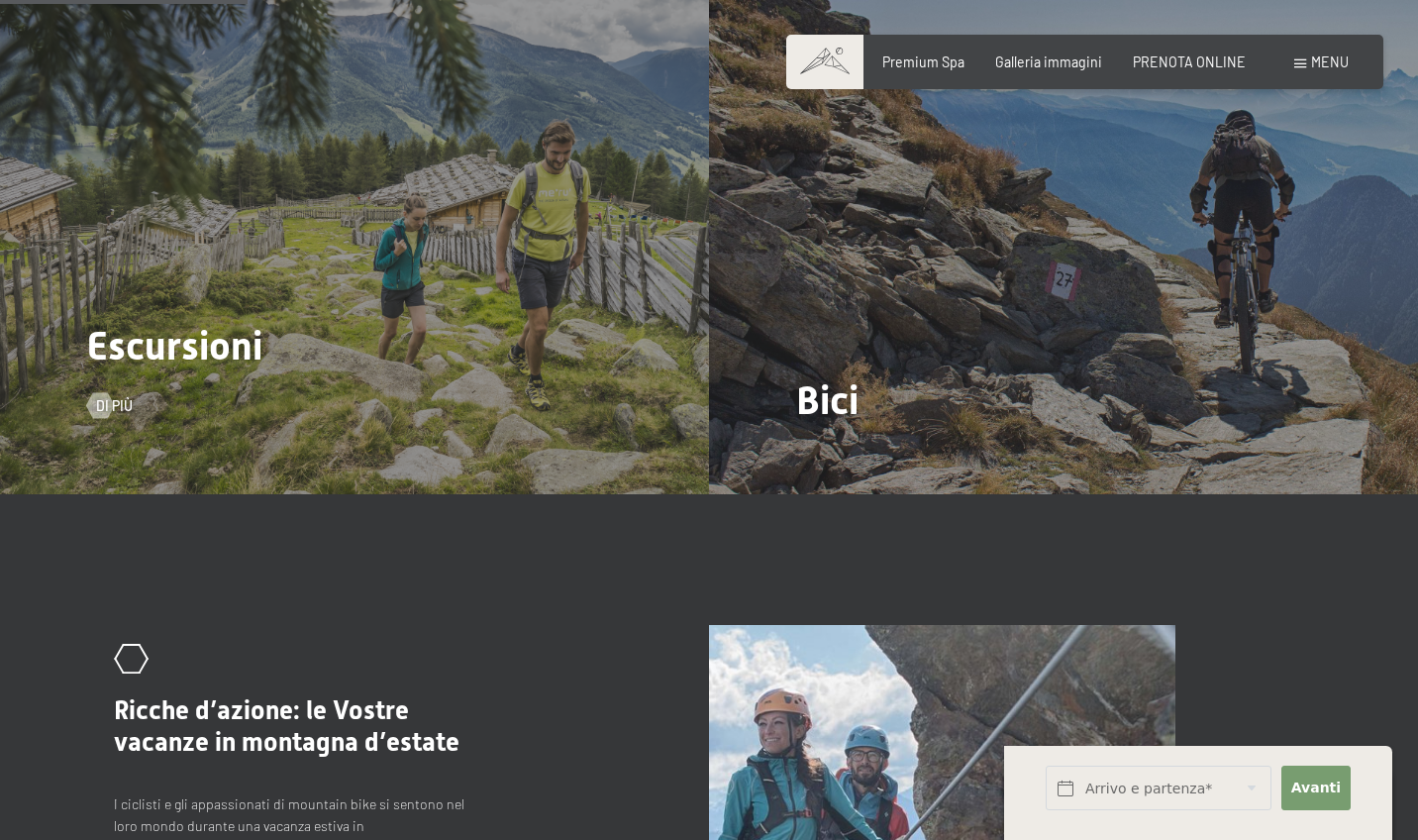
scroll to position [1891, 0]
click at [618, 388] on div "Escursioni Di più" at bounding box center [354, 228] width 709 height 532
click at [104, 393] on div at bounding box center [100, 406] width 15 height 26
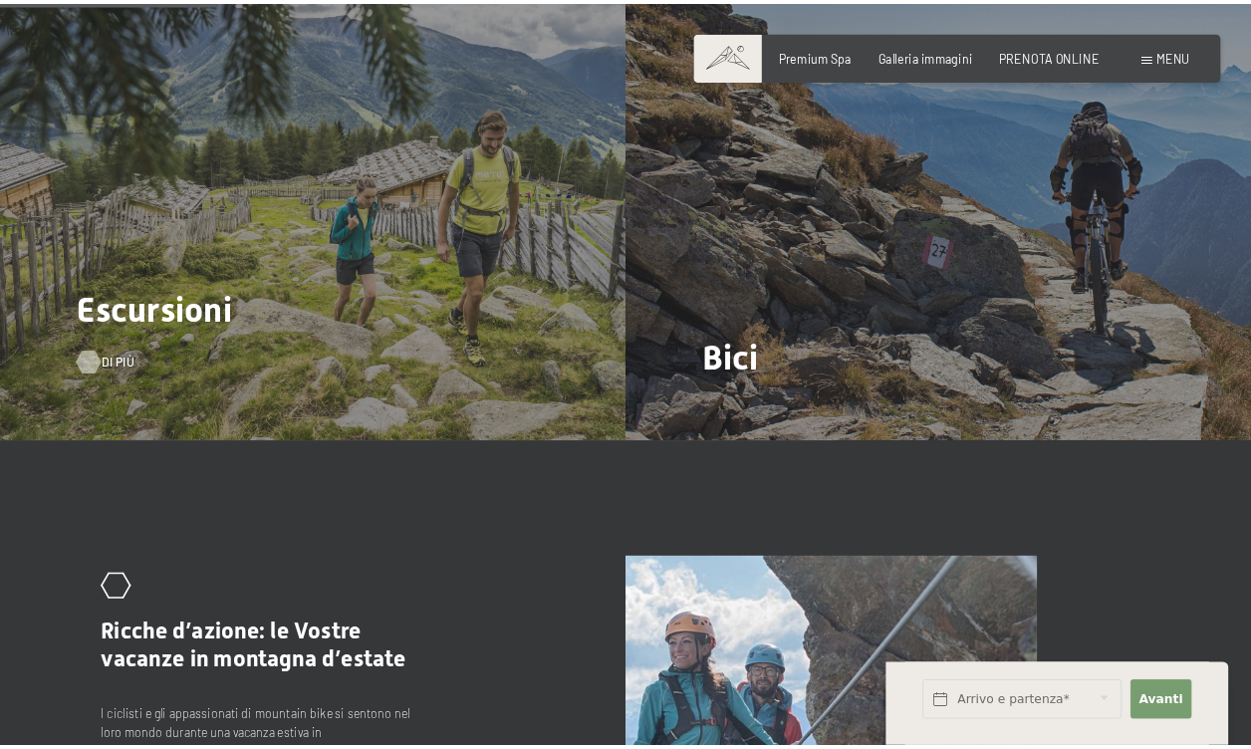
scroll to position [0, 0]
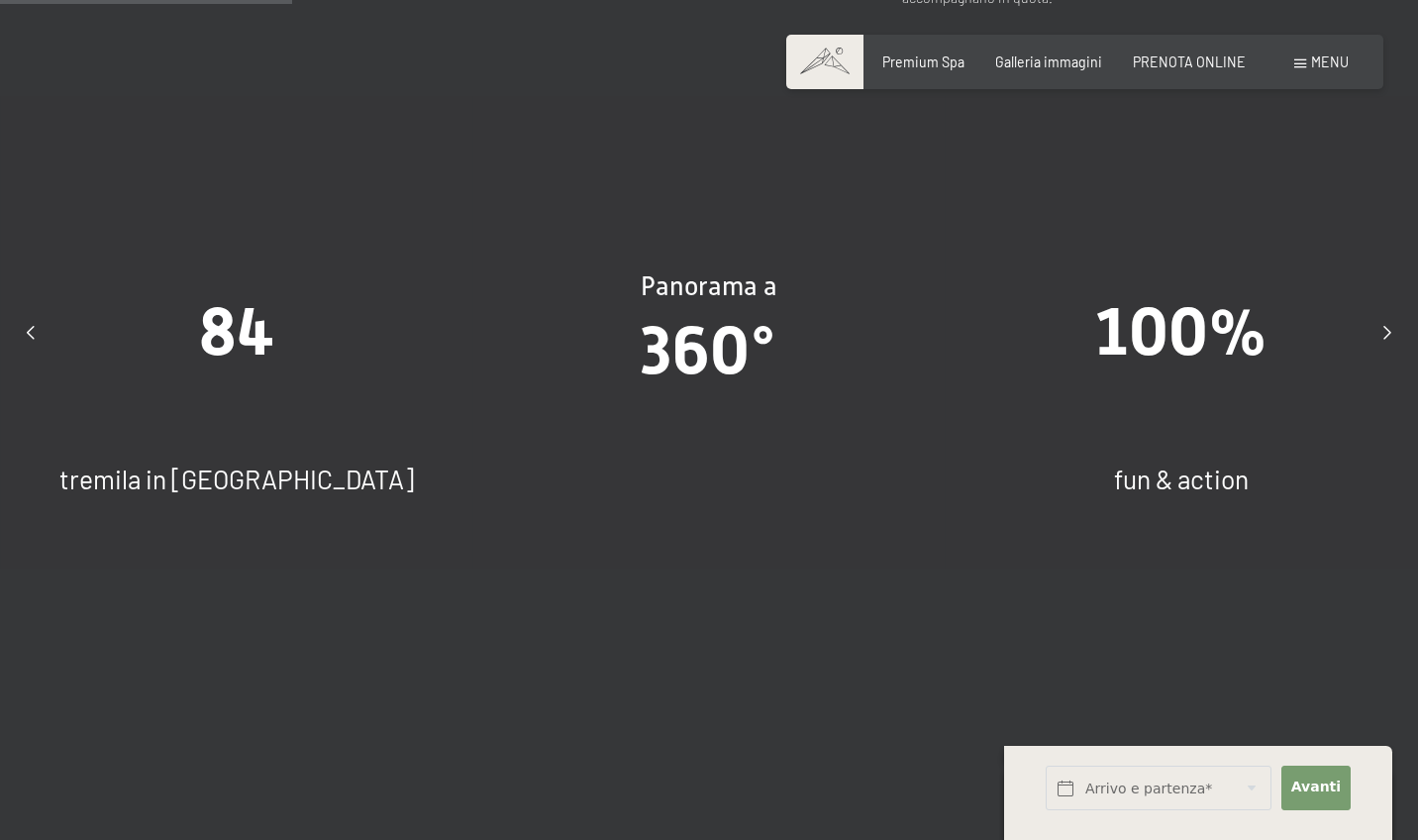
scroll to position [1512, 0]
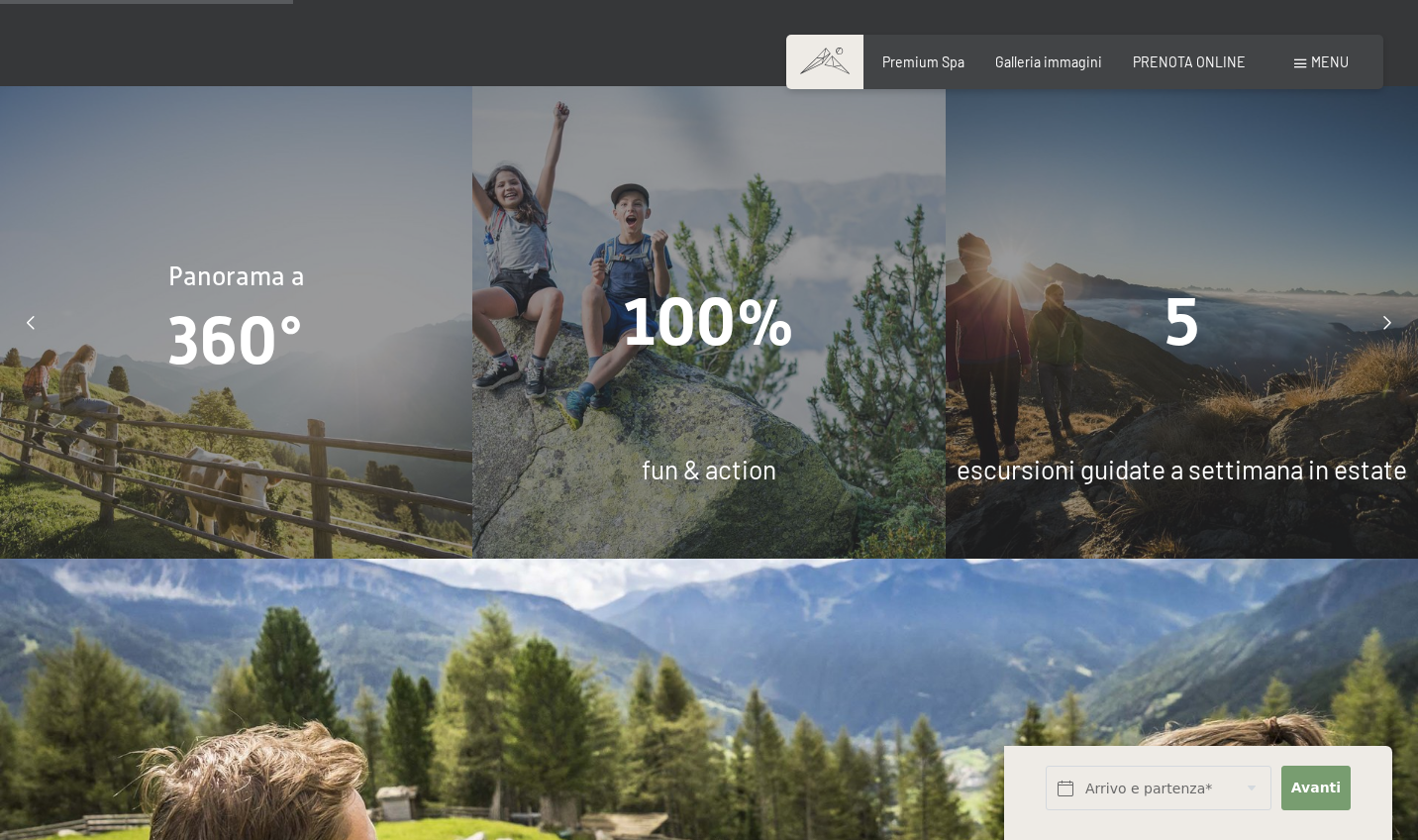
click at [33, 316] on icon at bounding box center [31, 323] width 8 height 14
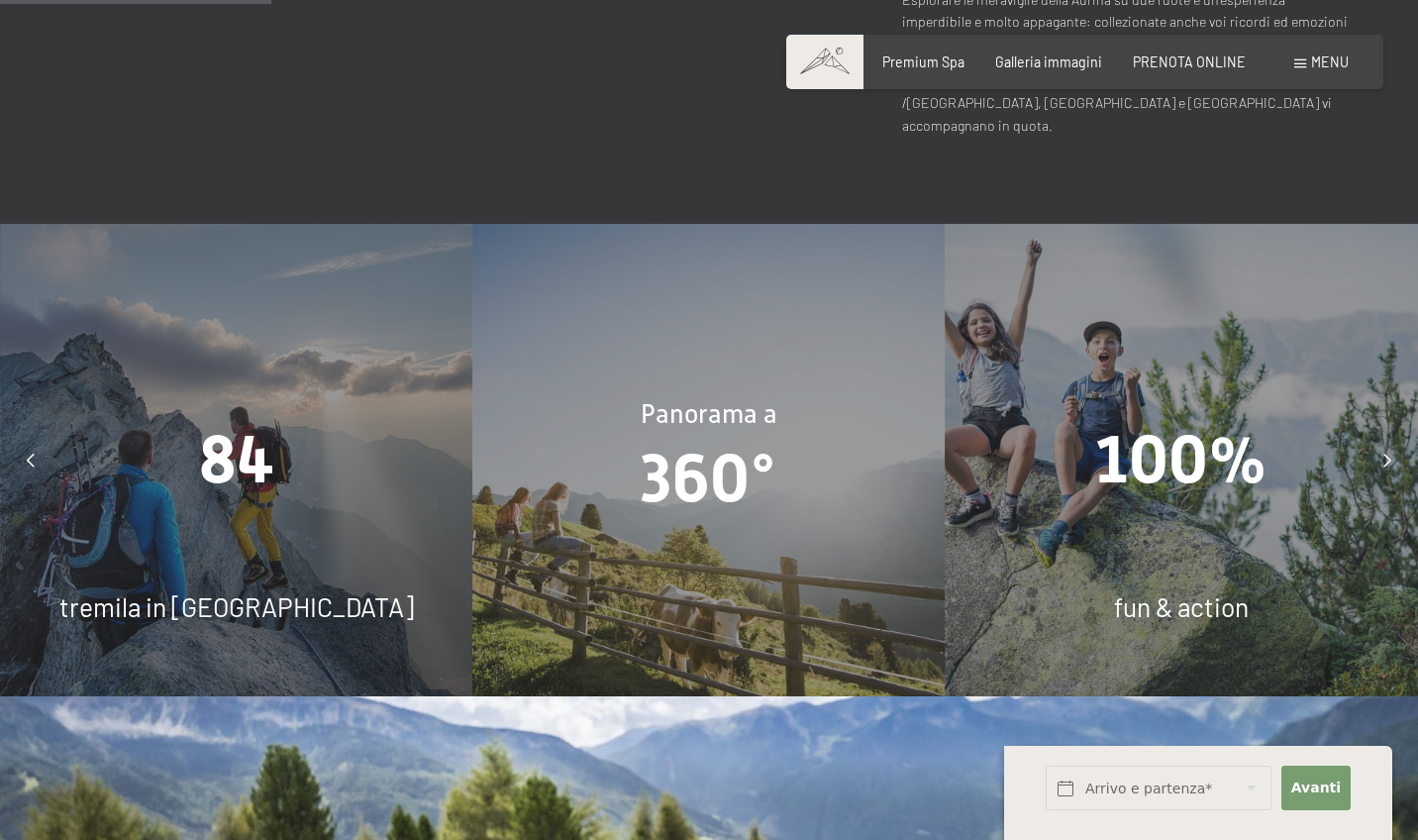
scroll to position [1371, 0]
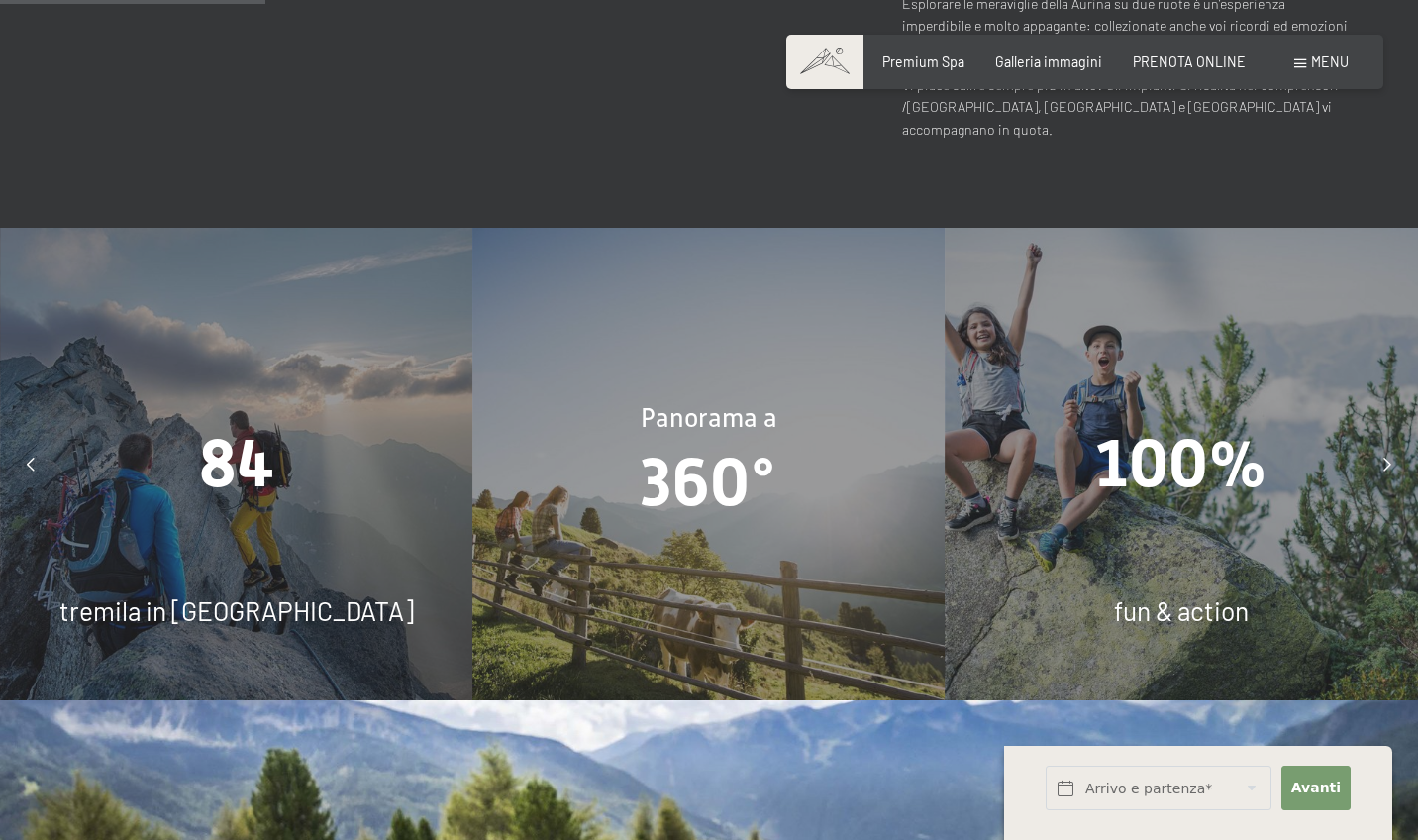
click at [717, 442] on span "360°" at bounding box center [709, 481] width 135 height 78
click at [705, 442] on span "360°" at bounding box center [709, 481] width 135 height 78
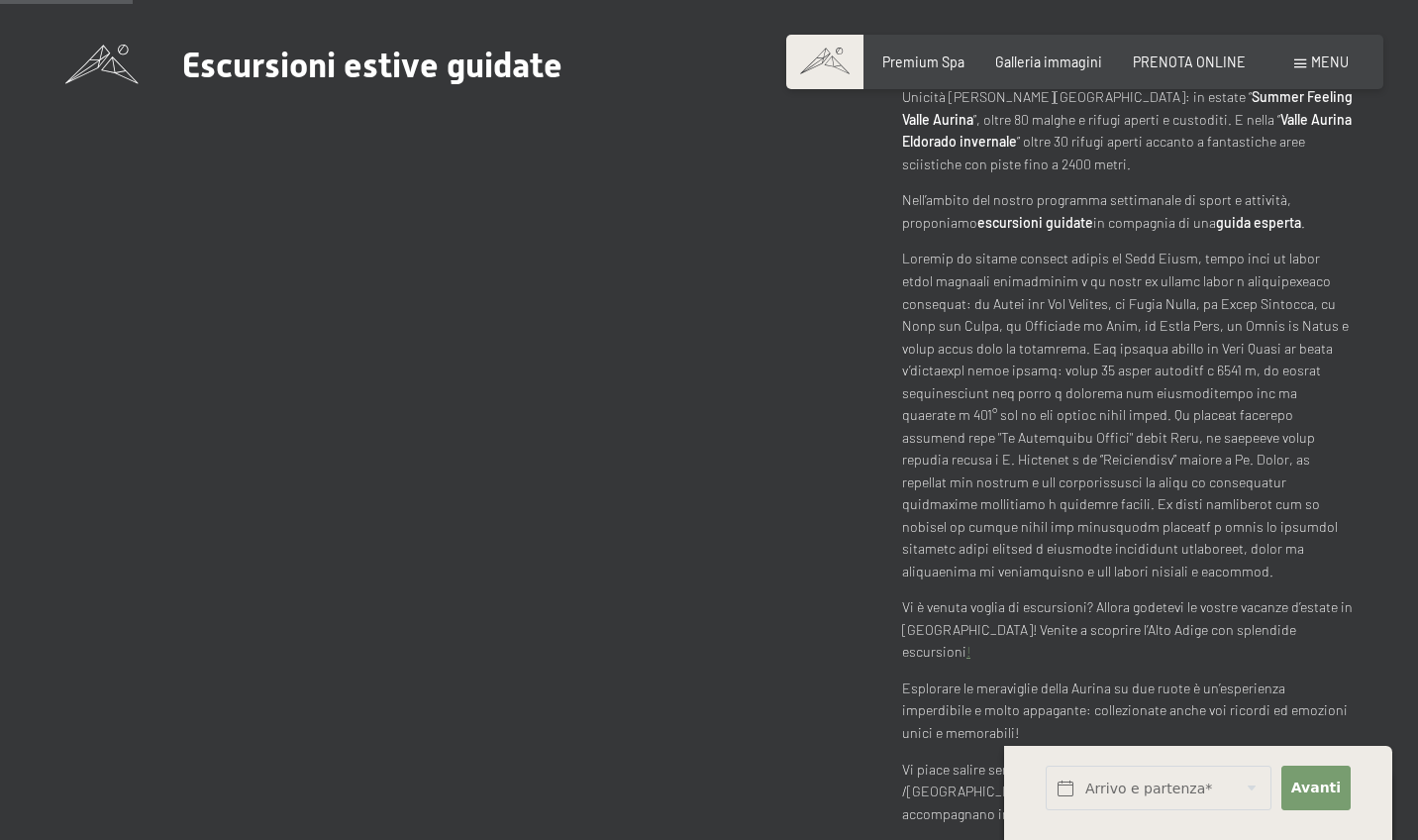
scroll to position [670, 0]
